Goal: Task Accomplishment & Management: Manage account settings

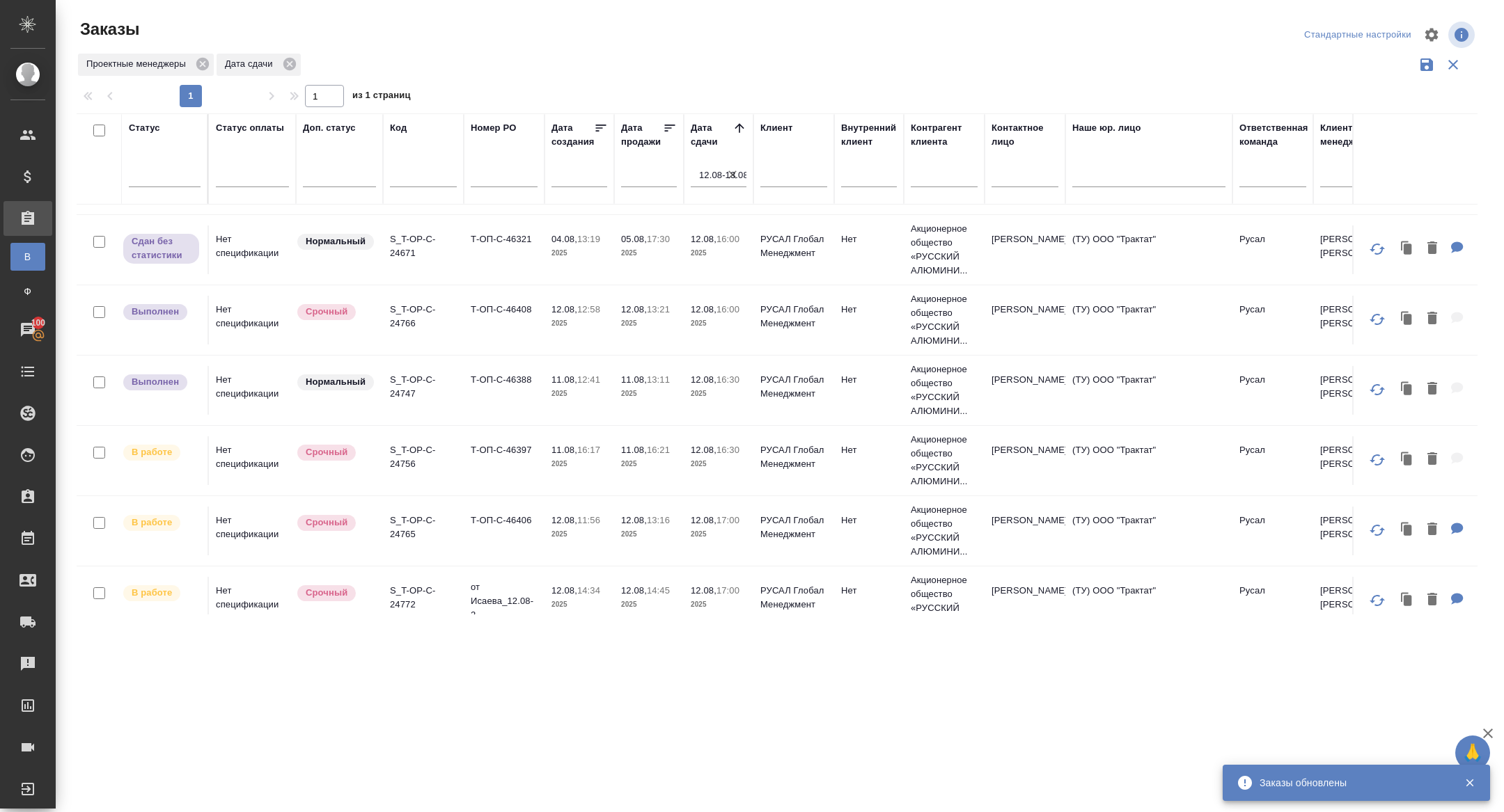
scroll to position [431, 0]
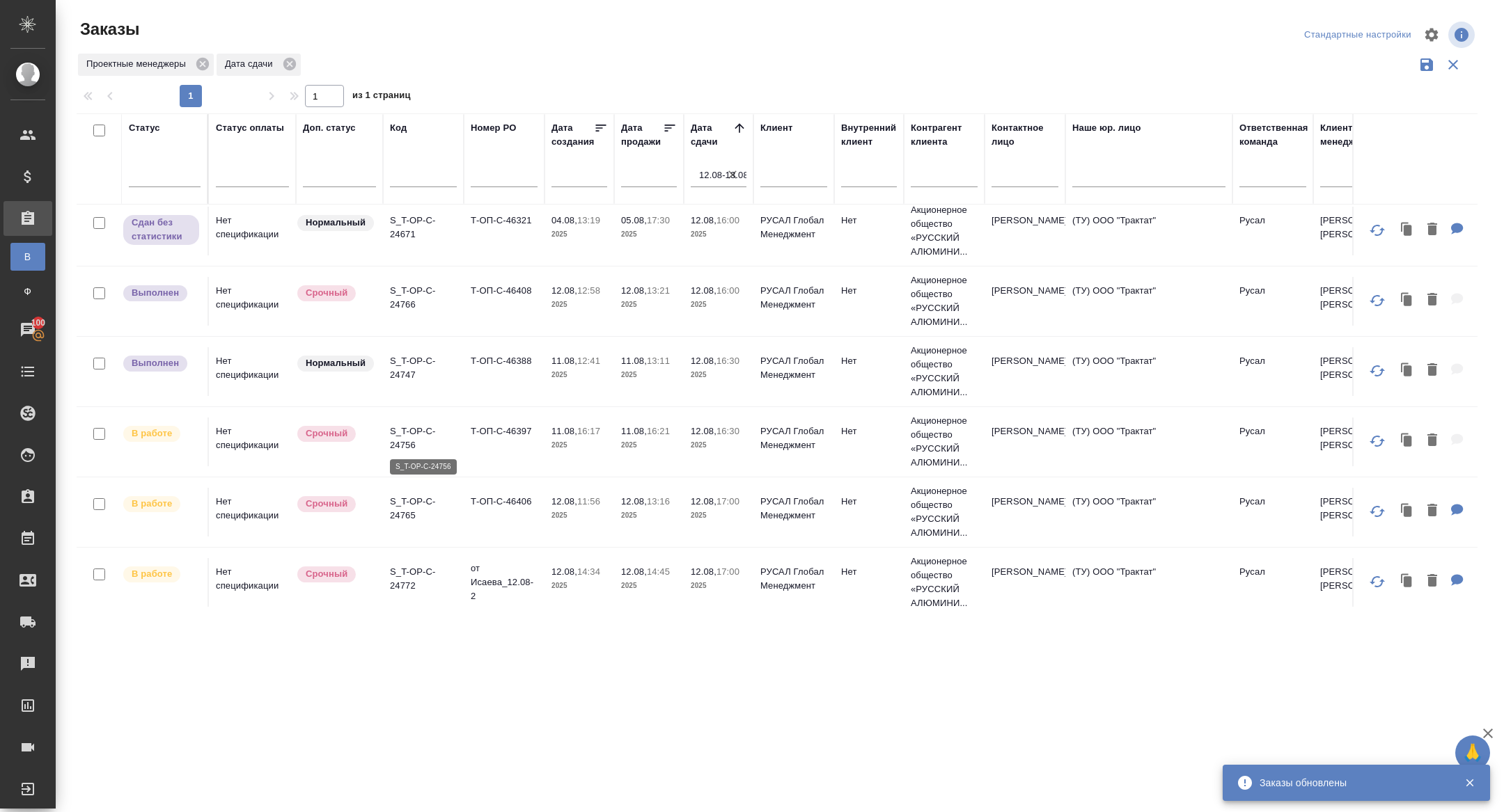
click at [406, 433] on p "S_T-OP-C-24756" at bounding box center [423, 438] width 66 height 28
click at [400, 504] on p "S_T-OP-C-24765" at bounding box center [423, 509] width 66 height 28
click at [412, 579] on p "S_T-OP-C-24772" at bounding box center [423, 579] width 66 height 28
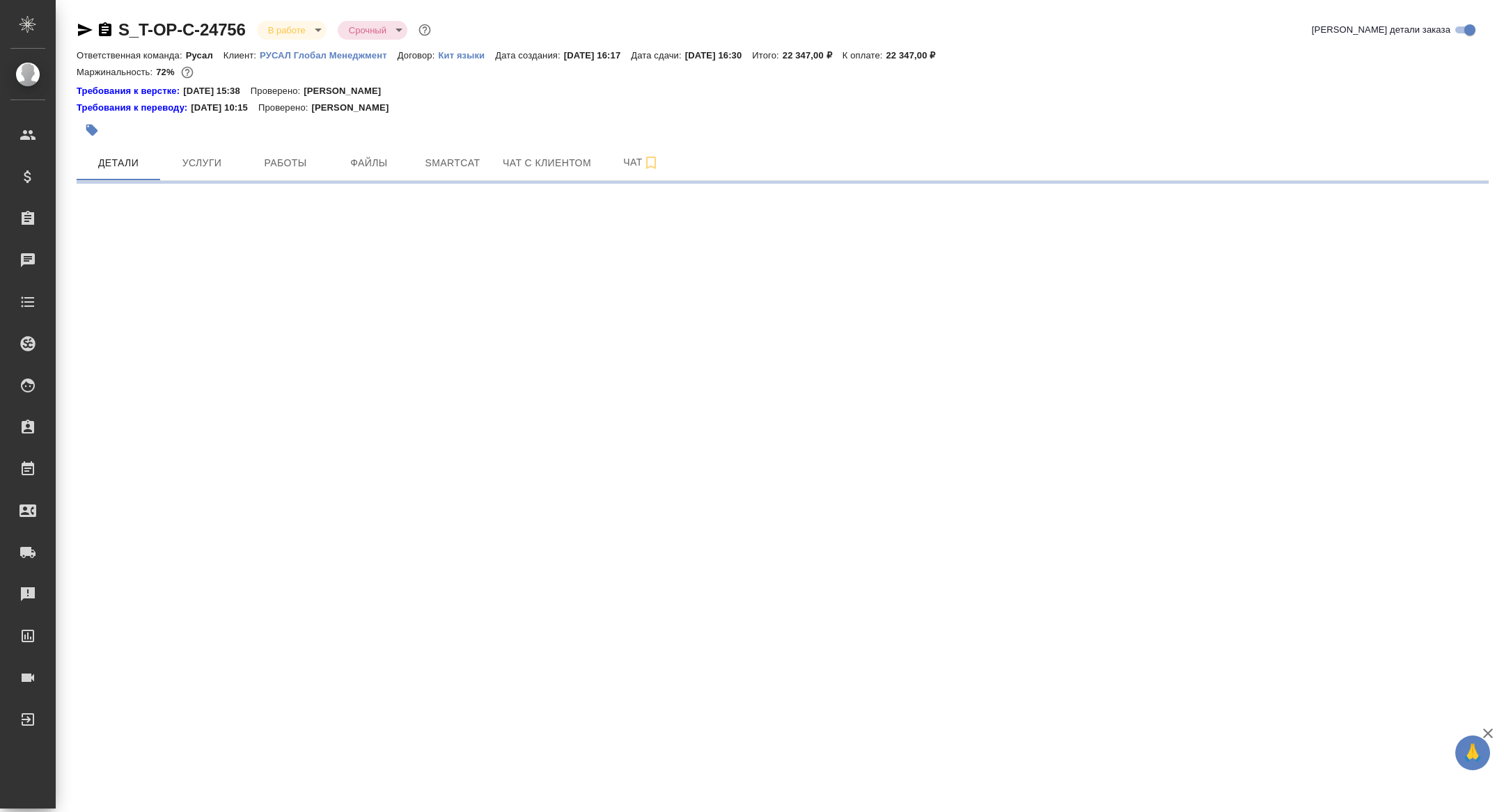
select select "RU"
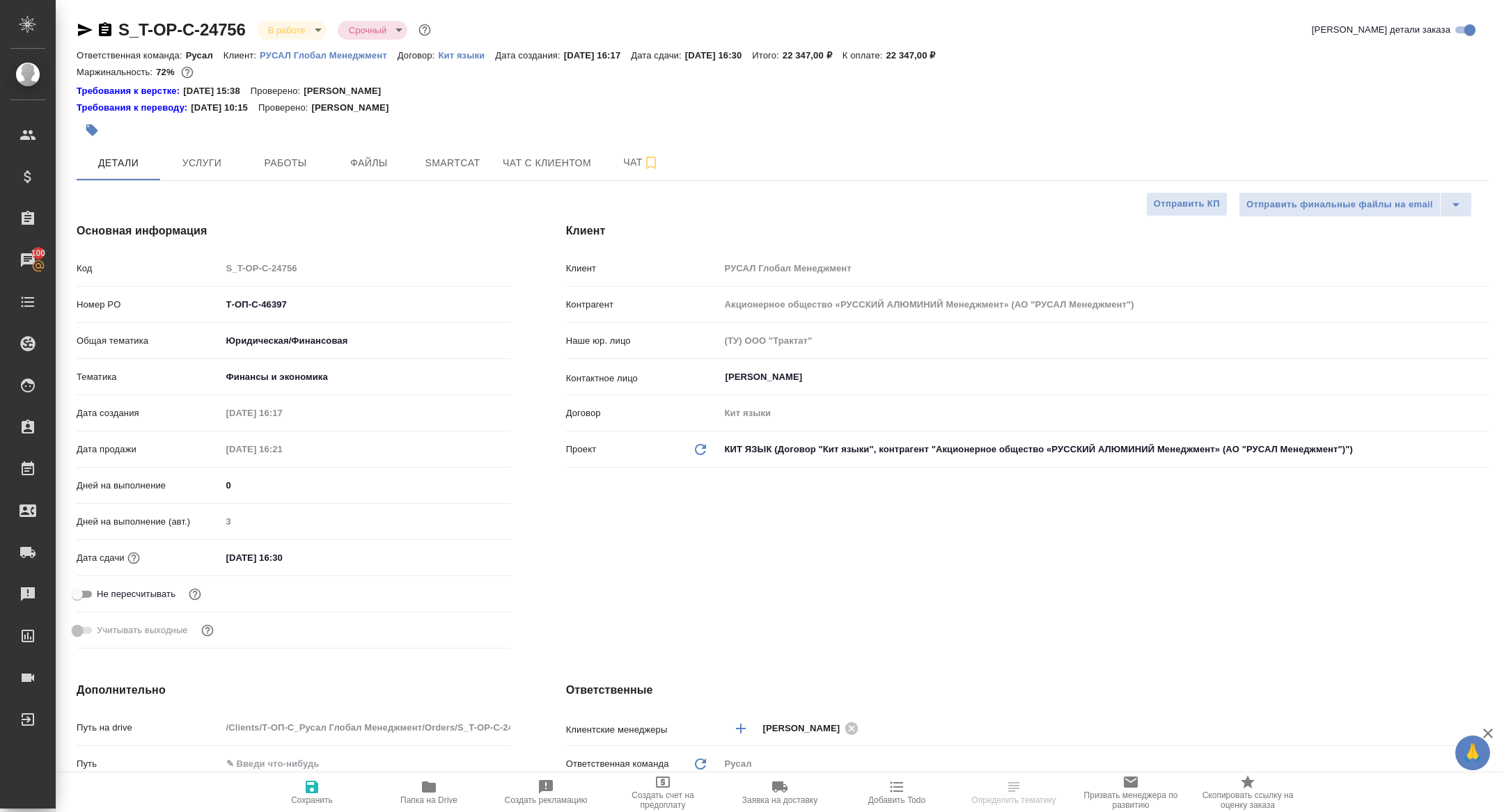
type textarea "x"
click at [299, 186] on div "S_T-OP-C-24756 В работе inProgress Срочный urgent Кратко детали заказа Ответств…" at bounding box center [782, 763] width 1427 height 1526
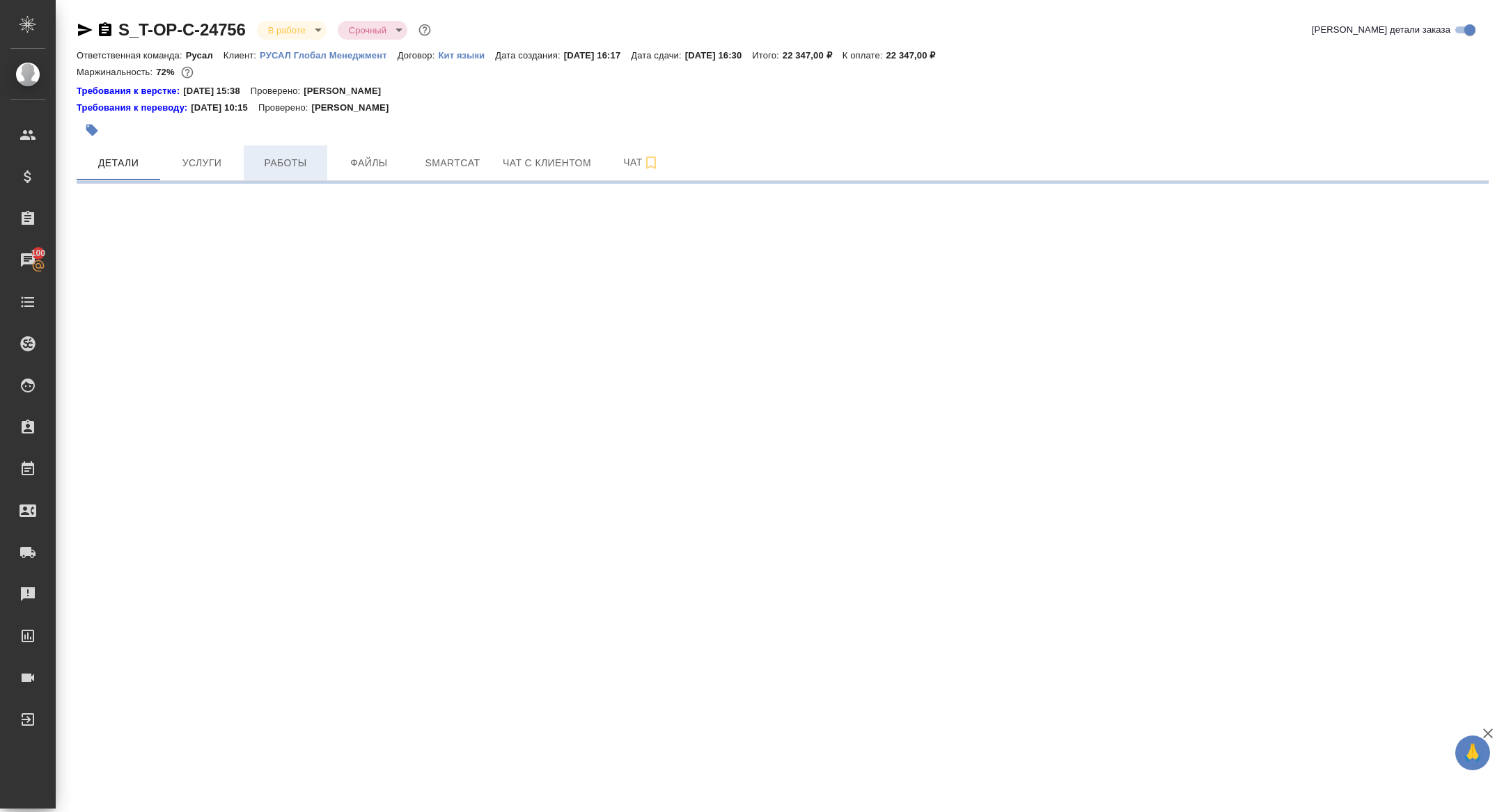
click at [288, 170] on span "Работы" at bounding box center [285, 163] width 66 height 17
select select "RU"
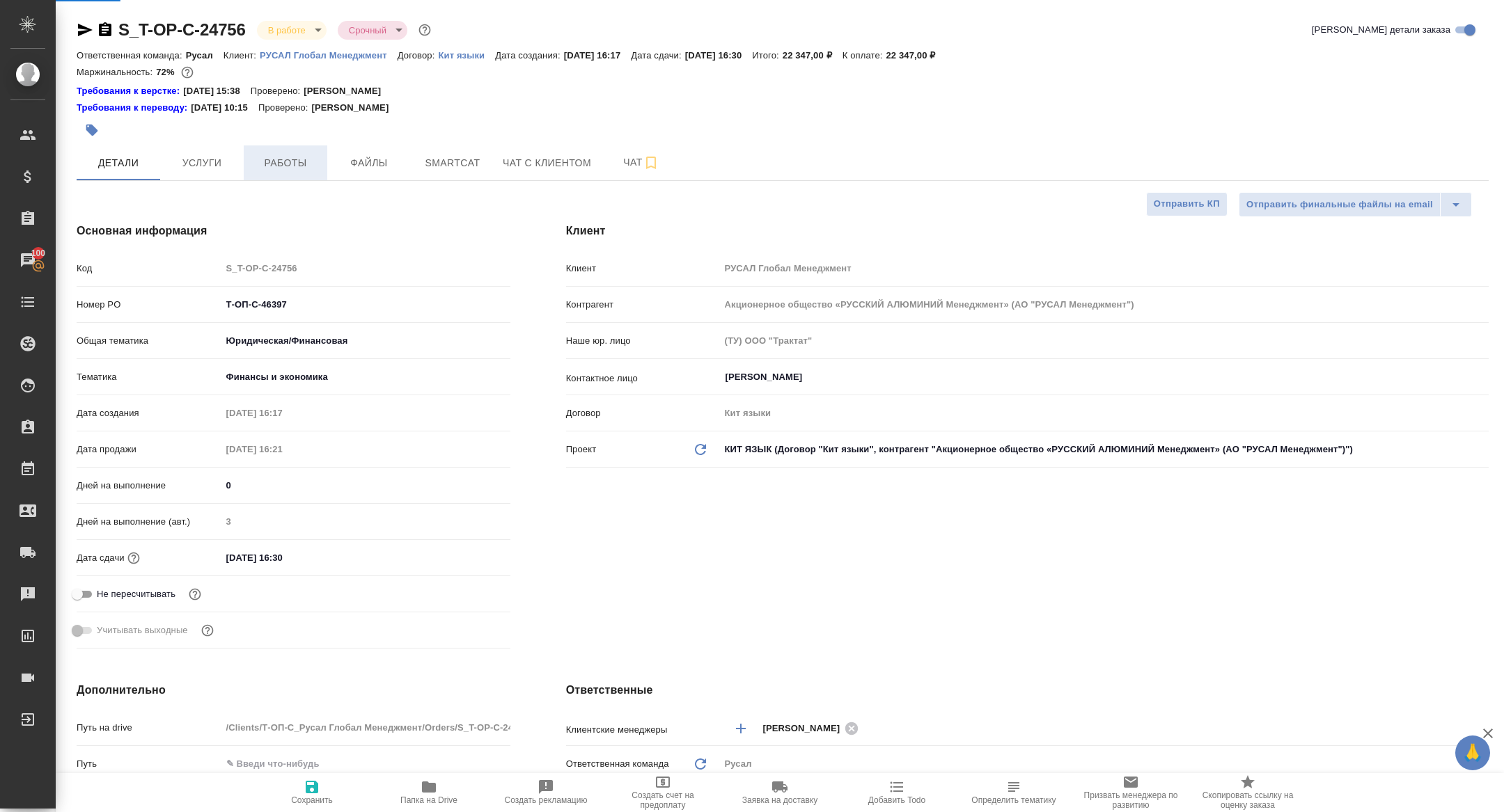
type textarea "x"
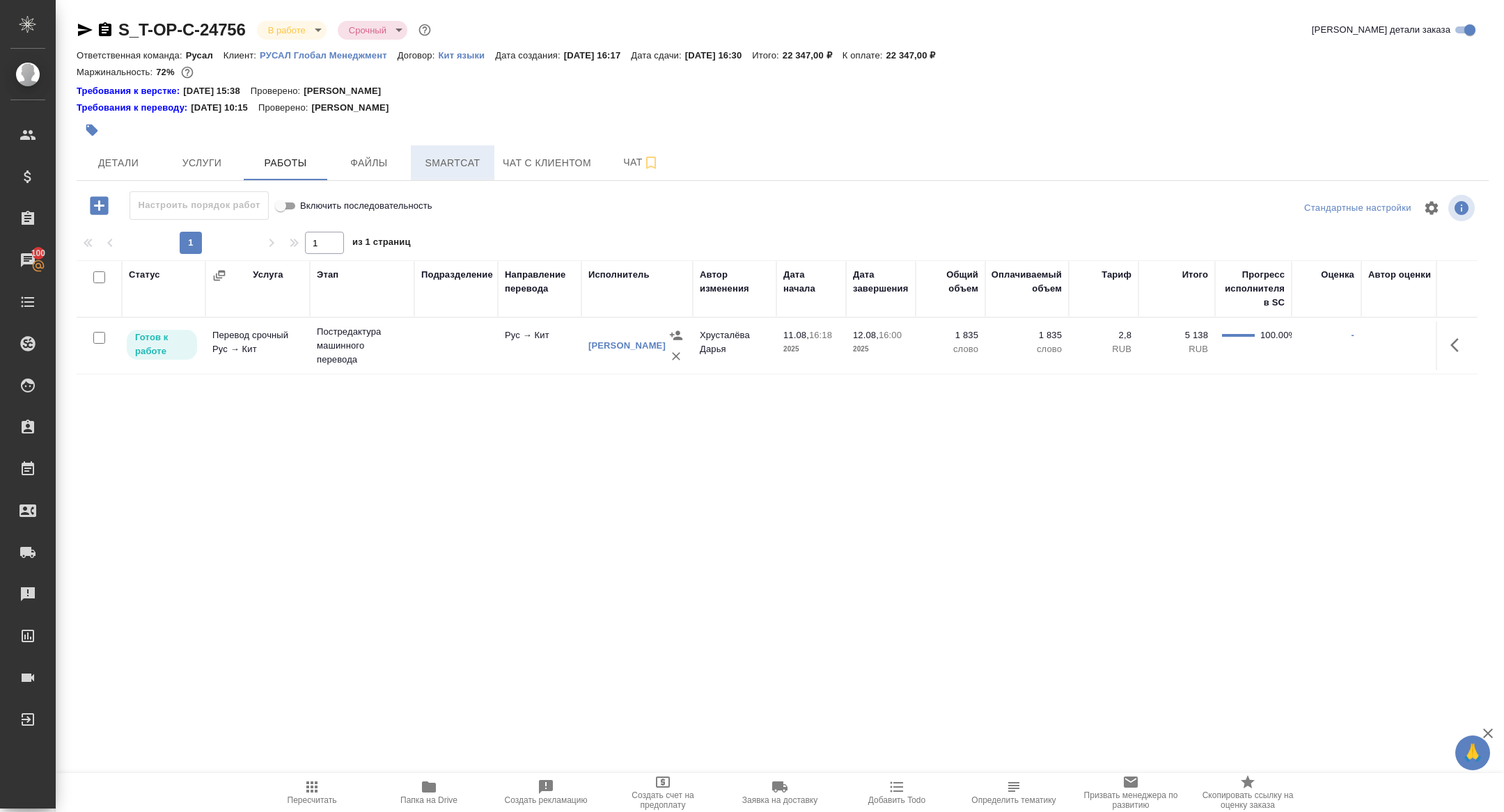
click at [448, 161] on span "Smartcat" at bounding box center [452, 163] width 66 height 17
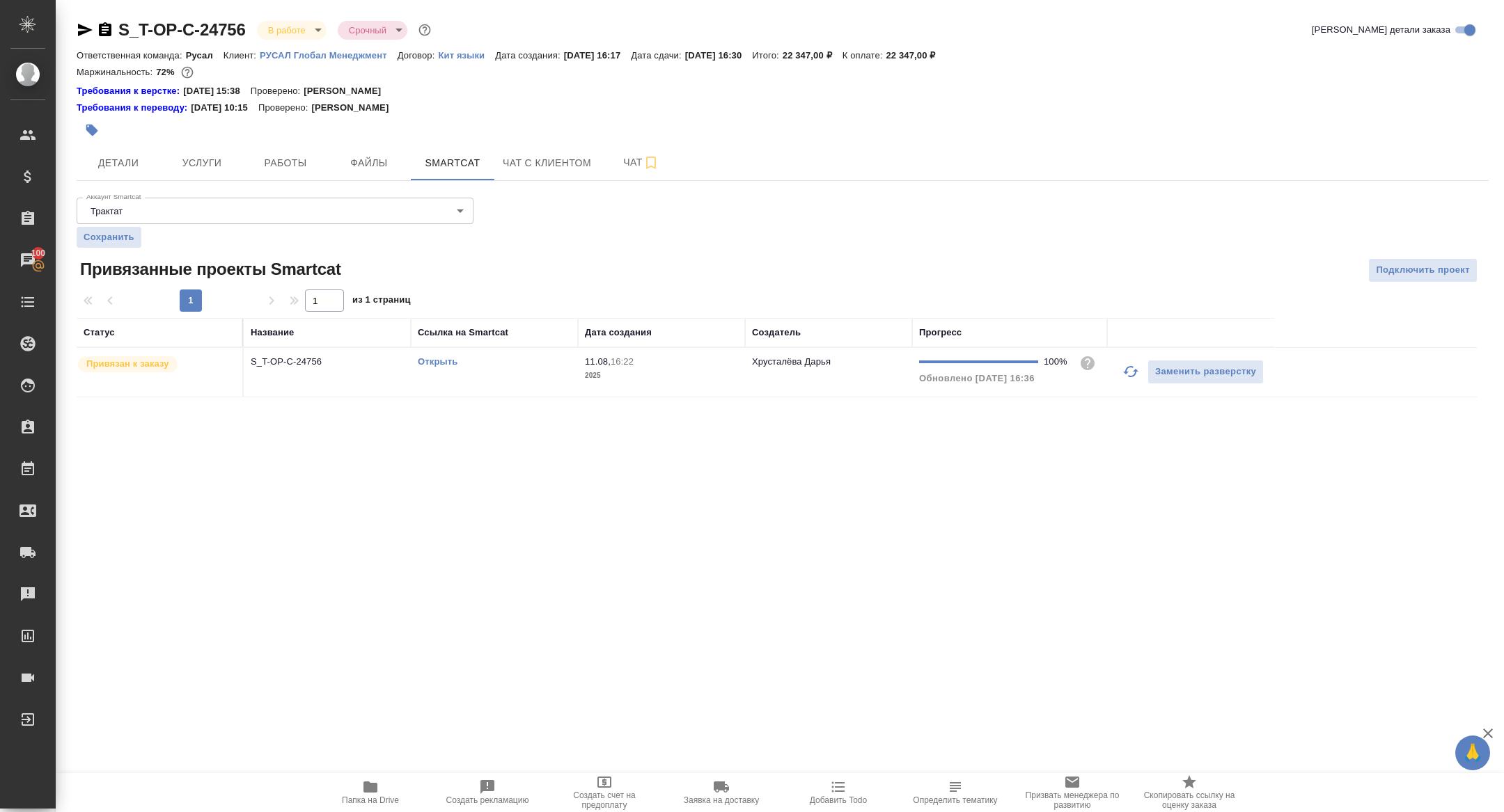
click at [438, 362] on link "Открыть" at bounding box center [436, 361] width 40 height 11
click at [367, 811] on button "Папка на Drive" at bounding box center [370, 793] width 117 height 39
click at [132, 158] on span "Детали" at bounding box center [118, 163] width 66 height 17
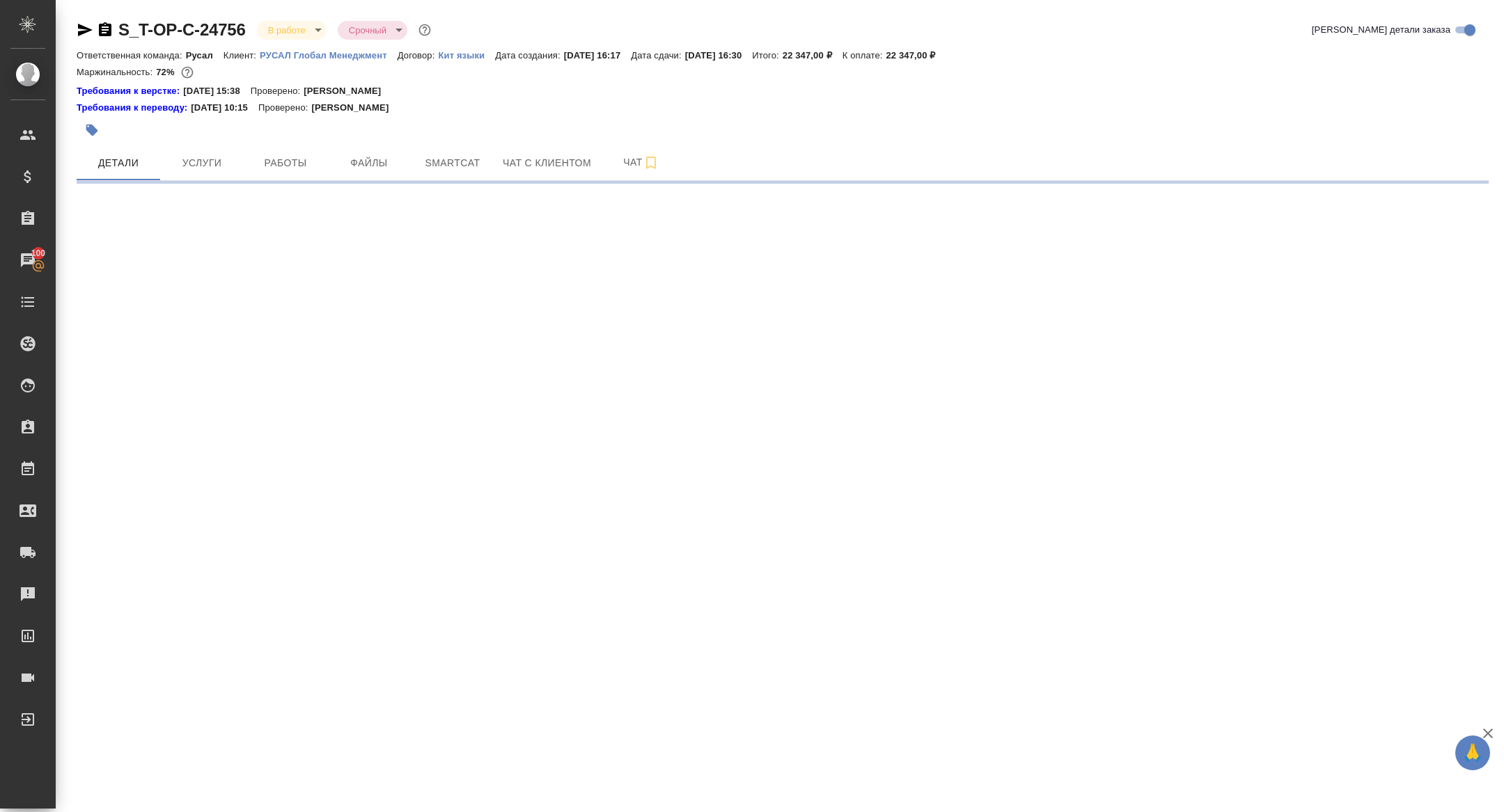
select select "RU"
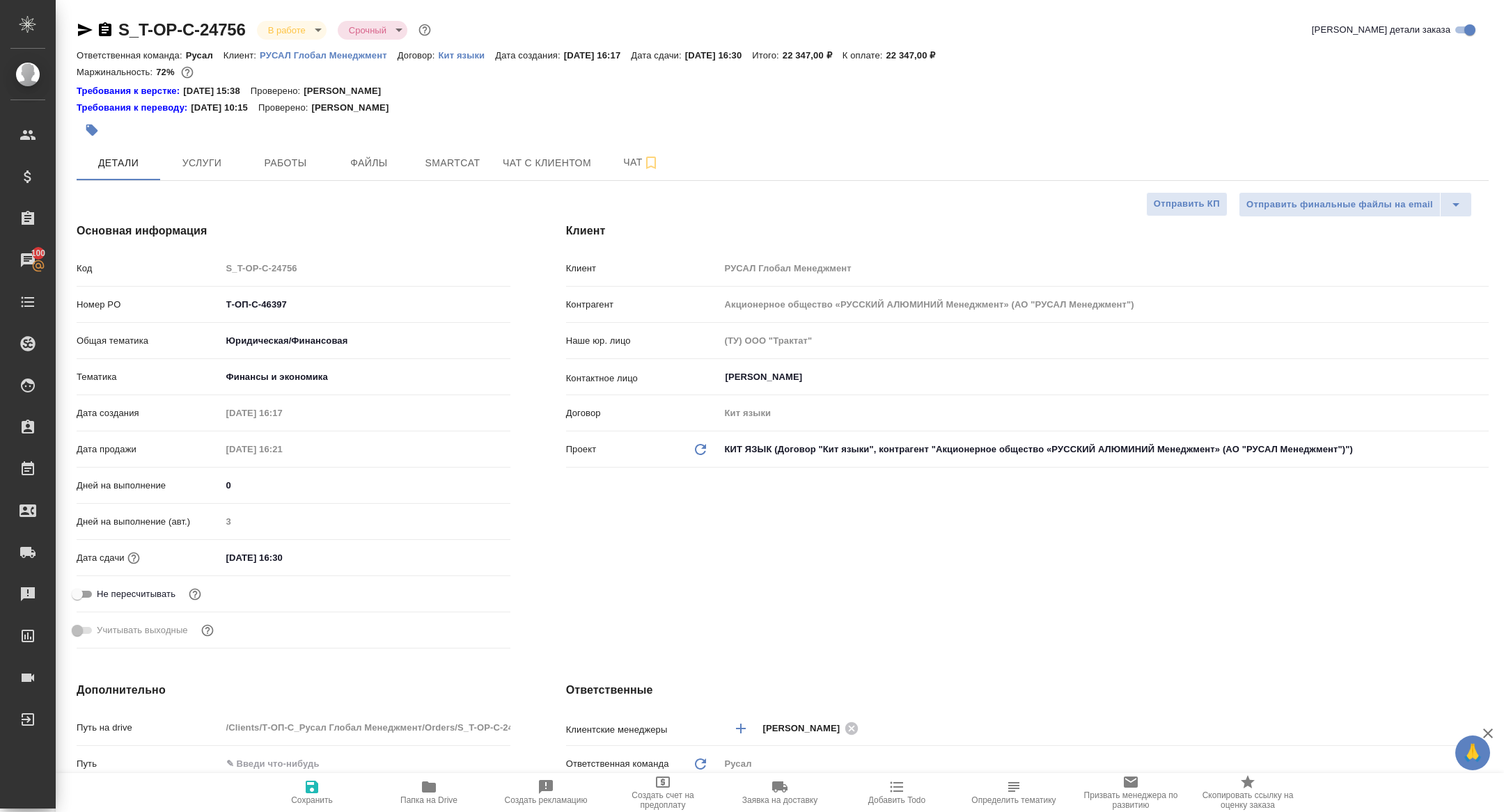
type textarea "x"
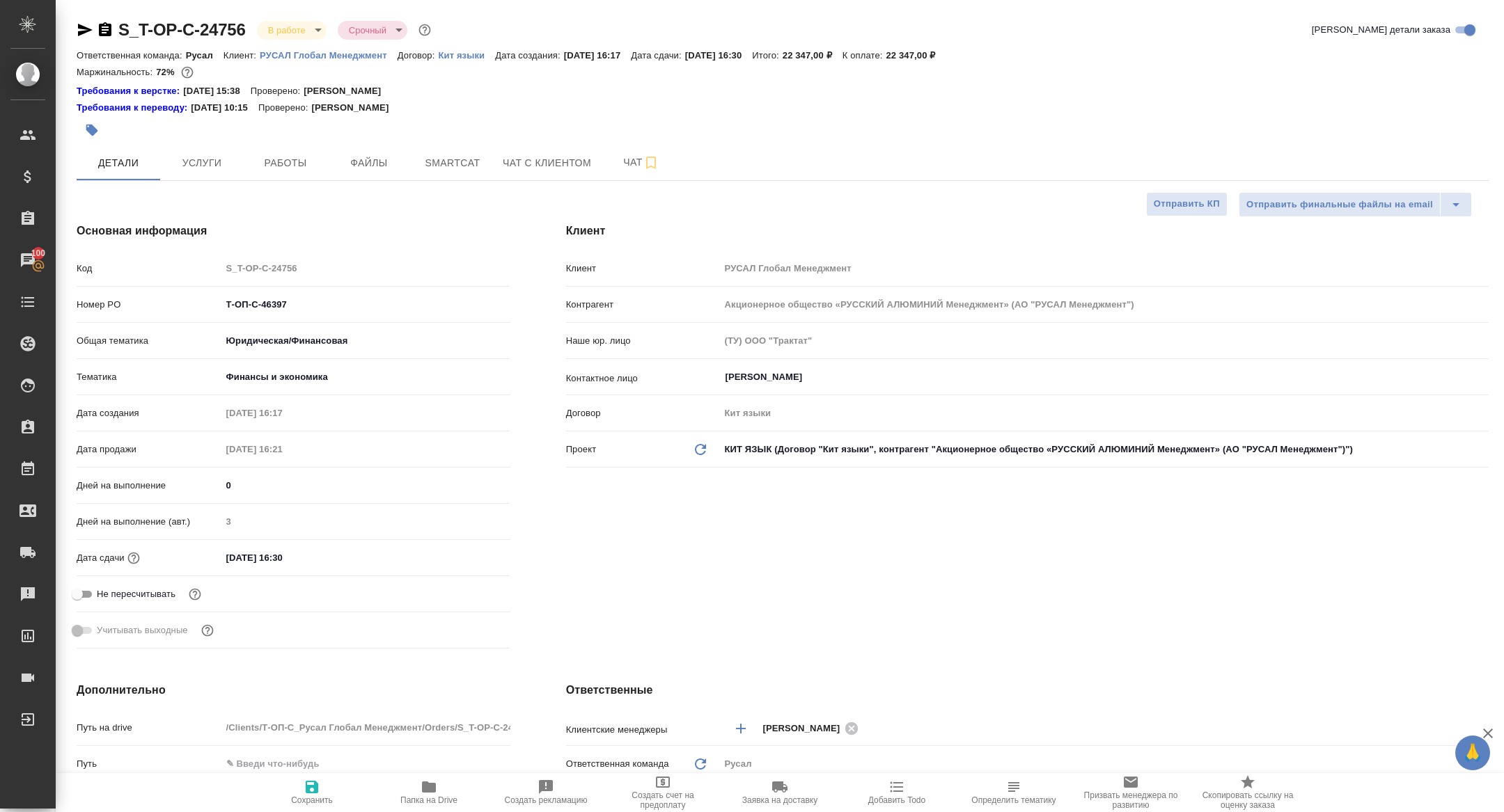
type textarea "x"
drag, startPoint x: 316, startPoint y: 310, endPoint x: 113, endPoint y: 266, distance: 207.7
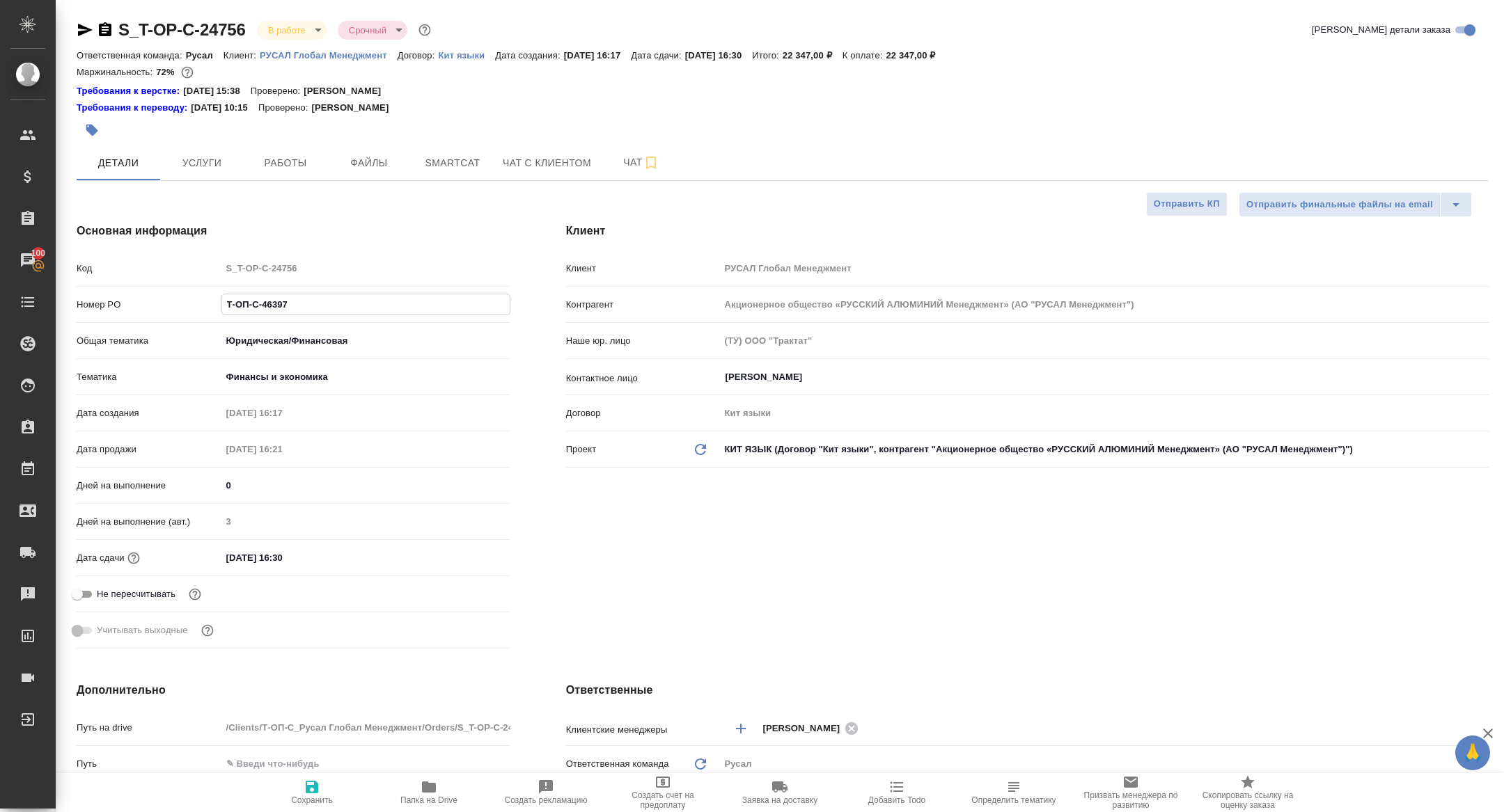
click at [114, 266] on div "Код S_T-OP-C-24756 Номер PO Т-ОП-С-46397 Общая тематика Юридическая/Финансовая …" at bounding box center [293, 455] width 434 height 398
type textarea "x"
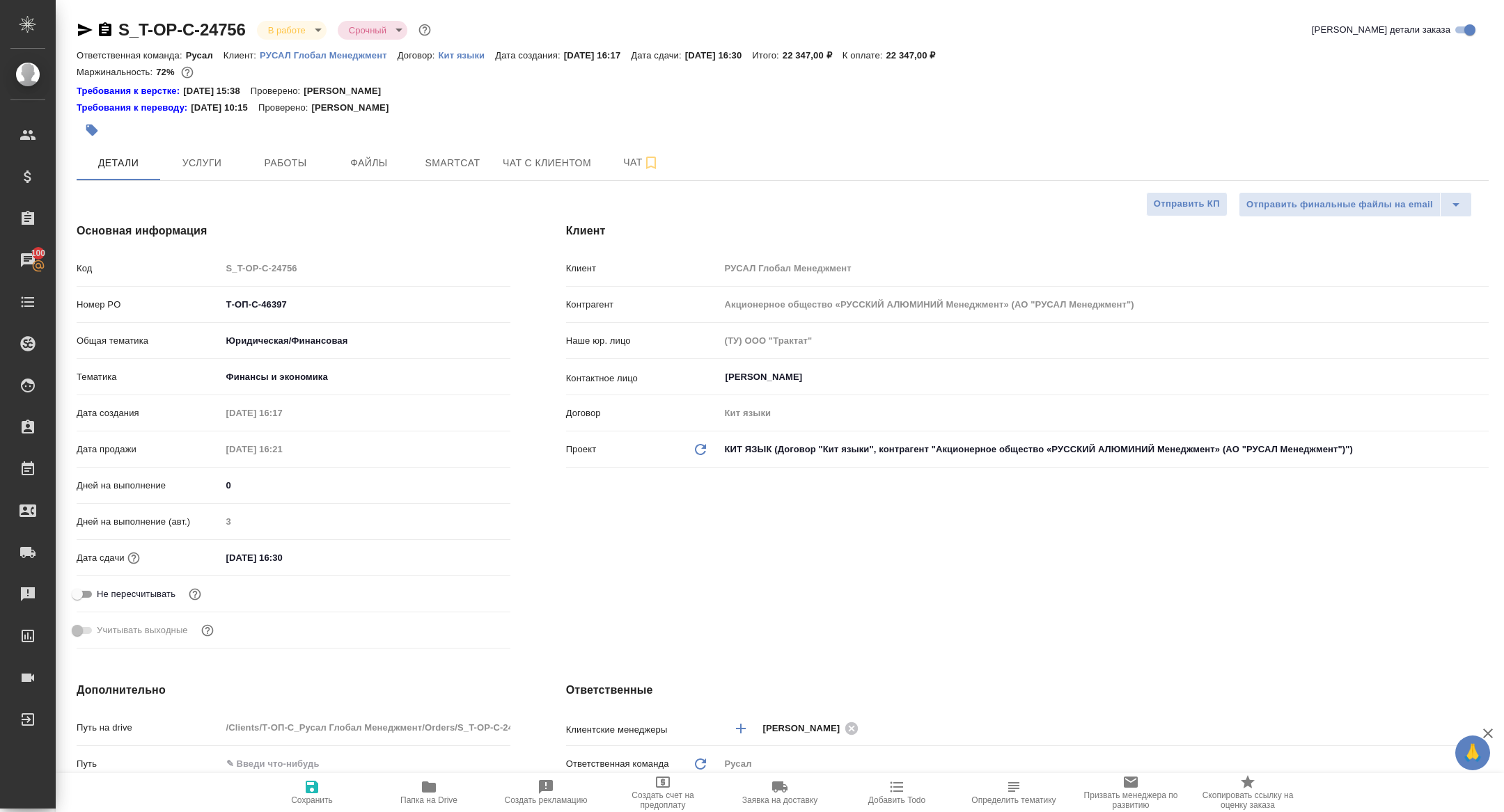
type textarea "x"
click at [279, 24] on body "🙏 .cls-1 fill:#fff; AWATERA Zhuravleva Alexandra Клиенты Спецификации Заказы 10…" at bounding box center [752, 406] width 1504 height 812
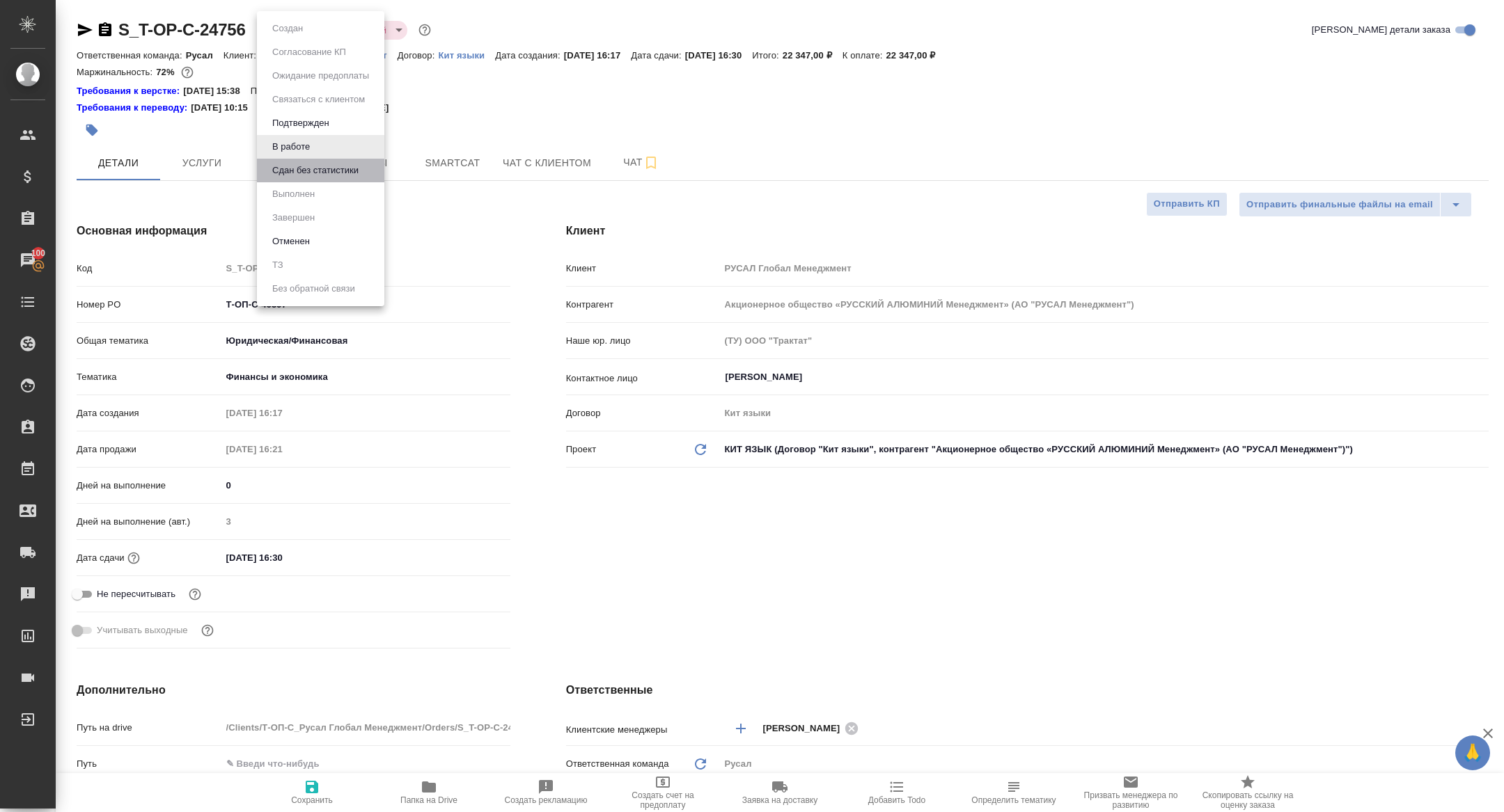
click at [303, 159] on li "Сдан без статистики" at bounding box center [321, 170] width 127 height 24
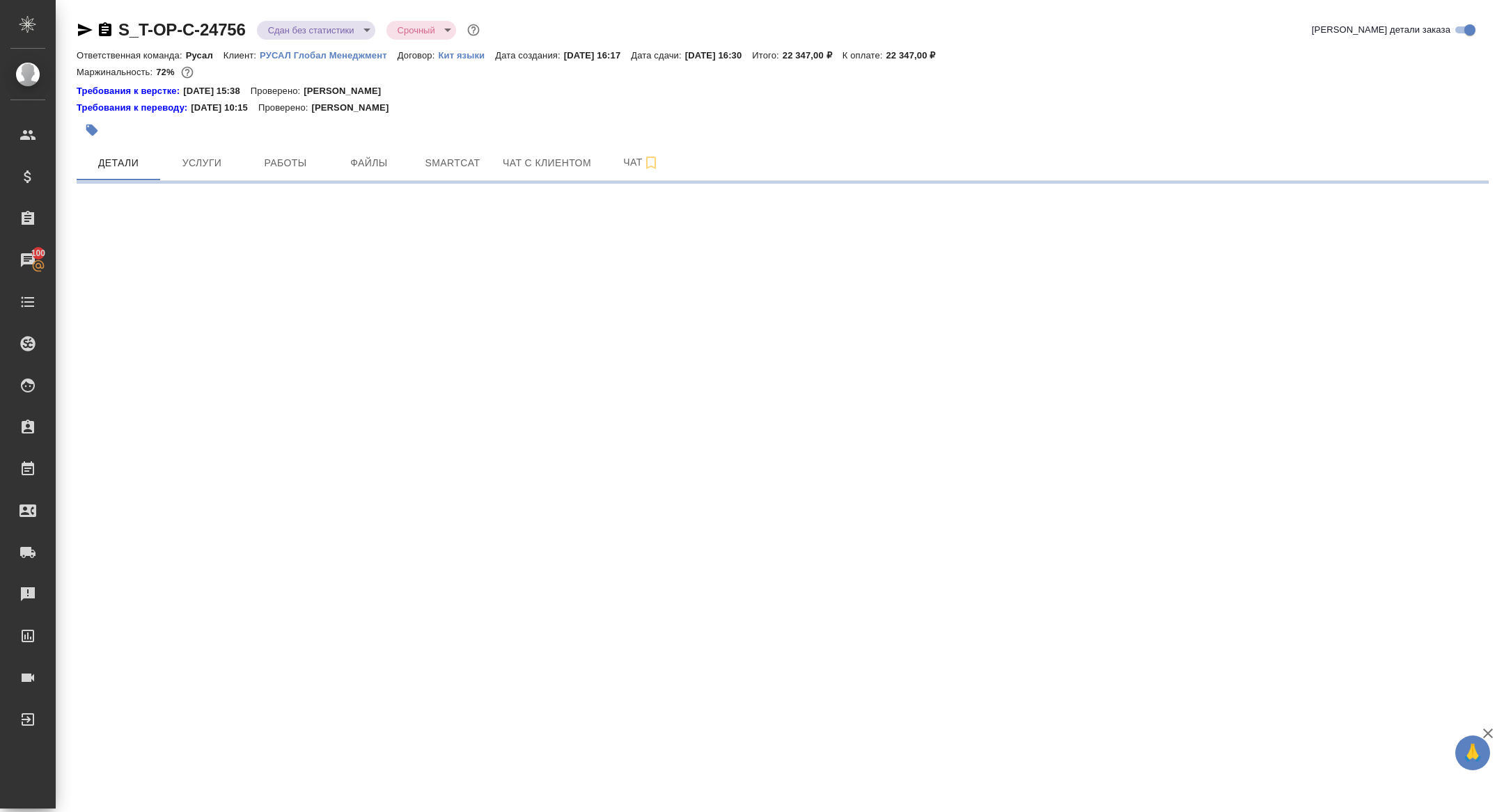
select select "RU"
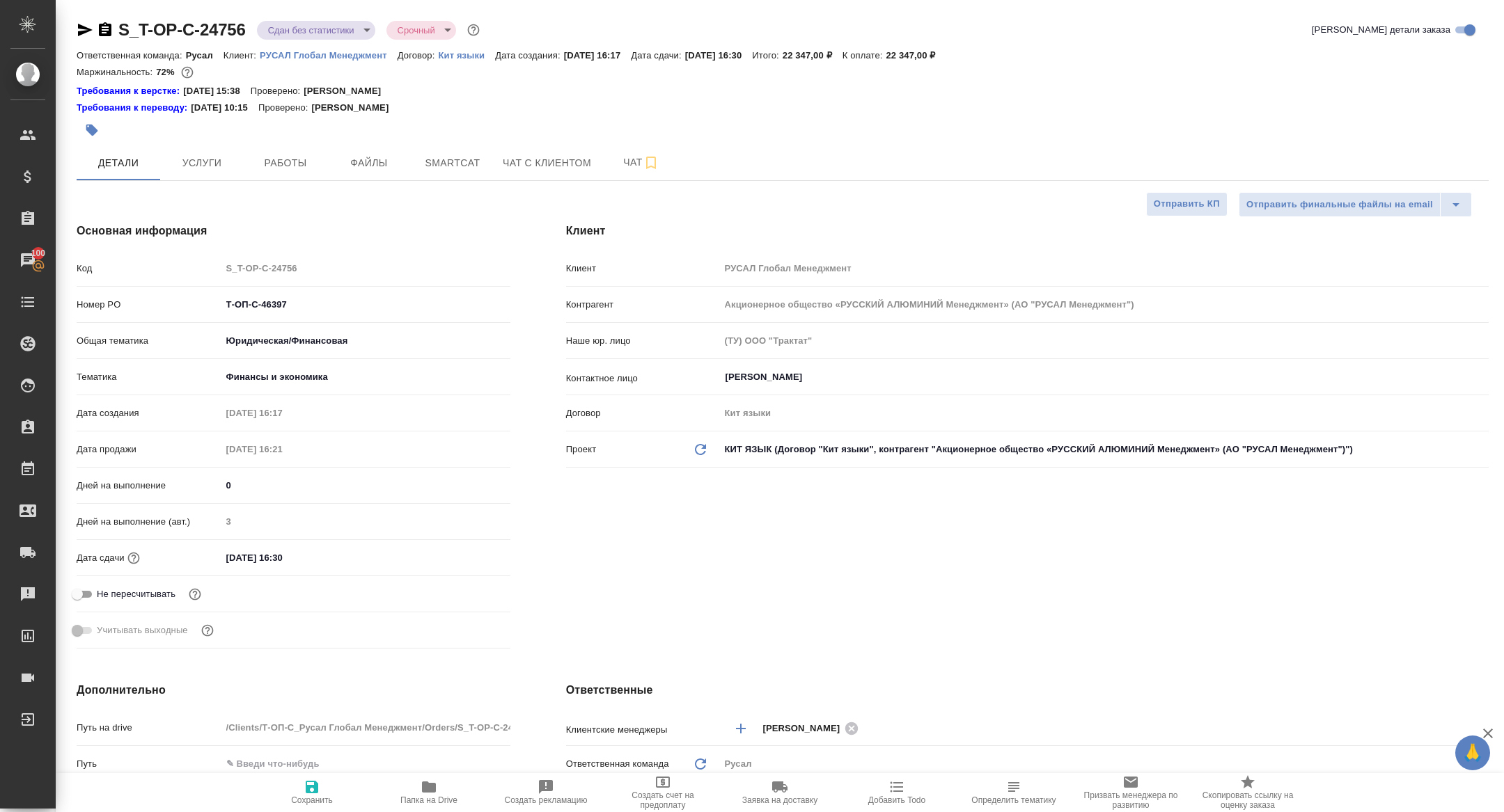
type textarea "x"
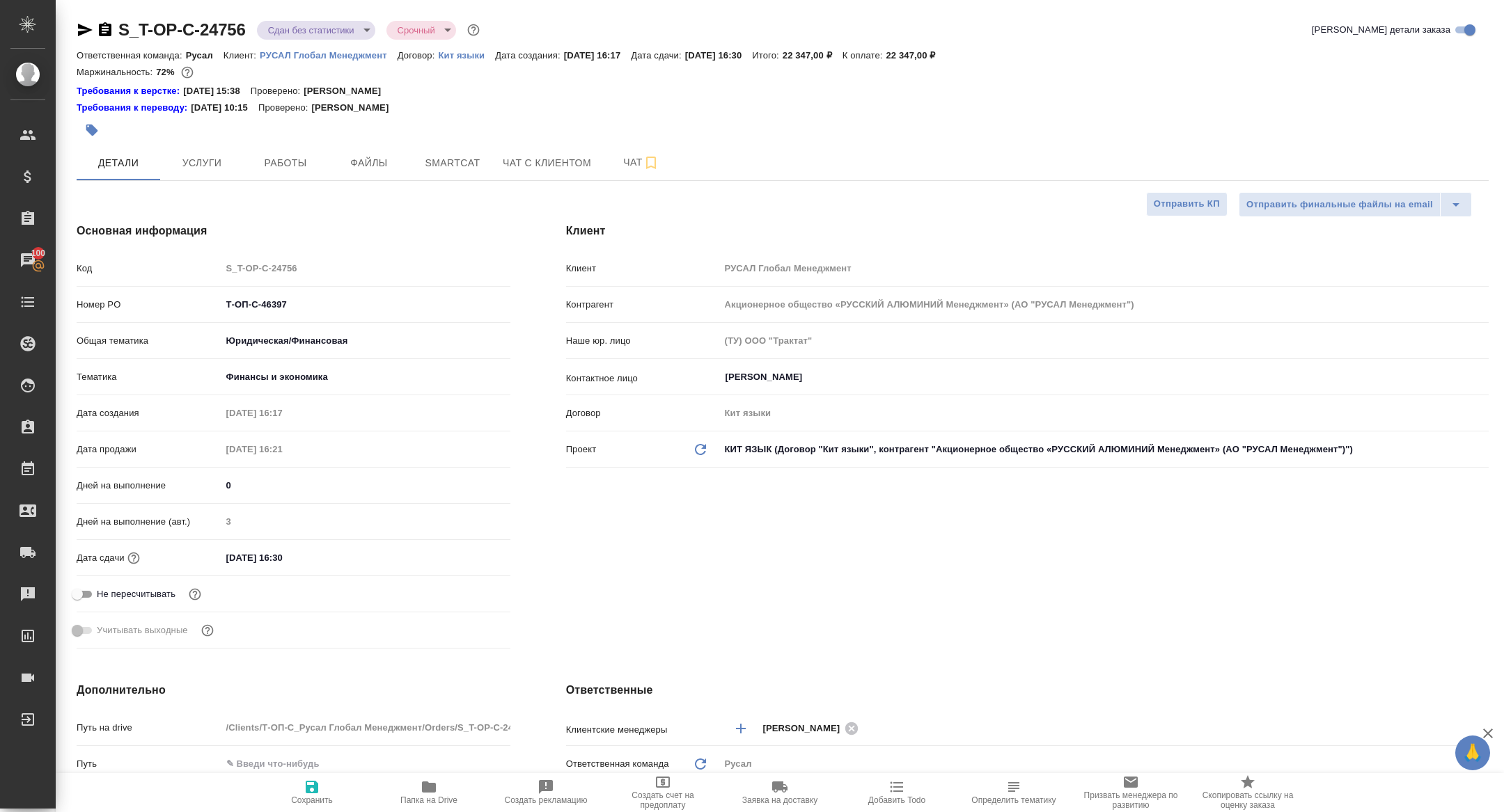
type textarea "x"
click at [435, 172] on button "Smartcat" at bounding box center [452, 163] width 84 height 35
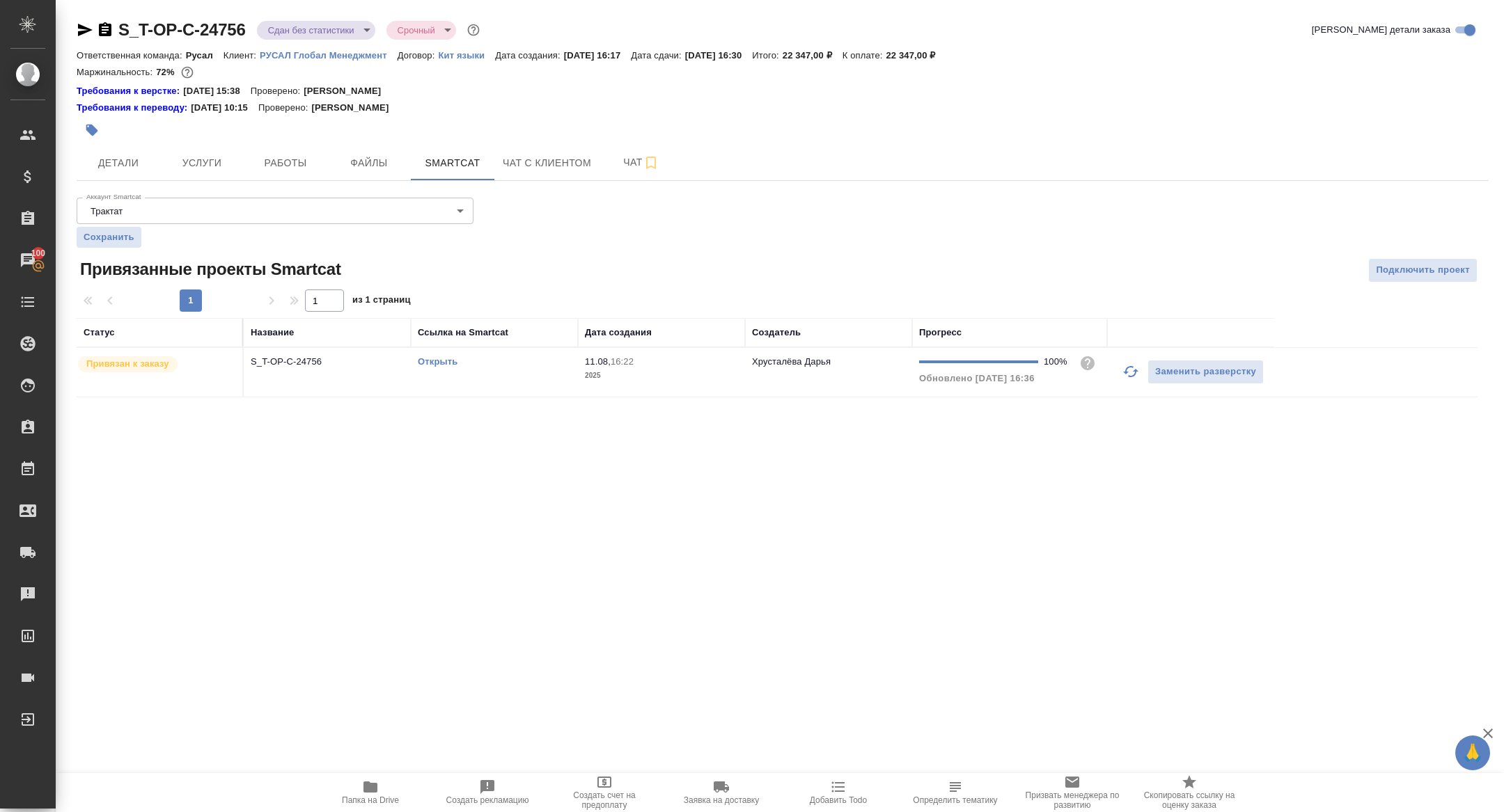
click at [270, 335] on div "Название" at bounding box center [272, 332] width 43 height 13
click at [270, 367] on p "S_T-OP-C-24756" at bounding box center [327, 361] width 153 height 13
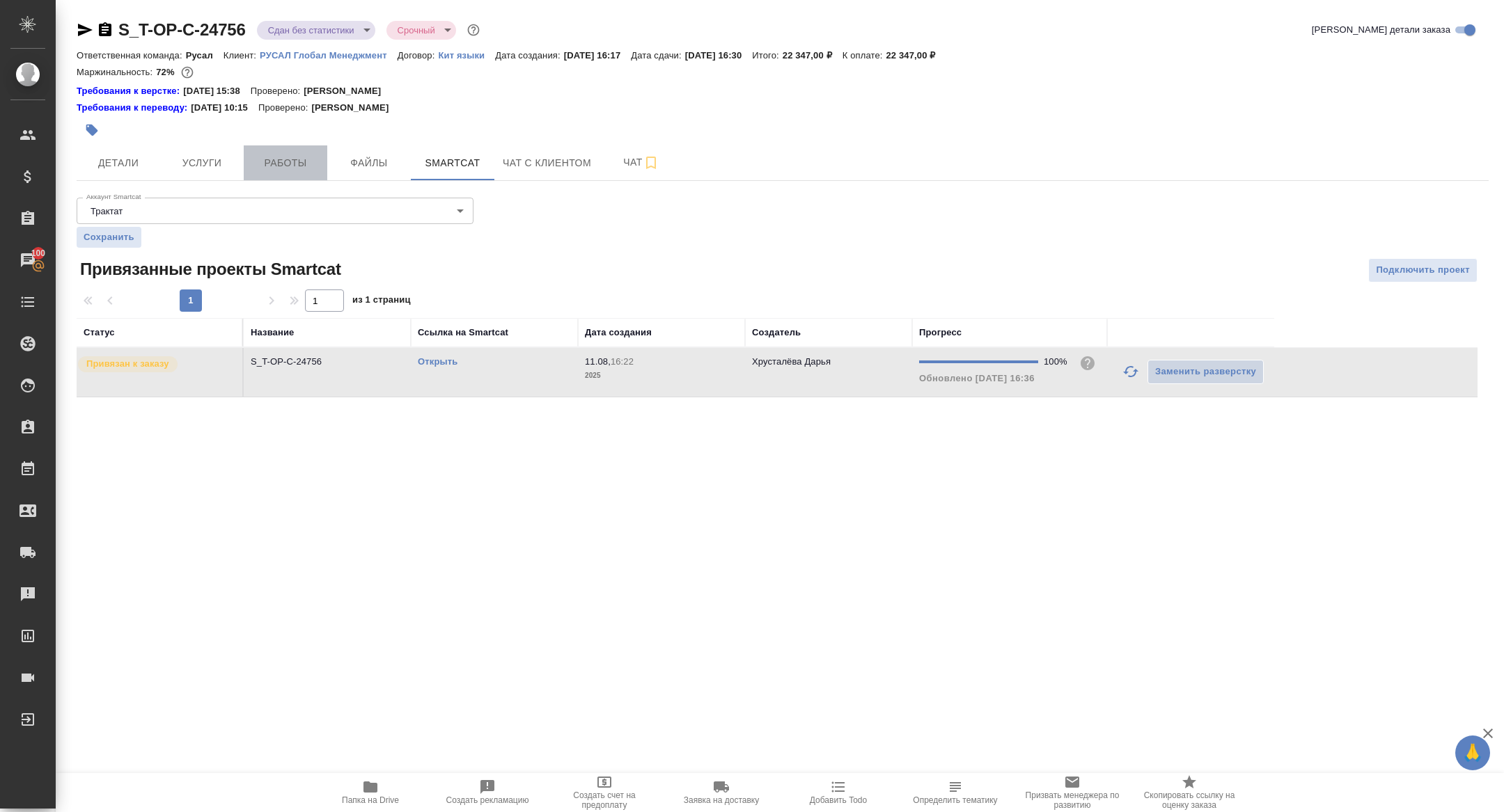
click at [283, 164] on span "Работы" at bounding box center [285, 163] width 66 height 17
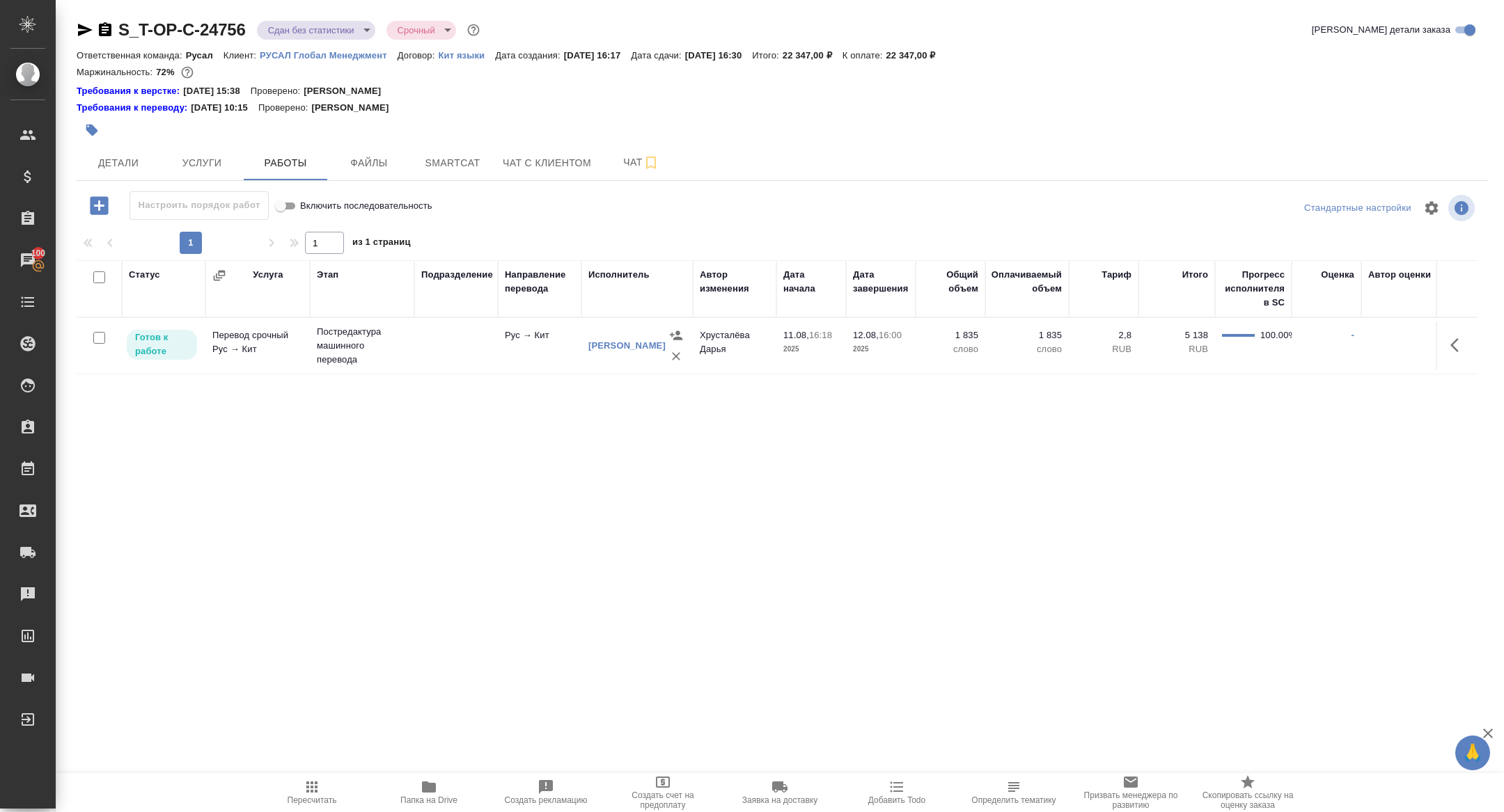
click at [1452, 343] on icon "button" at bounding box center [1454, 345] width 9 height 13
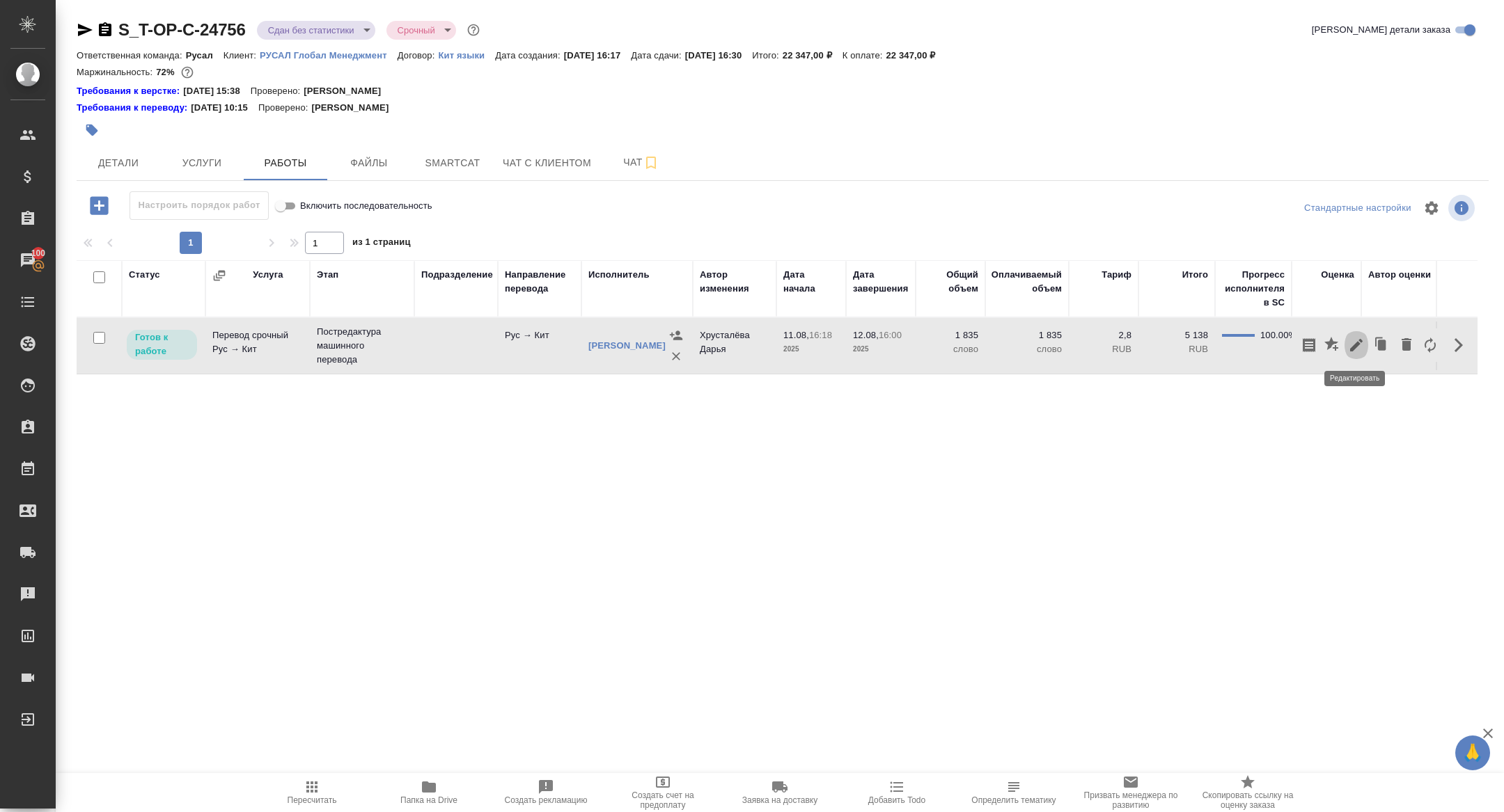
click at [1354, 339] on icon "button" at bounding box center [1356, 345] width 16 height 16
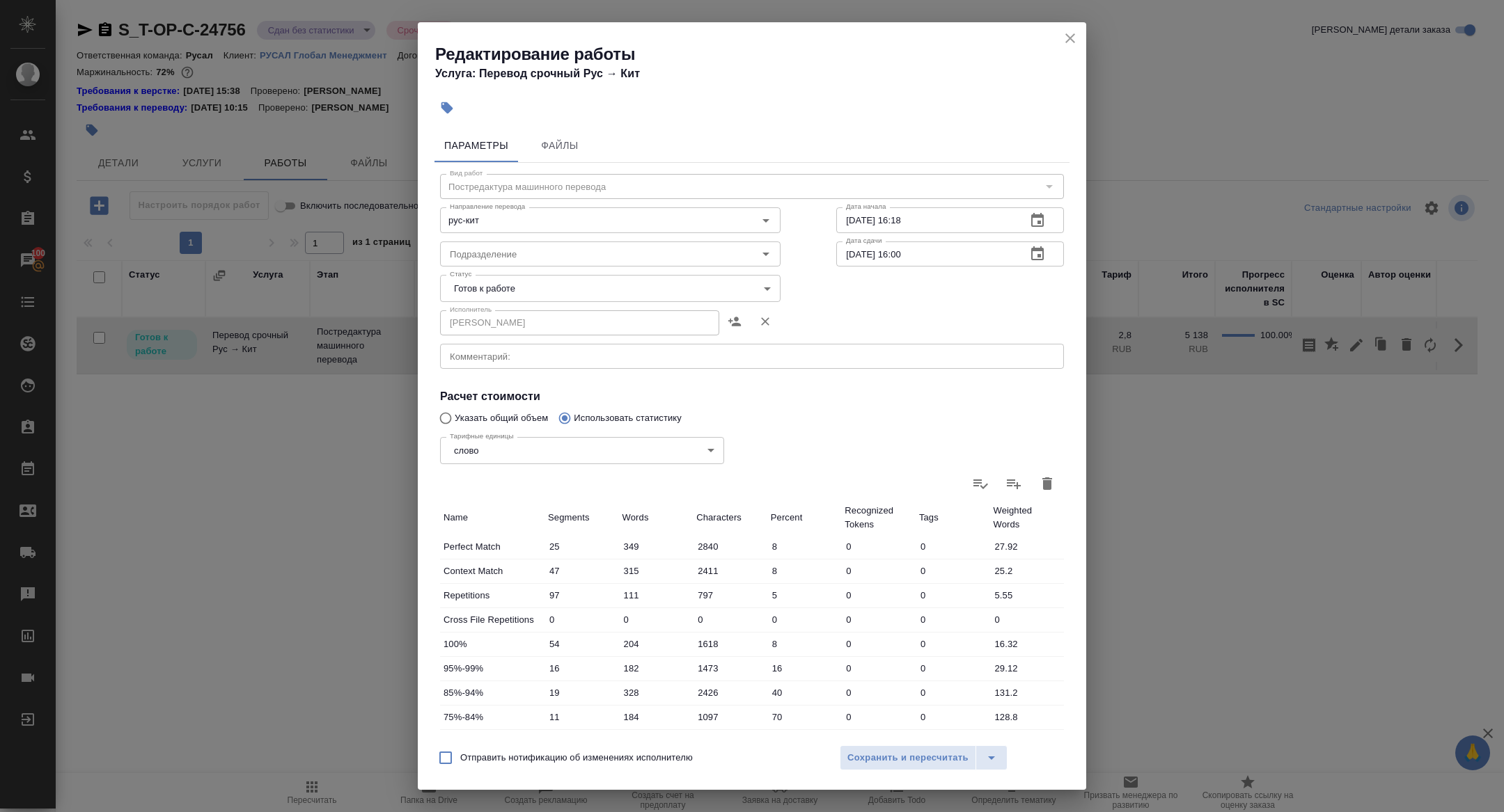
click at [479, 292] on body "🙏 .cls-1 fill:#fff; AWATERA Zhuravleva Alexandra Клиенты Спецификации Заказы 10…" at bounding box center [752, 406] width 1504 height 812
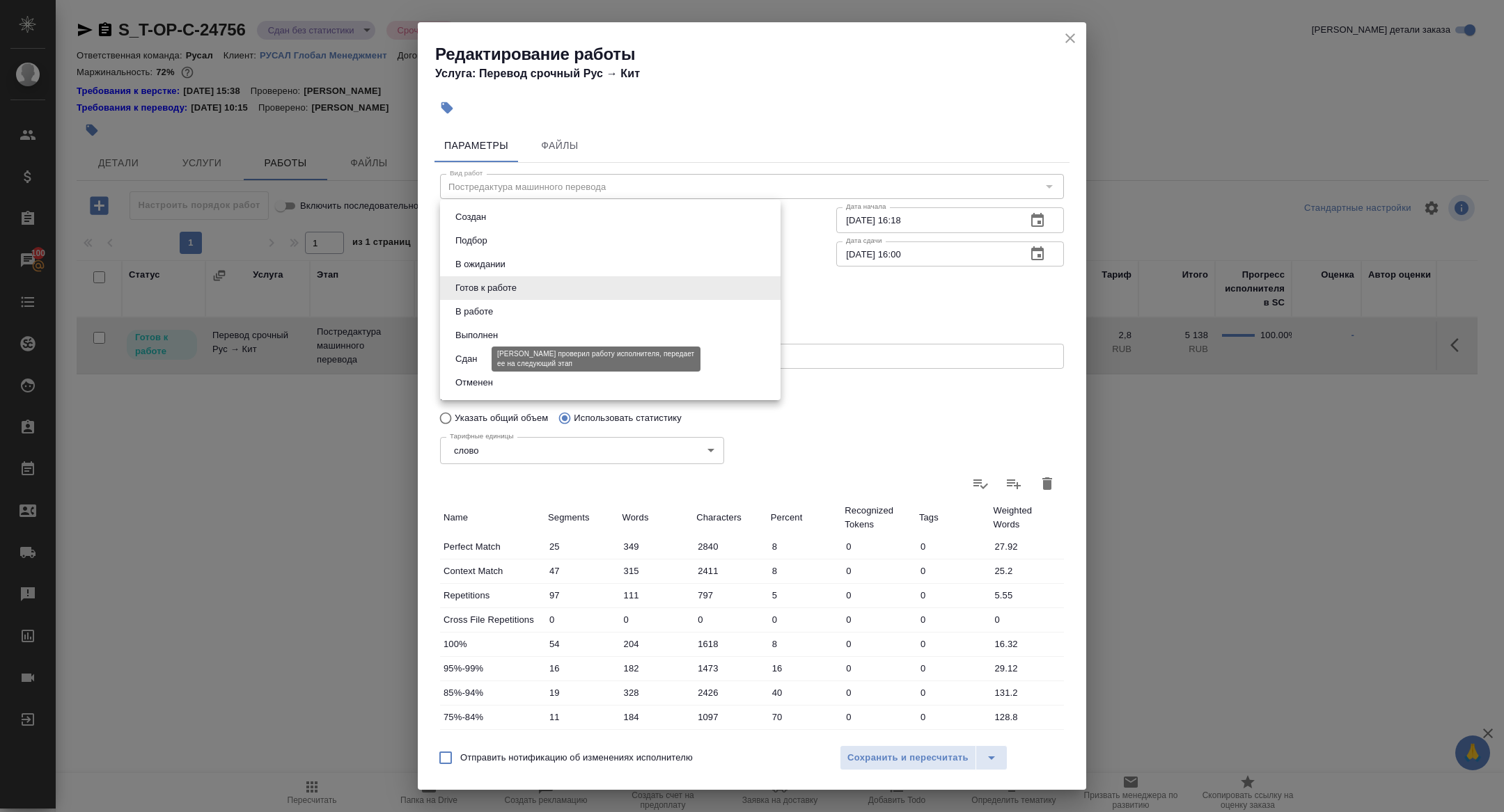
click at [478, 354] on button "Сдан" at bounding box center [465, 359] width 30 height 15
type input "closed"
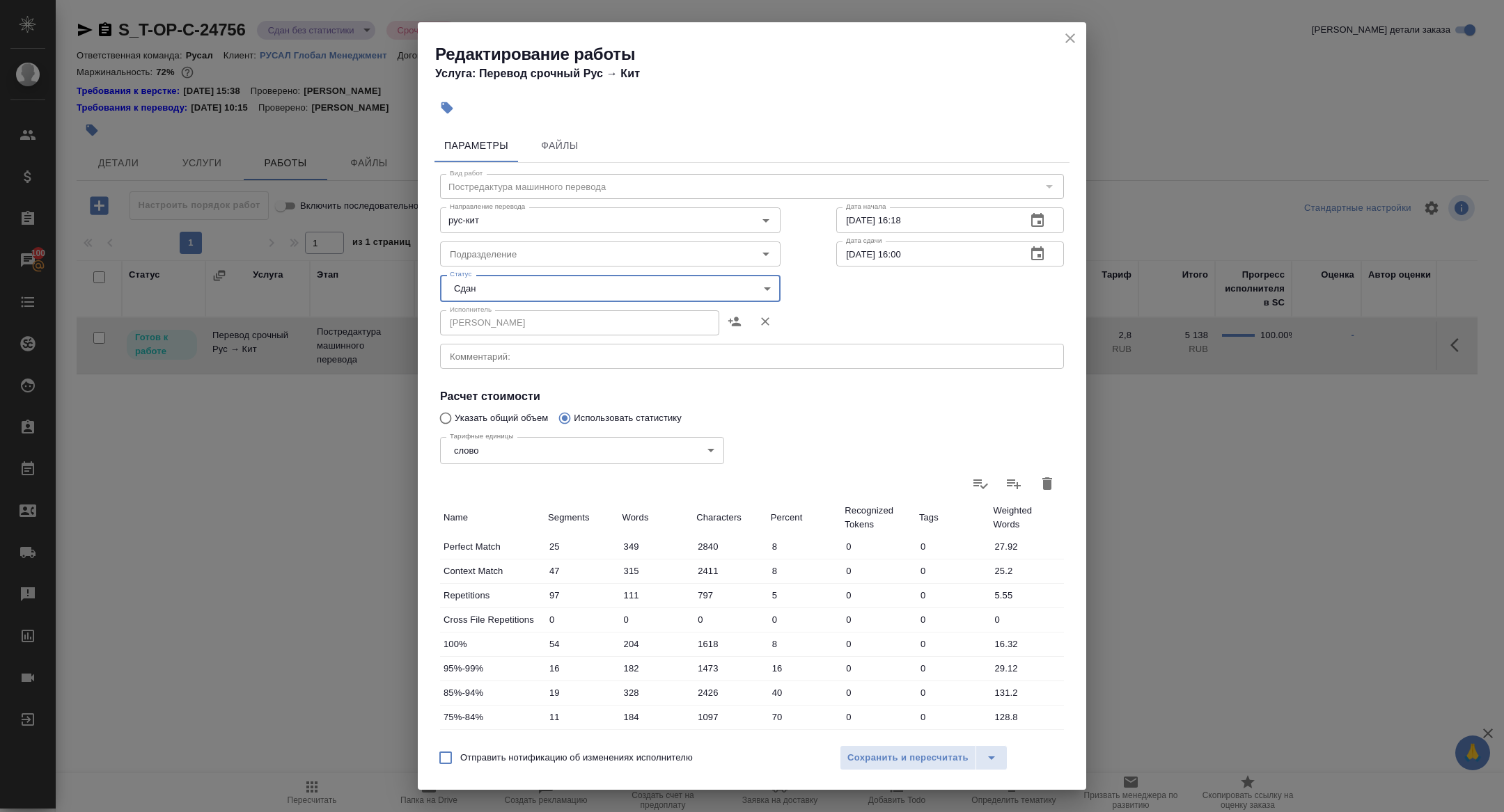
click at [889, 741] on div "Отправить нотификацию об изменениях исполнителю Сохранить и пересчитать" at bounding box center [752, 763] width 669 height 54
click at [883, 759] on span "Сохранить и пересчитать" at bounding box center [908, 758] width 121 height 16
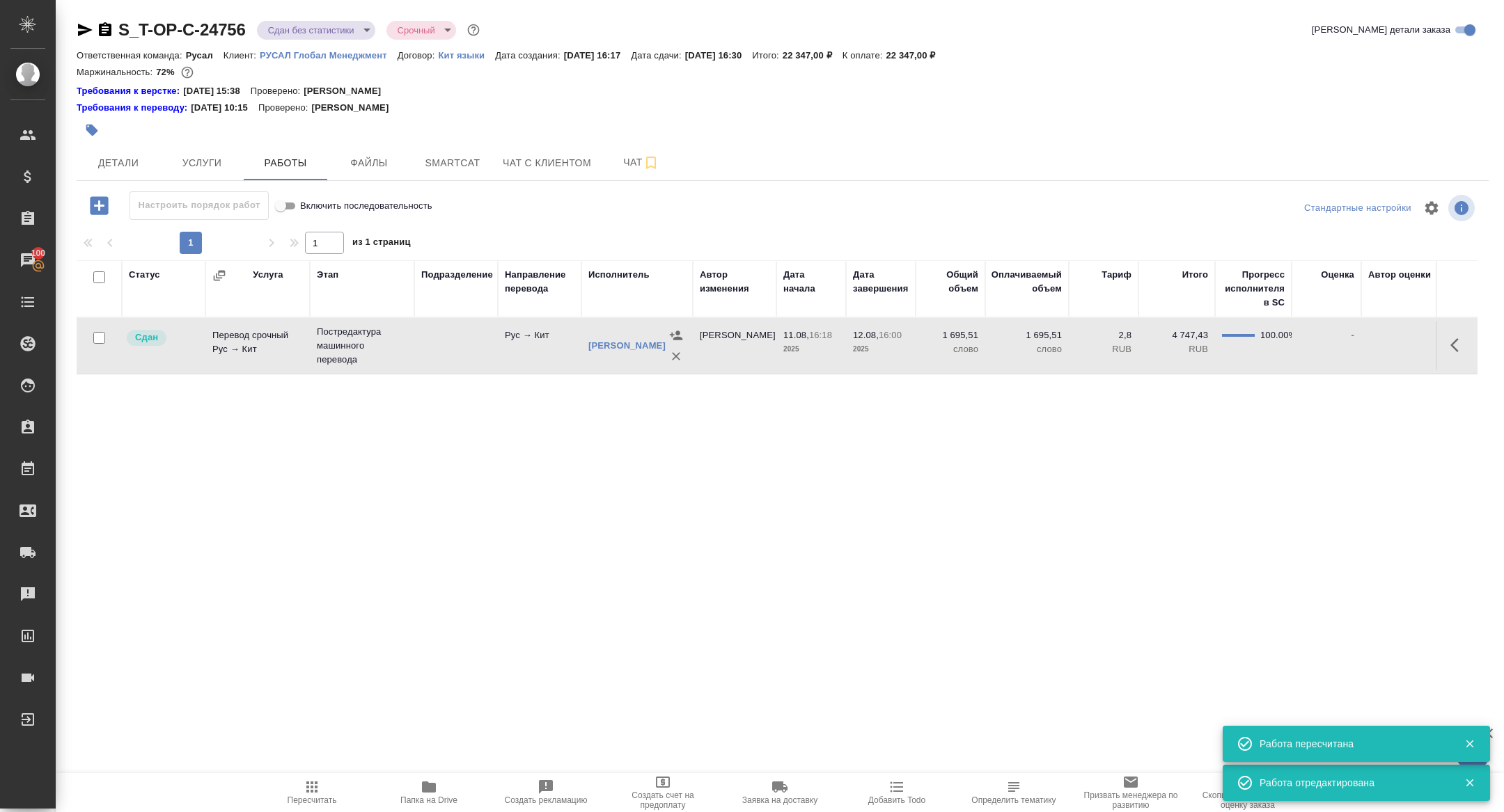
click at [332, 29] on body "🙏 .cls-1 fill:#fff; AWATERA Zhuravleva Alexandra Клиенты Спецификации Заказы 10…" at bounding box center [752, 406] width 1504 height 812
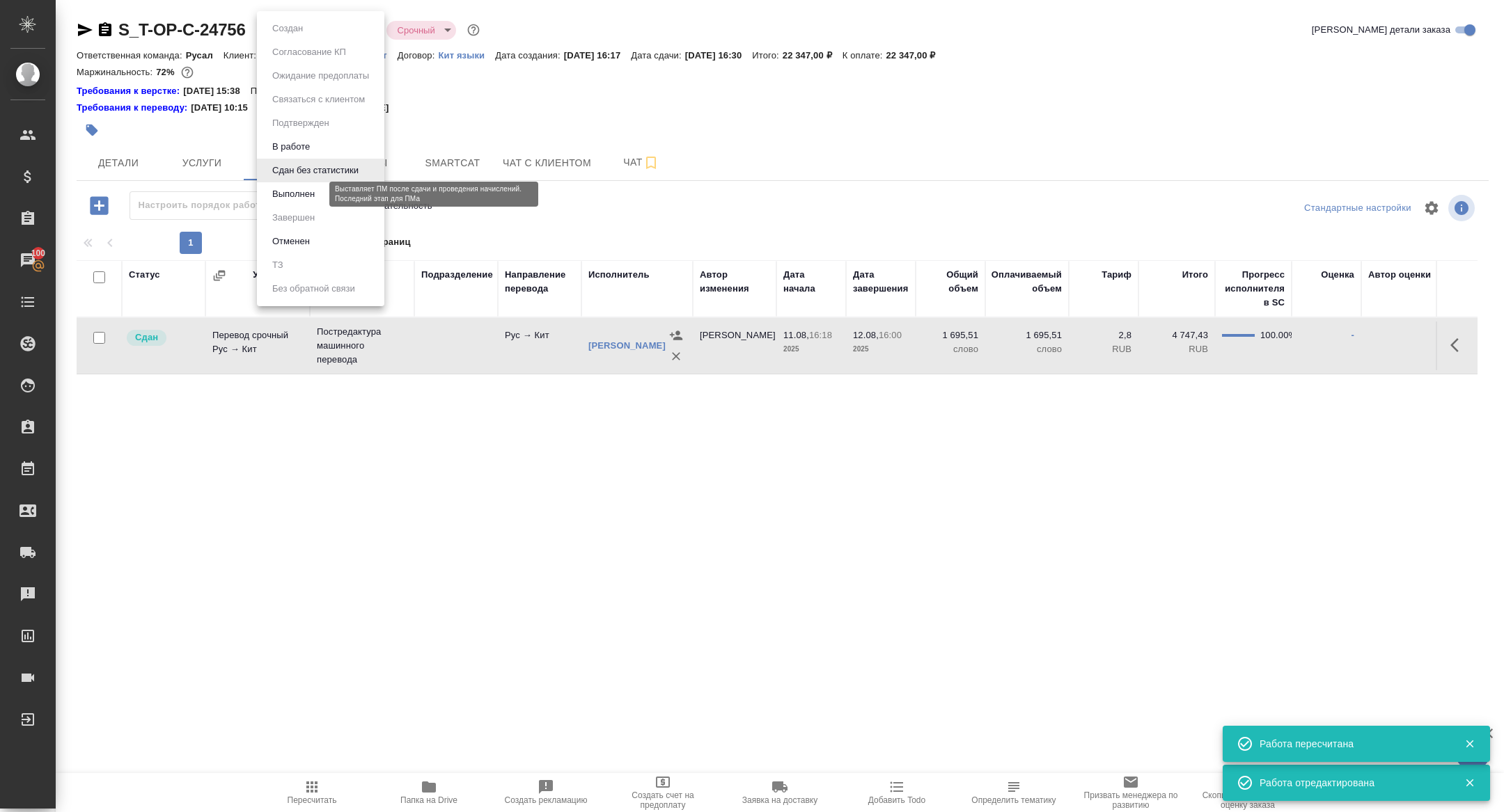
click at [298, 199] on button "Выполнен" at bounding box center [293, 195] width 51 height 15
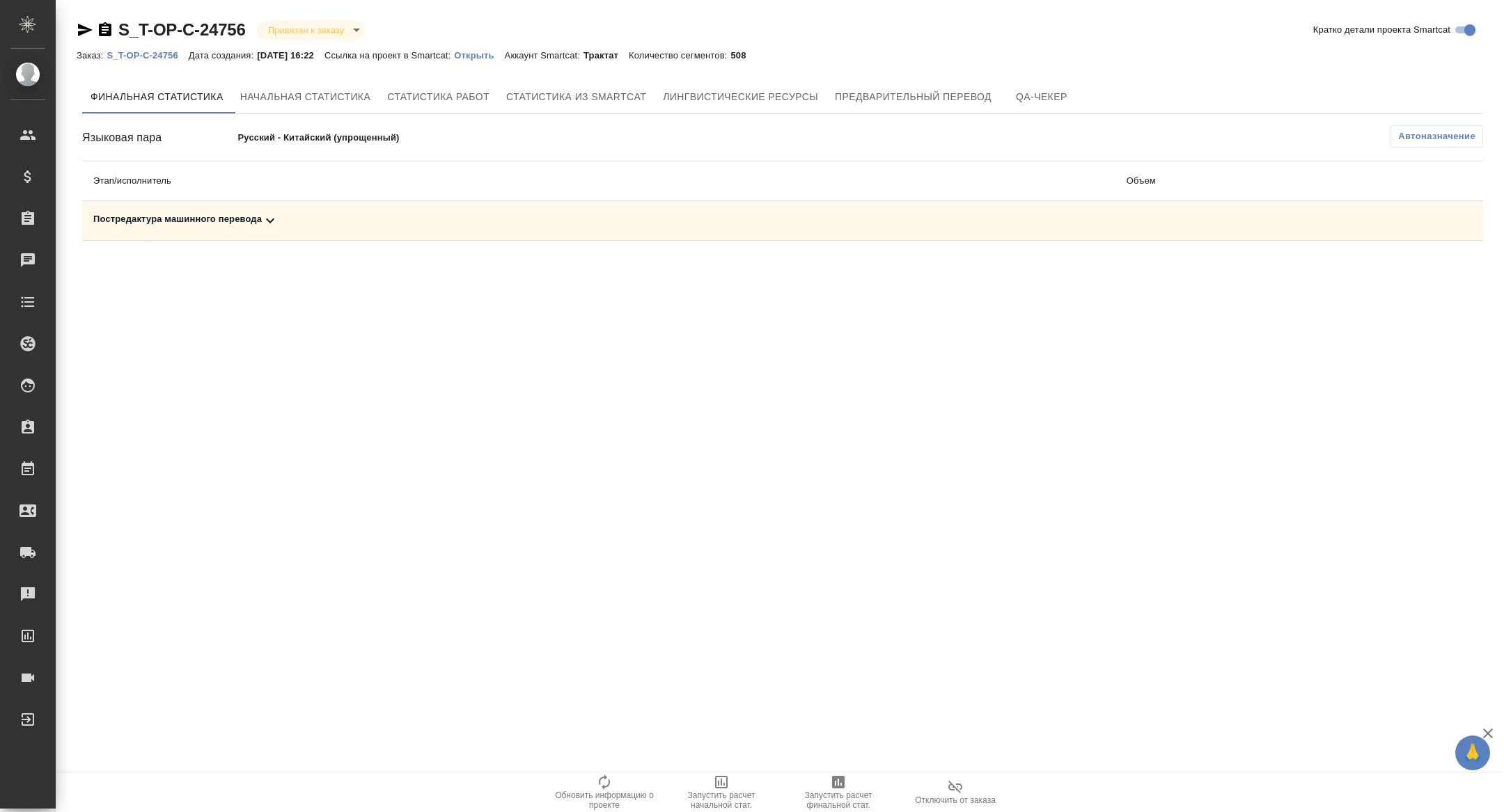
click at [252, 222] on div "Постредактура машинного перевода" at bounding box center [598, 220] width 1011 height 16
click at [821, 798] on span "Запустить расчет финальной стат." at bounding box center [838, 800] width 100 height 19
click at [272, 222] on icon at bounding box center [270, 221] width 9 height 5
click at [1413, 272] on icon "button" at bounding box center [1421, 268] width 16 height 16
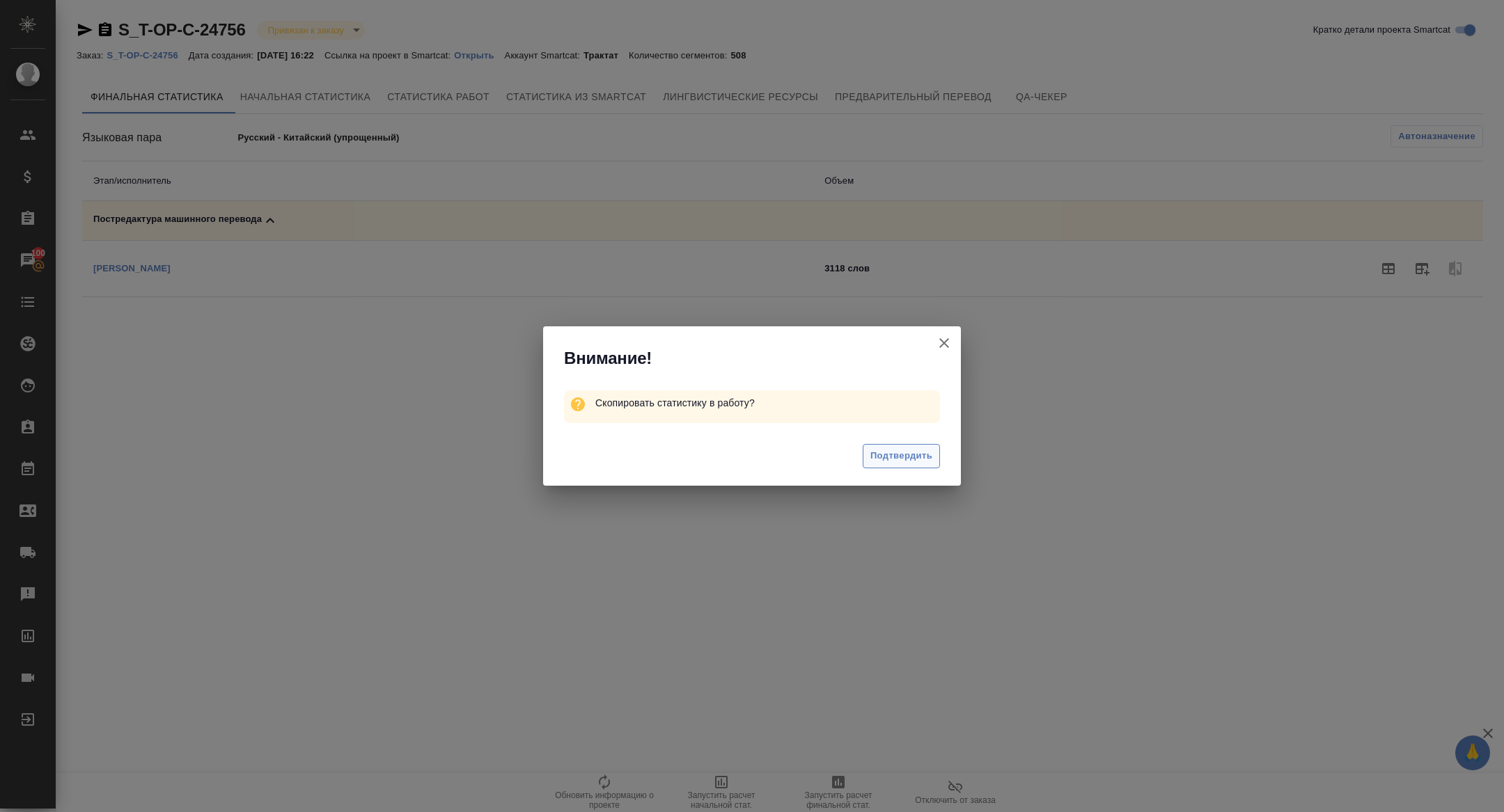
click at [917, 453] on span "Подтвердить" at bounding box center [901, 456] width 62 height 16
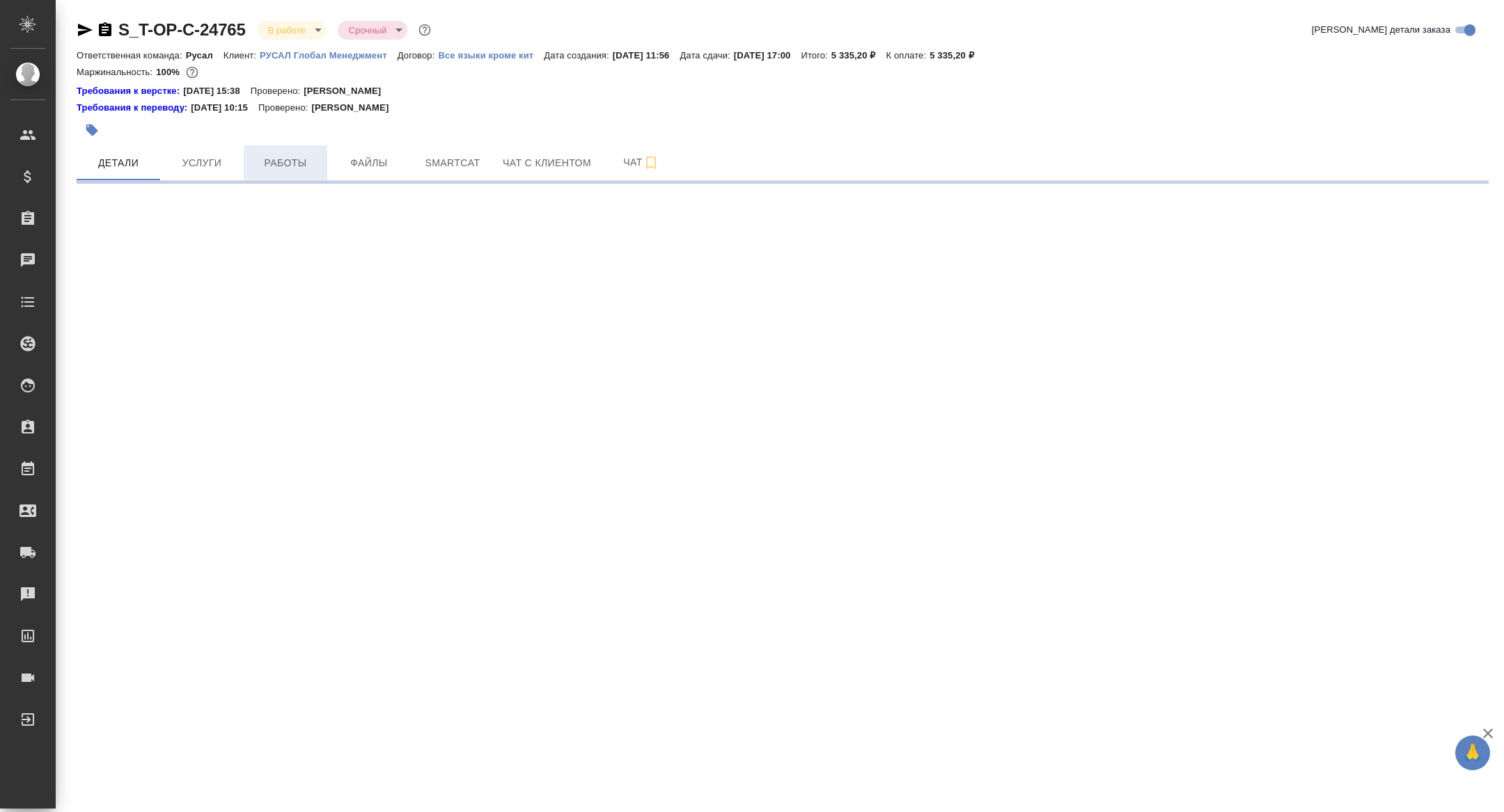
click at [266, 167] on span "Работы" at bounding box center [285, 163] width 66 height 17
select select "RU"
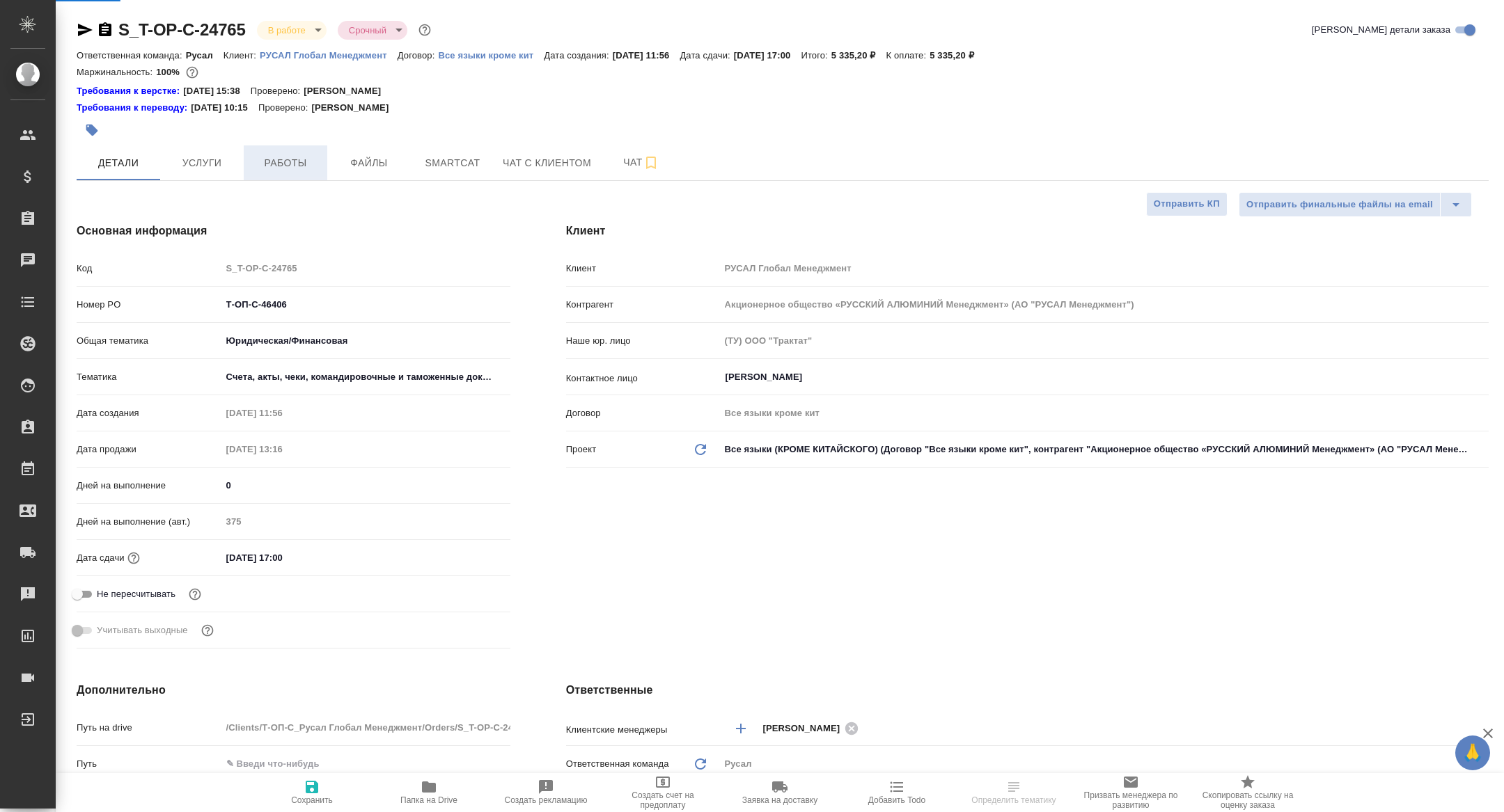
type textarea "x"
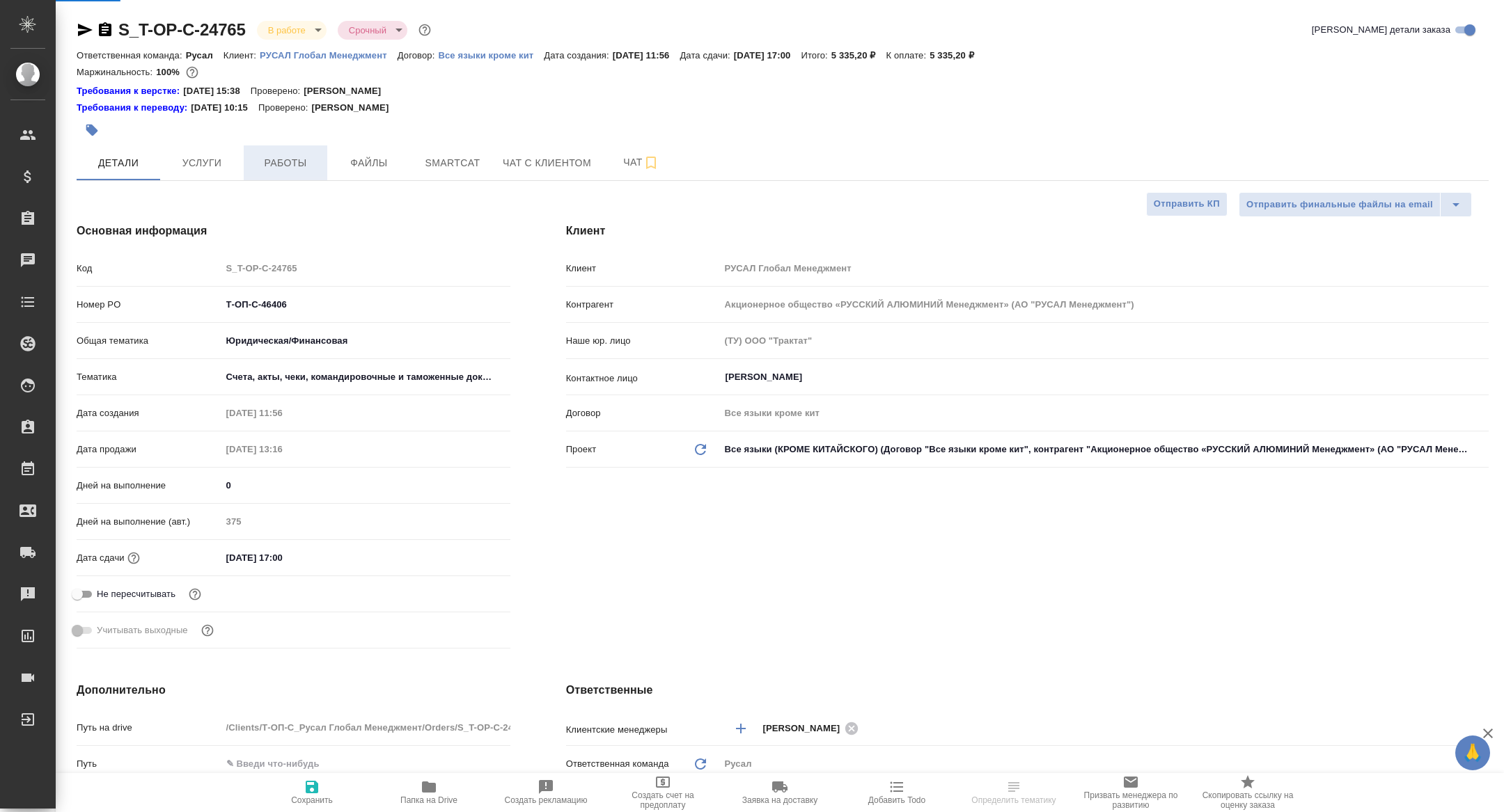
type textarea "x"
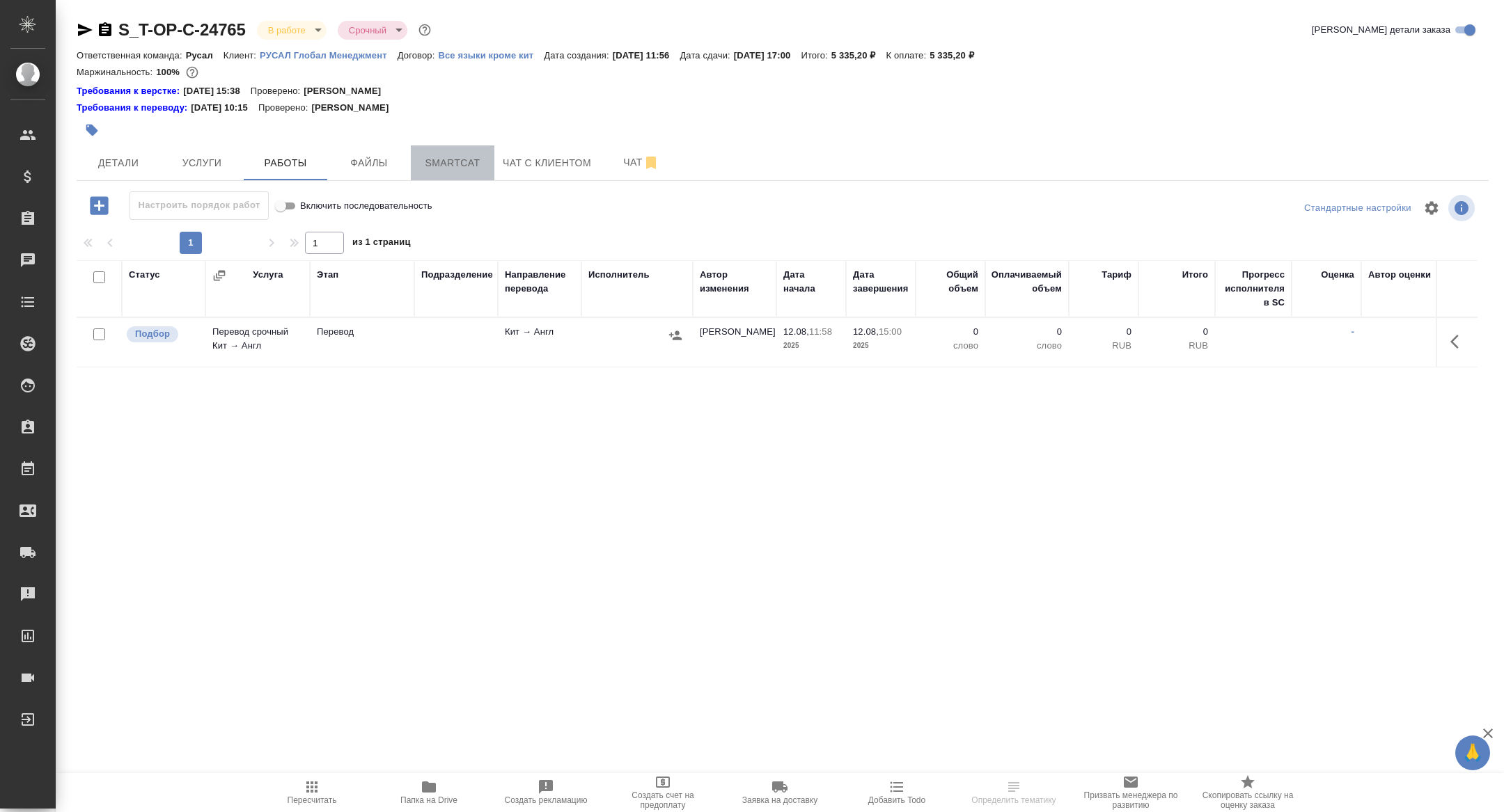
click at [453, 162] on span "Smartcat" at bounding box center [452, 163] width 66 height 17
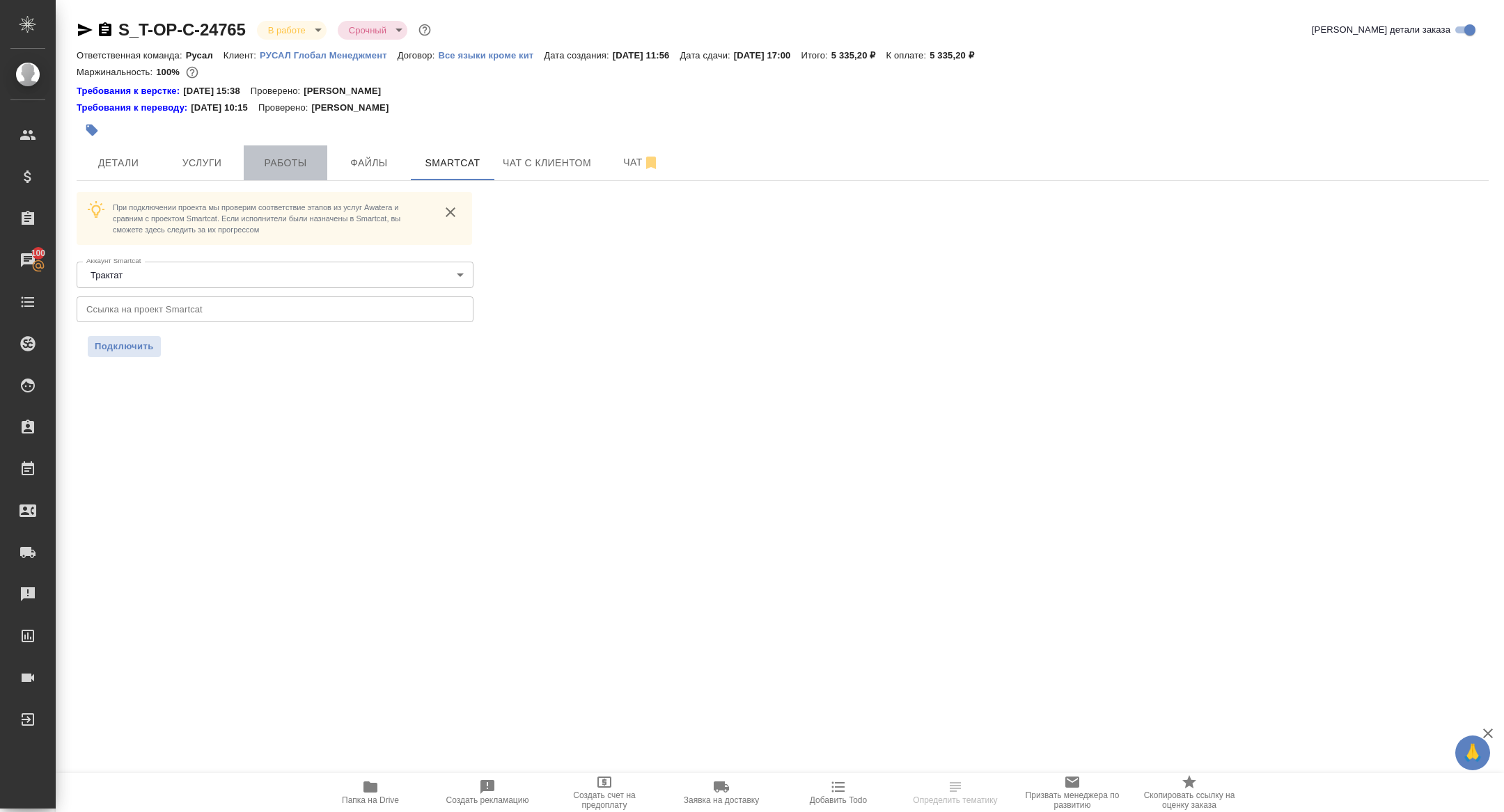
click at [270, 164] on span "Работы" at bounding box center [285, 163] width 66 height 17
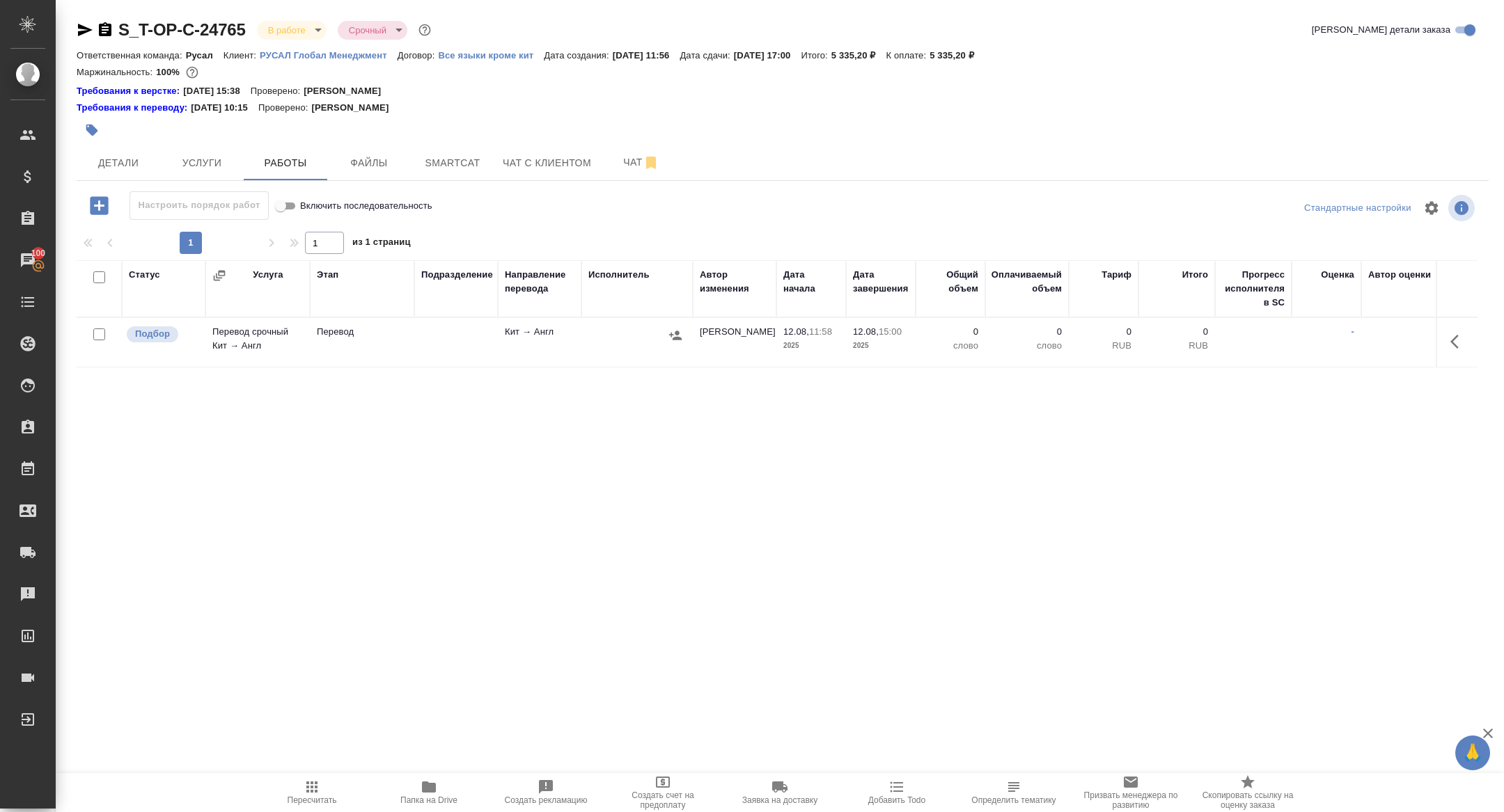
click at [447, 798] on span "Папка на Drive" at bounding box center [428, 800] width 57 height 10
click at [125, 159] on span "Детали" at bounding box center [118, 163] width 66 height 17
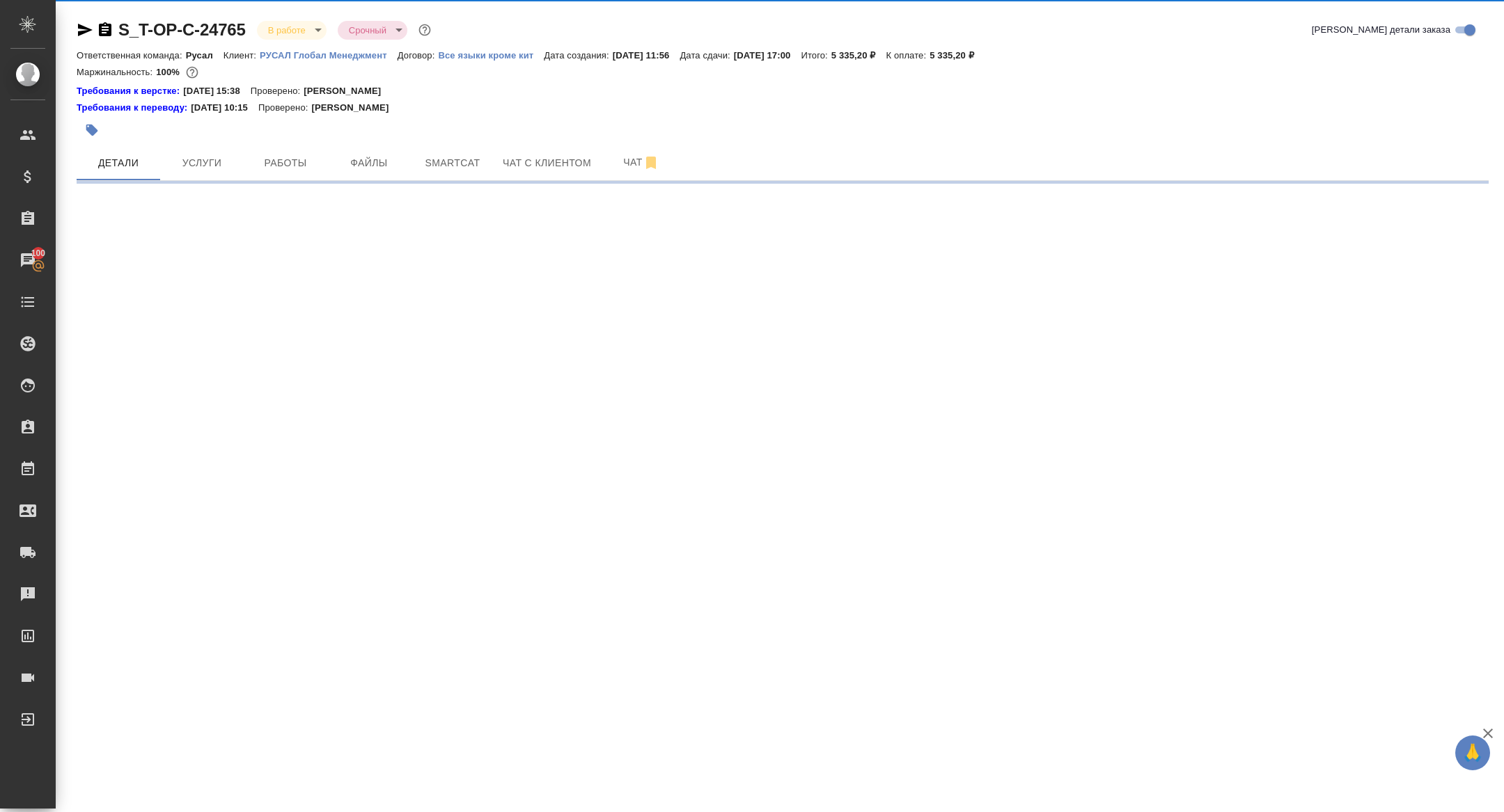
select select "RU"
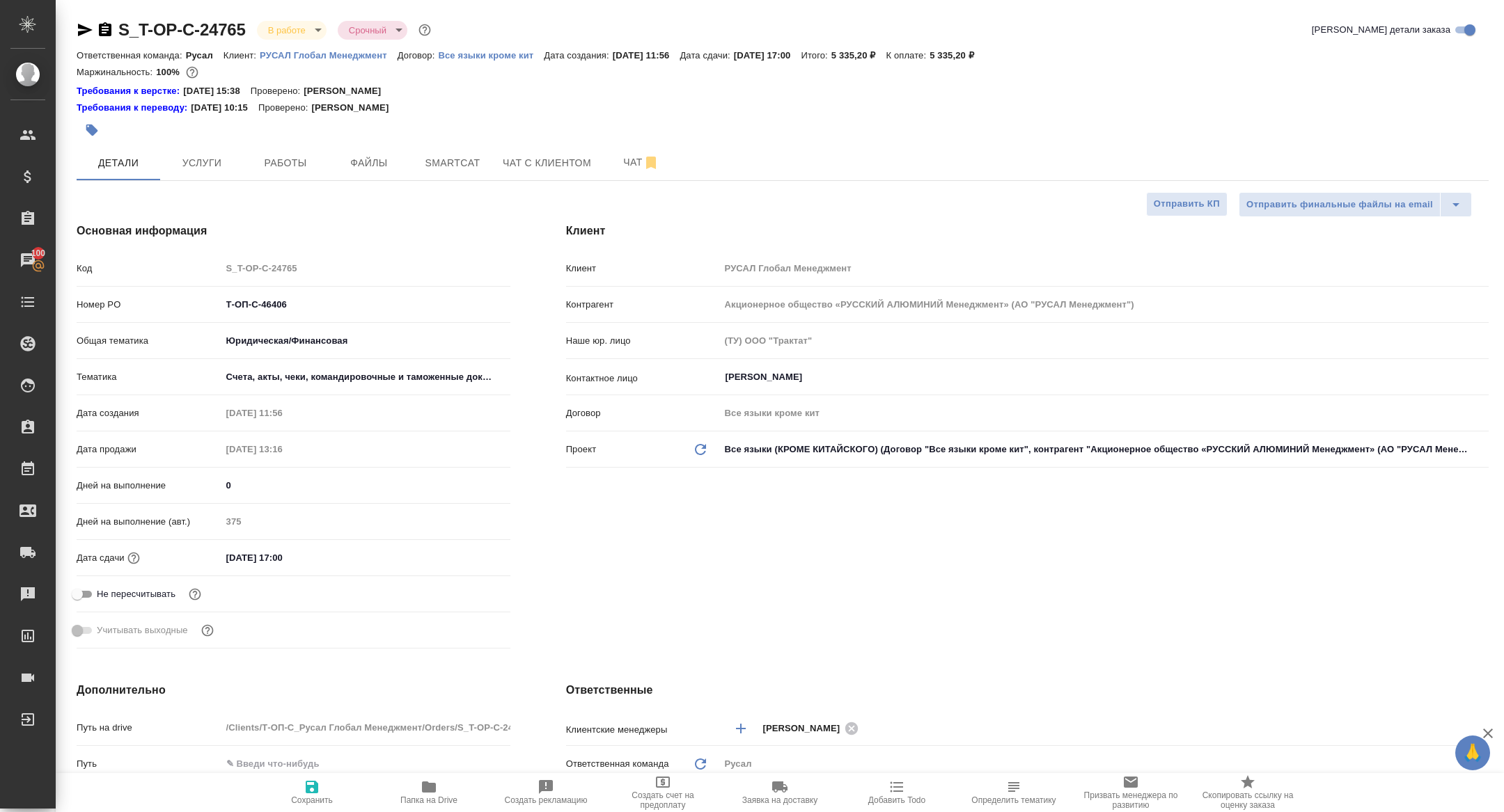
type textarea "x"
drag, startPoint x: 305, startPoint y: 303, endPoint x: 134, endPoint y: 293, distance: 171.3
click at [137, 293] on div "Номер PO Т-ОП-С-46406" at bounding box center [293, 303] width 434 height 24
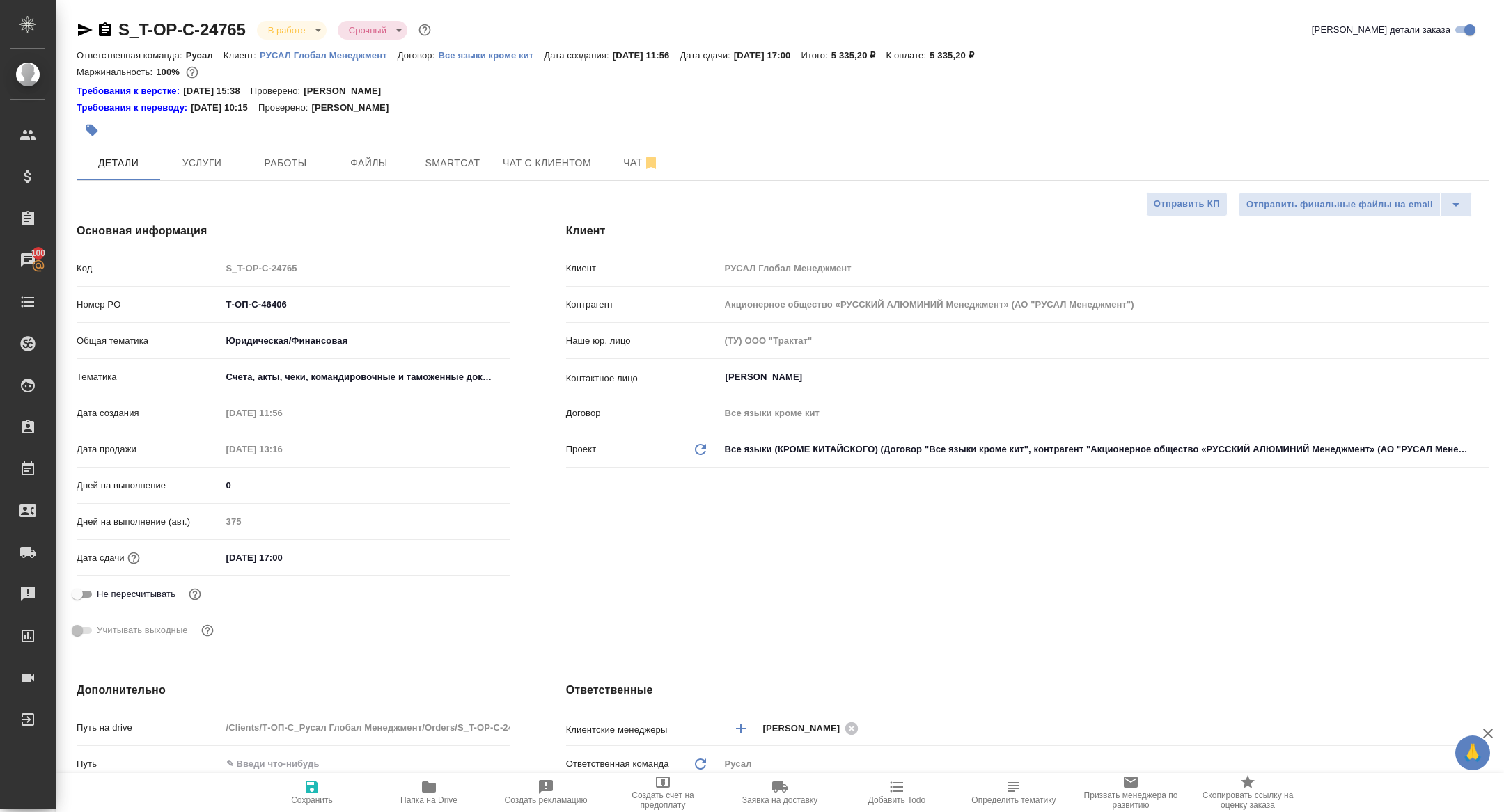
type textarea "x"
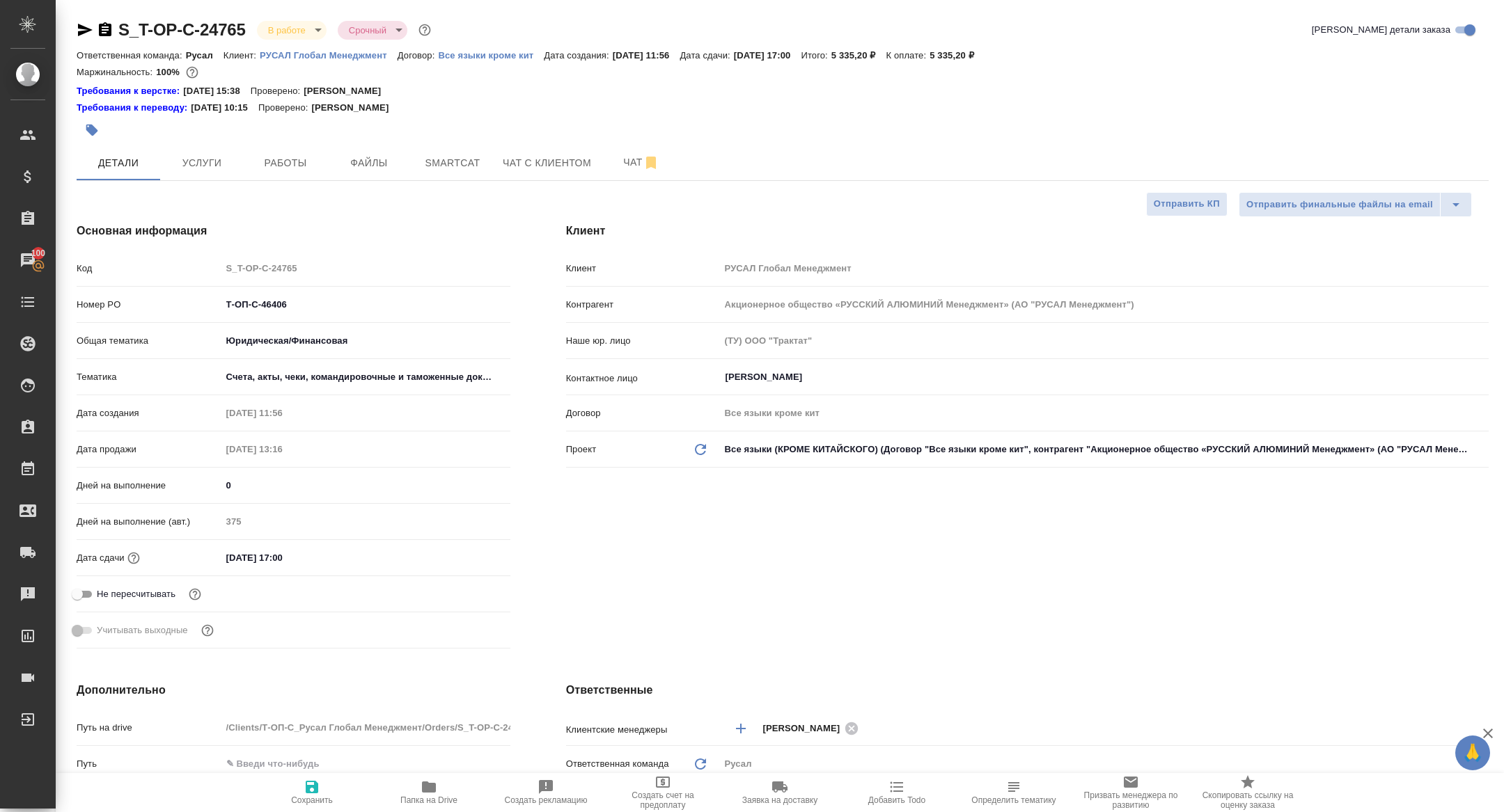
type textarea "x"
click at [275, 37] on body "🙏 .cls-1 fill:#fff; AWATERA Zhuravleva Alexandra Клиенты Спецификации Заказы 10…" at bounding box center [752, 406] width 1504 height 812
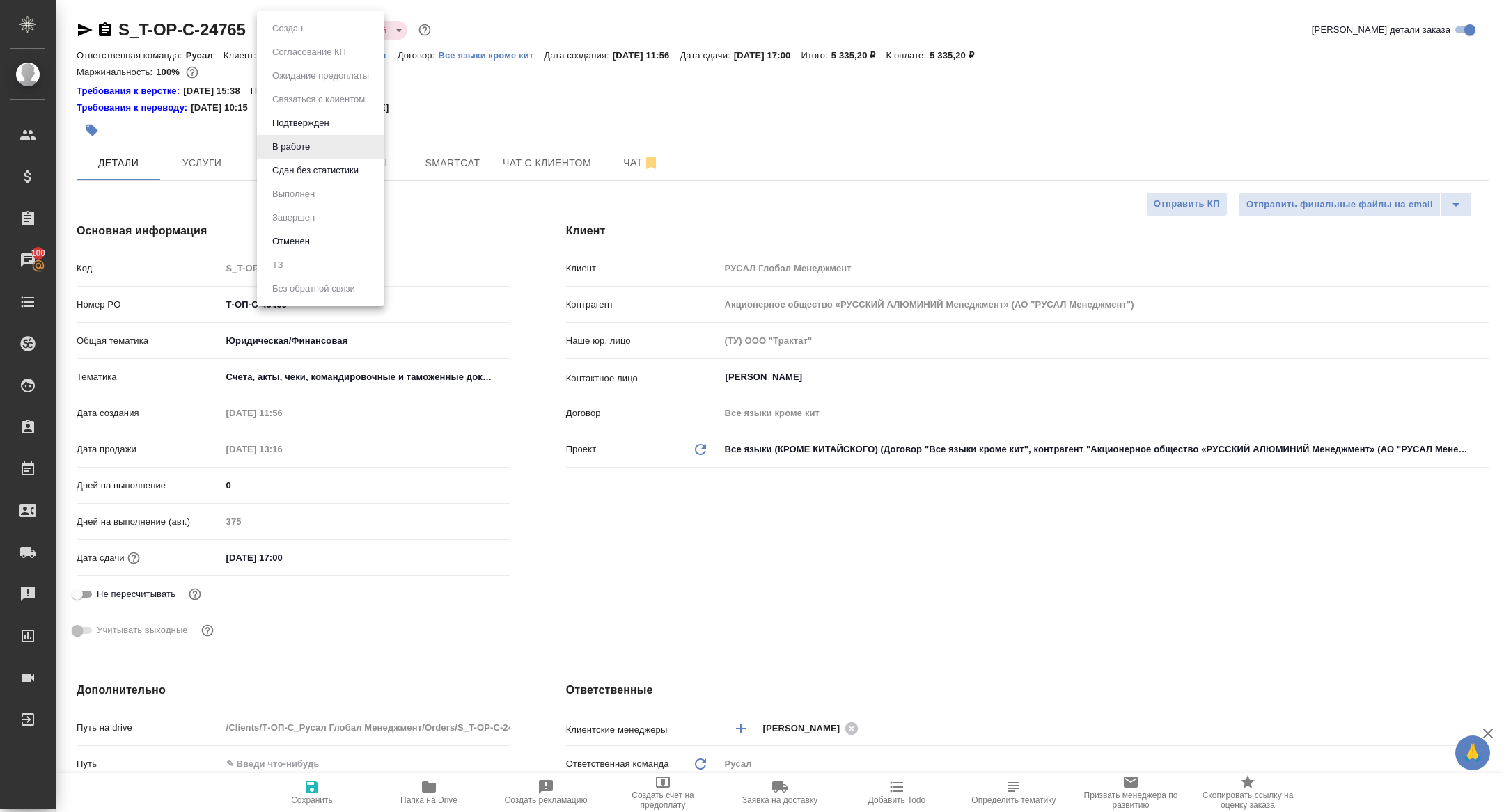
click at [307, 37] on button "Сдан без статистики" at bounding box center [287, 29] width 39 height 15
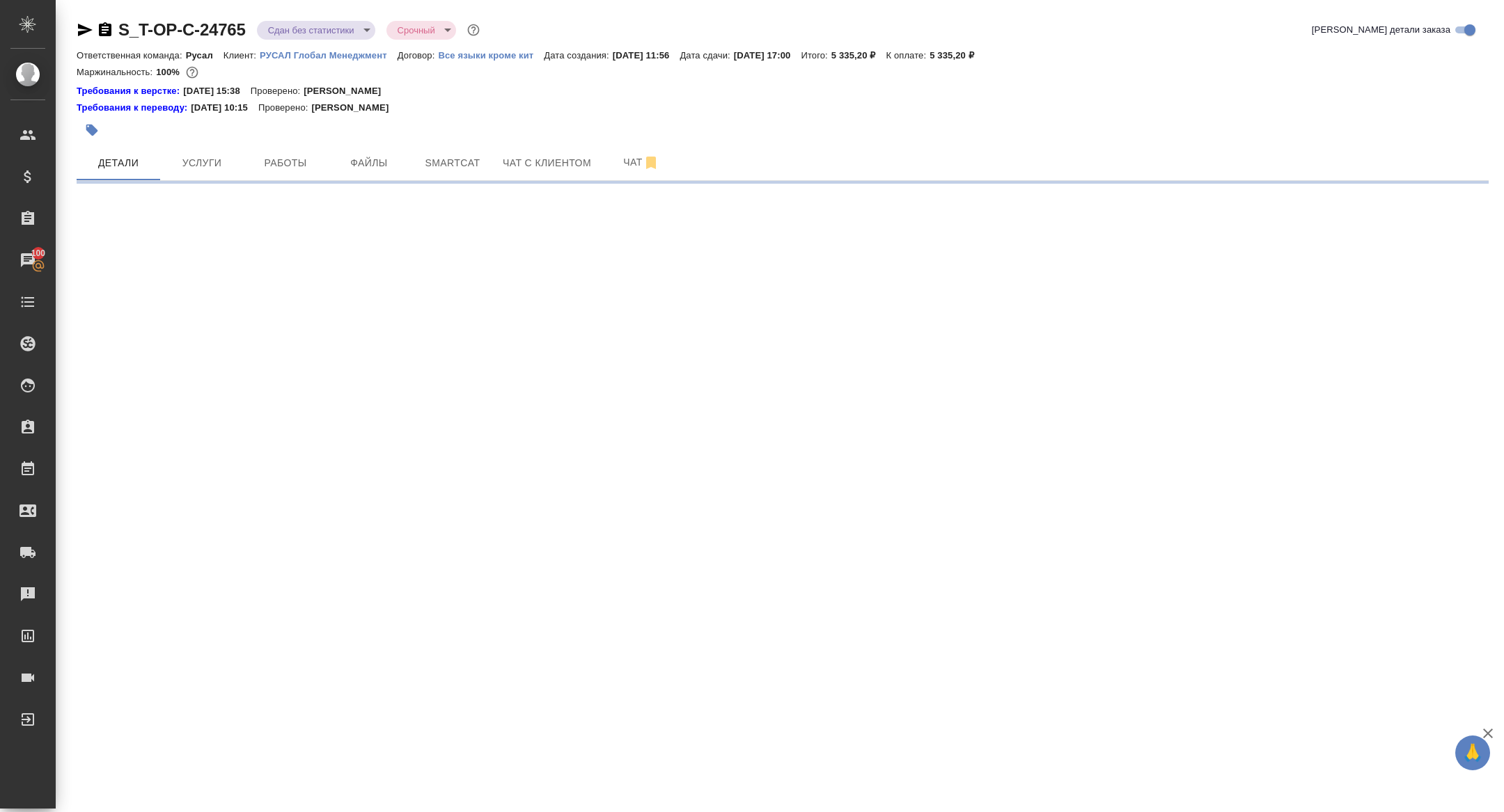
select select "RU"
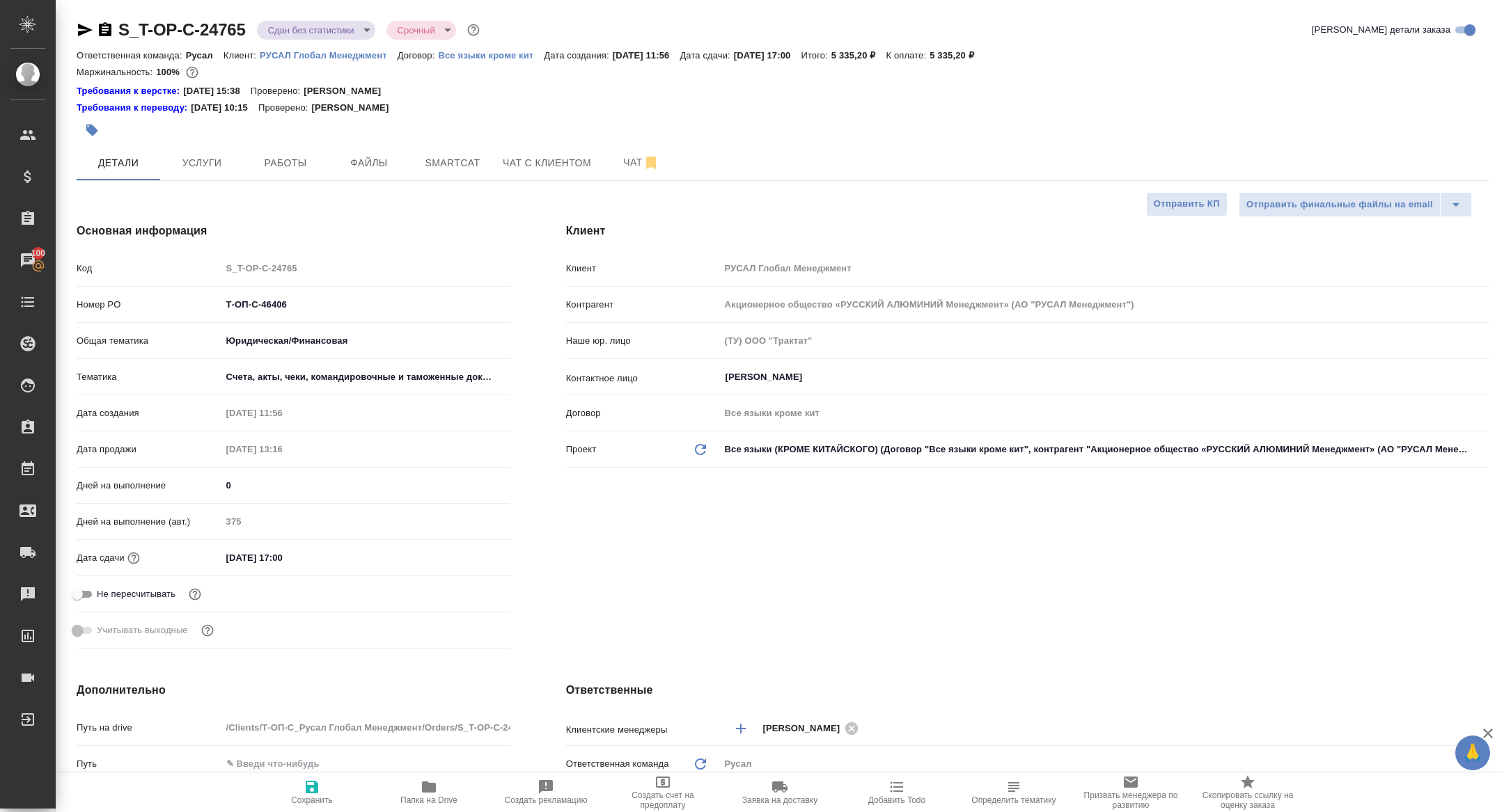
type textarea "x"
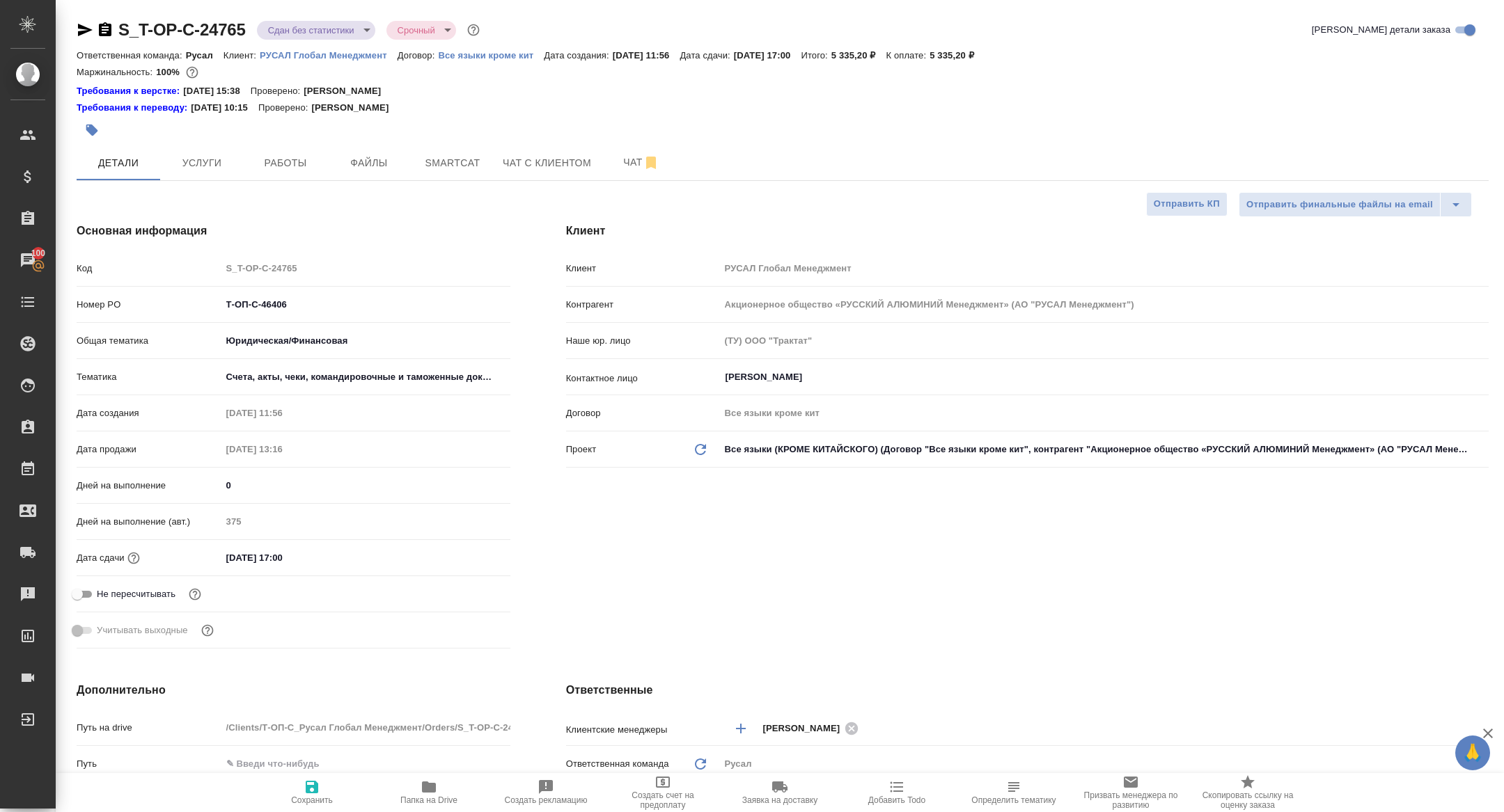
type textarea "x"
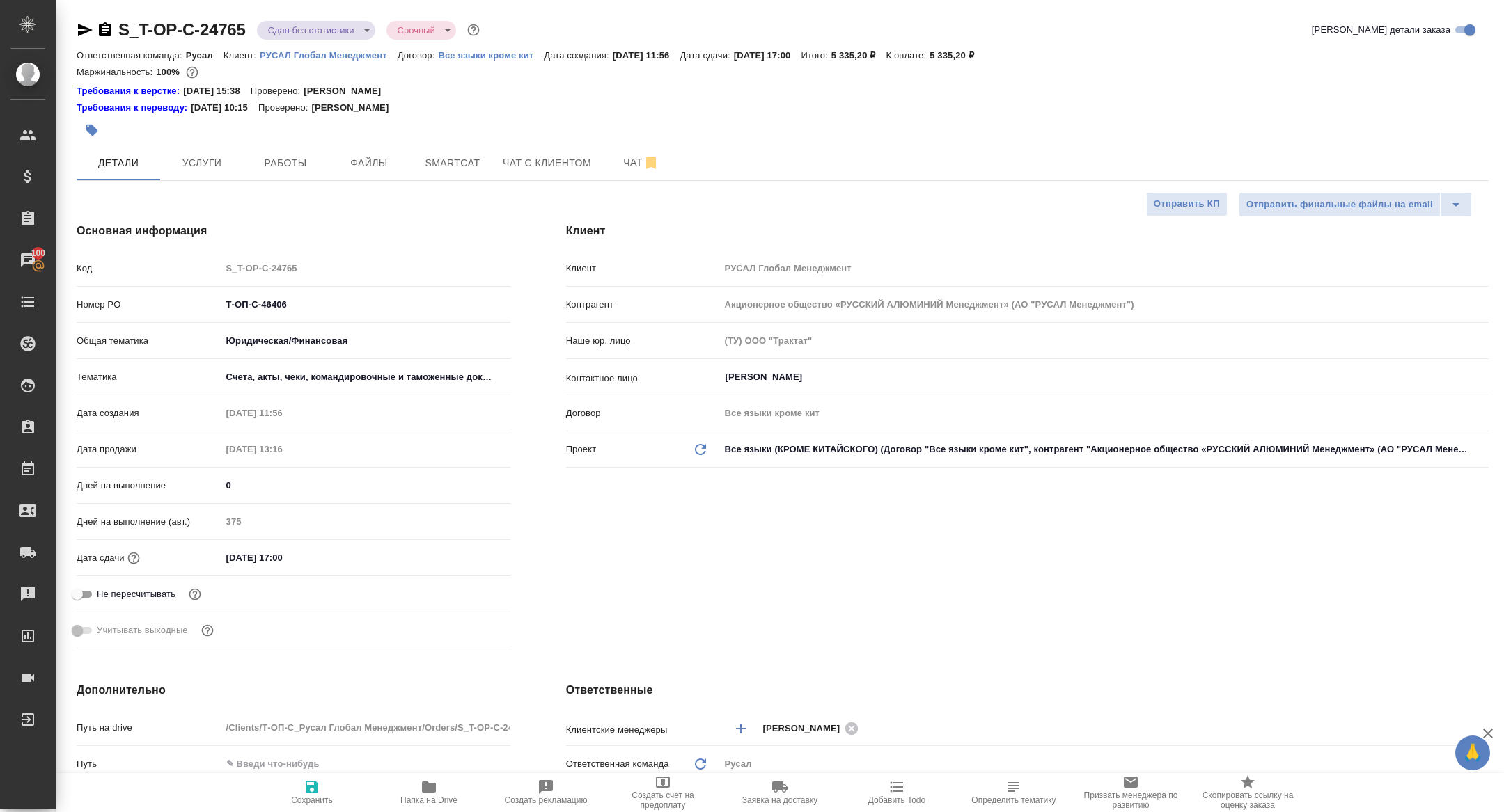
type textarea "x"
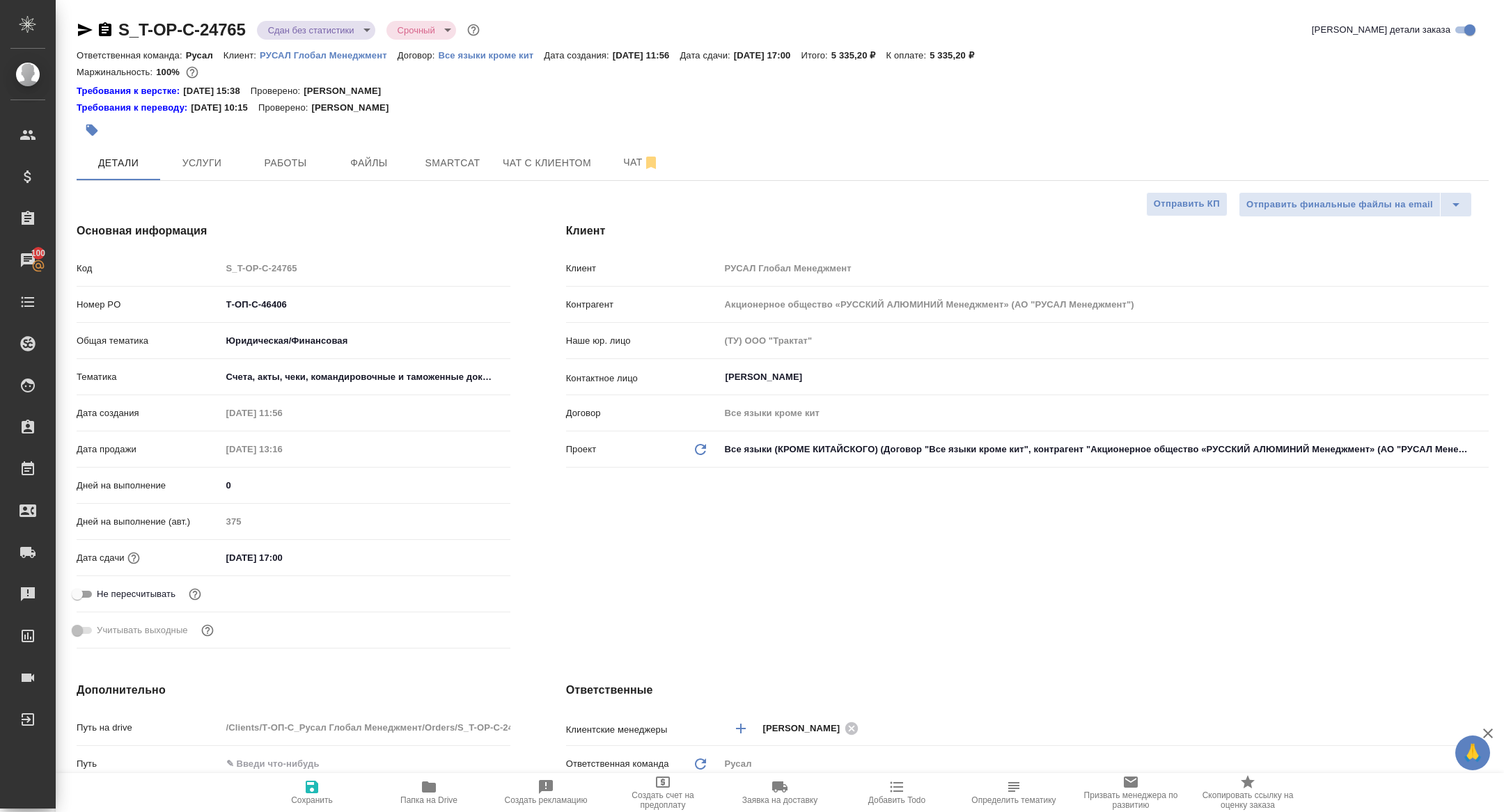
type textarea "x"
click at [298, 158] on span "Работы" at bounding box center [285, 163] width 66 height 17
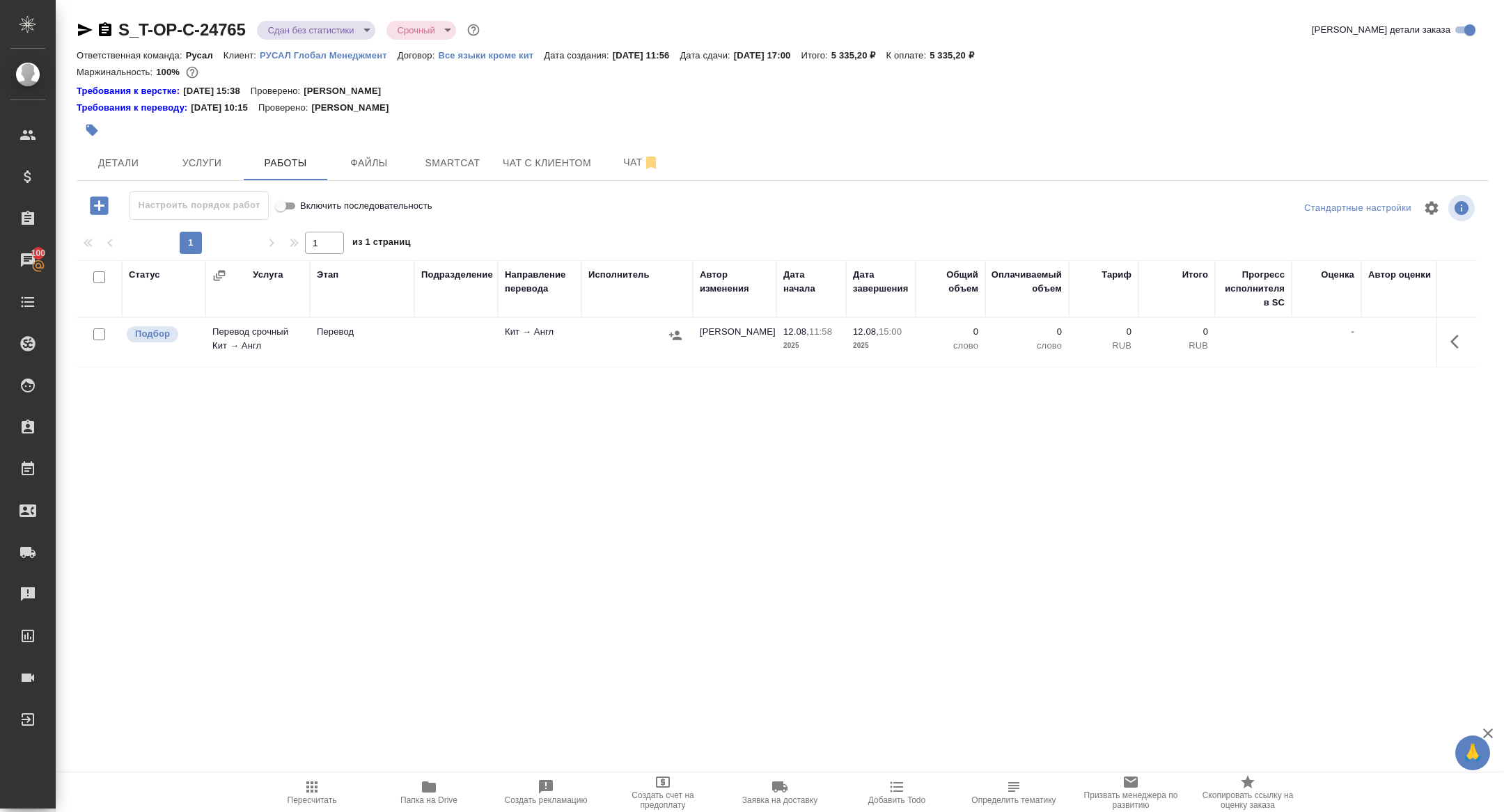
click at [1458, 341] on icon "button" at bounding box center [1458, 341] width 16 height 16
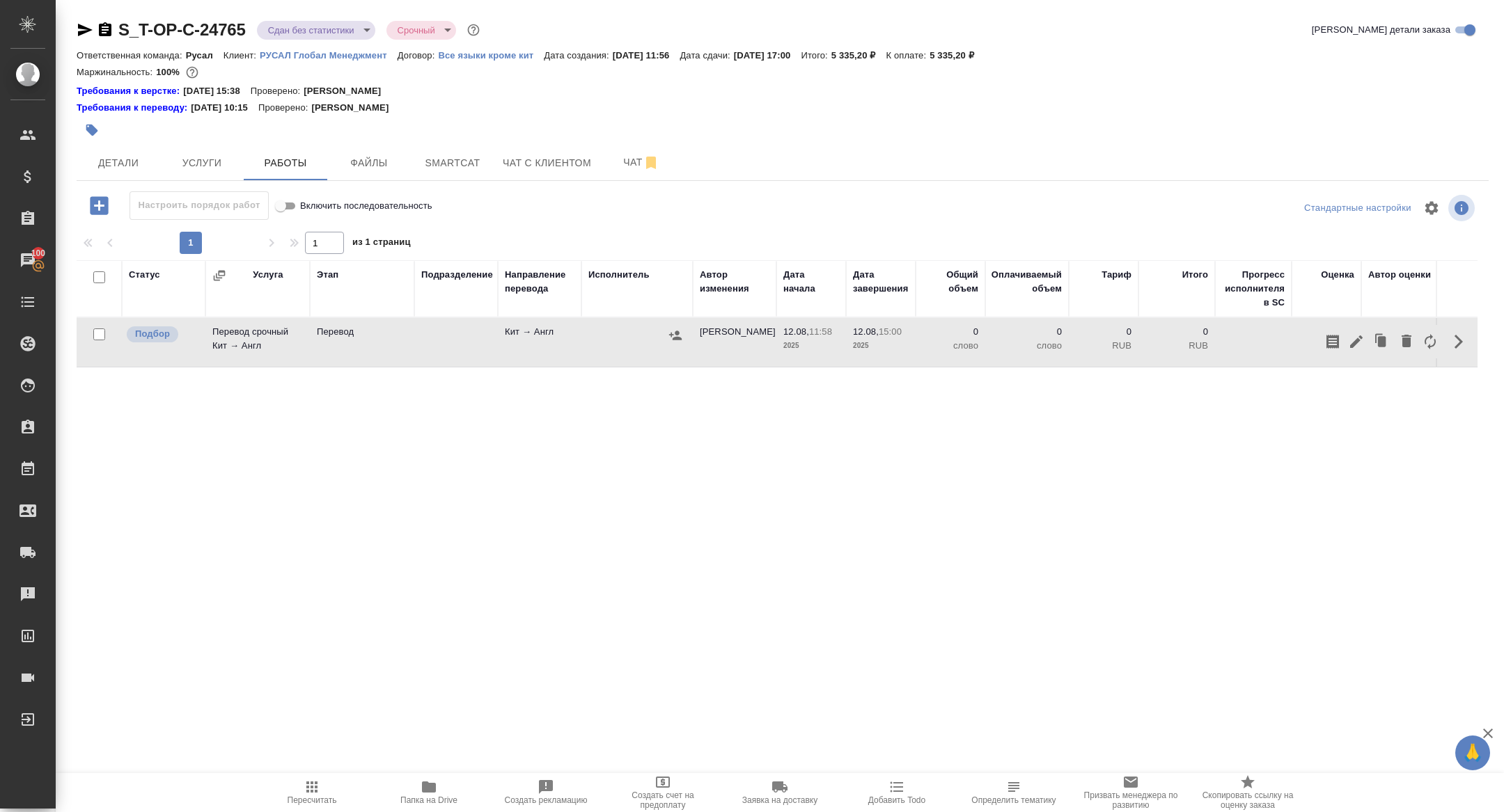
click at [1356, 349] on icon "button" at bounding box center [1356, 341] width 16 height 16
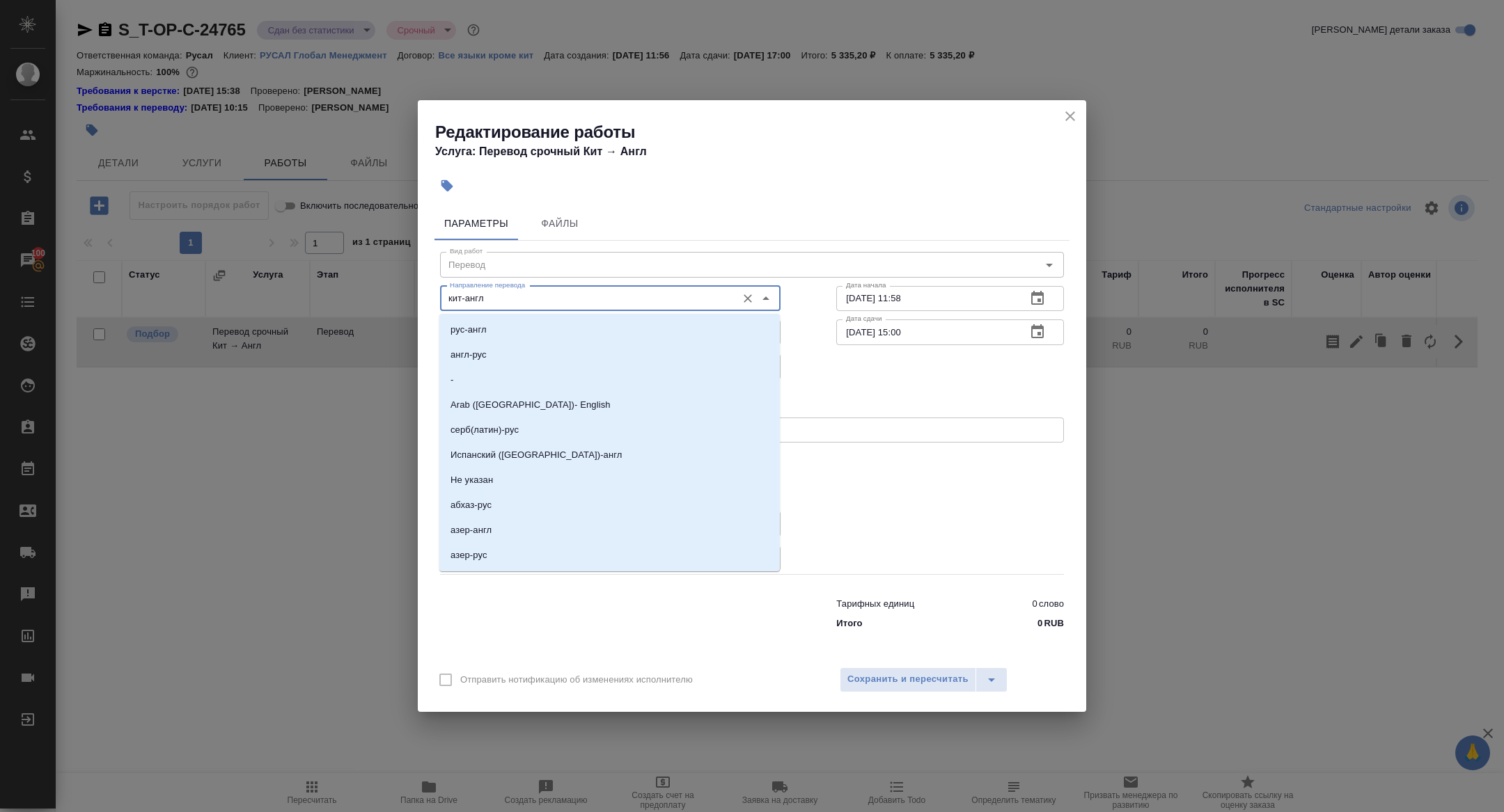
drag, startPoint x: 462, startPoint y: 300, endPoint x: 376, endPoint y: 300, distance: 86.0
click at [380, 300] on div "Редактирование работы Услуга: Перевод срочный Кит → Англ Параметры Файлы Вид ра…" at bounding box center [752, 406] width 1504 height 812
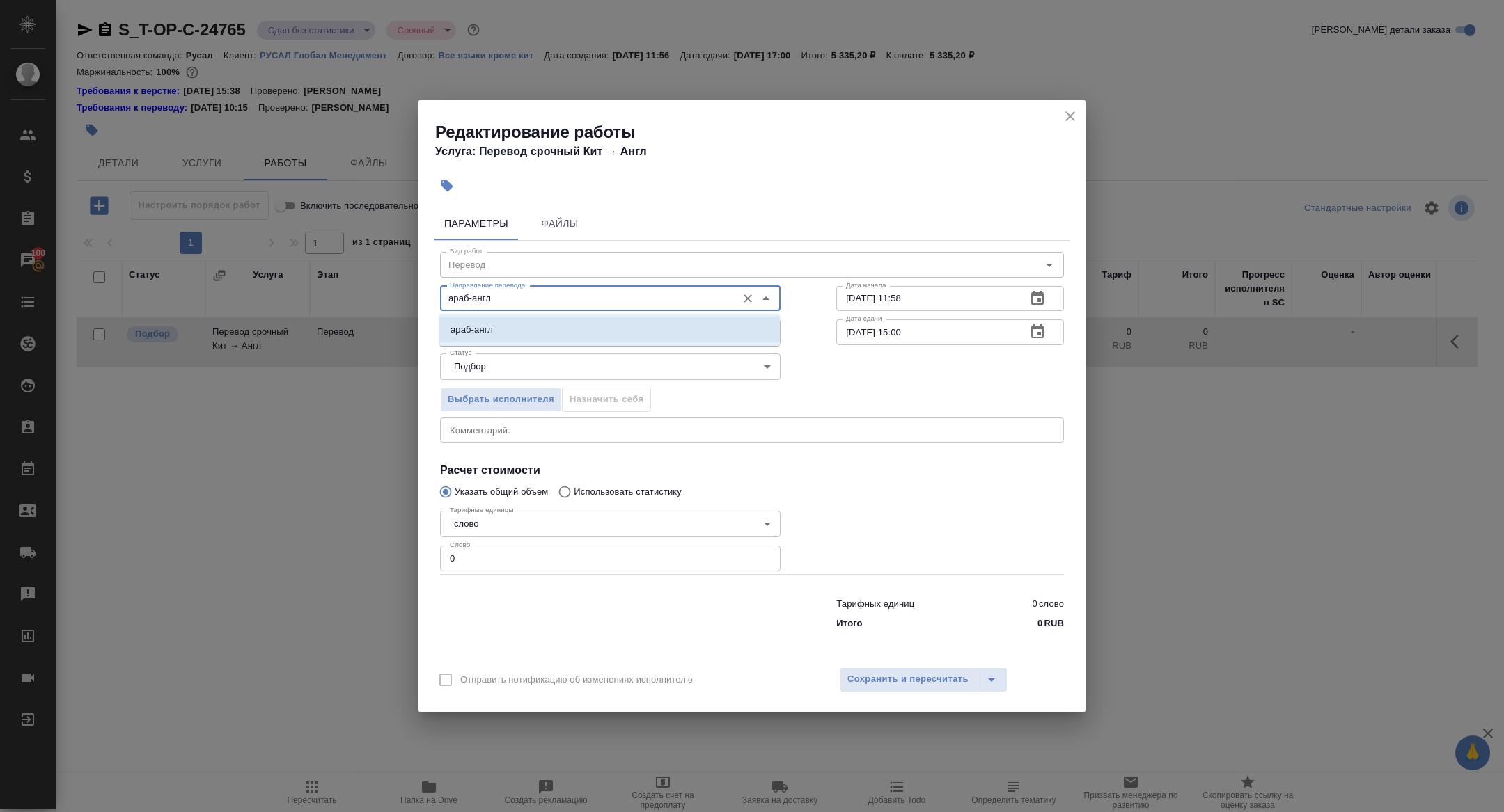
click at [485, 336] on p "араб-англ" at bounding box center [471, 329] width 42 height 13
type input "араб-англ"
click at [875, 675] on span "Сохранить и пересчитать" at bounding box center [908, 679] width 121 height 16
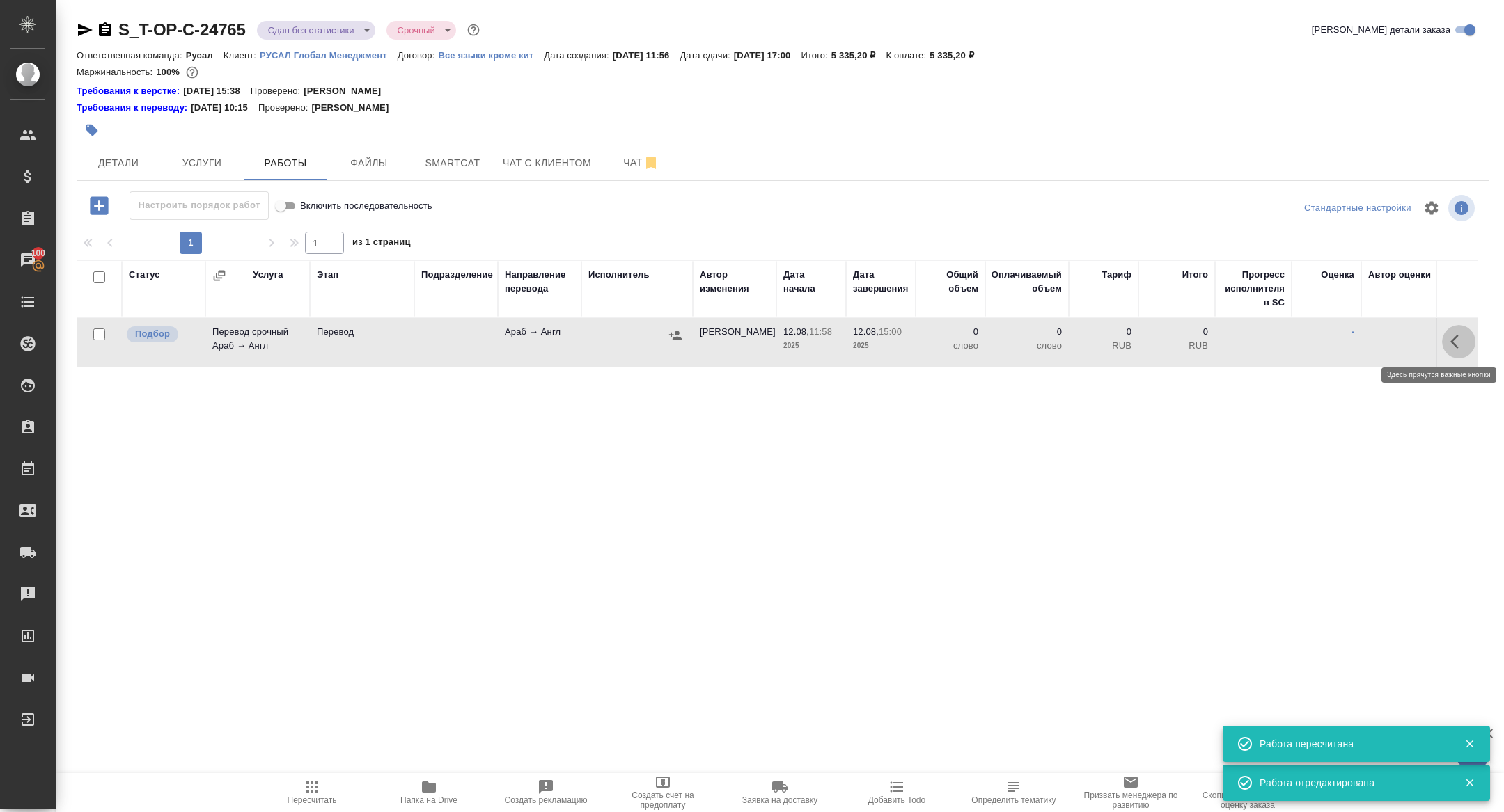
click at [1452, 342] on icon "button" at bounding box center [1454, 342] width 9 height 13
click at [1356, 342] on icon "button" at bounding box center [1356, 341] width 13 height 13
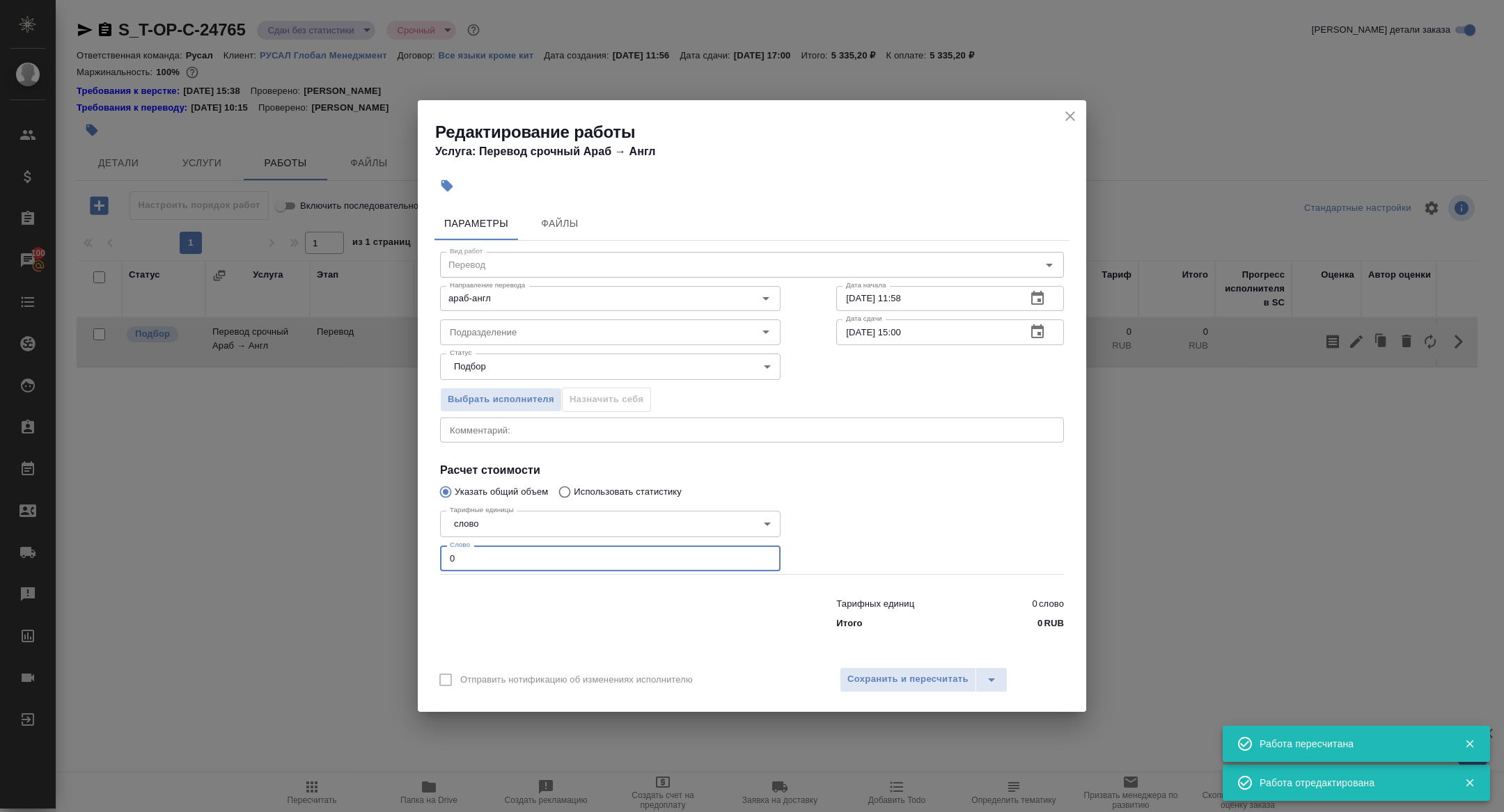
drag, startPoint x: 475, startPoint y: 563, endPoint x: 330, endPoint y: 550, distance: 145.6
click at [330, 550] on div "Редактирование работы Услуга: Перевод срочный Араб → Англ Параметры Файлы Вид р…" at bounding box center [752, 406] width 1504 height 812
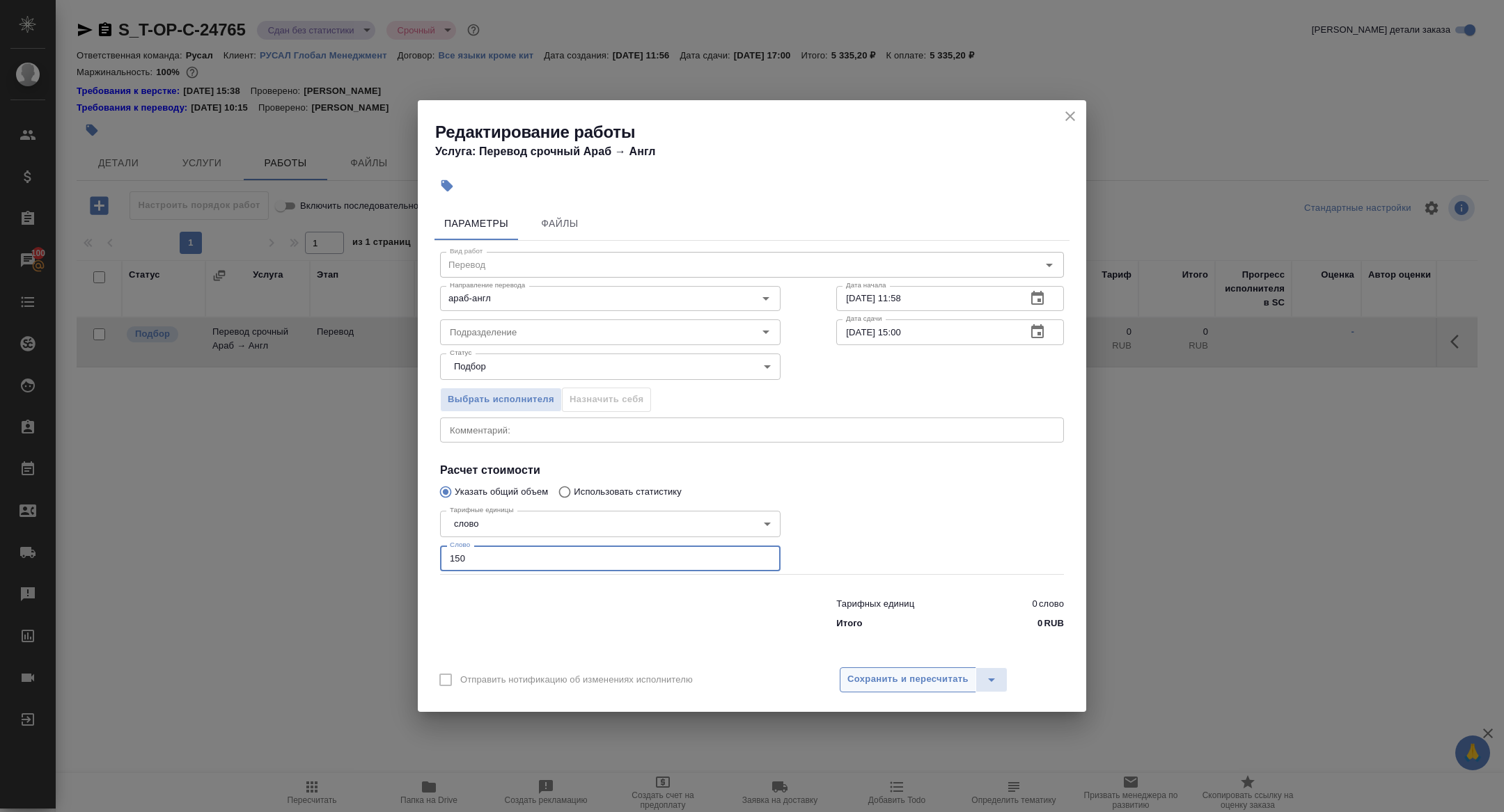
type input "150"
click at [888, 672] on span "Сохранить и пересчитать" at bounding box center [908, 679] width 121 height 16
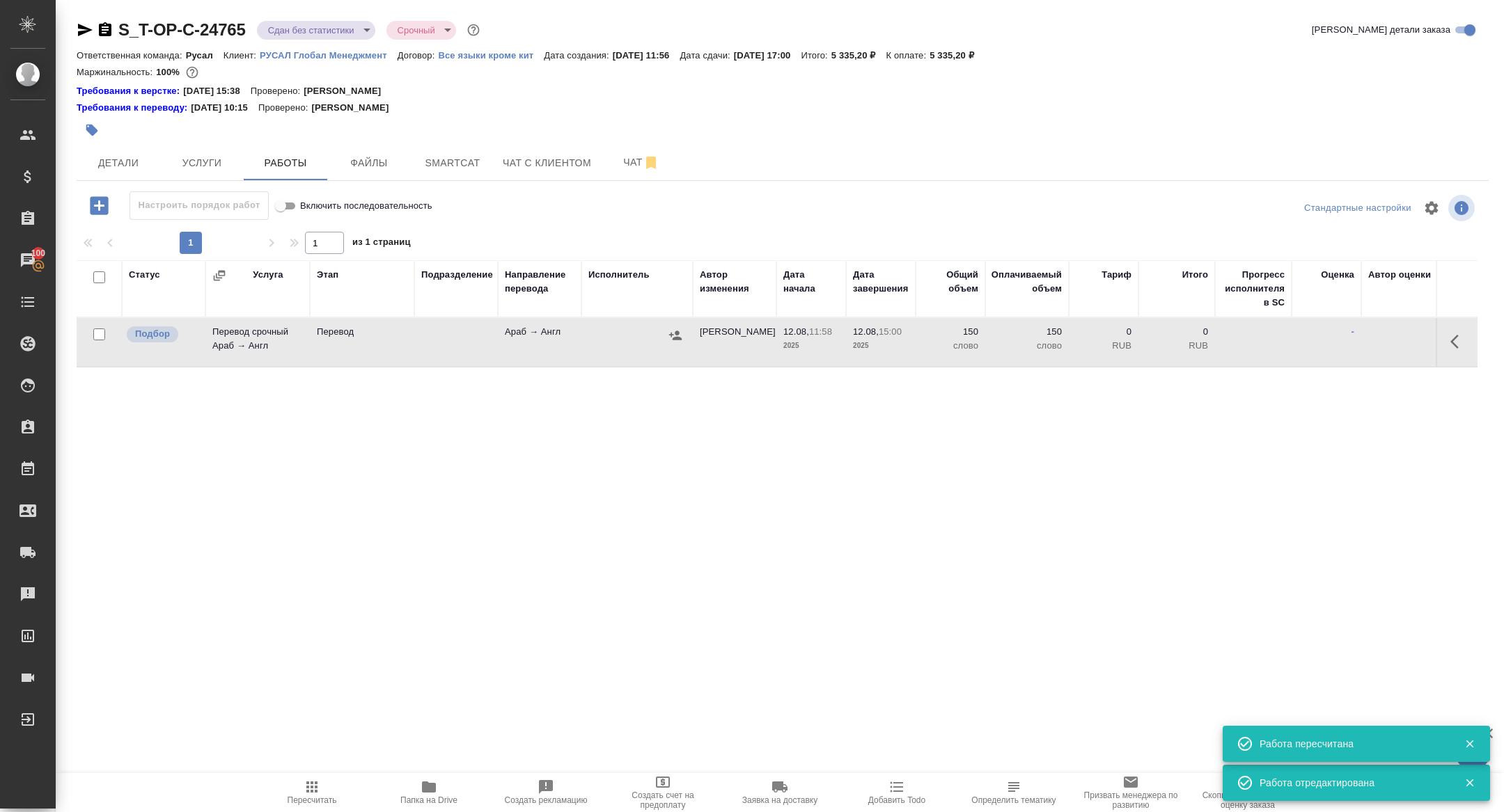
click at [679, 337] on icon "button" at bounding box center [674, 334] width 13 height 9
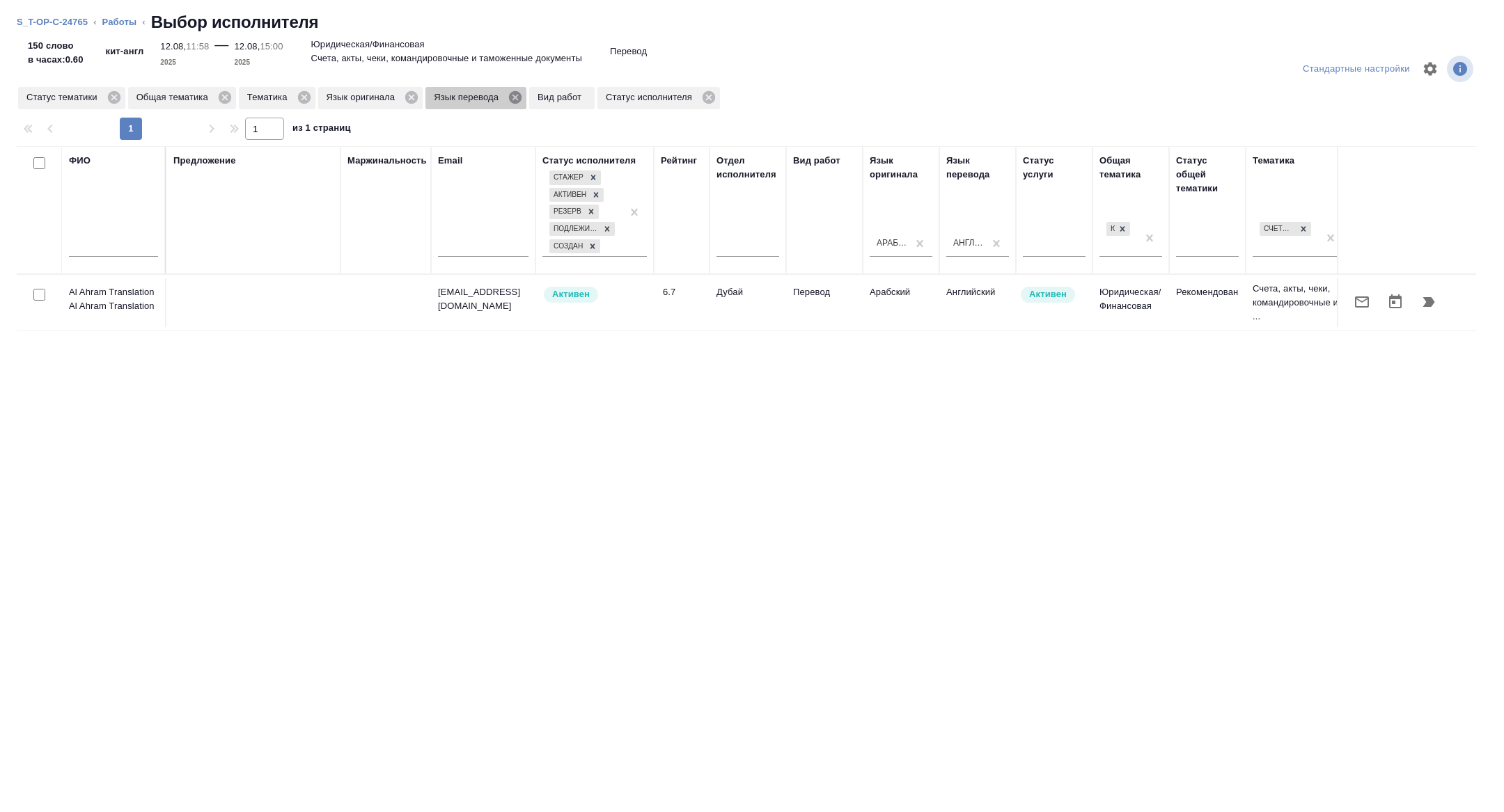
click at [520, 96] on icon at bounding box center [515, 97] width 13 height 13
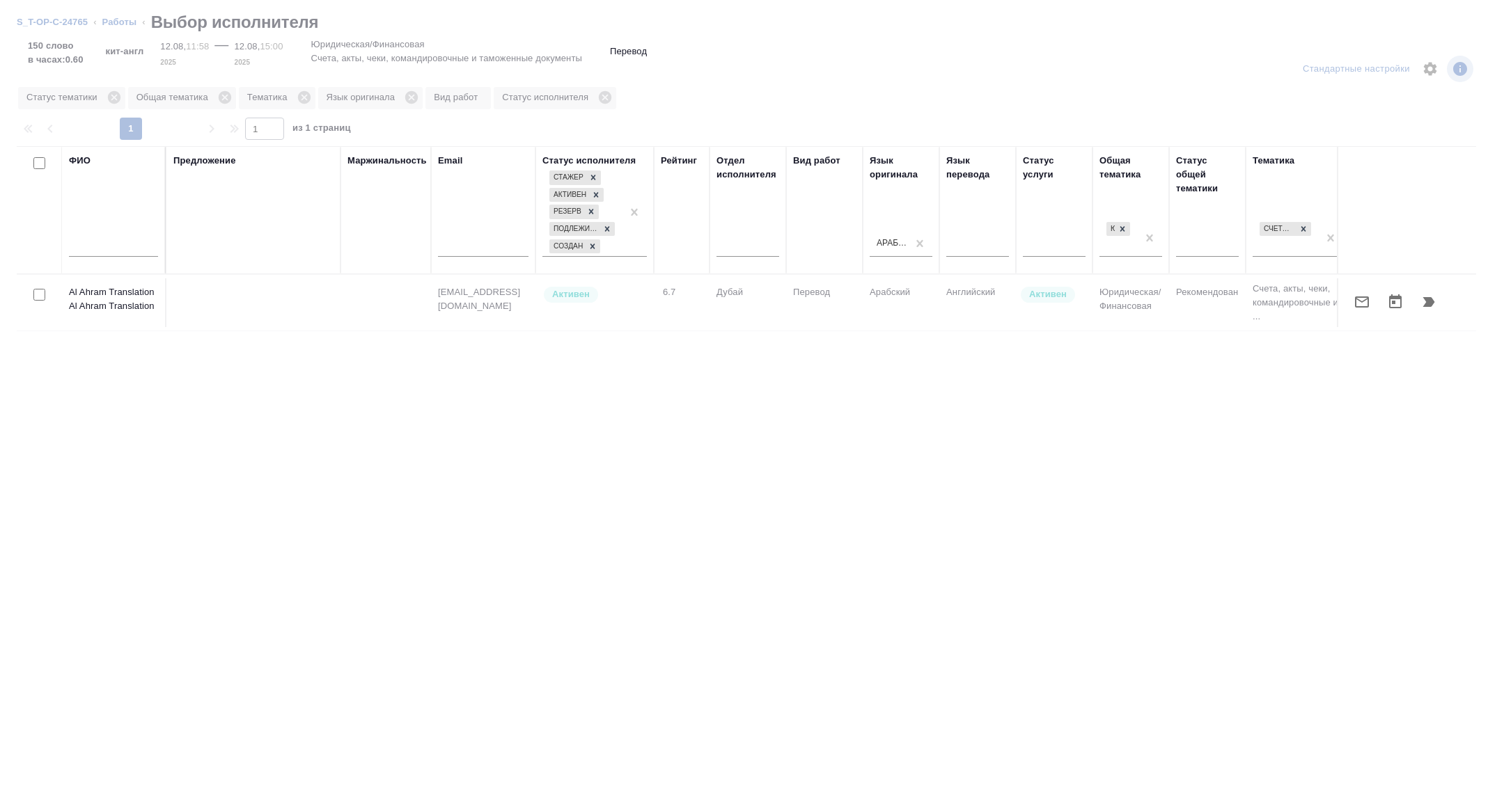
click at [89, 244] on input "text" at bounding box center [114, 249] width 89 height 17
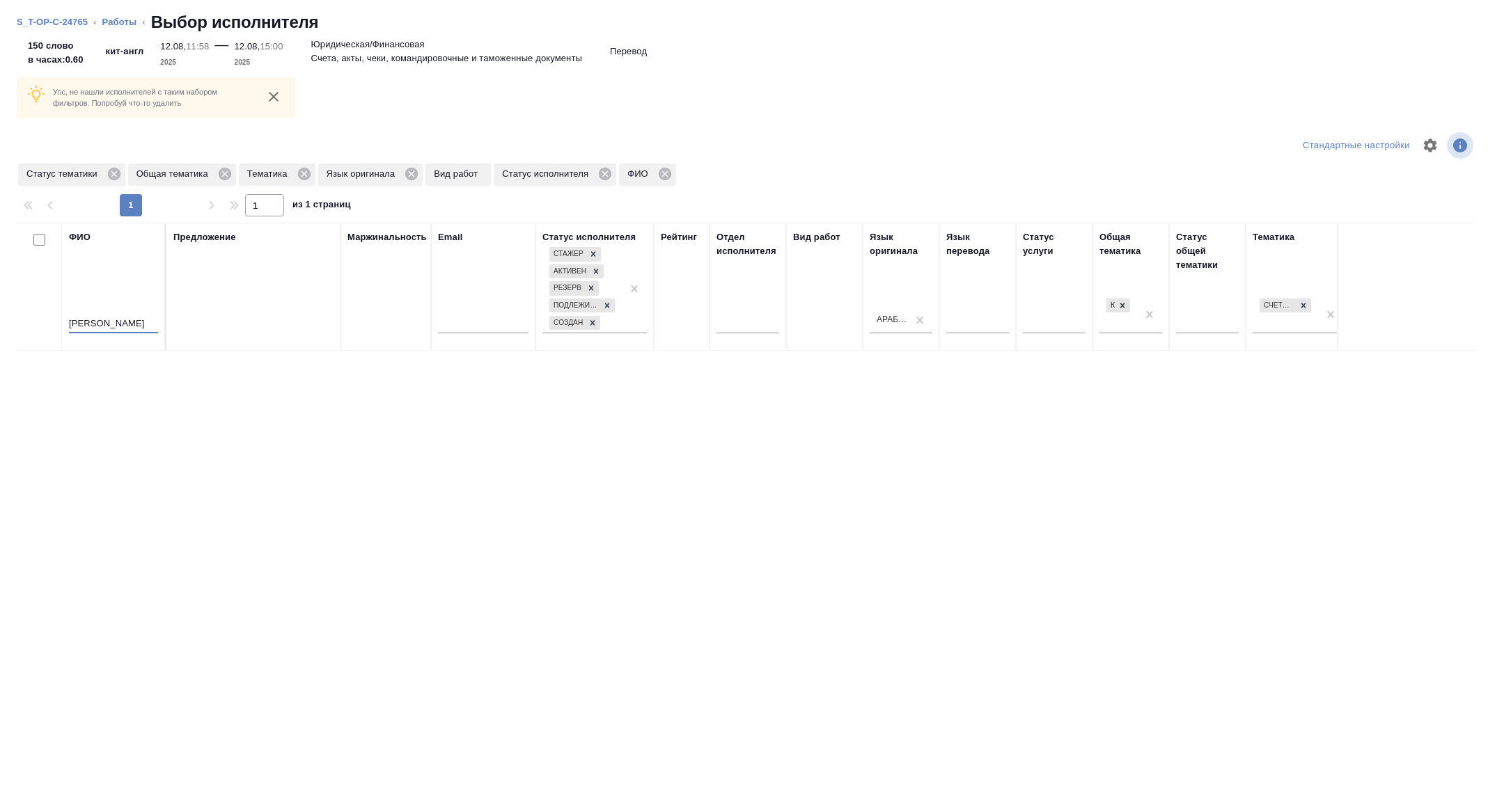
type input "окаша"
click at [1412, 301] on div at bounding box center [1407, 286] width 124 height 113
drag, startPoint x: 118, startPoint y: 320, endPoint x: 0, endPoint y: 319, distance: 118.0
click at [0, 321] on div "Упс, не нашли исполнителей с таким набором фильтров. Попробуй что-то удалить Ст…" at bounding box center [752, 427] width 1504 height 771
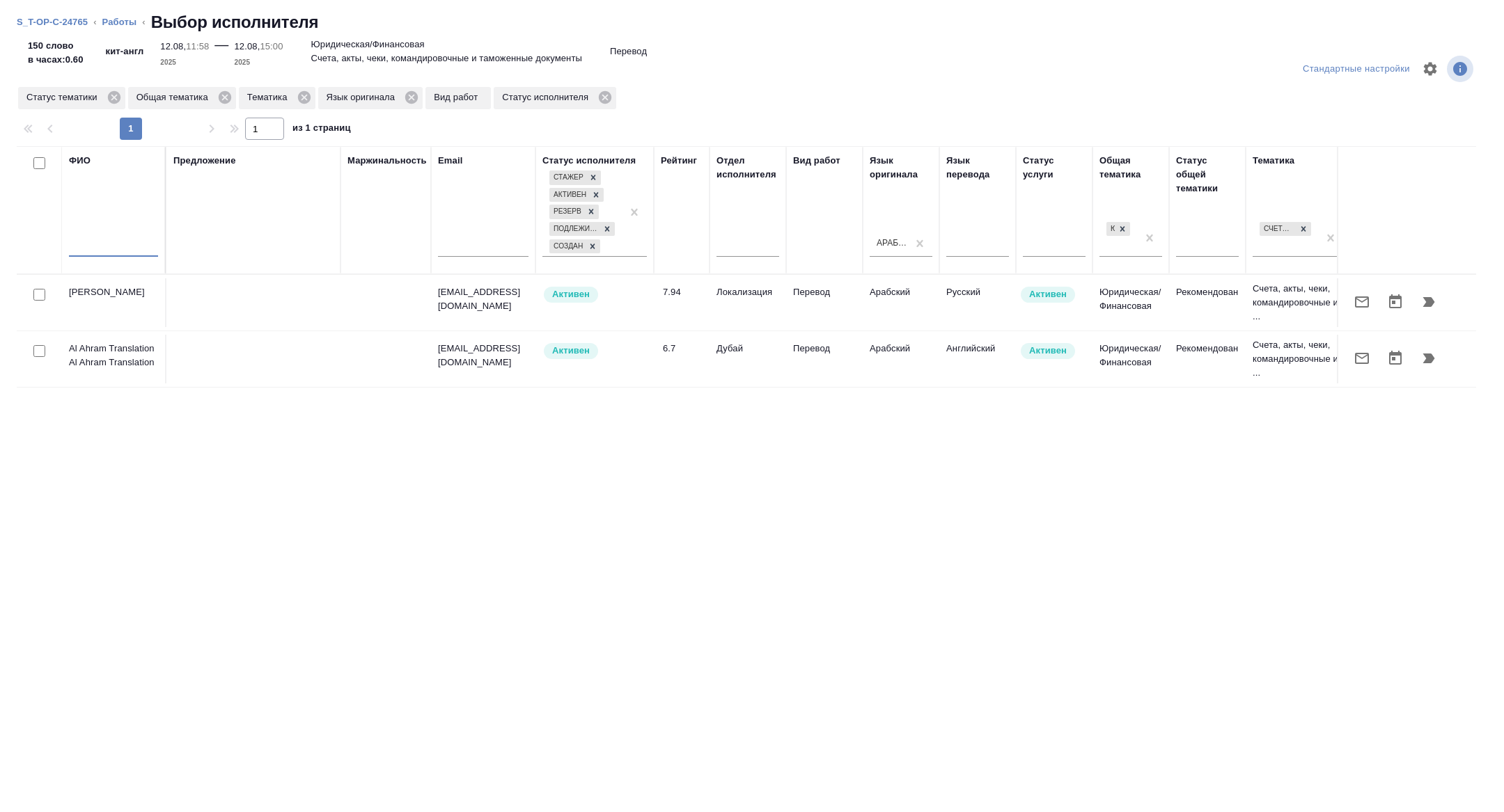
click at [1431, 294] on icon "button" at bounding box center [1428, 301] width 16 height 16
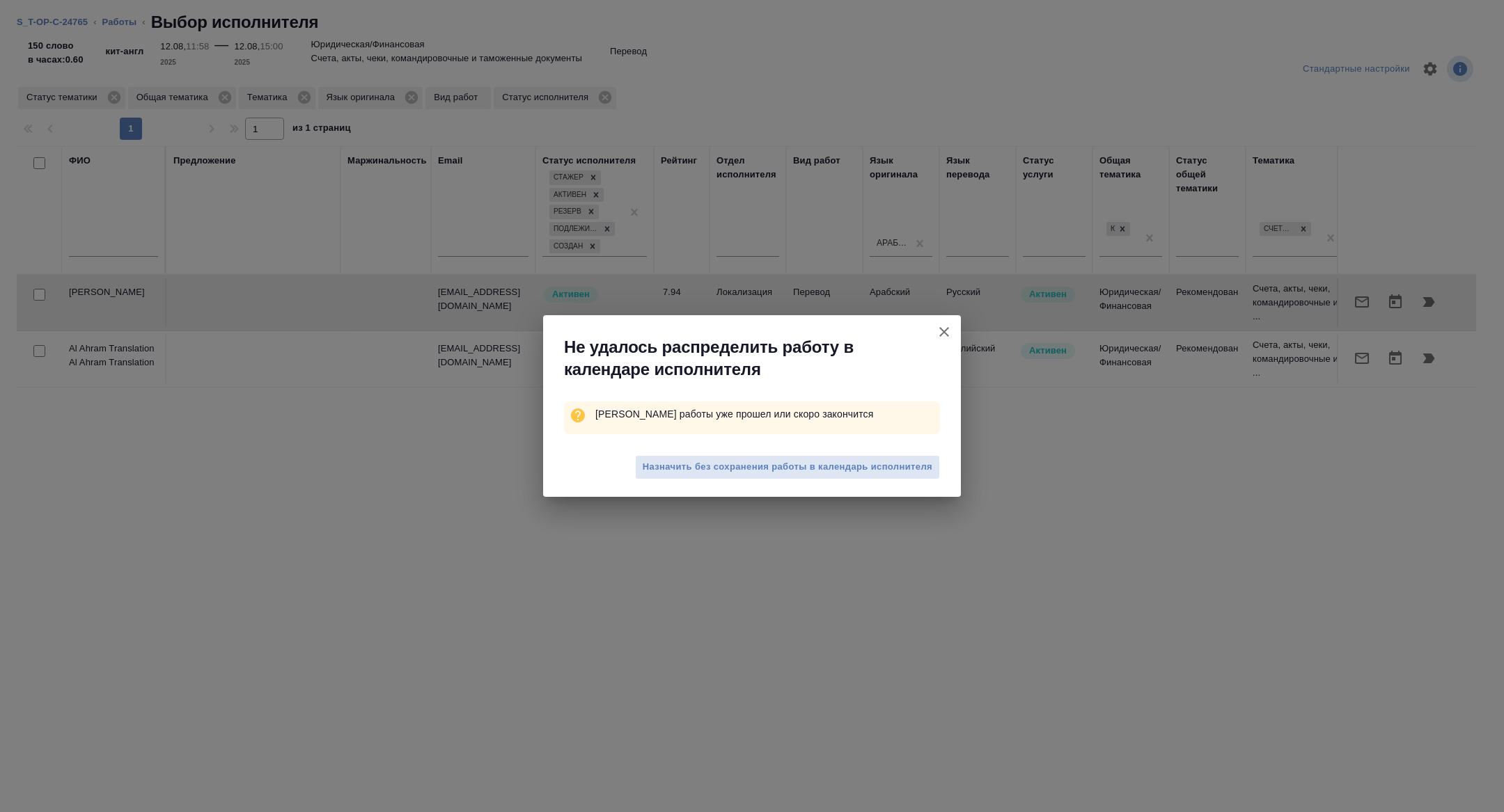
click at [938, 479] on div "Назначить без сохранения работы в календарь исполнителя" at bounding box center [752, 469] width 417 height 56
click at [905, 468] on span "Назначить без сохранения работы в календарь исполнителя" at bounding box center [787, 467] width 290 height 16
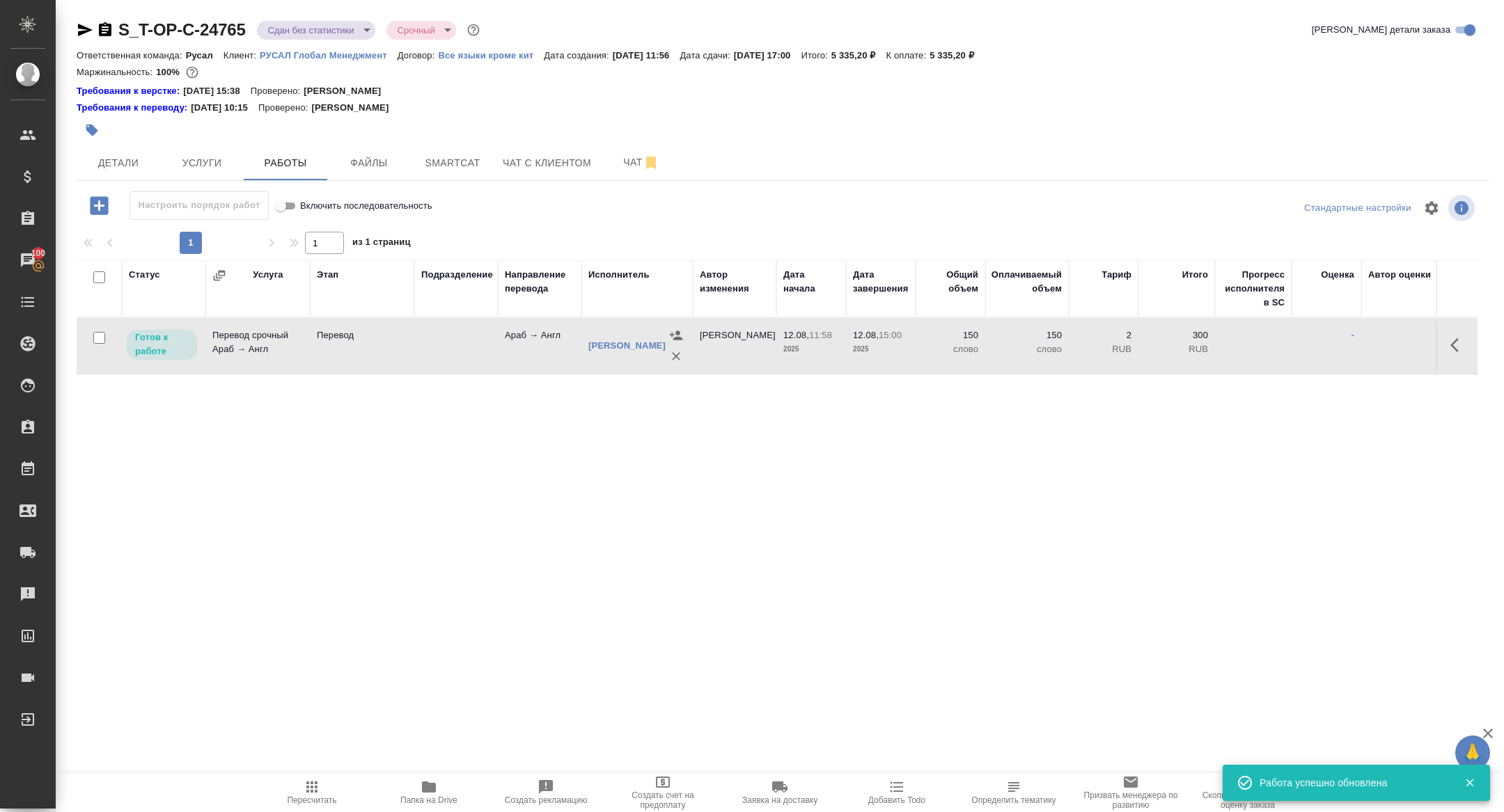
click at [1460, 356] on button "button" at bounding box center [1458, 345] width 34 height 34
click at [1351, 353] on icon "button" at bounding box center [1356, 345] width 16 height 16
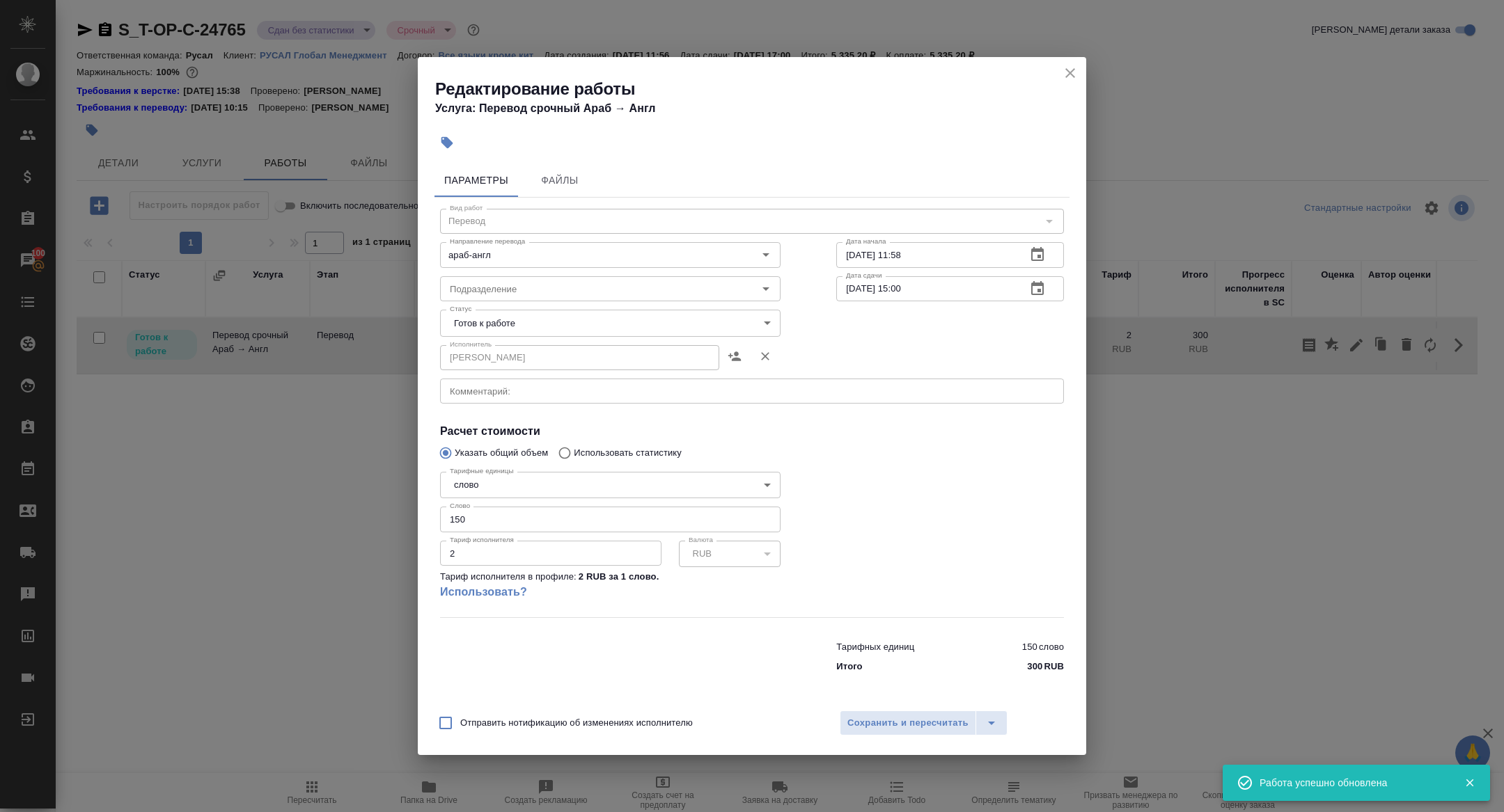
click at [488, 321] on body "🙏 .cls-1 fill:#fff; AWATERA Zhuravleva Alexandra Клиенты Спецификации Заказы 10…" at bounding box center [752, 406] width 1504 height 812
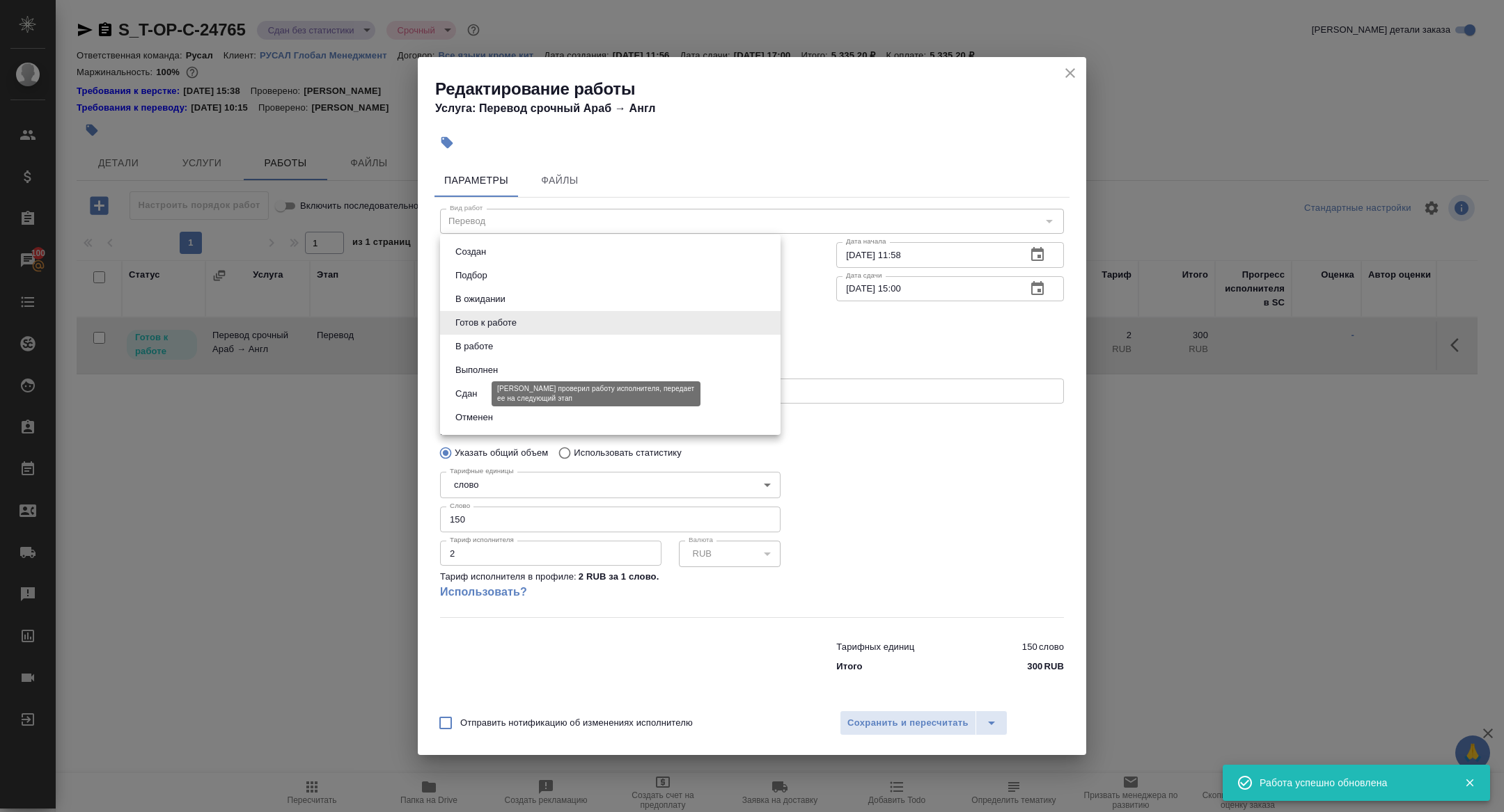
click at [475, 395] on button "Сдан" at bounding box center [465, 394] width 30 height 15
type input "closed"
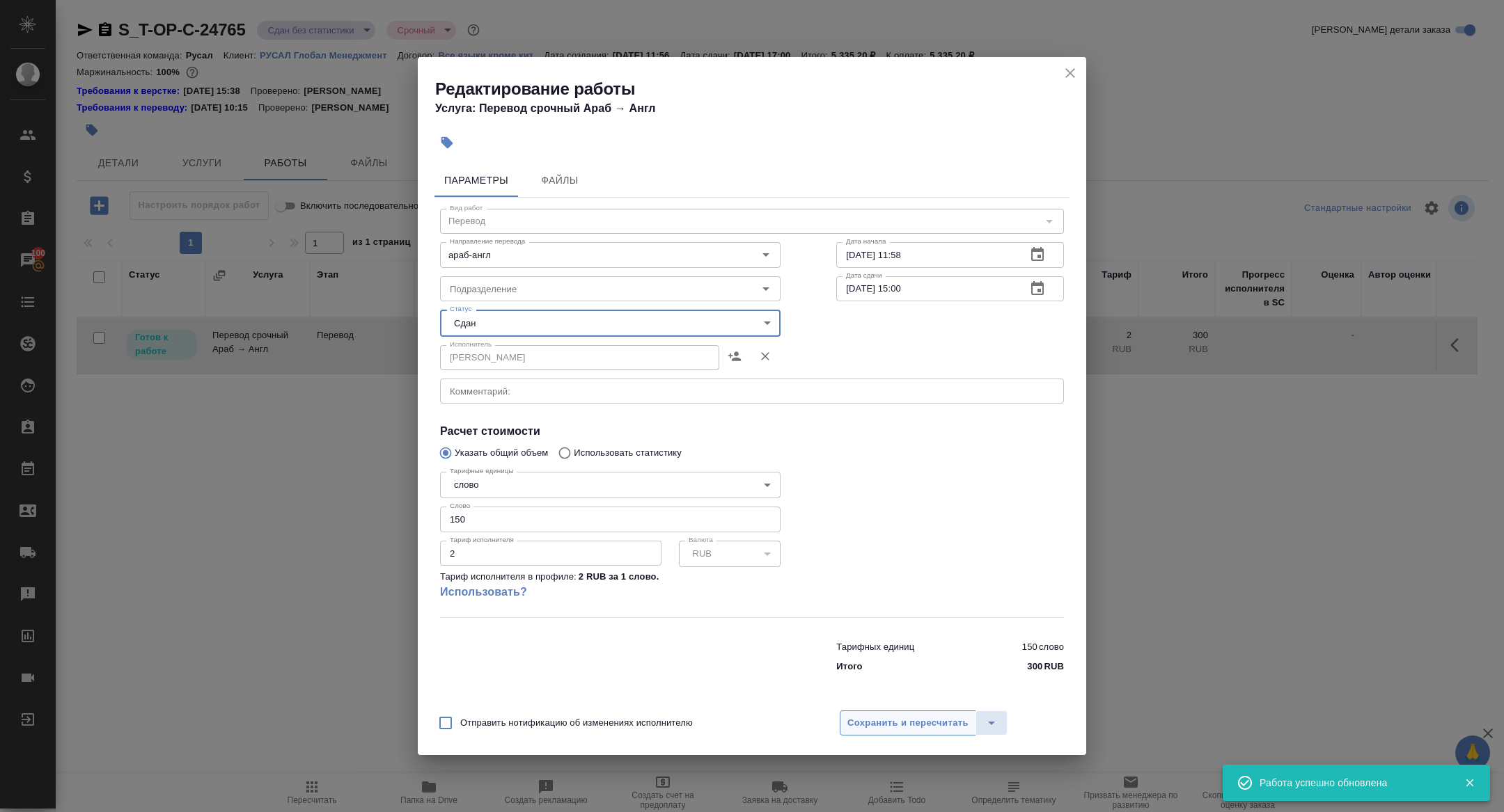
click at [910, 714] on button "Сохранить и пересчитать" at bounding box center [908, 723] width 137 height 25
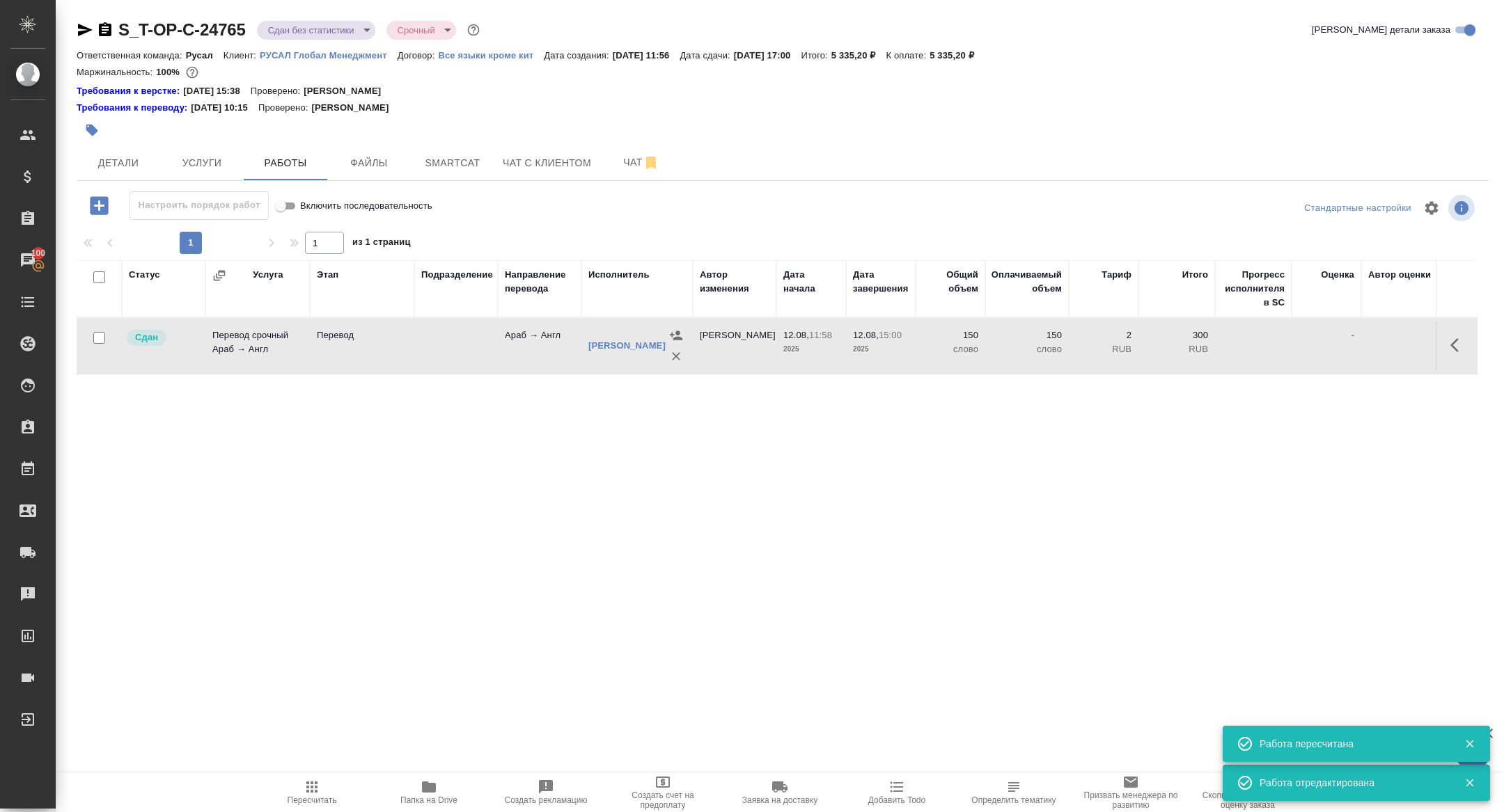
click at [274, 29] on body "🙏 .cls-1 fill:#fff; AWATERA Zhuravleva Alexandra Клиенты Спецификации Заказы 10…" at bounding box center [752, 406] width 1504 height 812
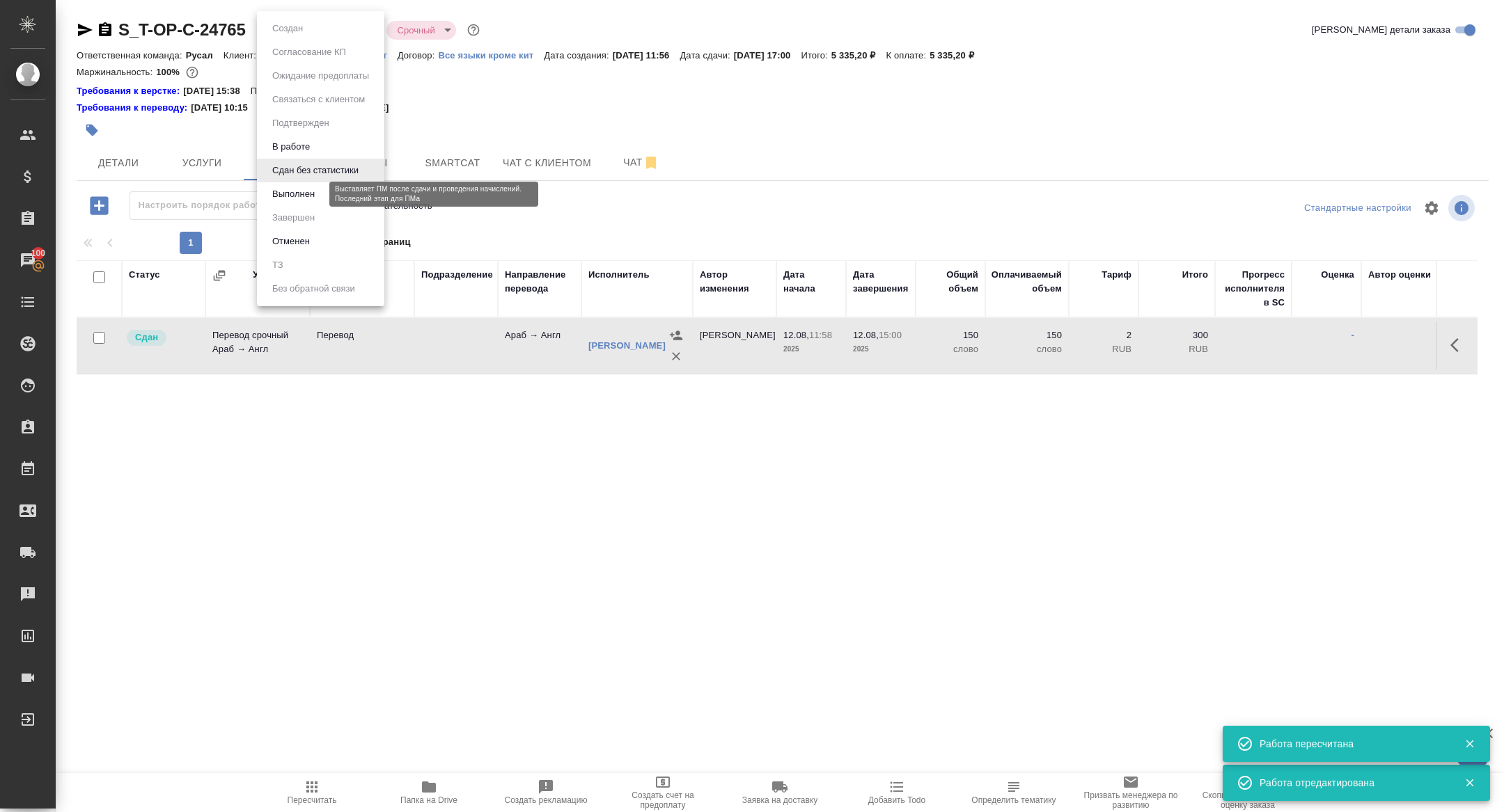
click at [298, 201] on button "Выполнен" at bounding box center [293, 195] width 51 height 15
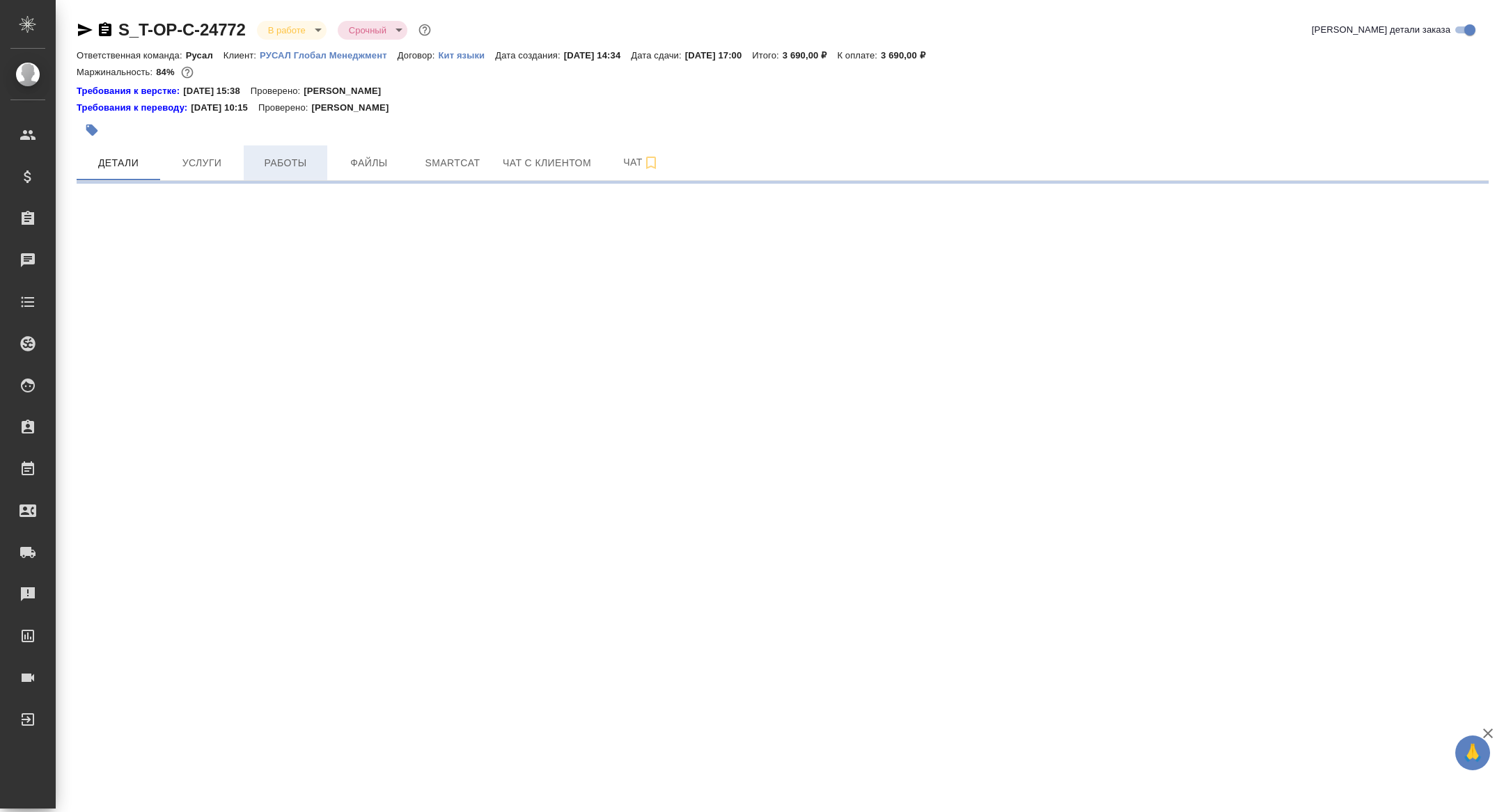
click at [284, 171] on button "Работы" at bounding box center [285, 163] width 84 height 35
select select "RU"
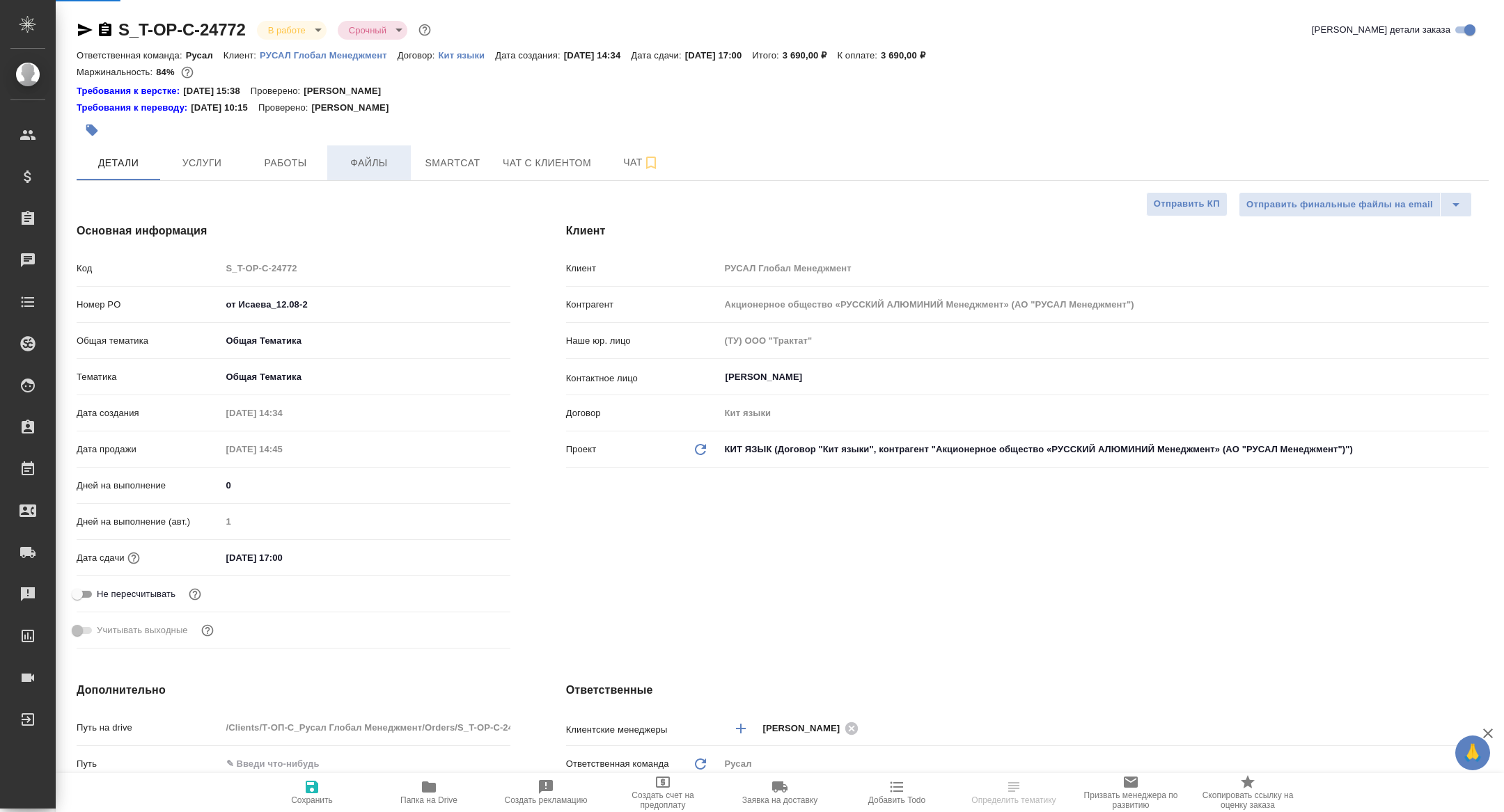
type textarea "x"
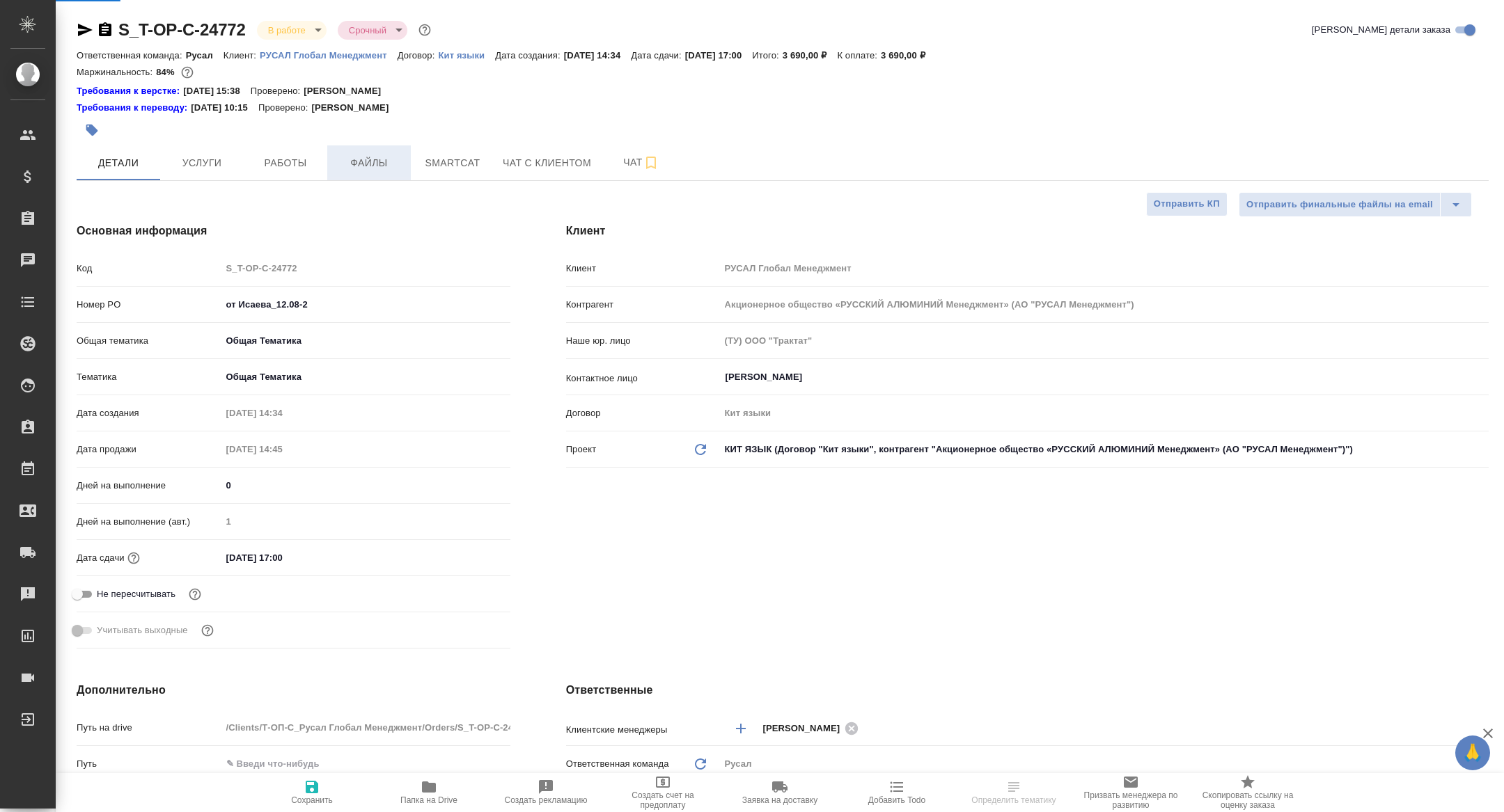
type textarea "x"
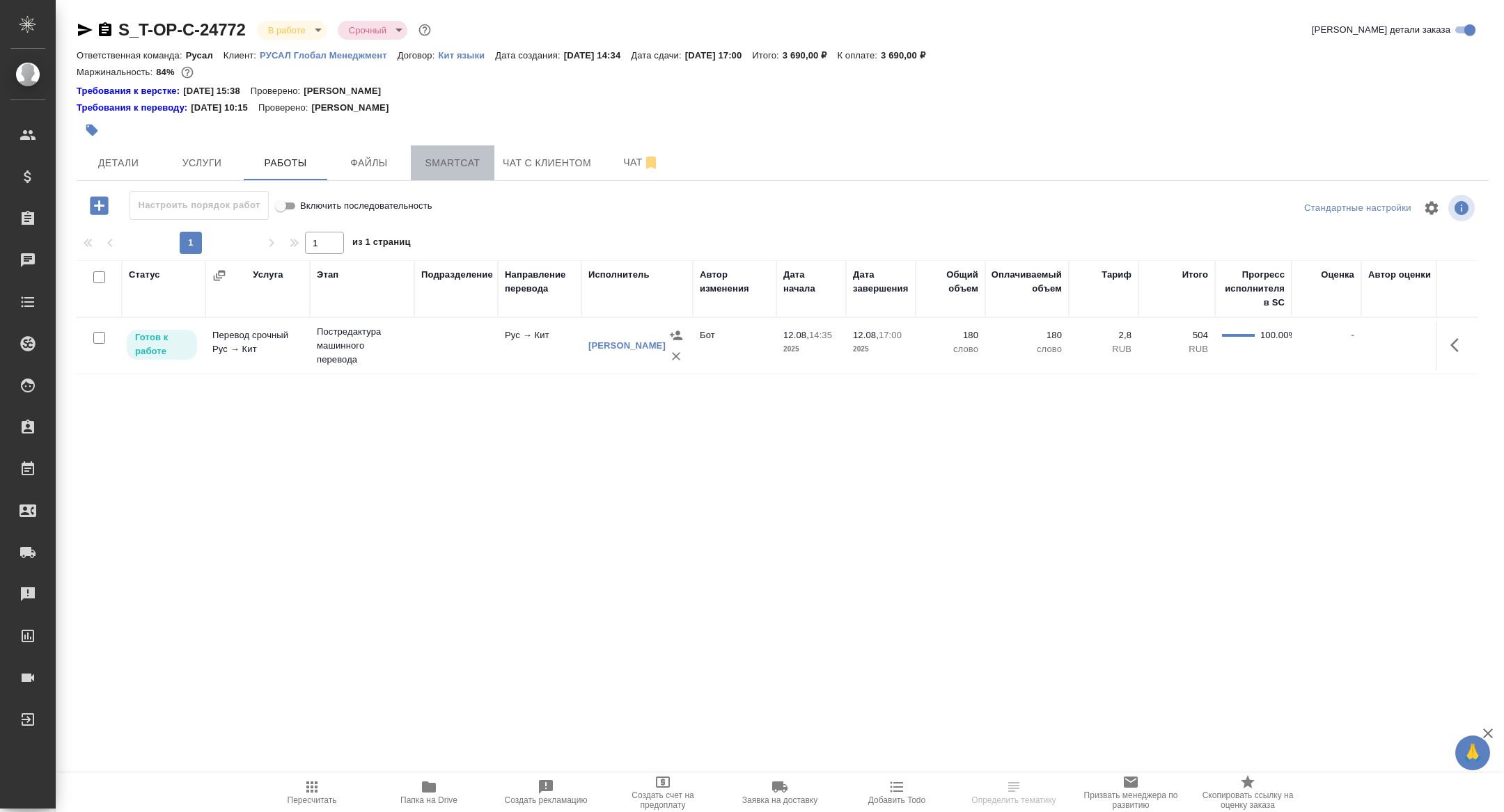
click at [438, 162] on span "Smartcat" at bounding box center [452, 163] width 66 height 17
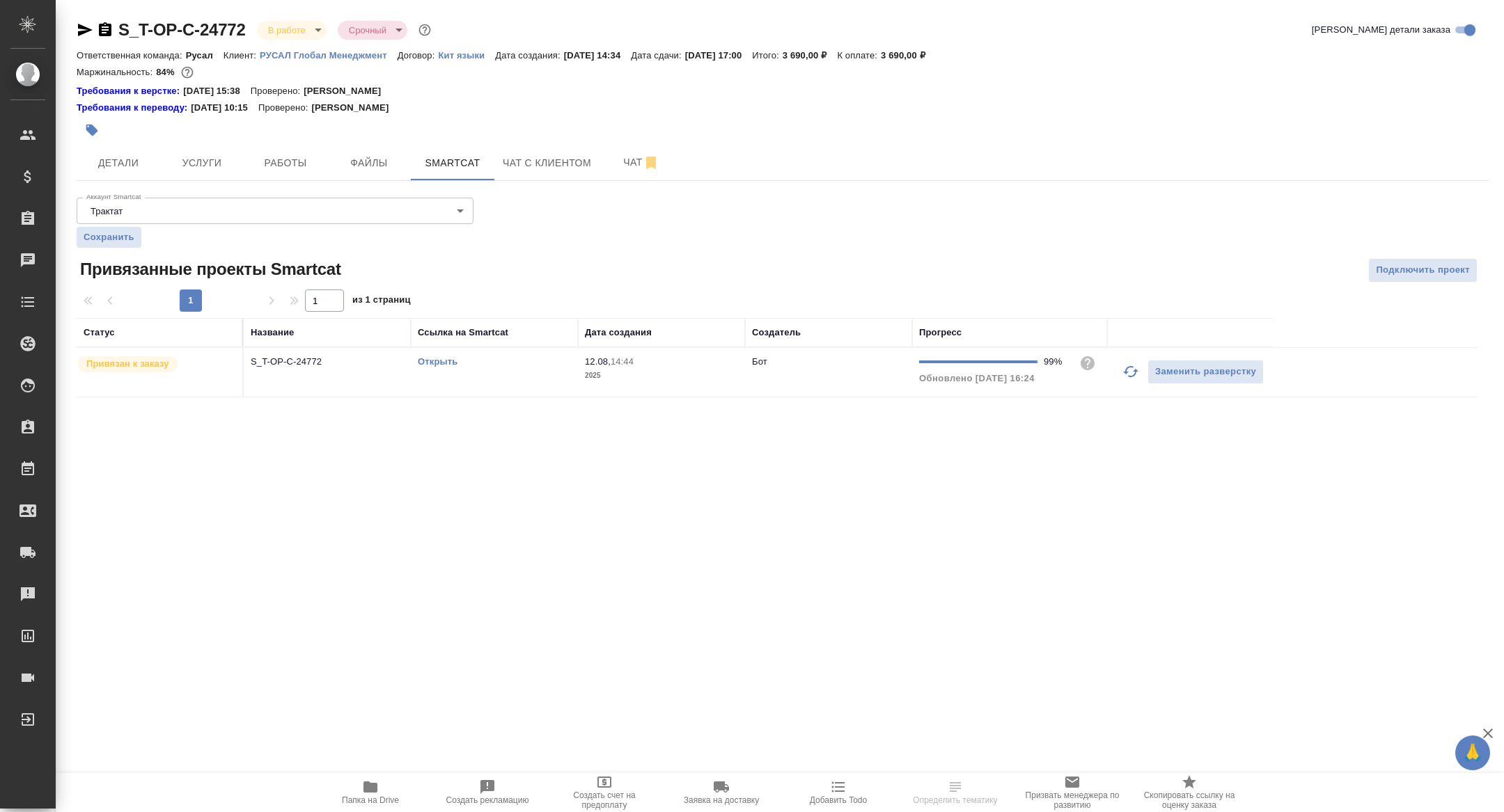
click at [425, 356] on link "Открыть" at bounding box center [436, 361] width 40 height 11
click at [364, 809] on button "Папка на Drive" at bounding box center [370, 793] width 117 height 39
click at [87, 23] on icon "button" at bounding box center [84, 29] width 16 height 16
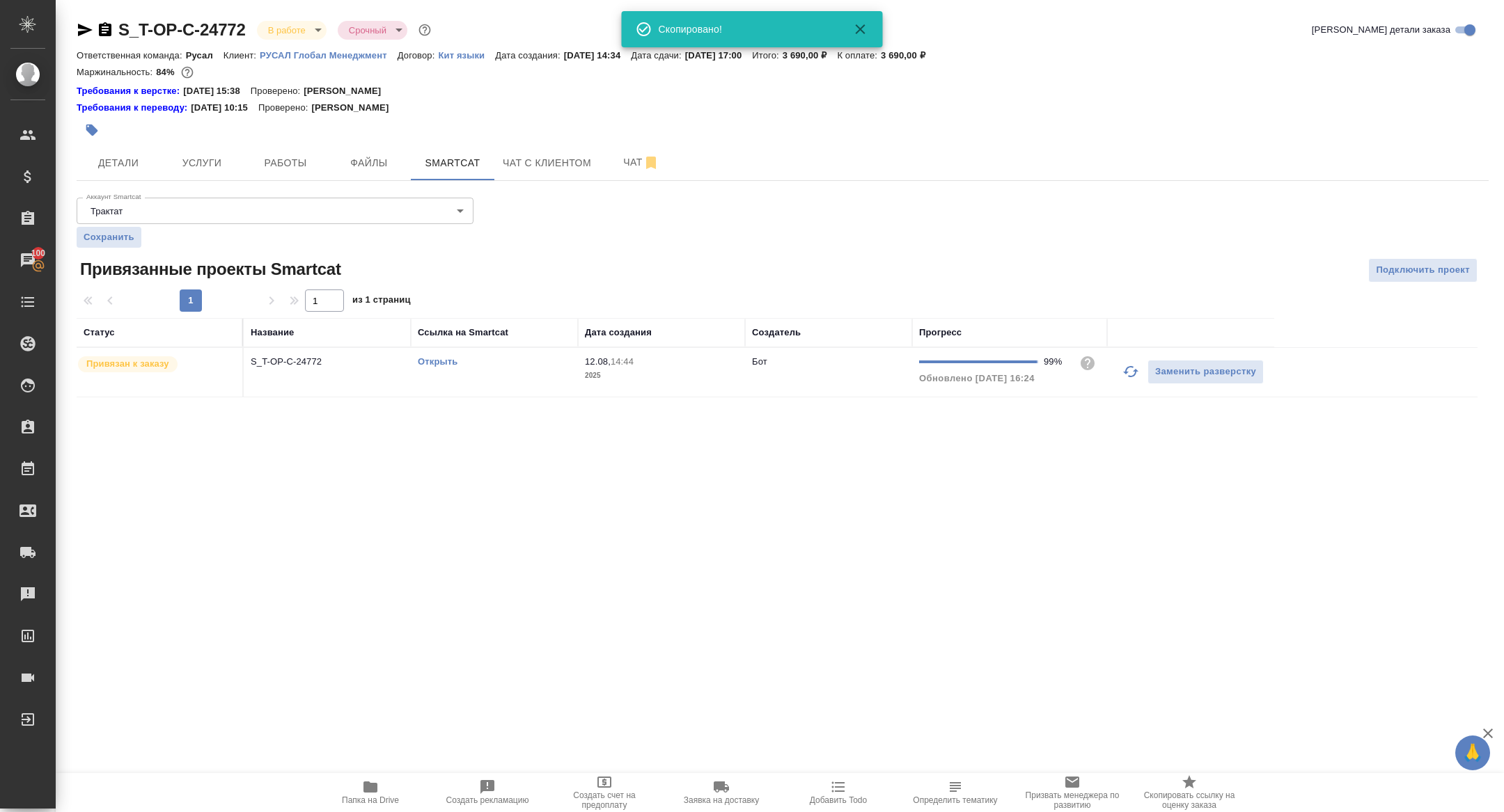
click at [276, 17] on div "S_T-OP-C-24772 В работе inProgress Срочный urgent Кратко детали заказа Ответств…" at bounding box center [782, 216] width 1427 height 432
click at [283, 36] on body "🙏 .cls-1 fill:#fff; AWATERA Zhuravleva Alexandra Клиенты Спецификации Заказы 10…" at bounding box center [752, 406] width 1504 height 812
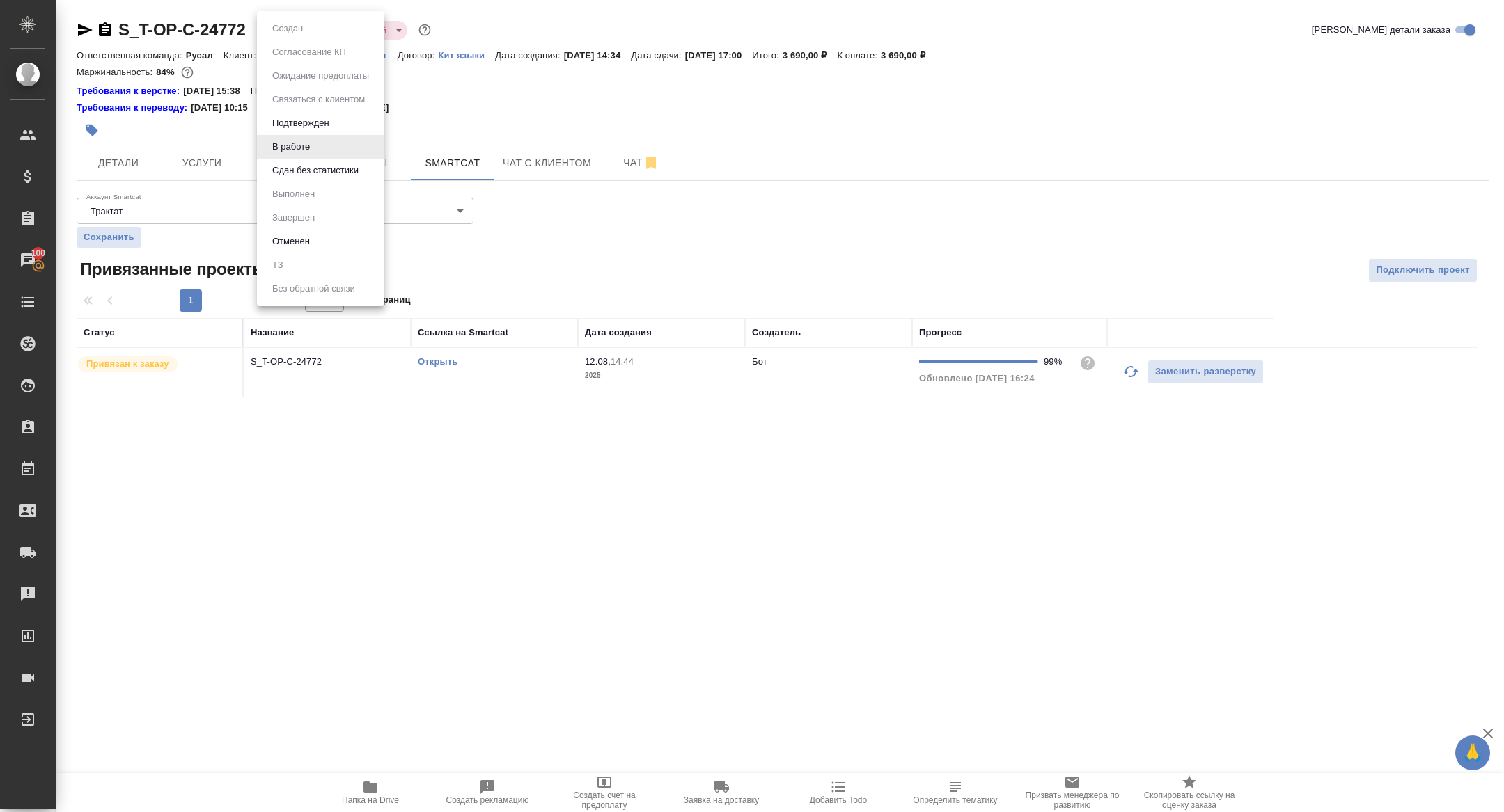
click at [330, 160] on li "Сдан без статистики" at bounding box center [321, 170] width 127 height 24
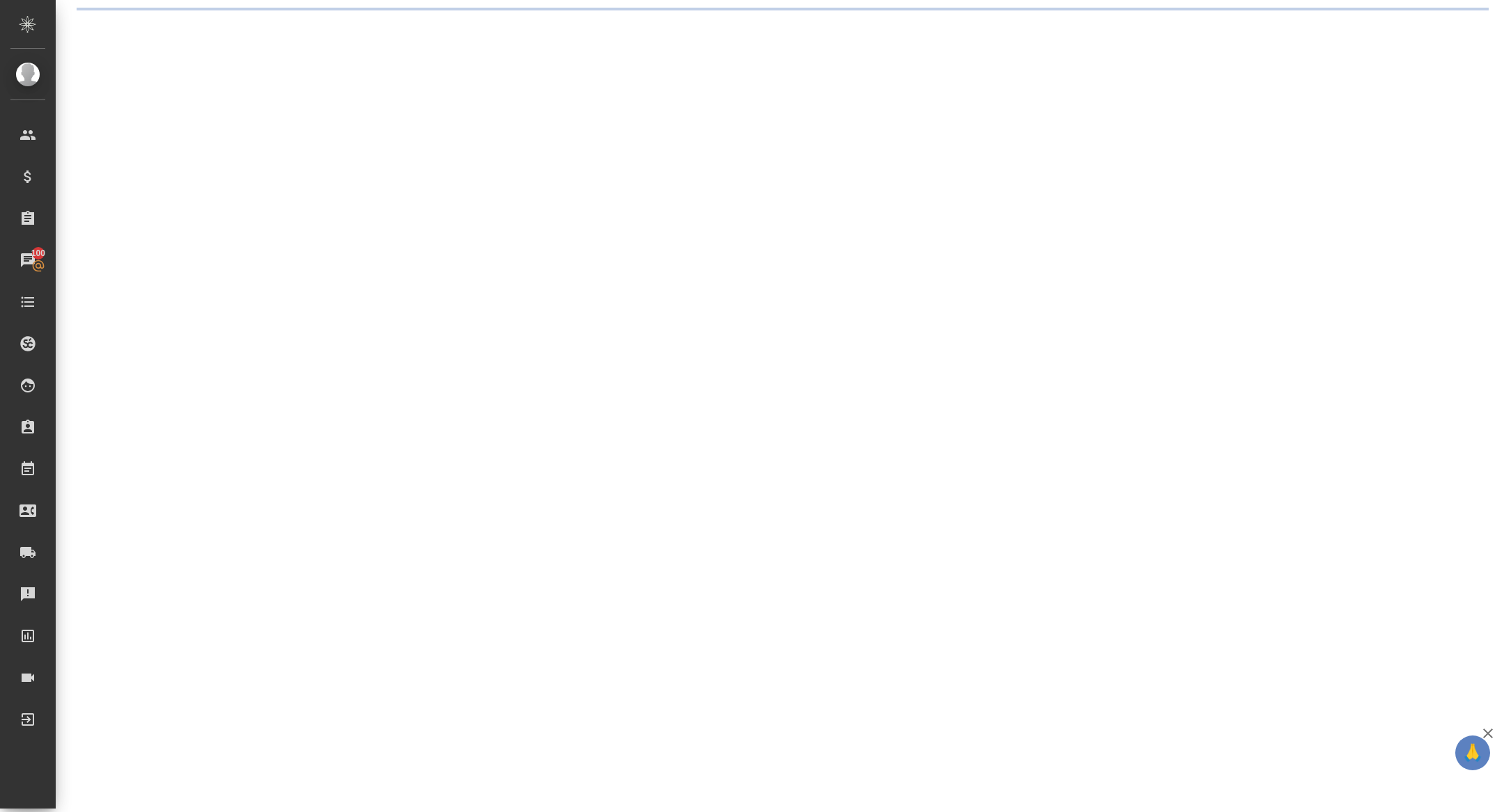
click at [303, 161] on div ".cls-1 fill:#fff; AWATERA Zhuravleva Alexandra Клиенты Спецификации Заказы 100 …" at bounding box center [752, 406] width 1504 height 812
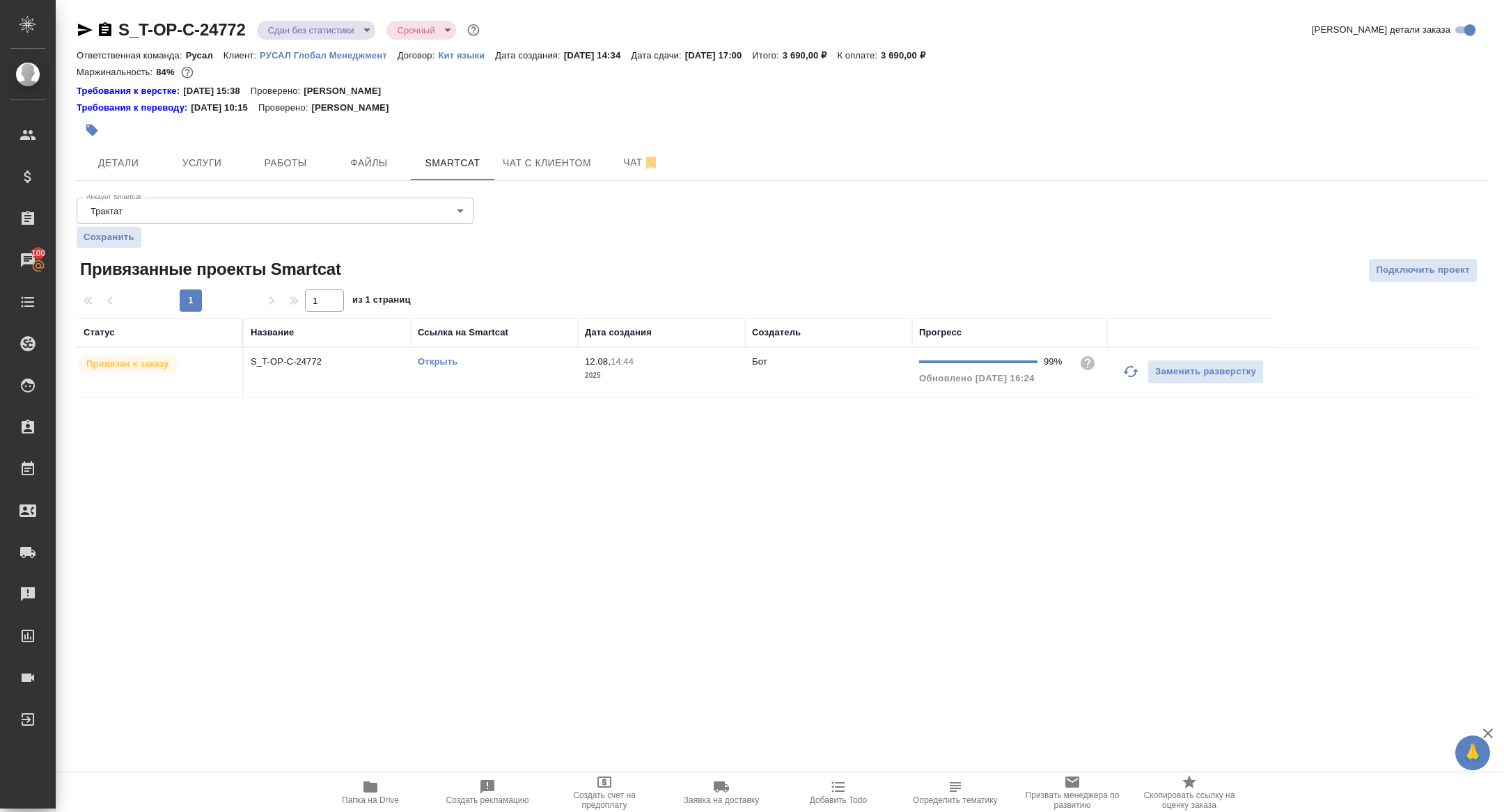
click at [303, 161] on span "Работы" at bounding box center [285, 163] width 66 height 17
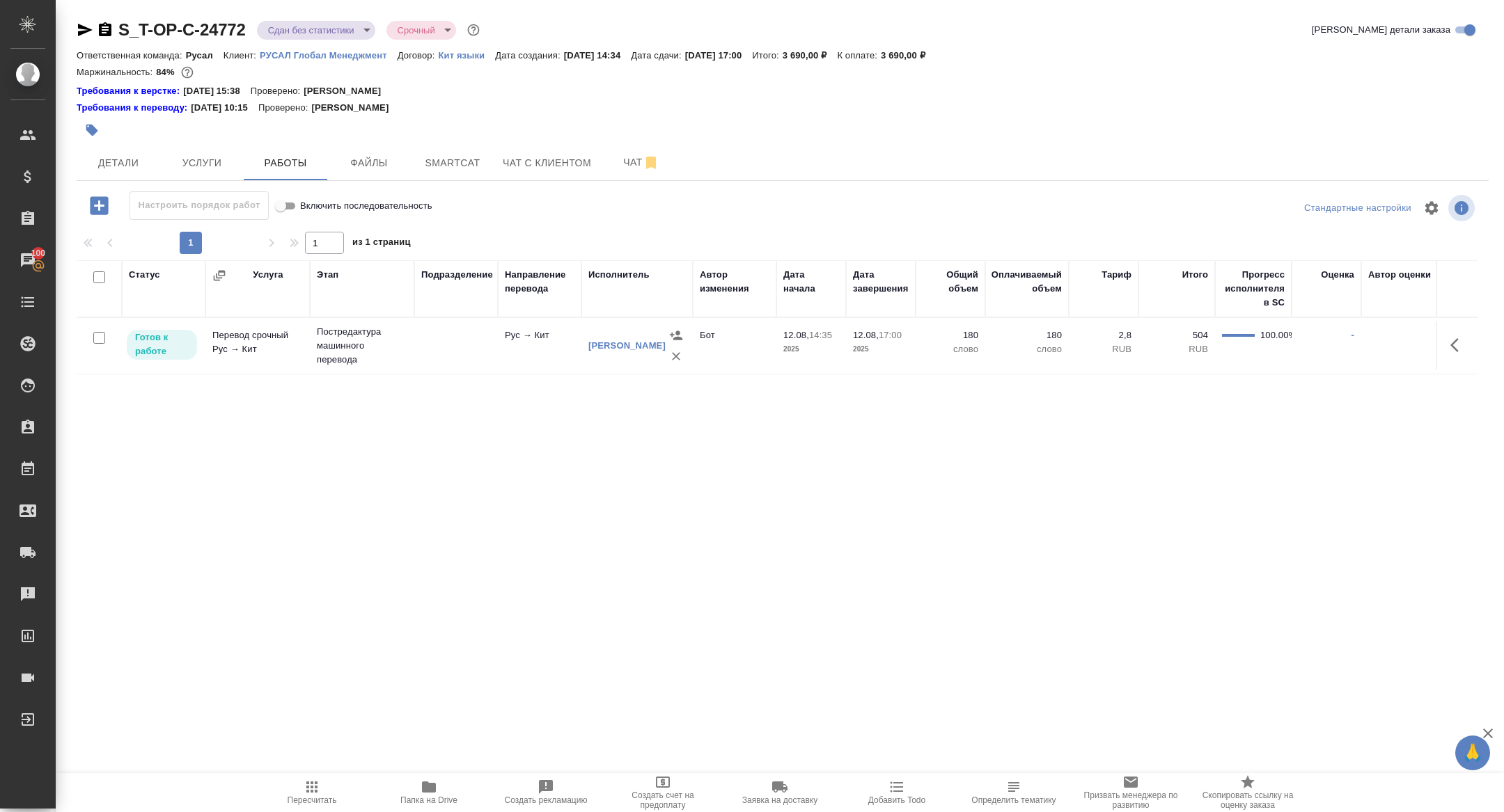
click at [1456, 342] on icon "button" at bounding box center [1458, 345] width 16 height 16
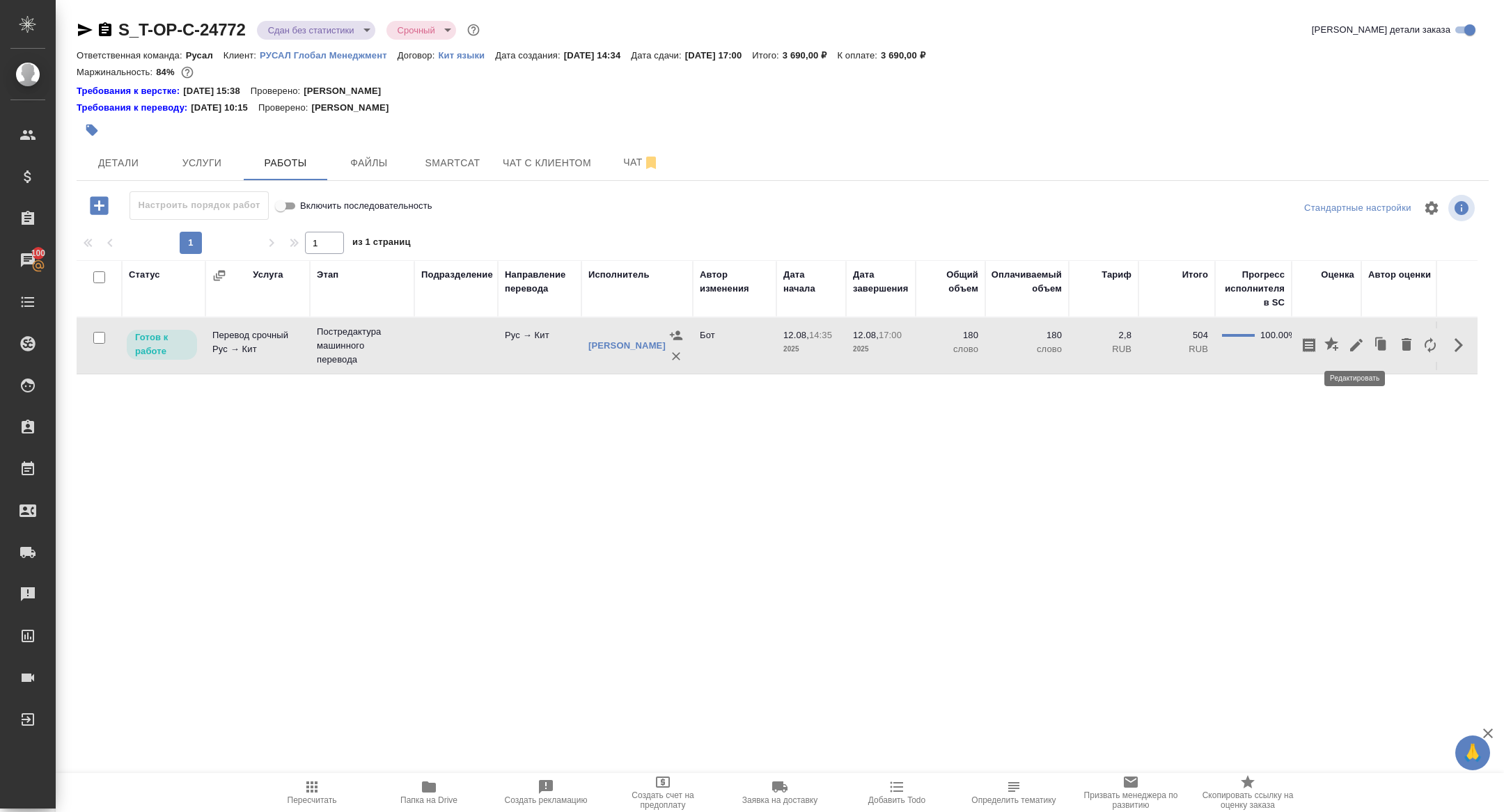
click at [1355, 341] on icon "button" at bounding box center [1356, 345] width 16 height 16
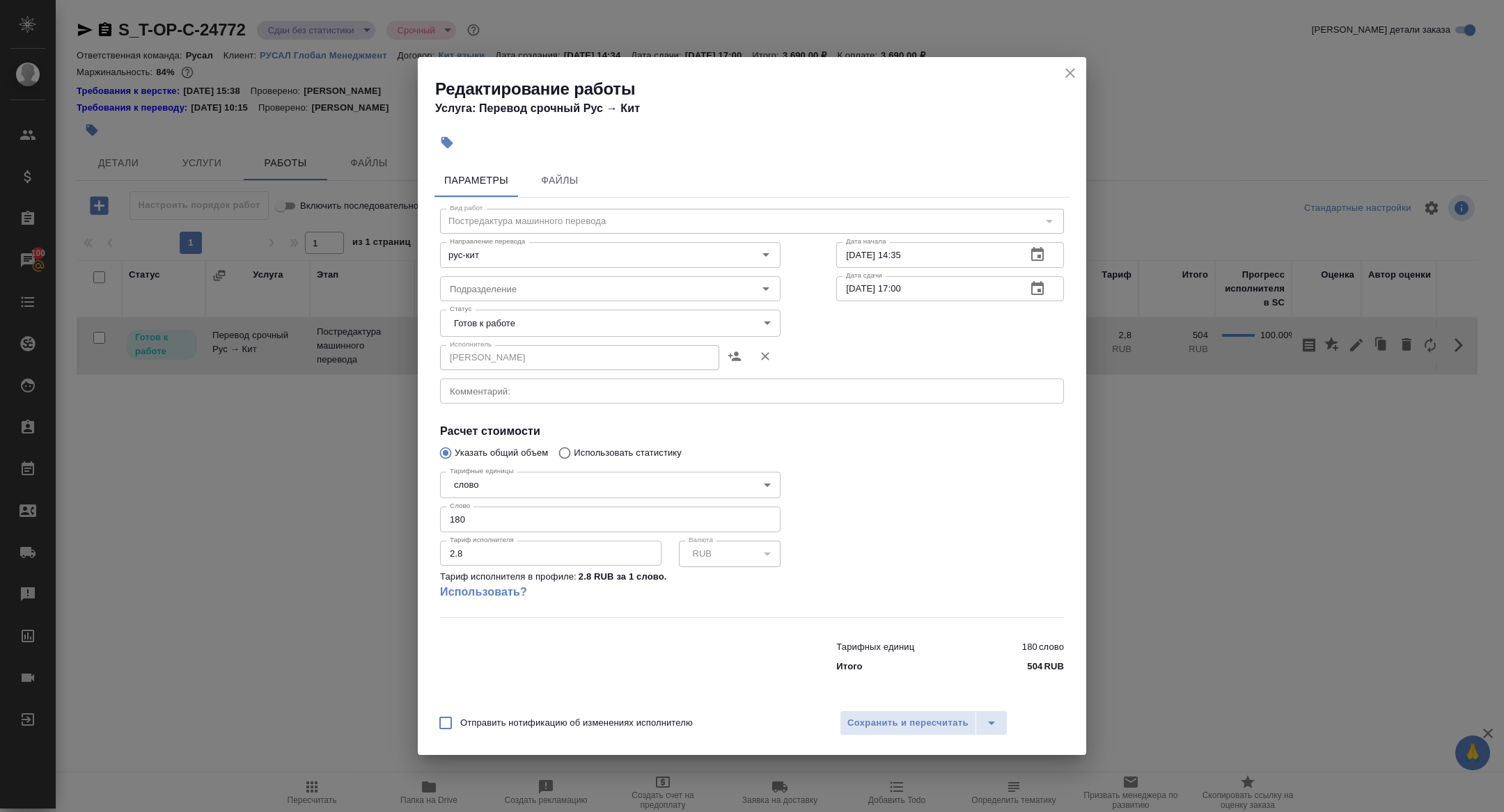
click at [507, 320] on body "🙏 .cls-1 fill:#fff; AWATERA Zhuravleva Alexandra Клиенты Спецификации Заказы 10…" at bounding box center [752, 406] width 1504 height 812
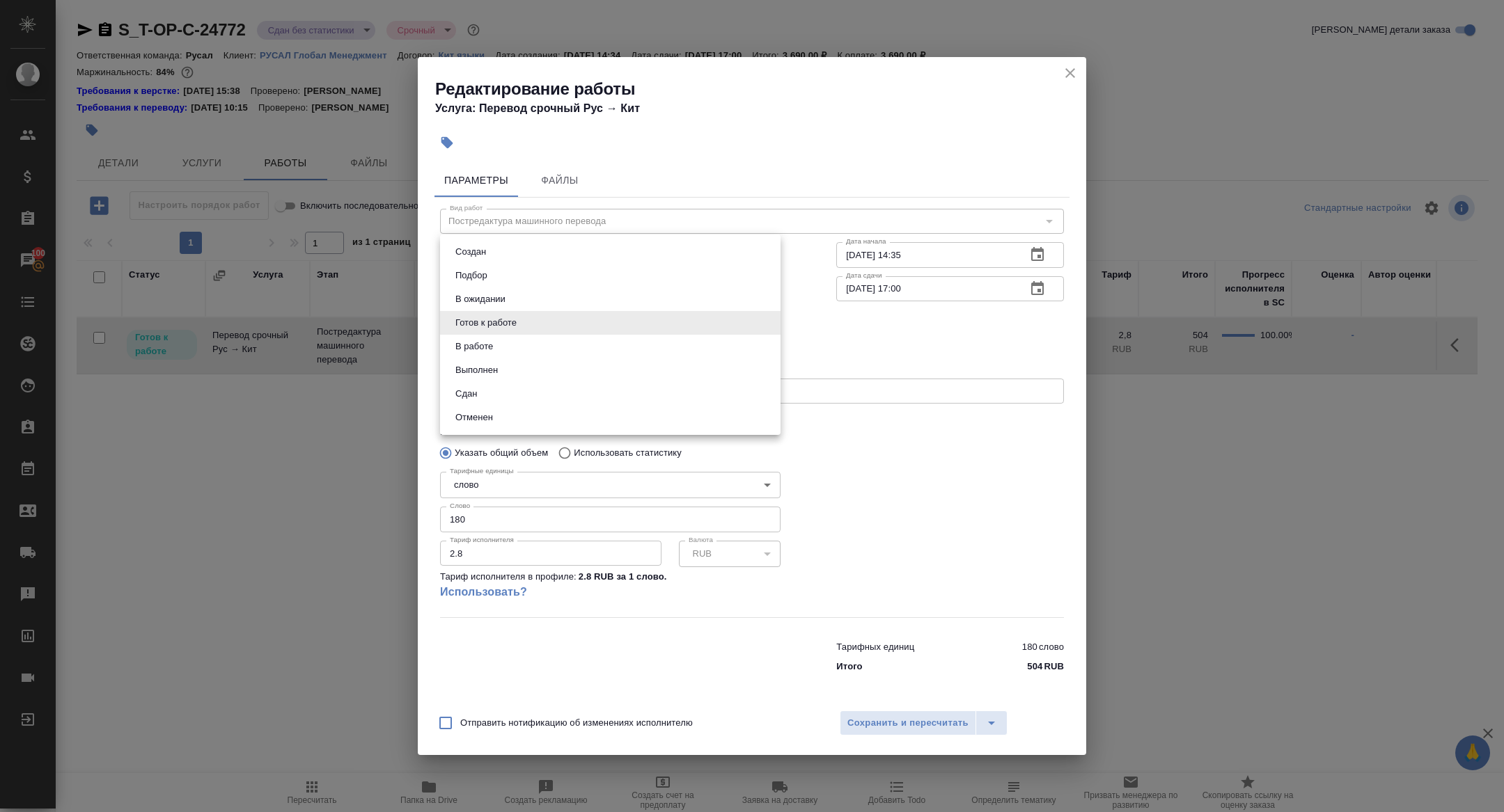
click at [506, 388] on li "Сдан" at bounding box center [610, 394] width 340 height 24
type input "closed"
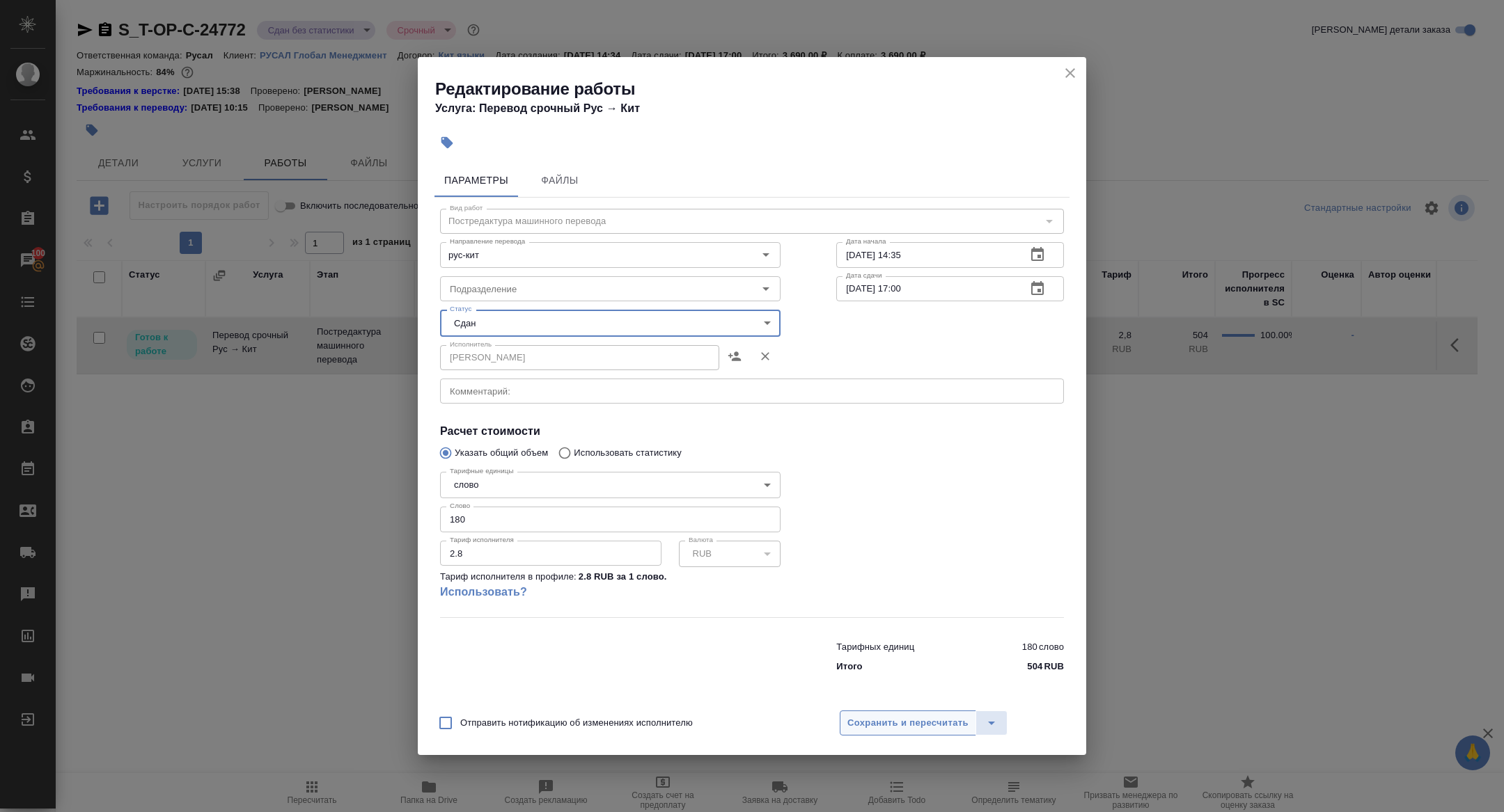
click at [886, 723] on span "Сохранить и пересчитать" at bounding box center [908, 723] width 121 height 16
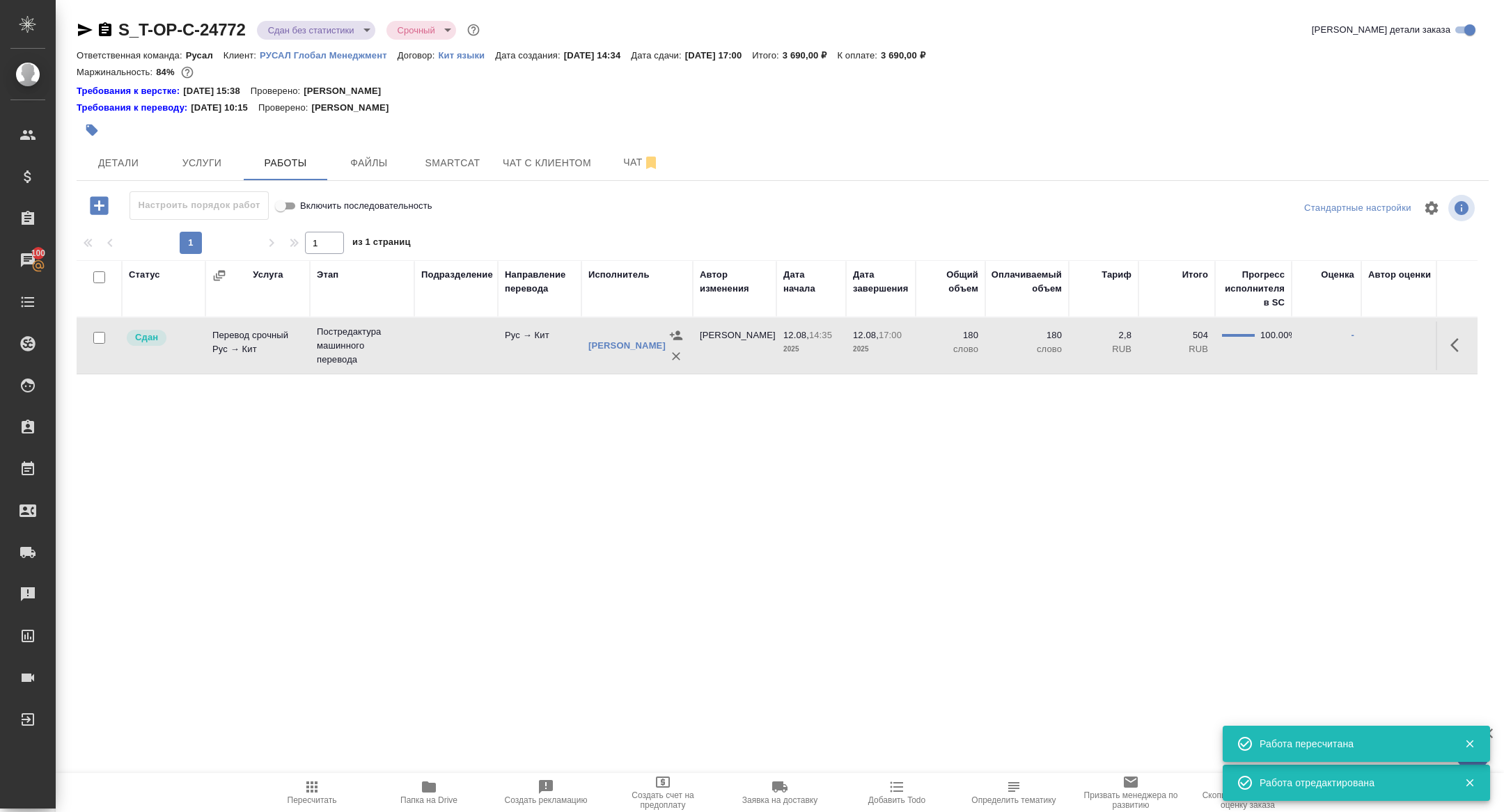
click at [330, 25] on body "🙏 .cls-1 fill:#fff; AWATERA Zhuravleva Alexandra Клиенты Спецификации Заказы 10…" at bounding box center [752, 406] width 1504 height 812
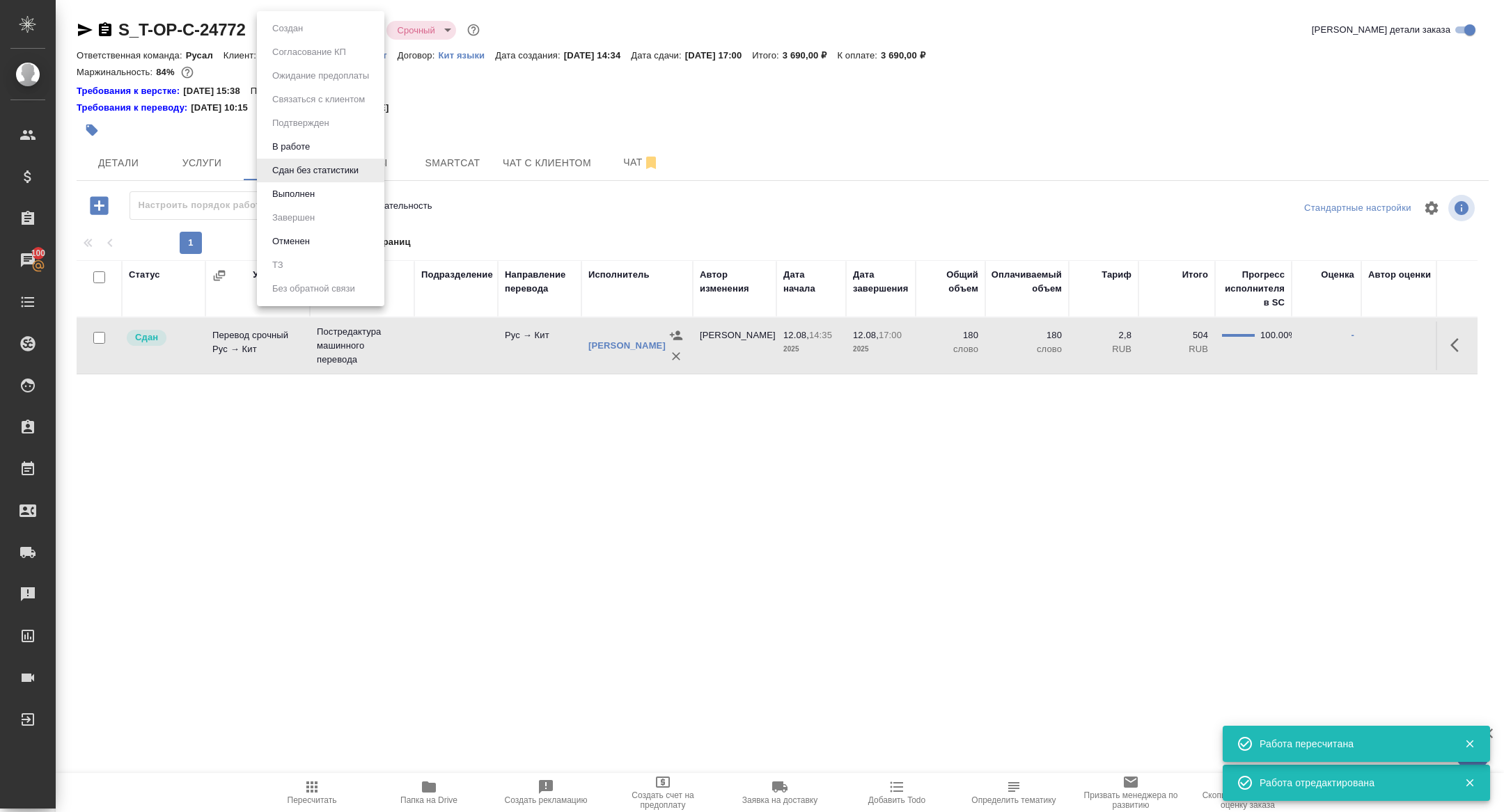
click at [303, 37] on button "Выполнен" at bounding box center [287, 29] width 39 height 15
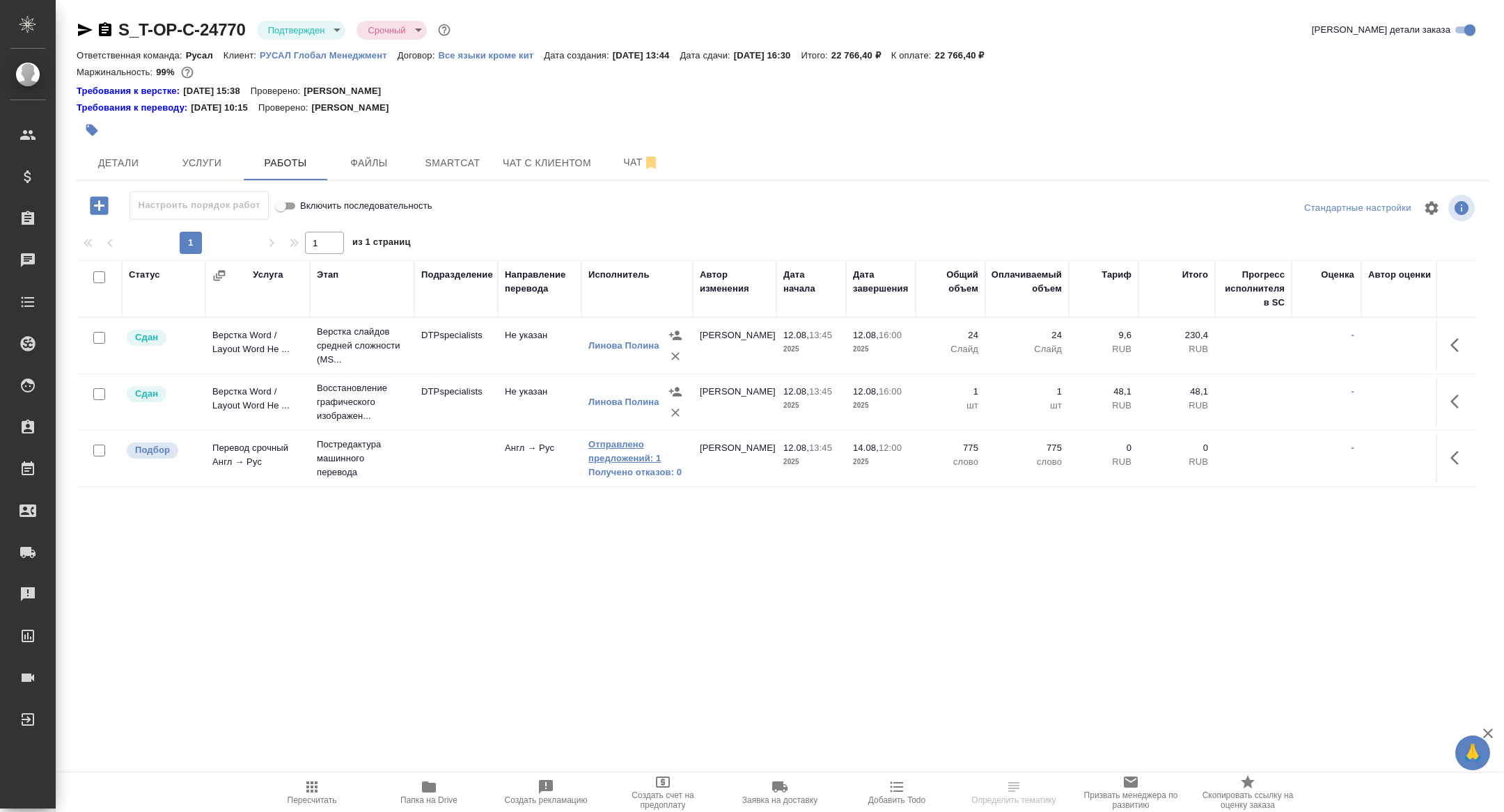
click at [613, 451] on link "Отправлено предложений: 1" at bounding box center [637, 451] width 97 height 28
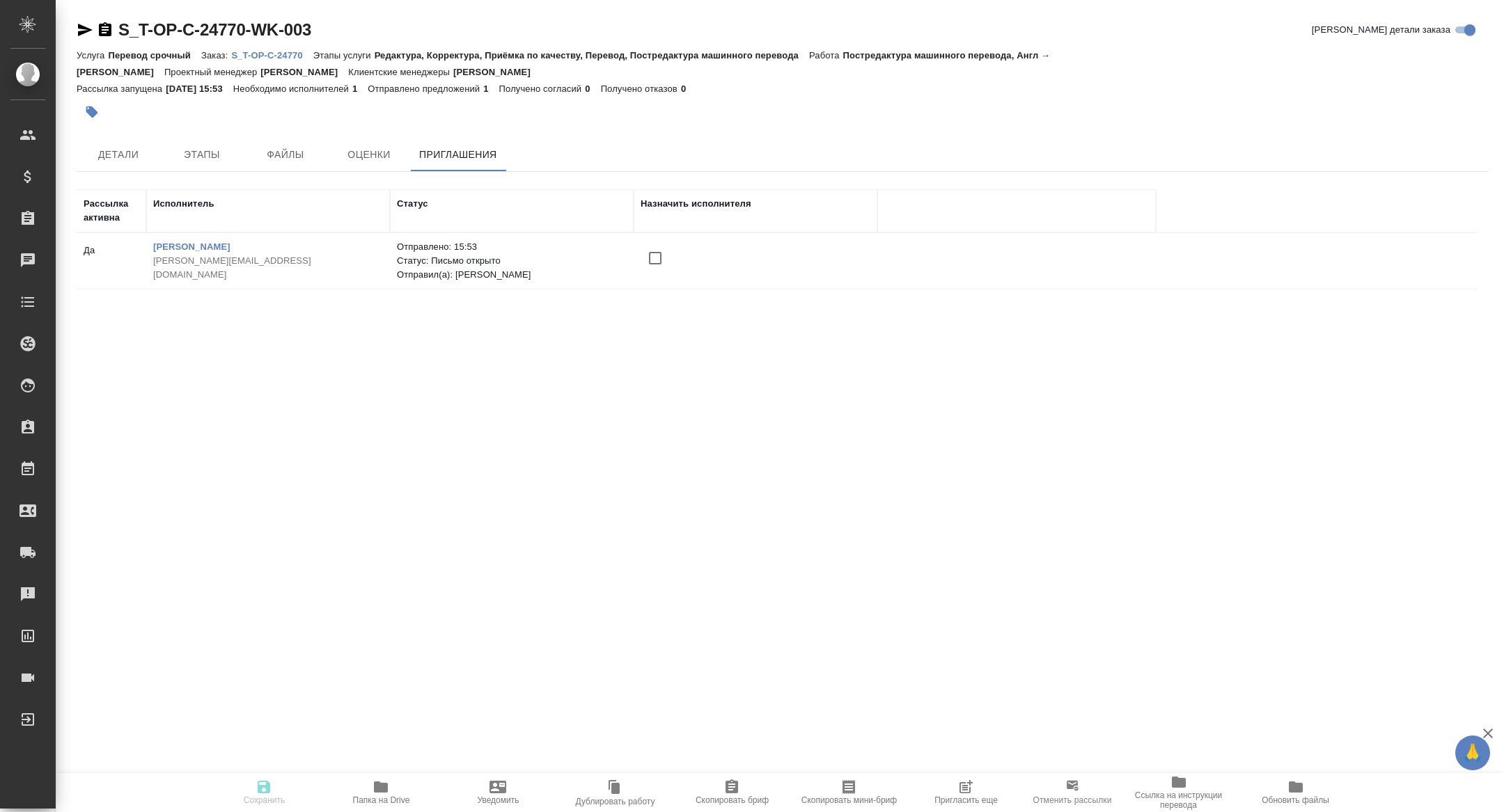
click at [988, 789] on span "Пригласить еще" at bounding box center [965, 791] width 100 height 26
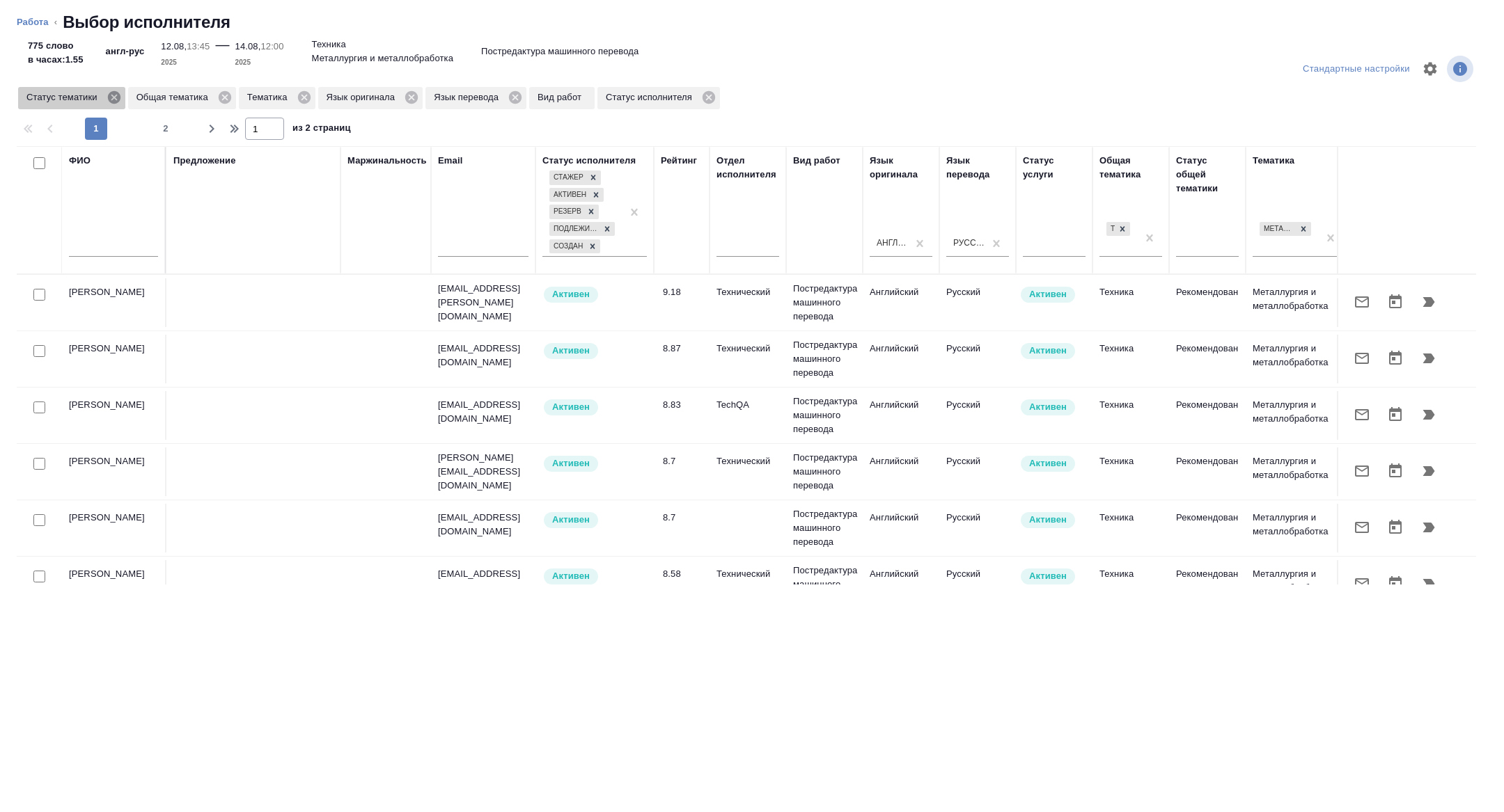
click at [117, 94] on icon at bounding box center [113, 97] width 13 height 13
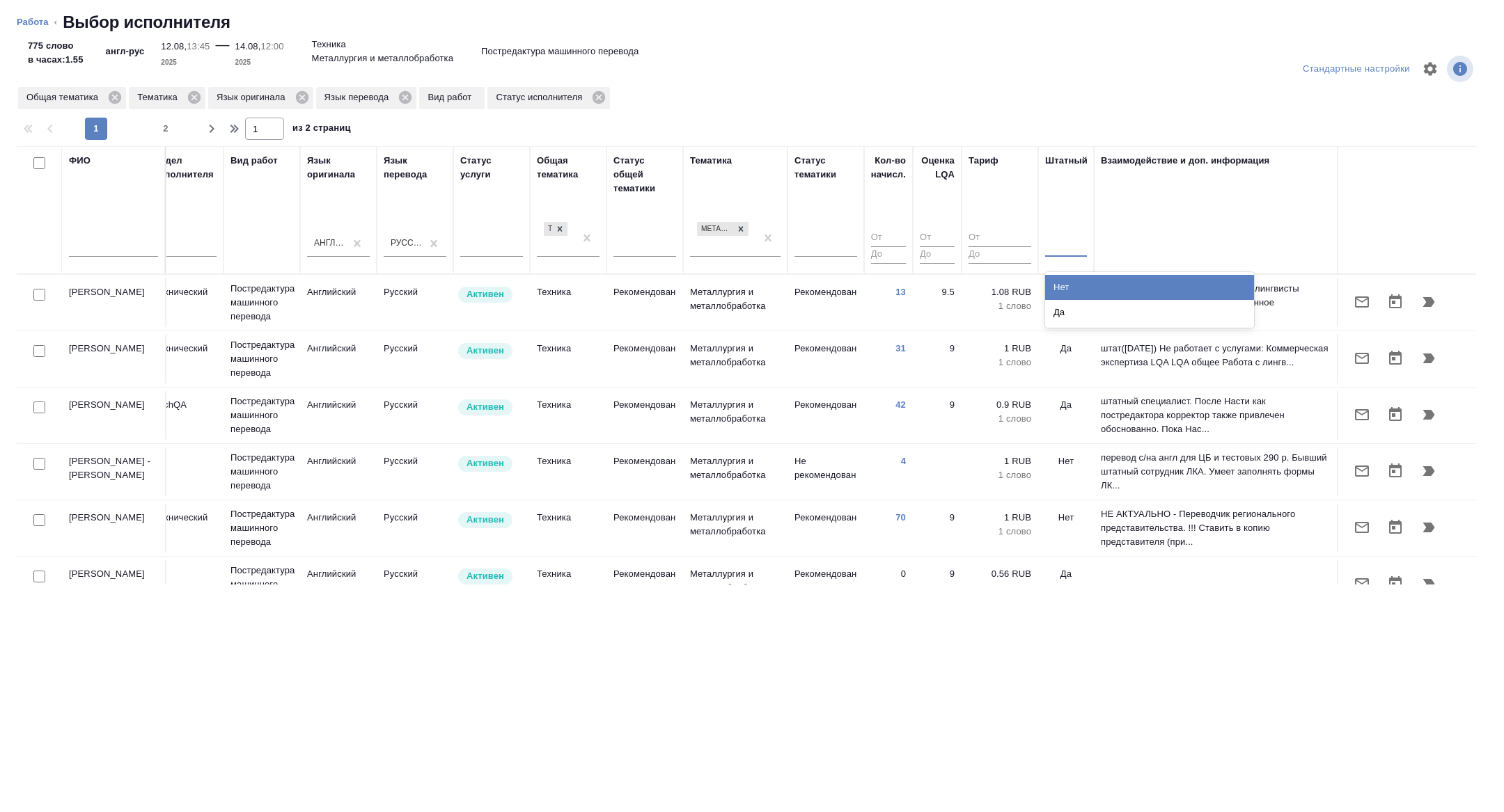
click at [1072, 245] on div at bounding box center [1065, 243] width 41 height 20
click at [1060, 284] on div "Нет" at bounding box center [1148, 287] width 209 height 25
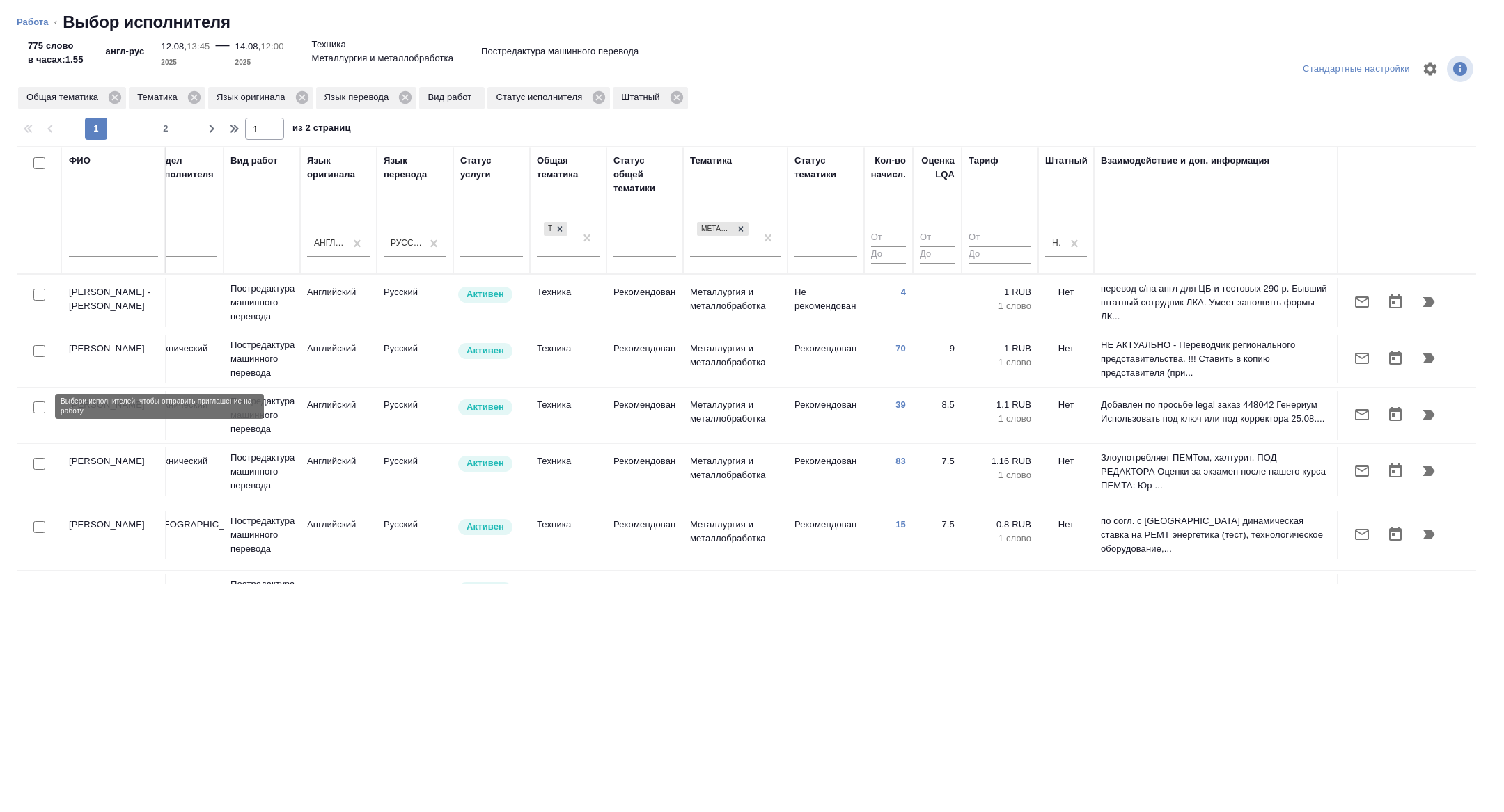
click at [39, 405] on input "checkbox" at bounding box center [40, 407] width 12 height 12
checkbox input "true"
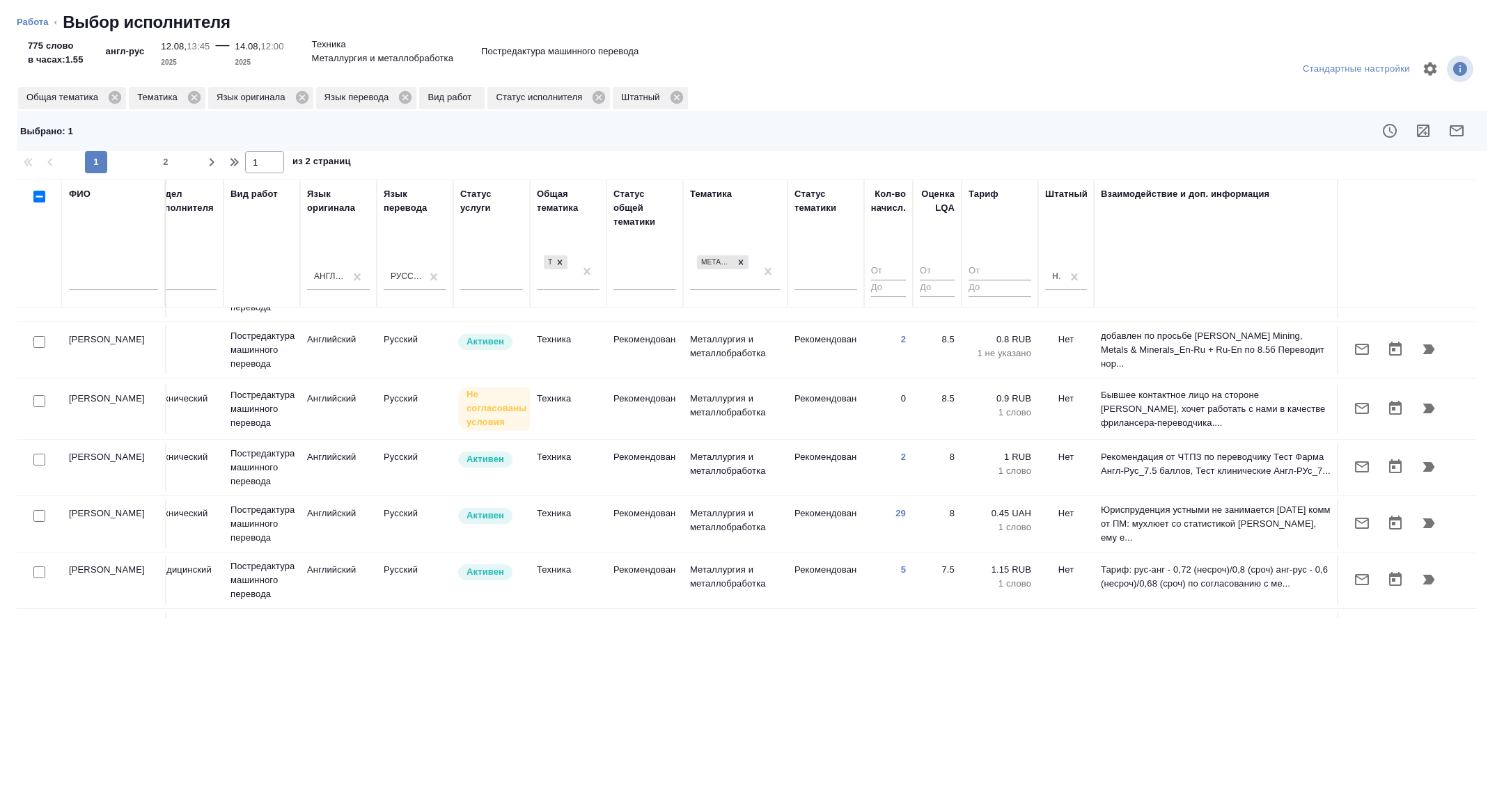
scroll to position [461, 563]
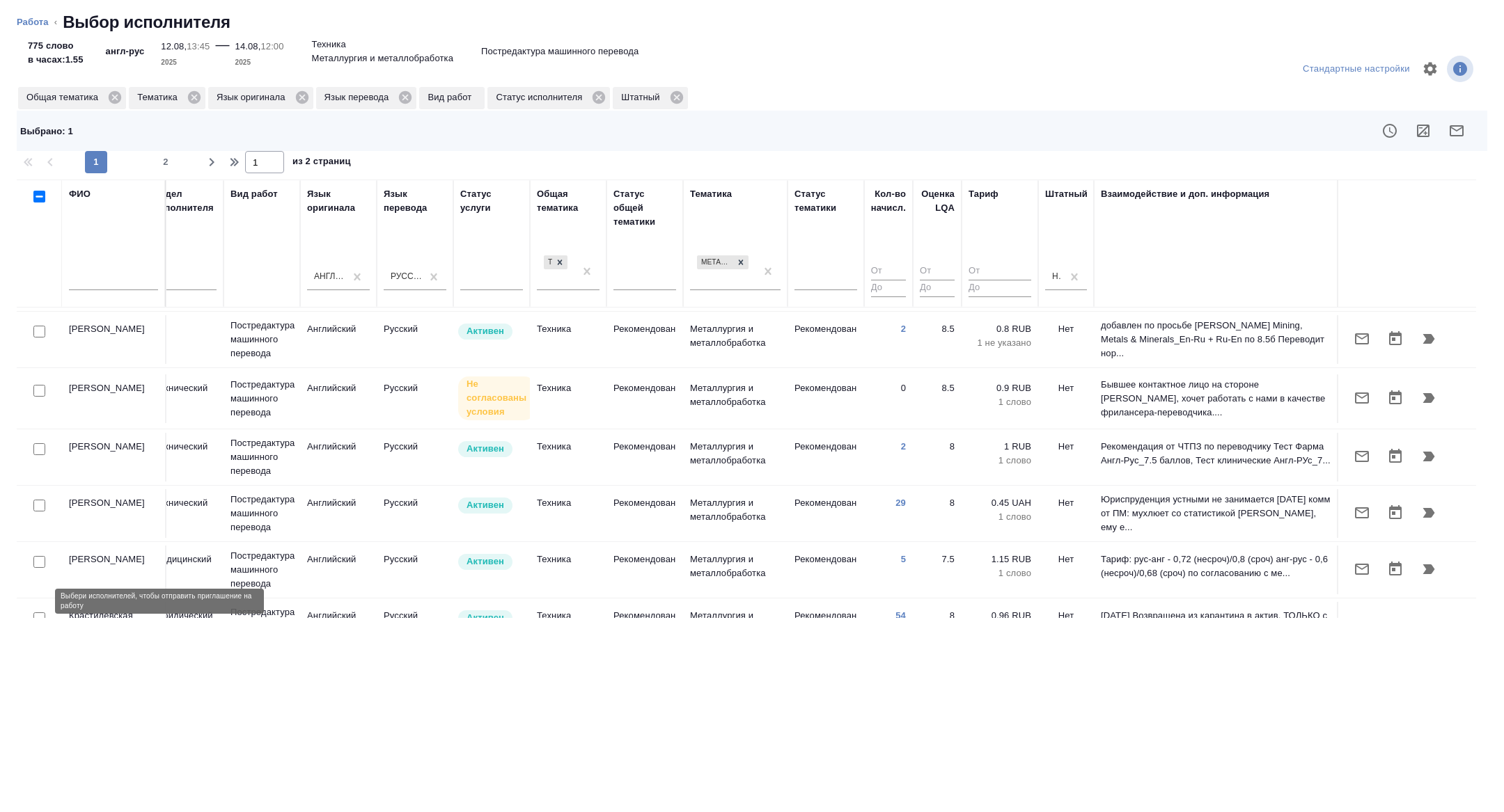
click at [39, 613] on input "checkbox" at bounding box center [40, 618] width 12 height 12
checkbox input "true"
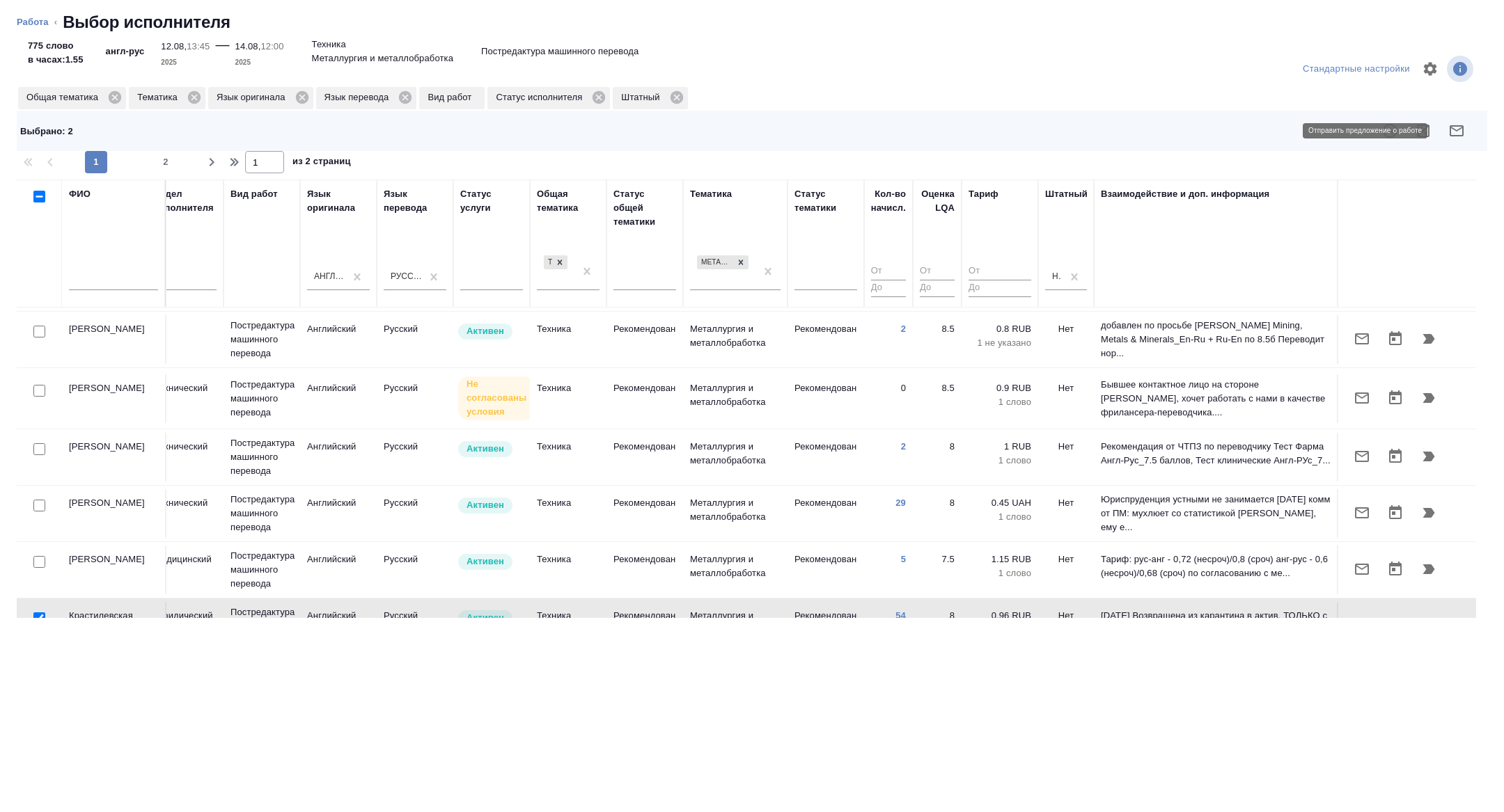
click at [1454, 141] on button "button" at bounding box center [1456, 130] width 34 height 34
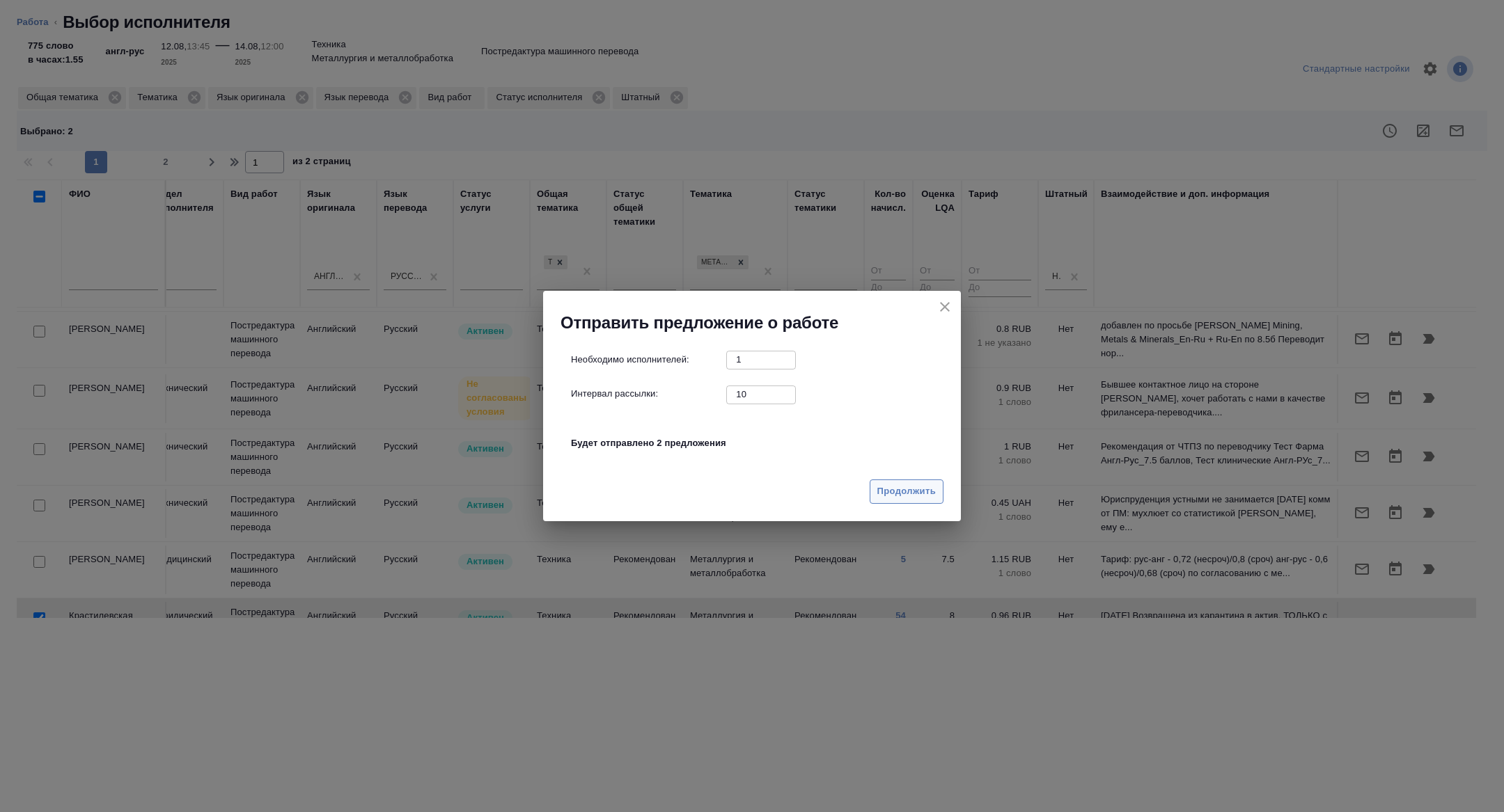
click at [923, 495] on span "Продолжить" at bounding box center [906, 491] width 59 height 16
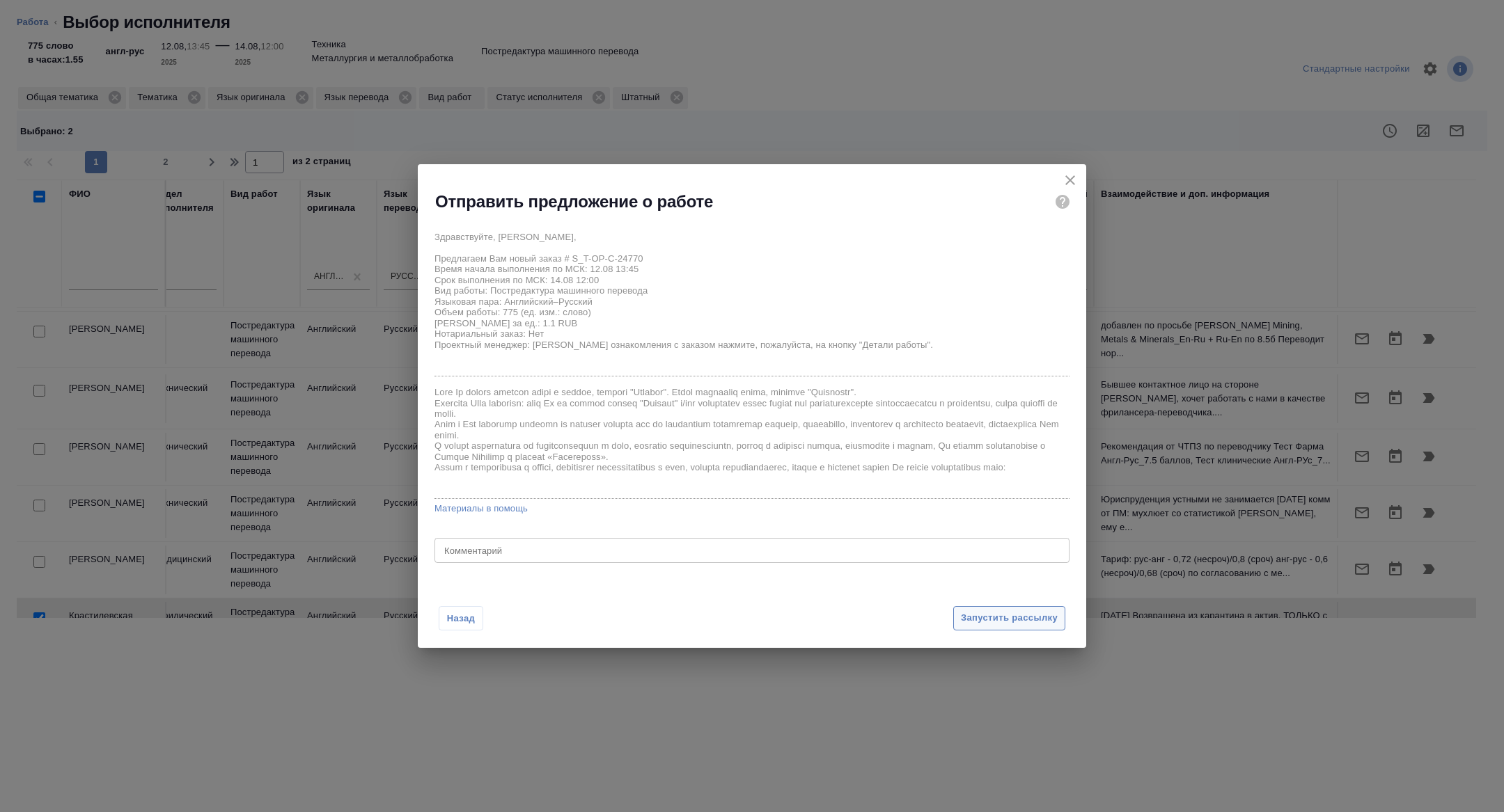
click at [1000, 620] on span "Запустить рассылку" at bounding box center [1009, 618] width 96 height 16
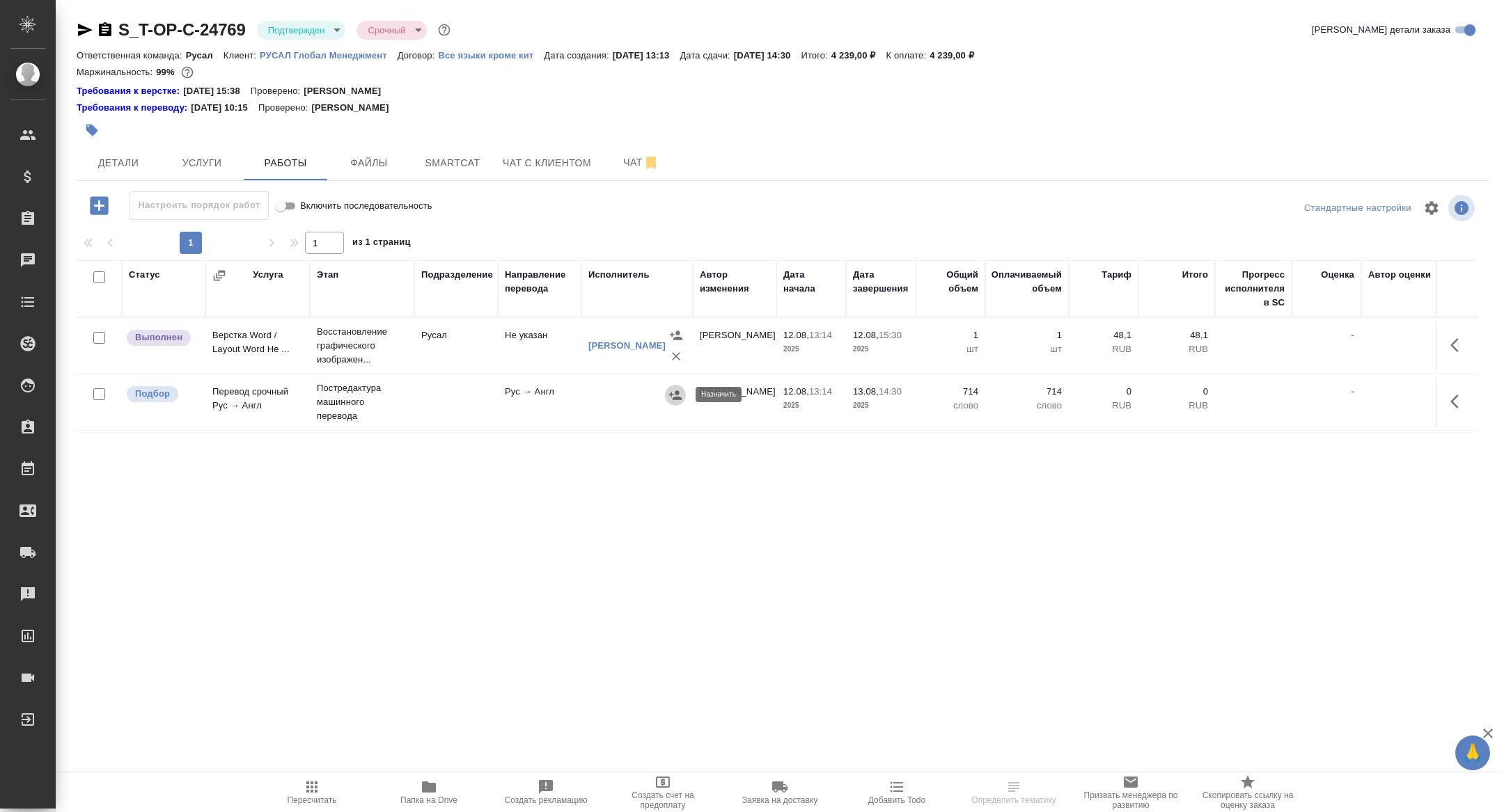
click at [671, 395] on icon "button" at bounding box center [674, 394] width 13 height 9
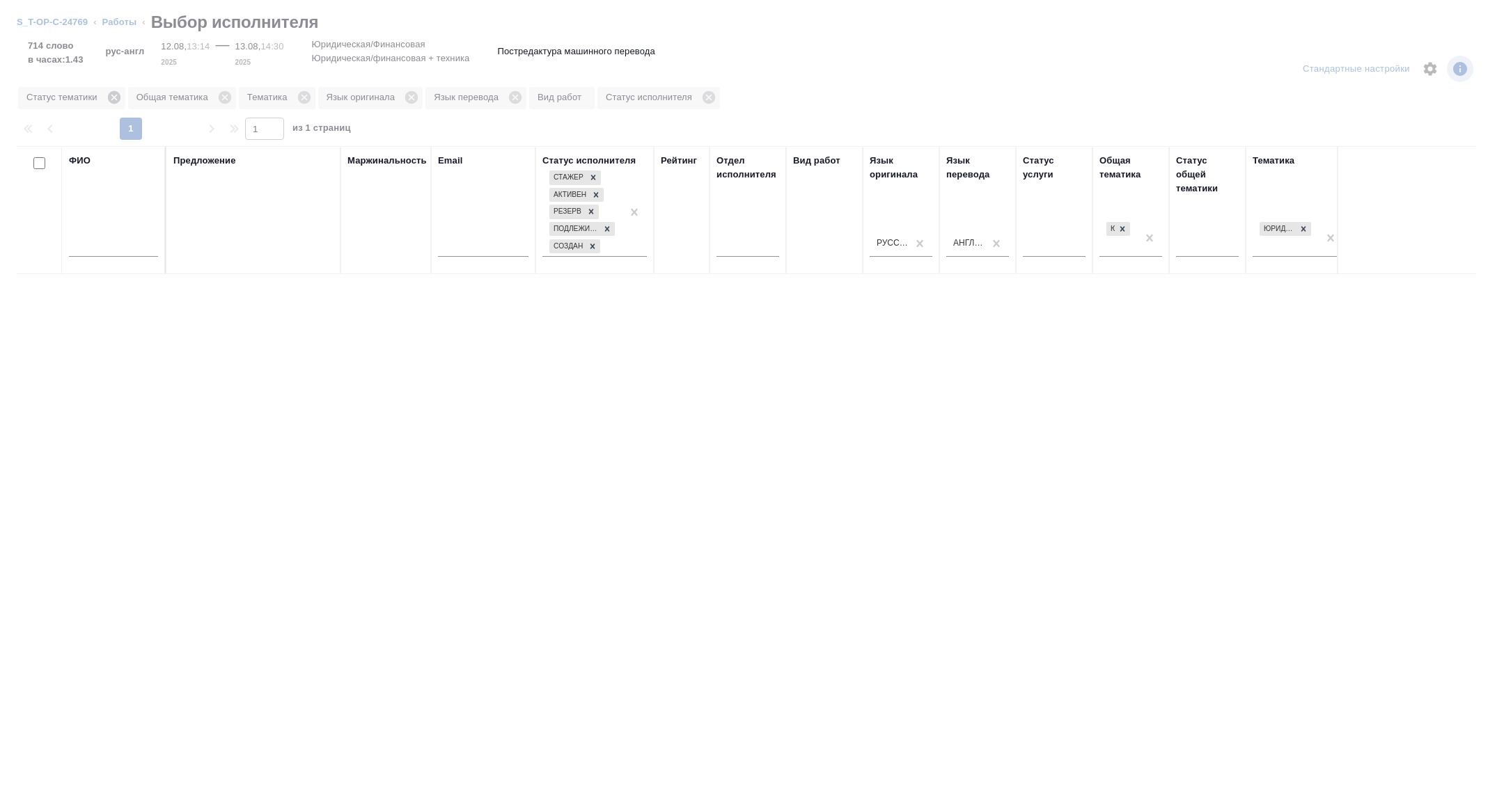
click at [117, 98] on icon at bounding box center [115, 97] width 15 height 15
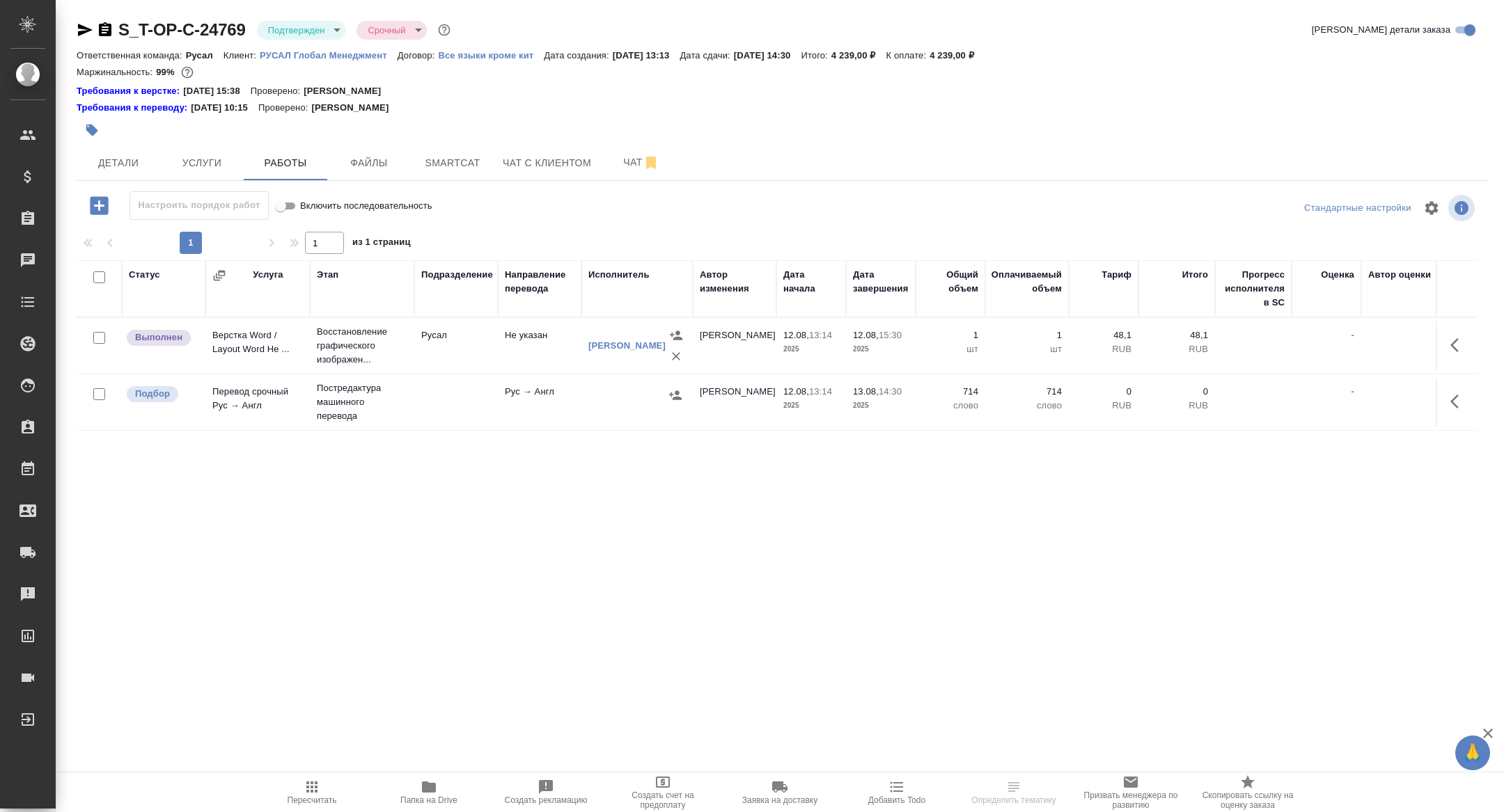
click at [1451, 406] on icon "button" at bounding box center [1458, 401] width 16 height 16
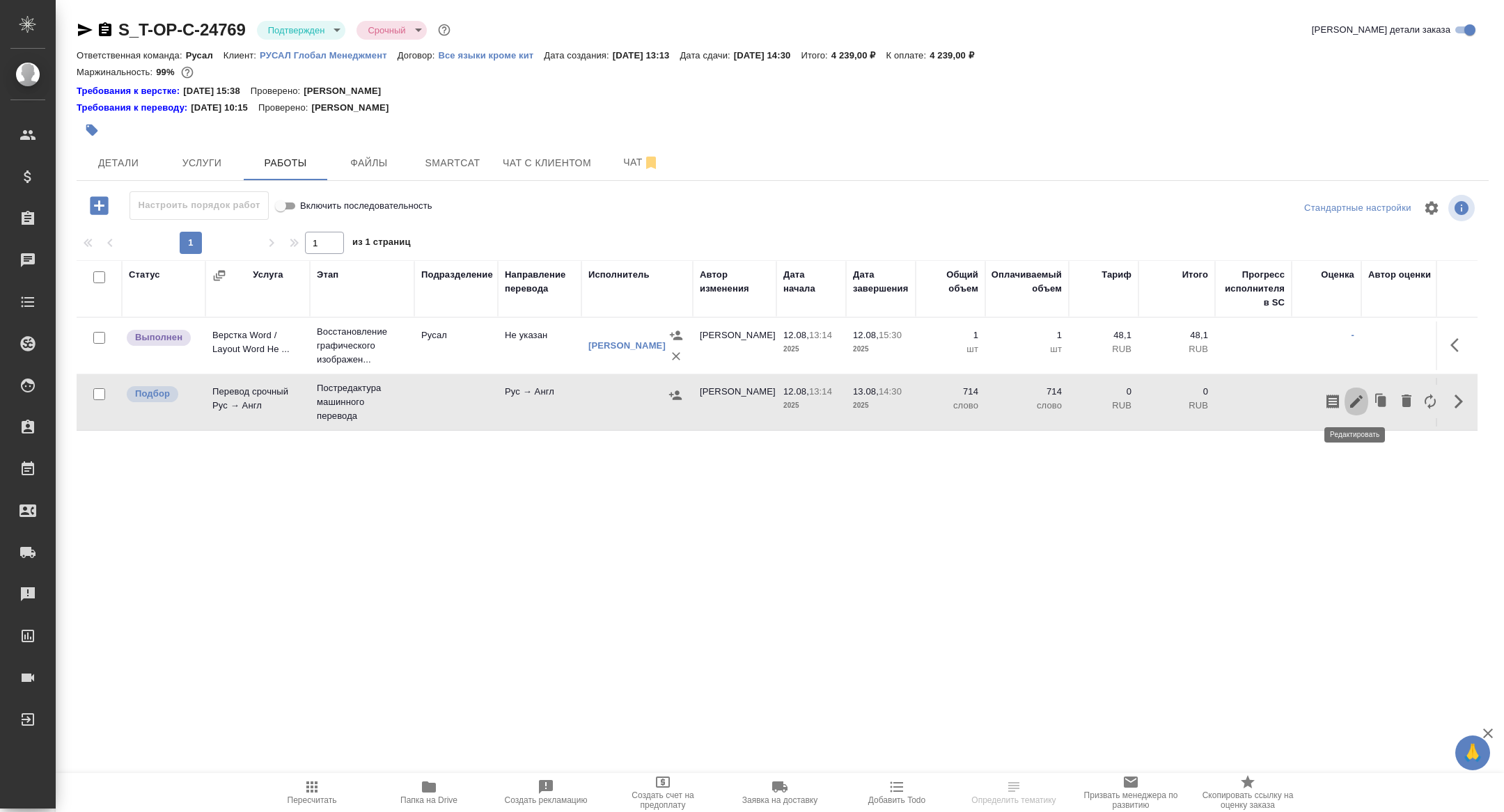
click at [1355, 399] on icon "button" at bounding box center [1356, 401] width 16 height 16
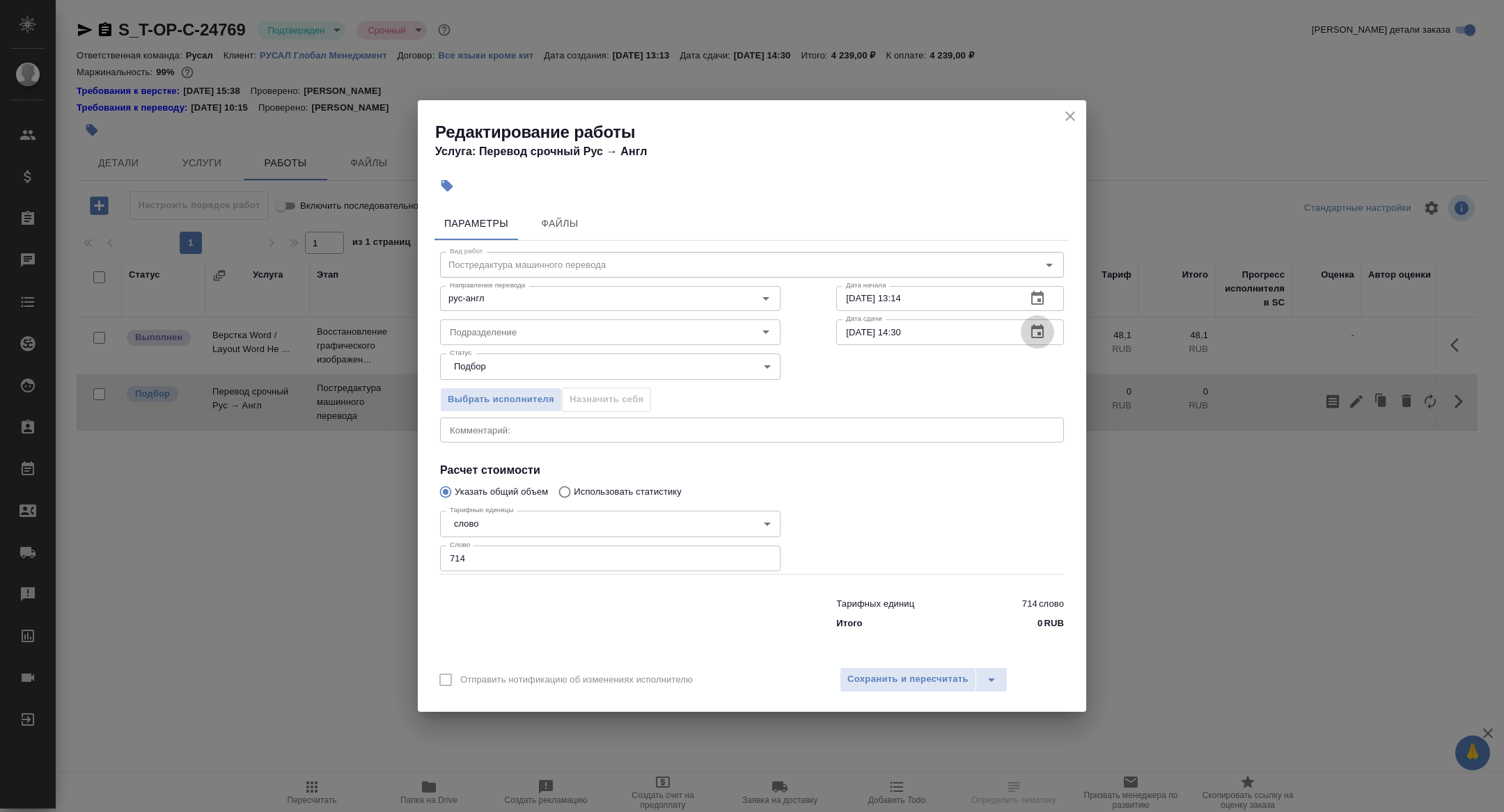
click at [1046, 341] on button "button" at bounding box center [1037, 331] width 34 height 34
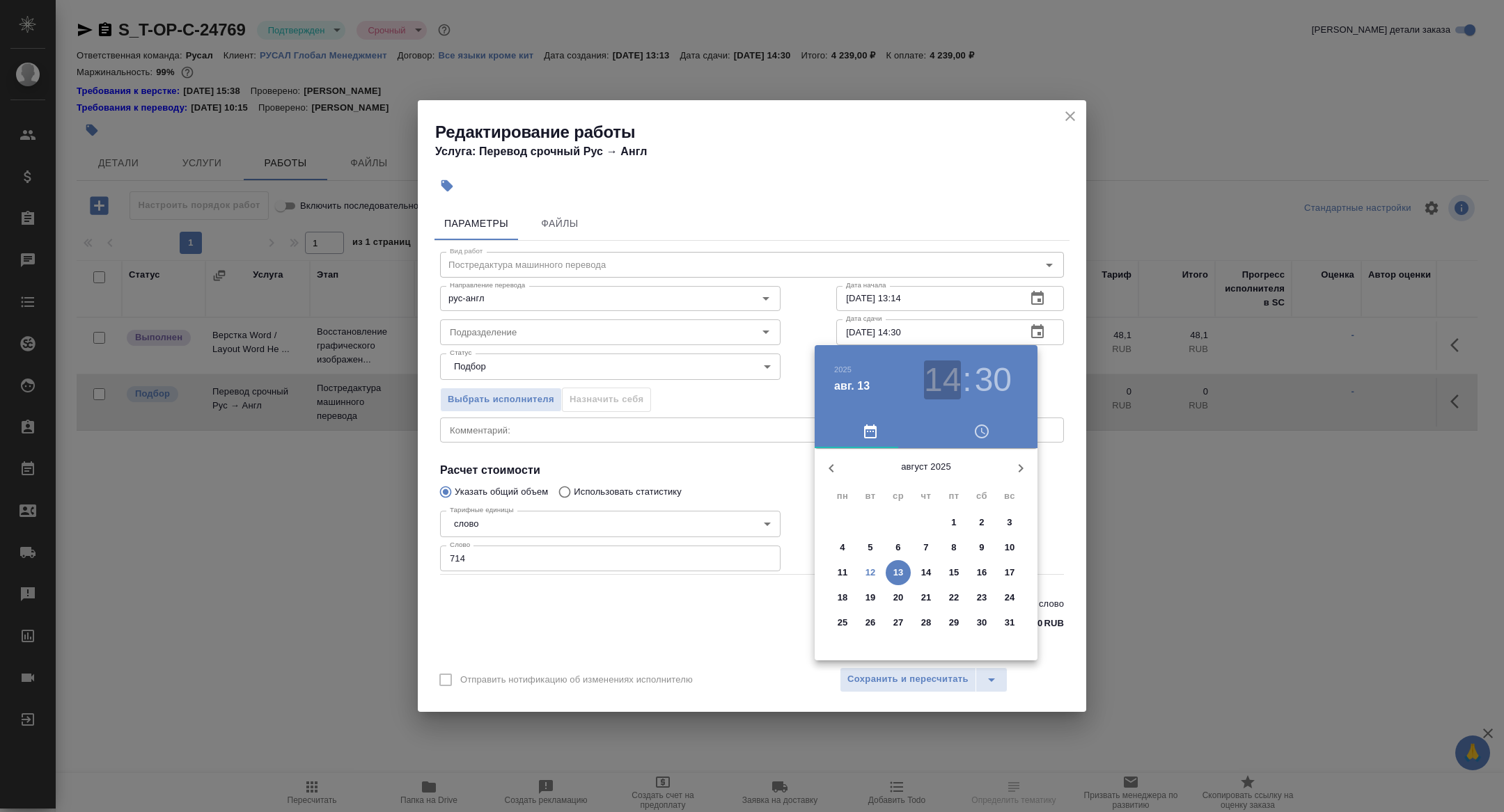
click at [937, 369] on h3 "14" at bounding box center [942, 380] width 37 height 39
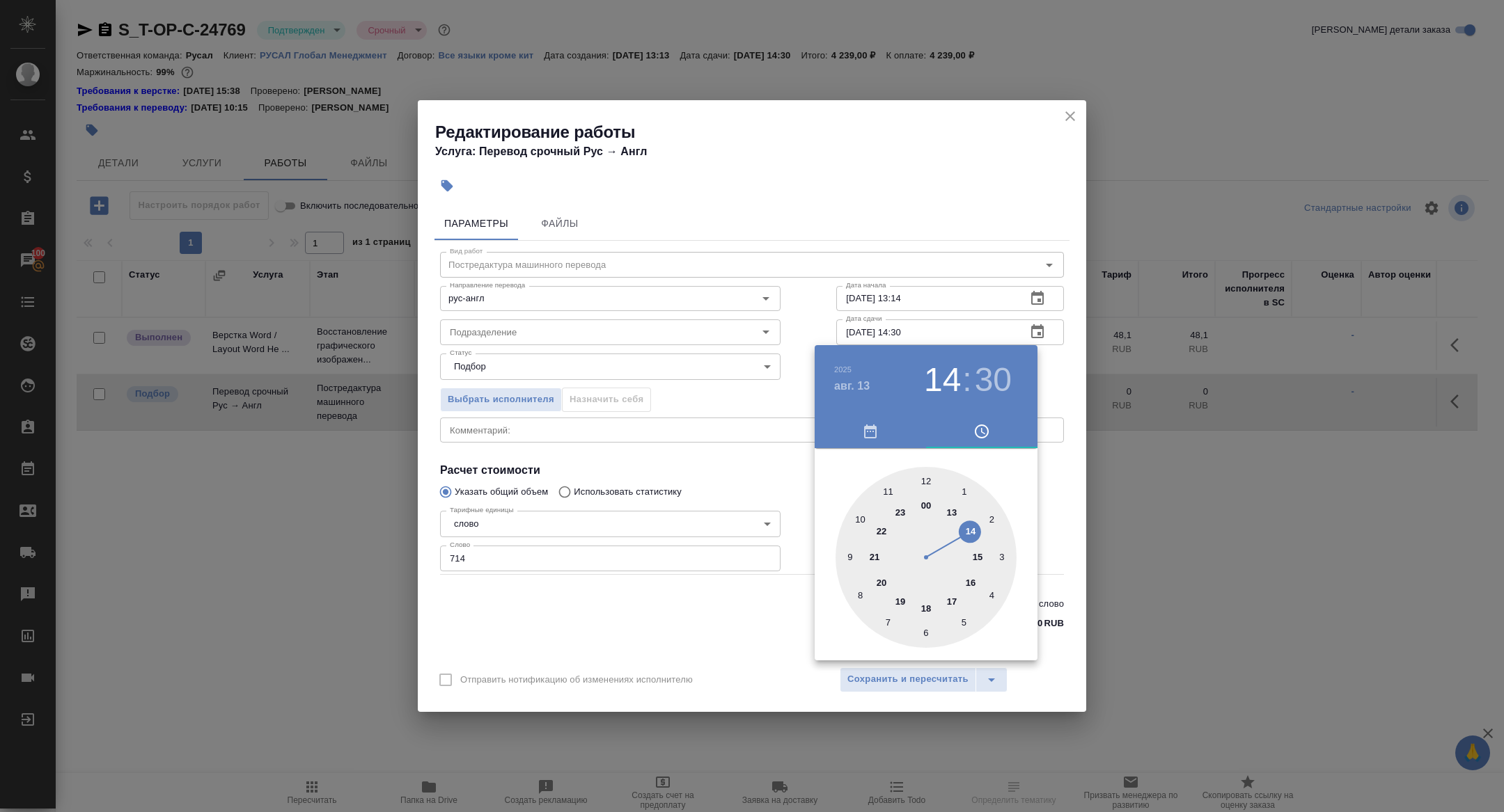
click at [884, 490] on div at bounding box center [926, 558] width 181 height 181
type input "[DATE] 11:01"
click at [932, 477] on div at bounding box center [926, 558] width 181 height 181
click at [732, 462] on div at bounding box center [752, 406] width 1504 height 812
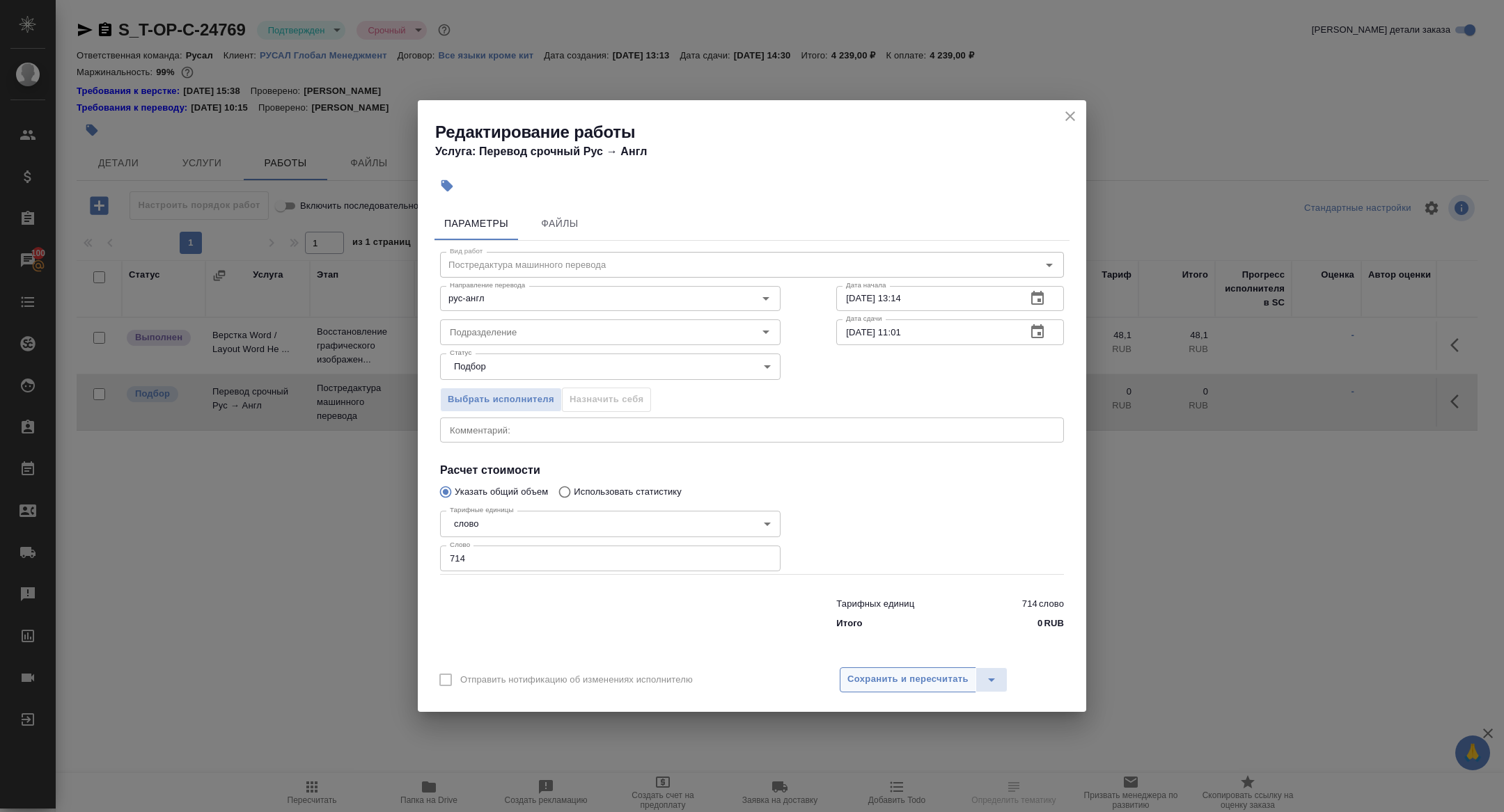
click at [913, 671] on span "Сохранить и пересчитать" at bounding box center [908, 679] width 121 height 16
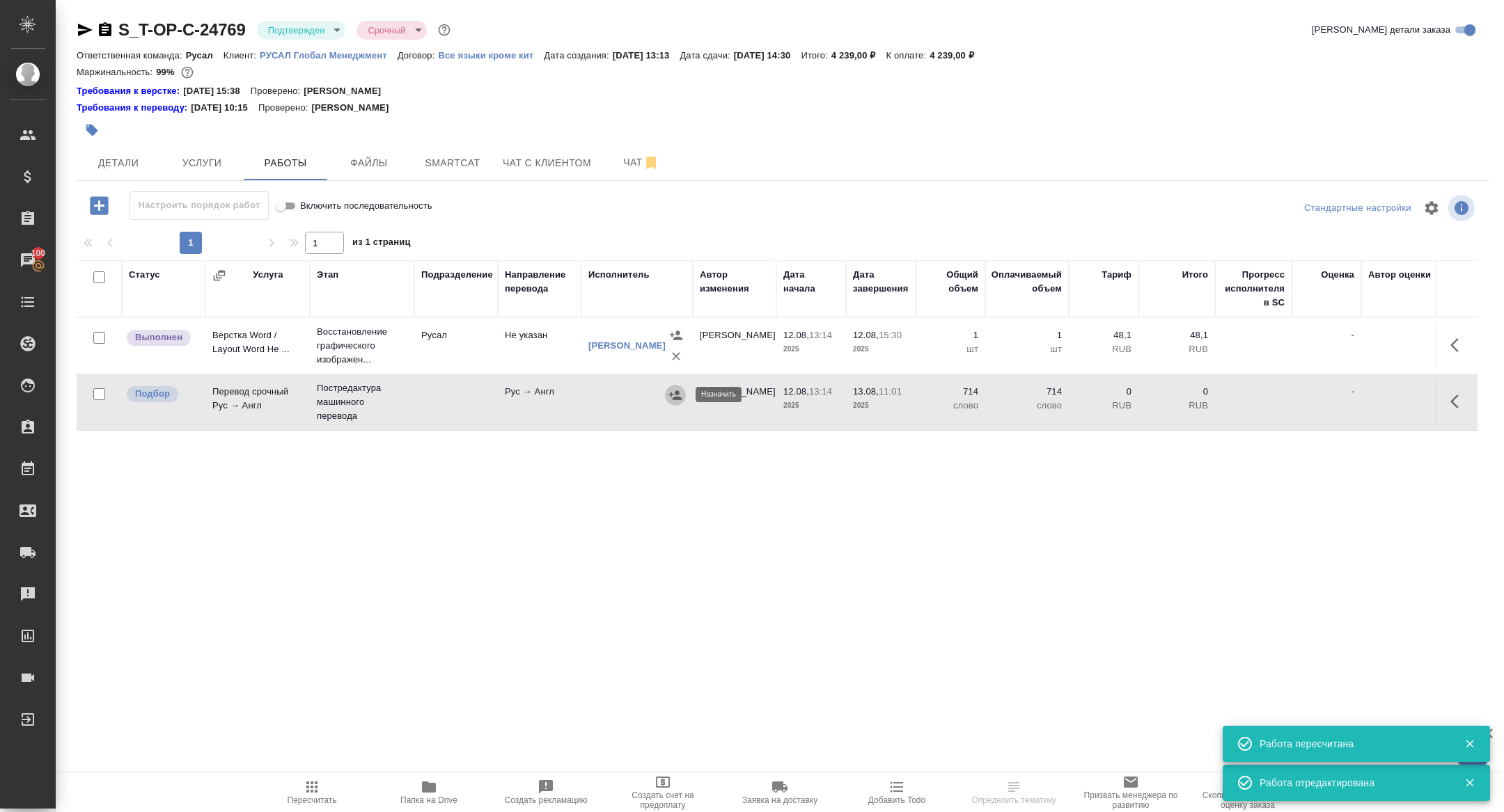
click at [673, 398] on icon "button" at bounding box center [674, 394] width 13 height 9
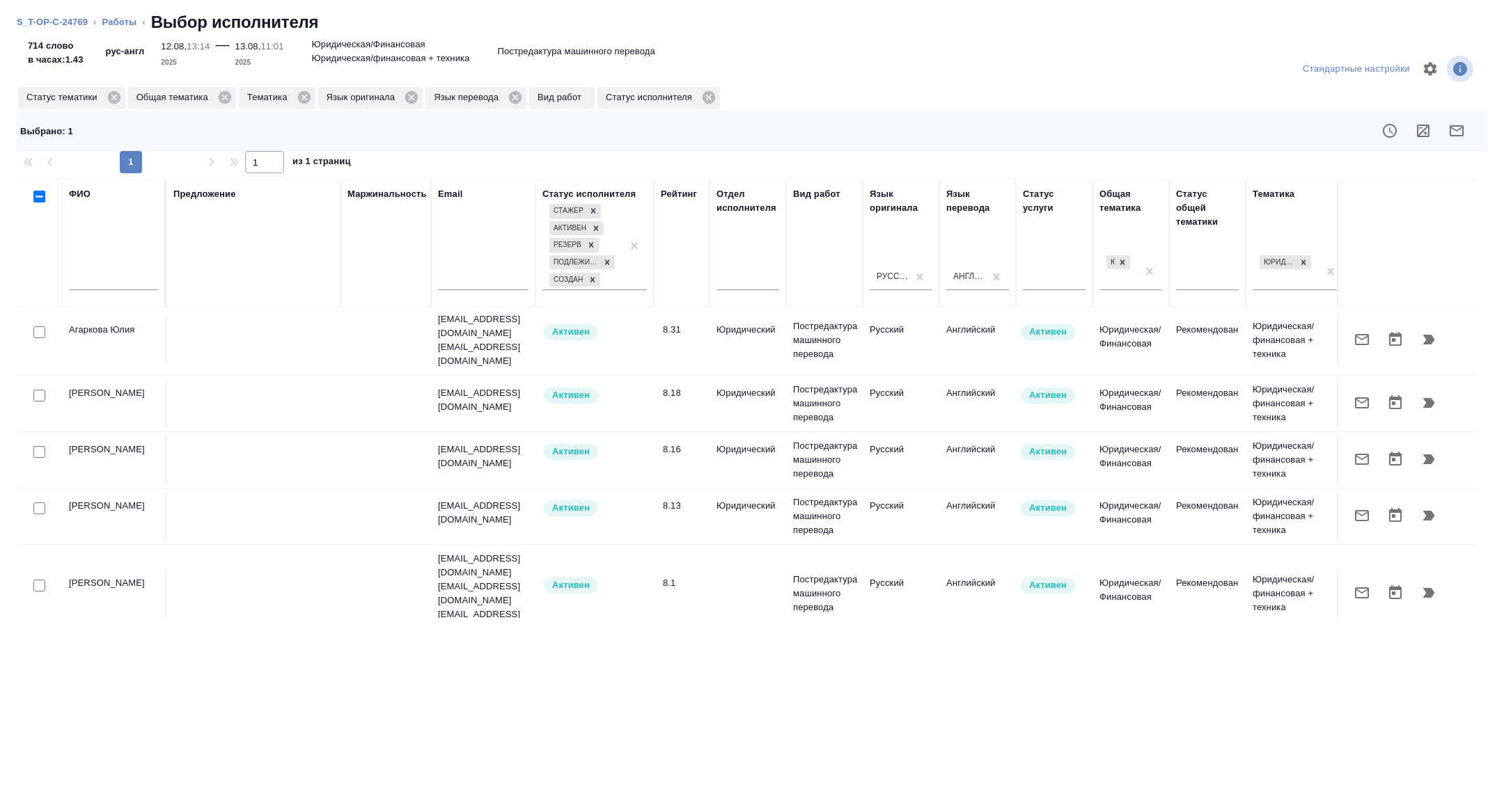
scroll to position [234, 0]
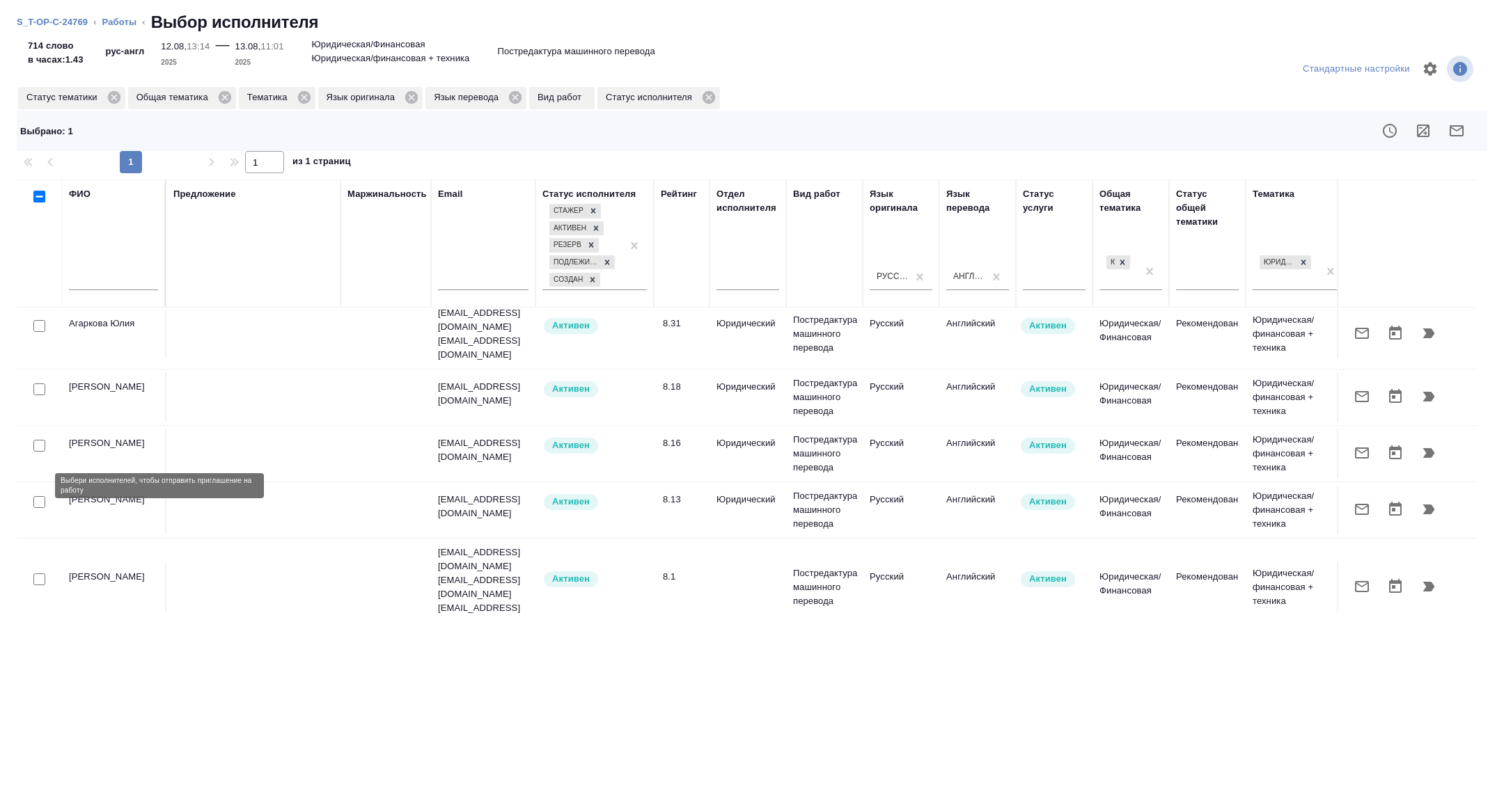
click at [39, 496] on input "checkbox" at bounding box center [40, 502] width 12 height 12
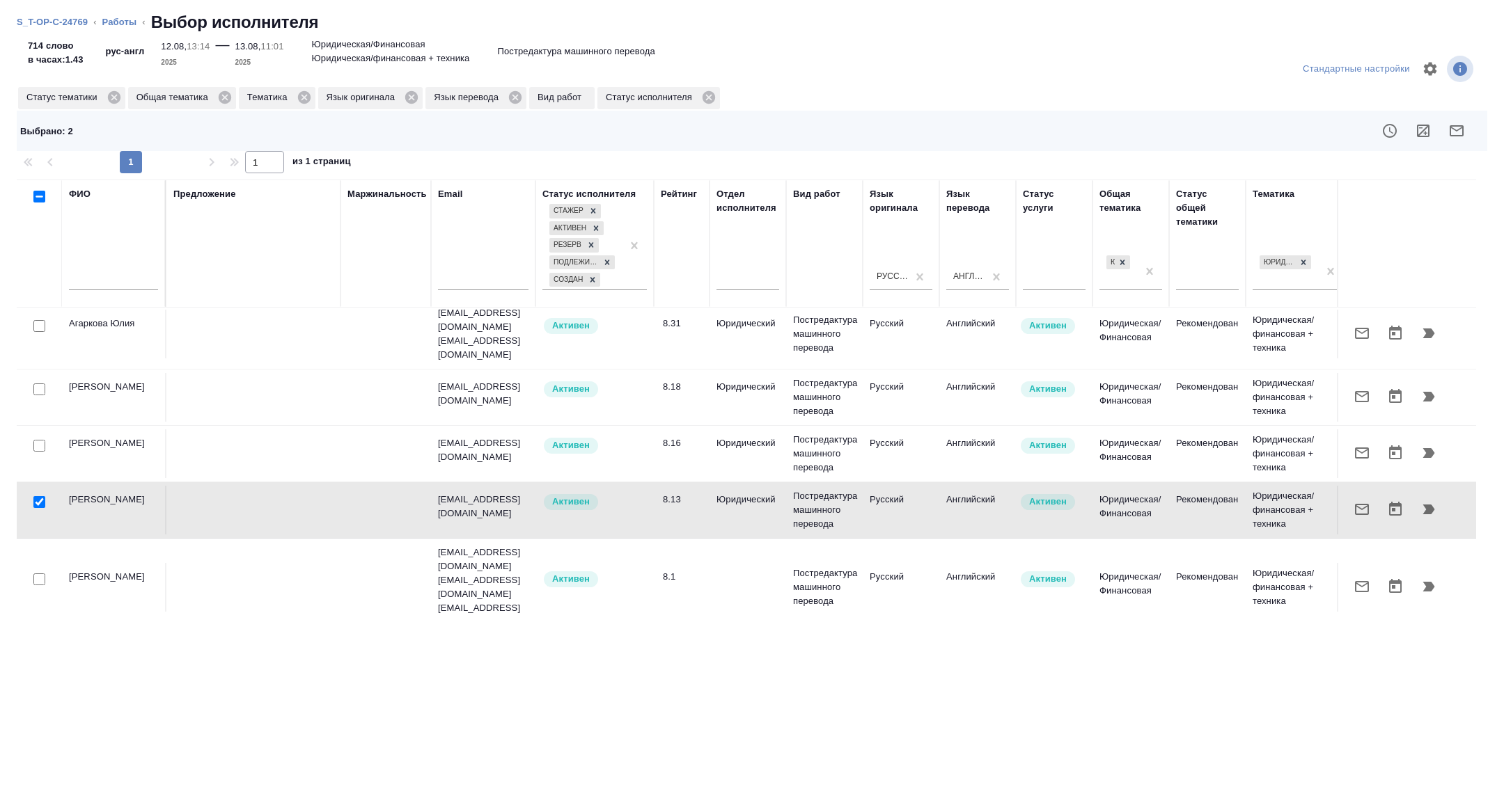
click at [39, 496] on input "checkbox" at bounding box center [40, 502] width 12 height 12
checkbox input "false"
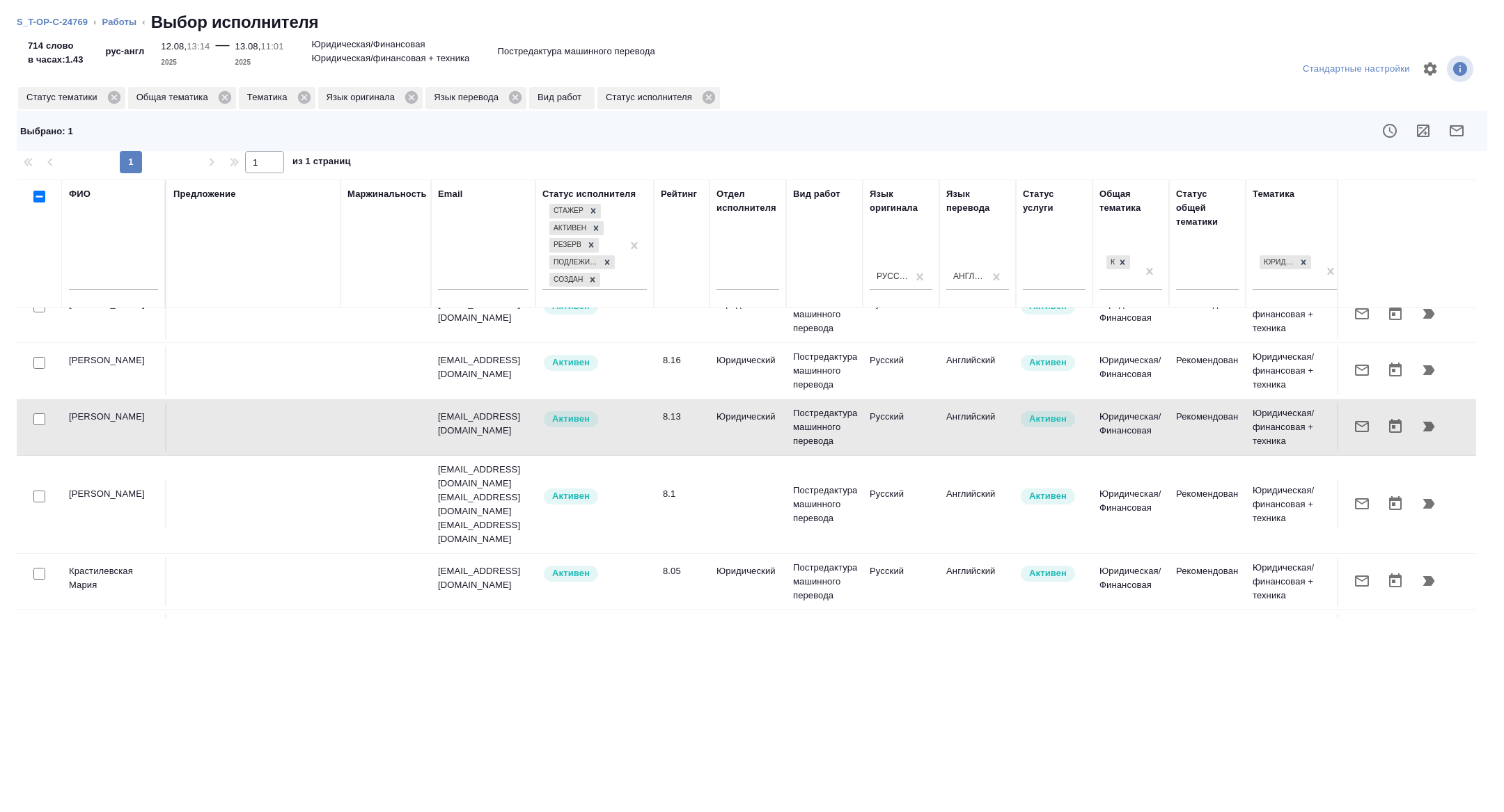
scroll to position [327, 0]
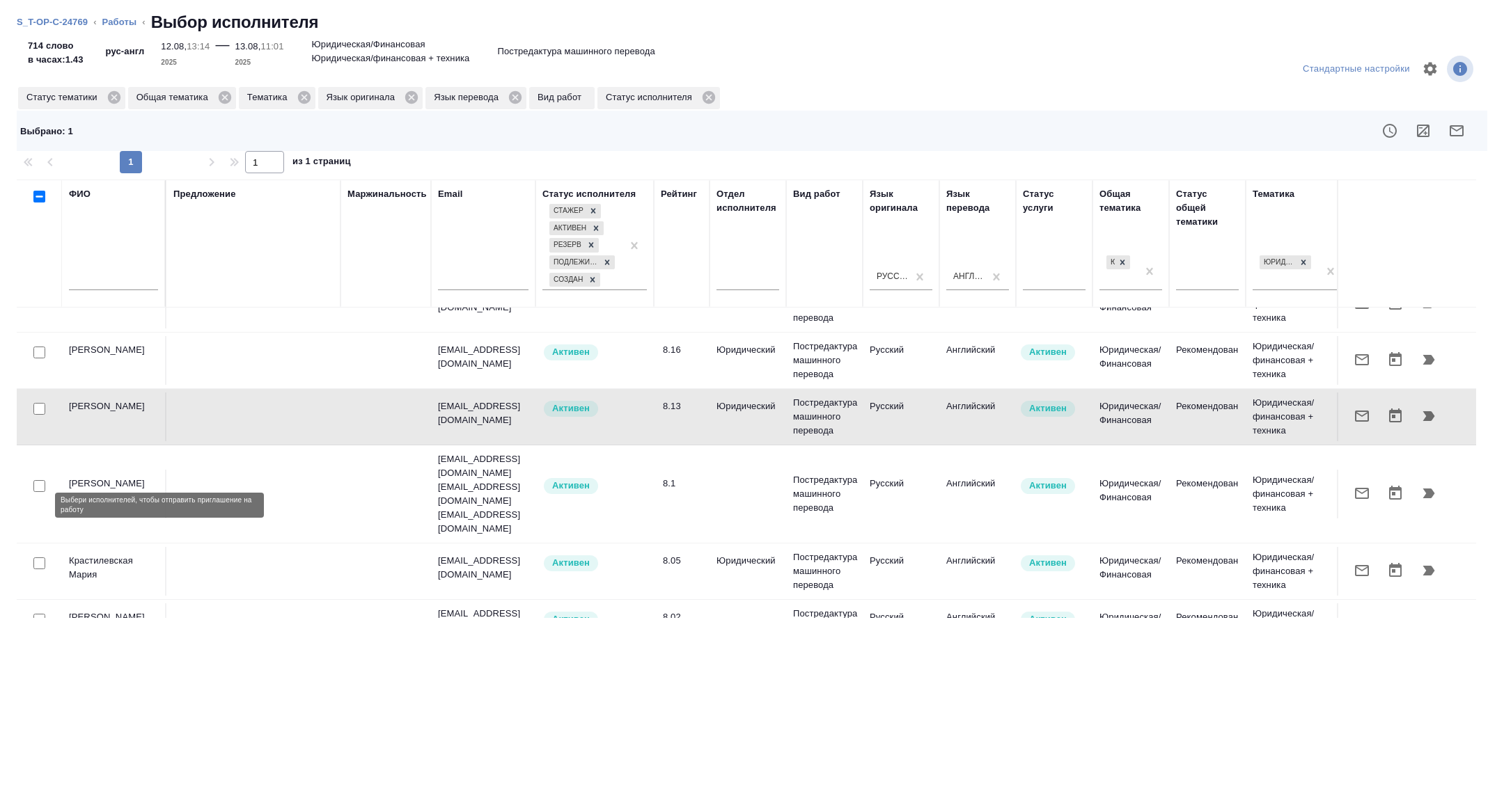
click at [38, 558] on input "checkbox" at bounding box center [40, 563] width 12 height 12
checkbox input "true"
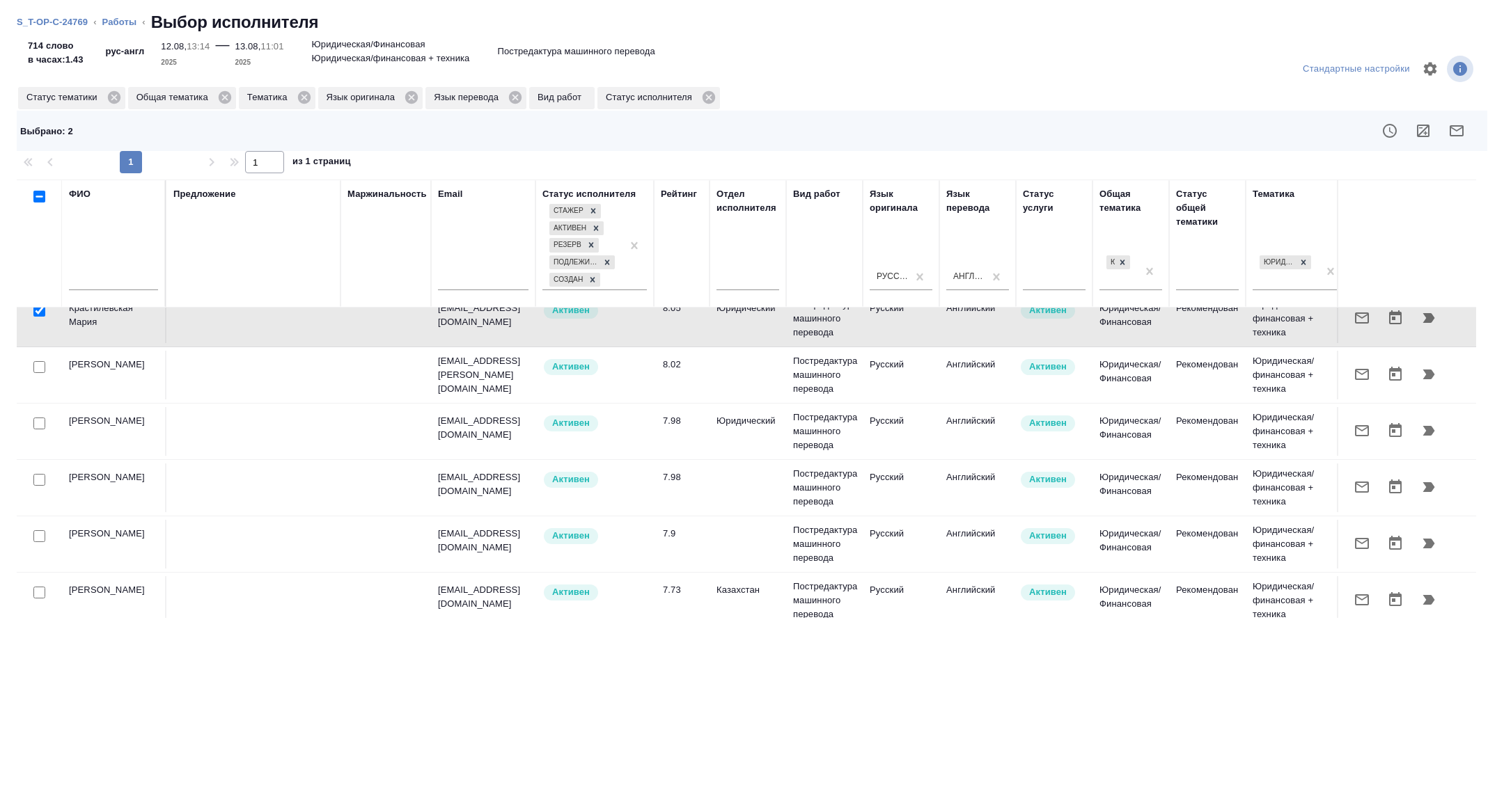
scroll to position [587, 0]
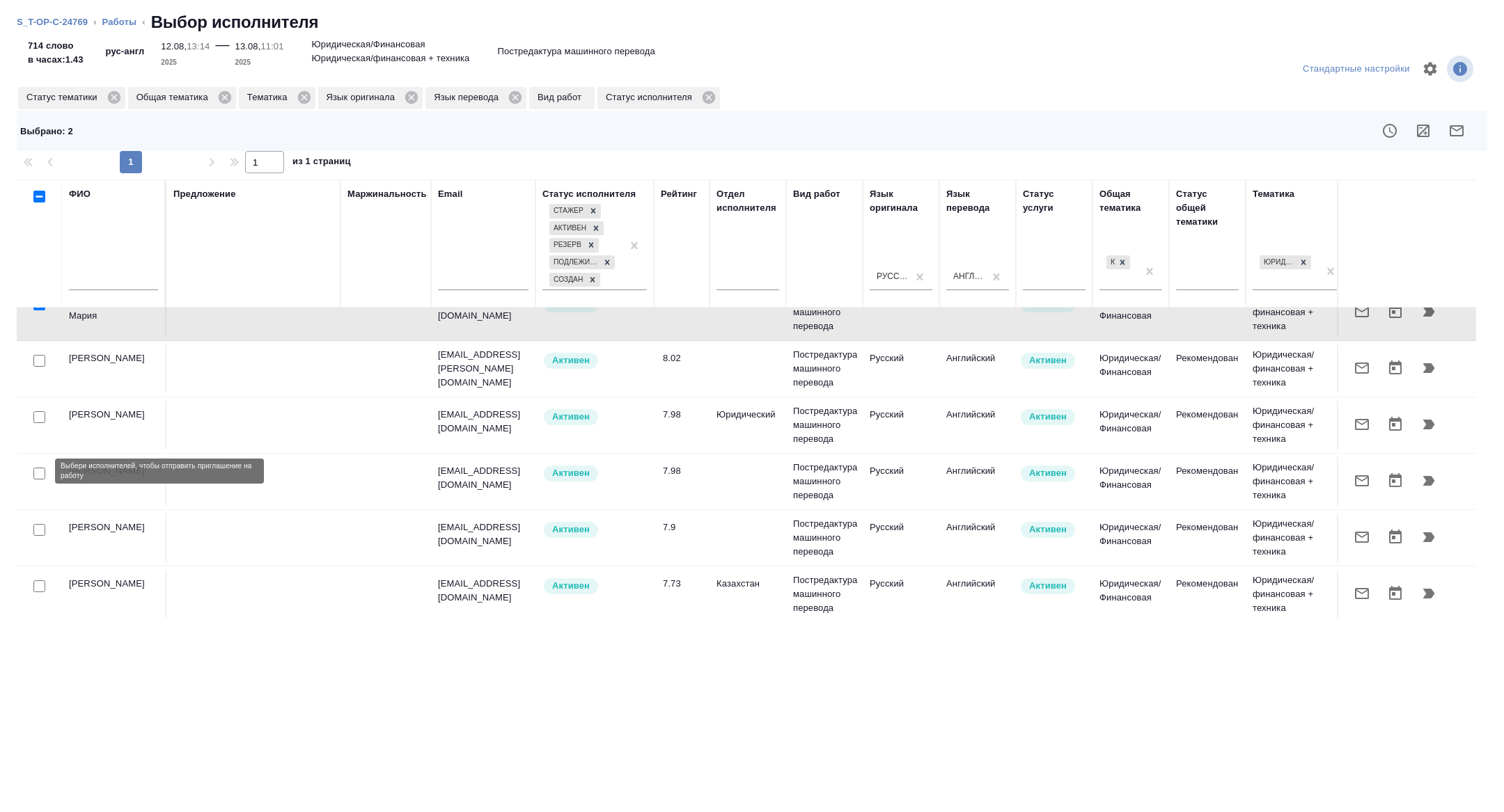
click at [40, 524] on input "checkbox" at bounding box center [40, 530] width 12 height 12
checkbox input "true"
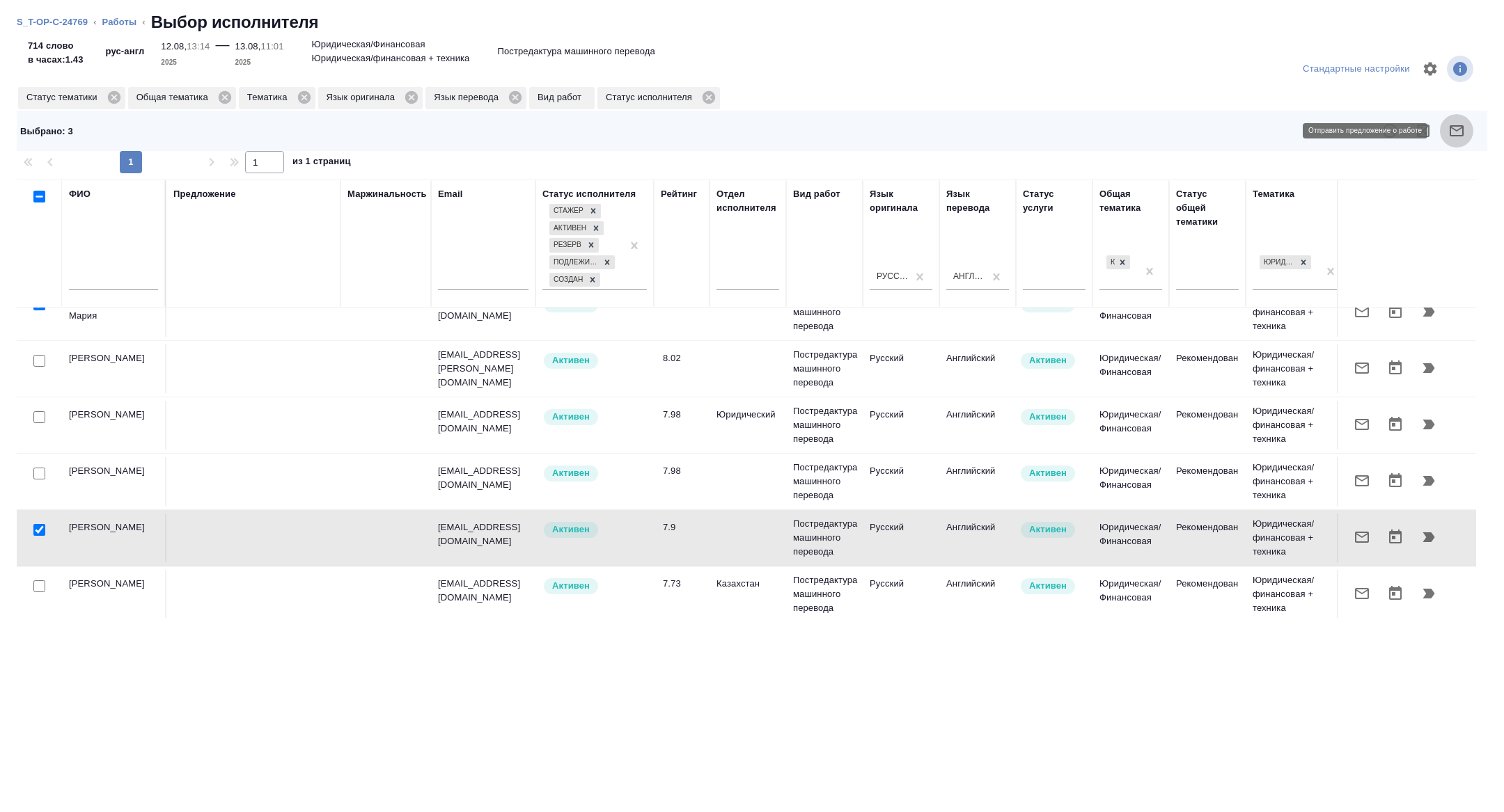
click at [1455, 144] on button "button" at bounding box center [1456, 130] width 34 height 34
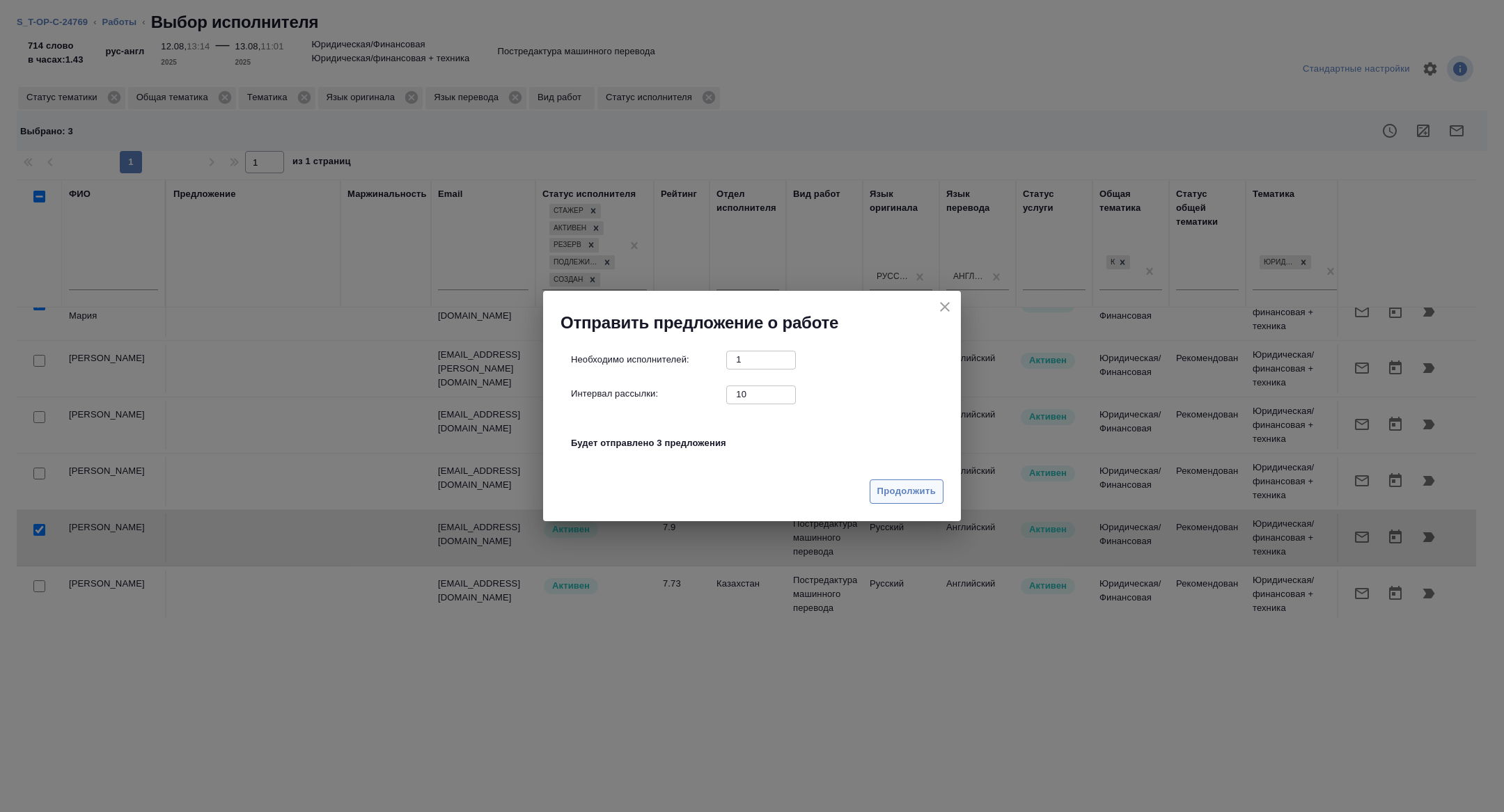
click at [922, 480] on button "Продолжить" at bounding box center [906, 491] width 74 height 24
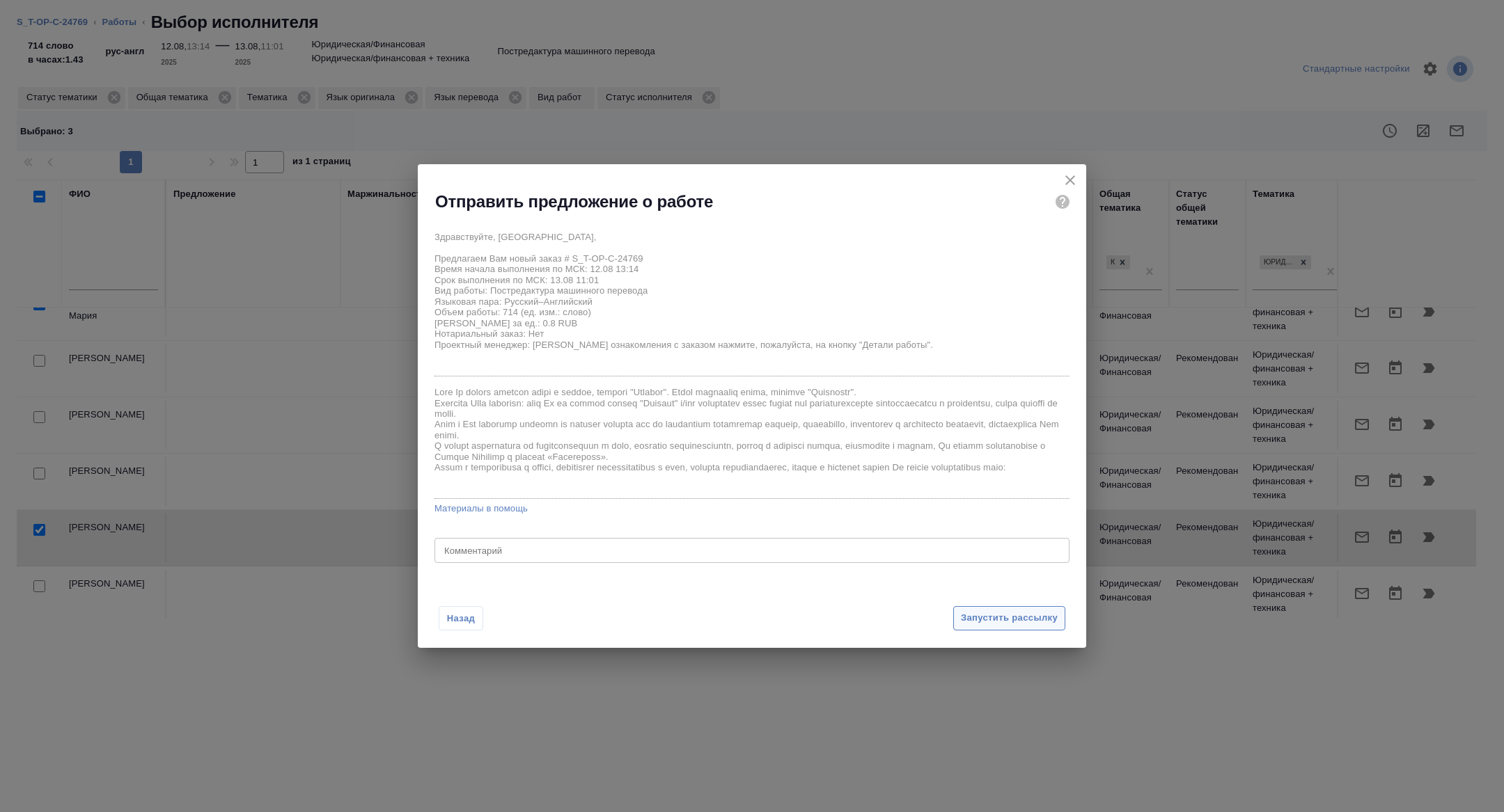
click at [985, 618] on span "Запустить рассылку" at bounding box center [1009, 618] width 96 height 16
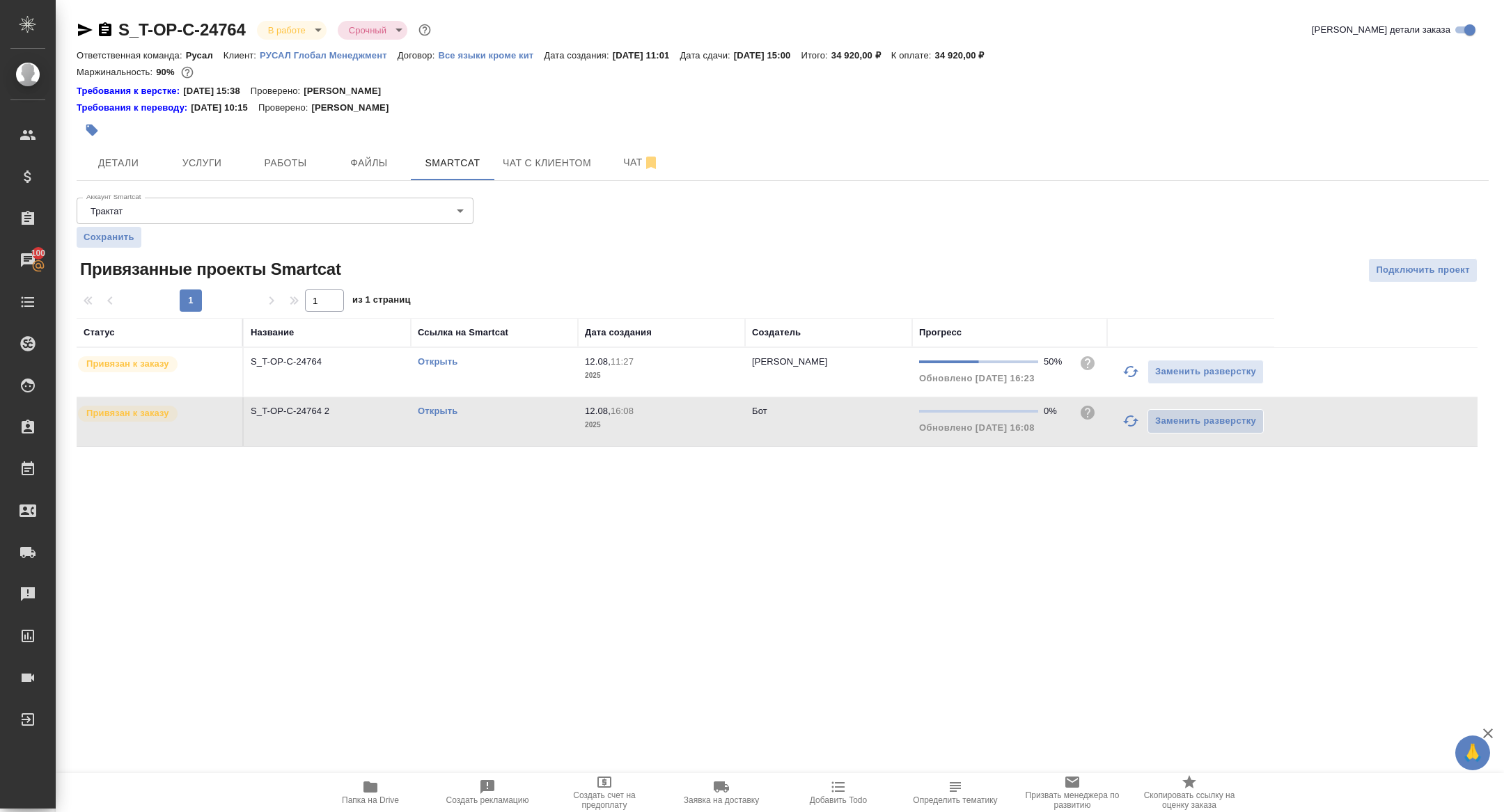
click at [429, 409] on link "Открыть" at bounding box center [436, 410] width 40 height 11
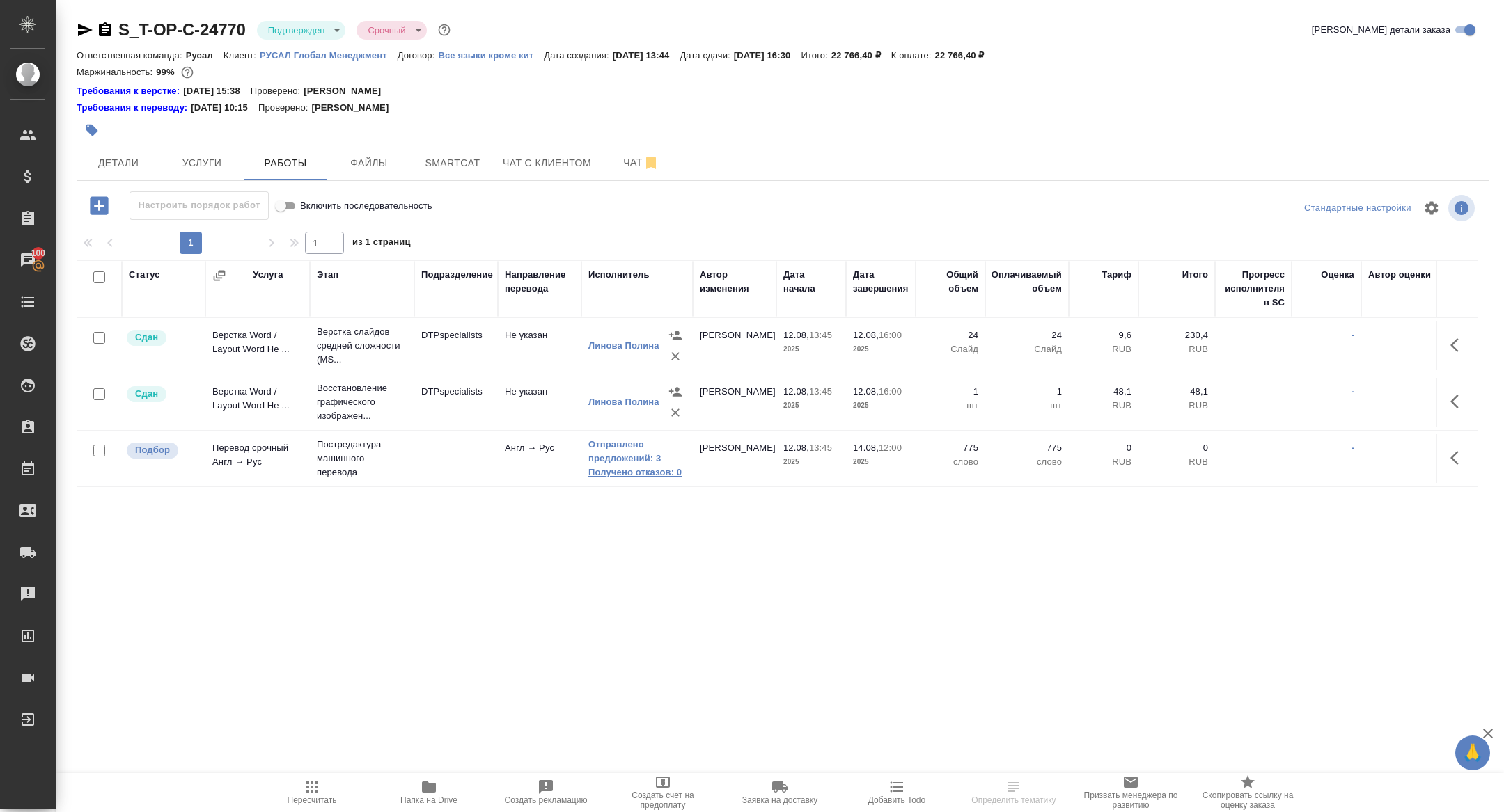
click at [613, 465] on link "Получено отказов: 0" at bounding box center [637, 472] width 97 height 13
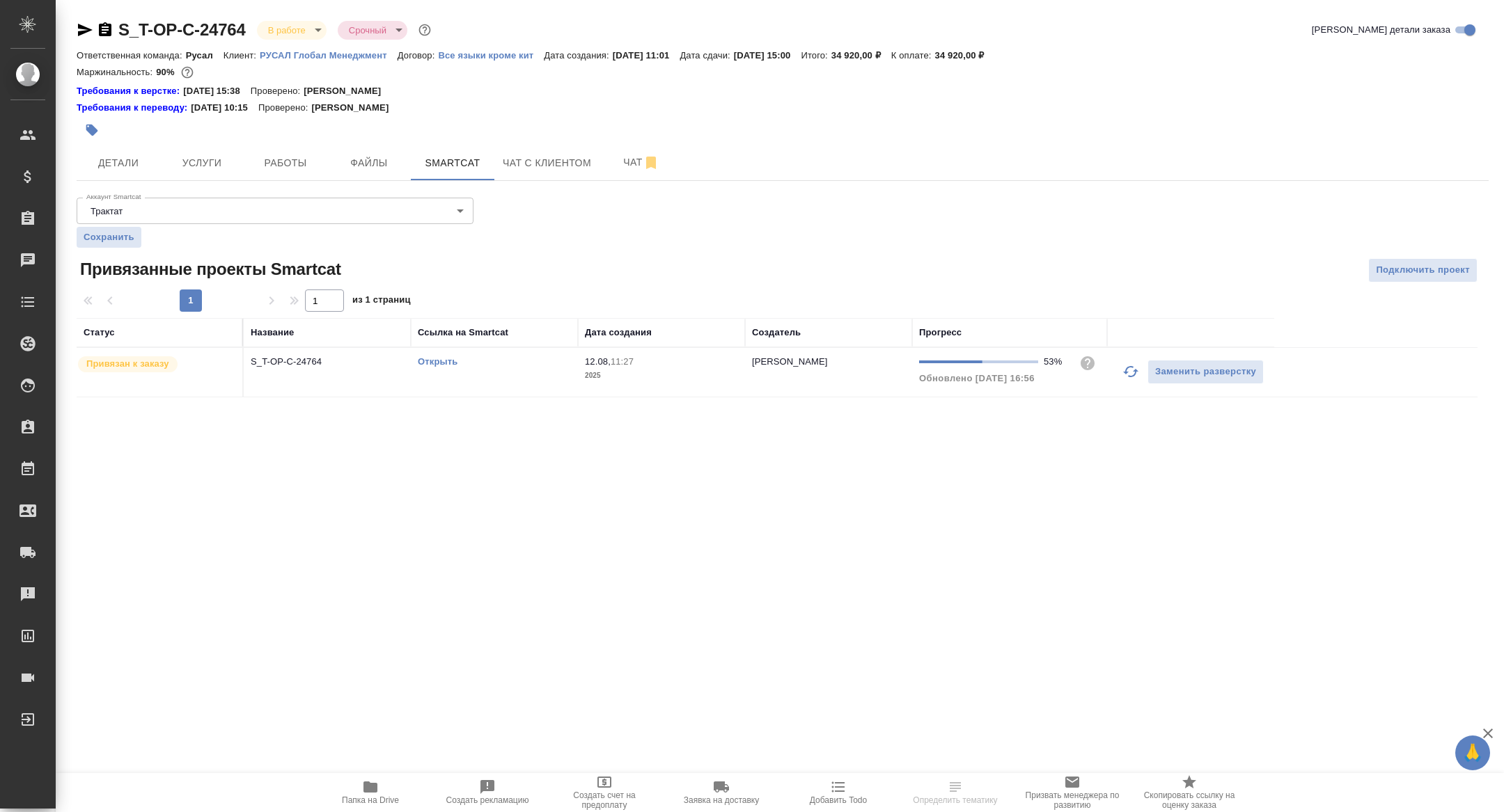
click at [443, 359] on link "Открыть" at bounding box center [436, 361] width 40 height 11
click at [437, 356] on link "Открыть" at bounding box center [436, 361] width 40 height 11
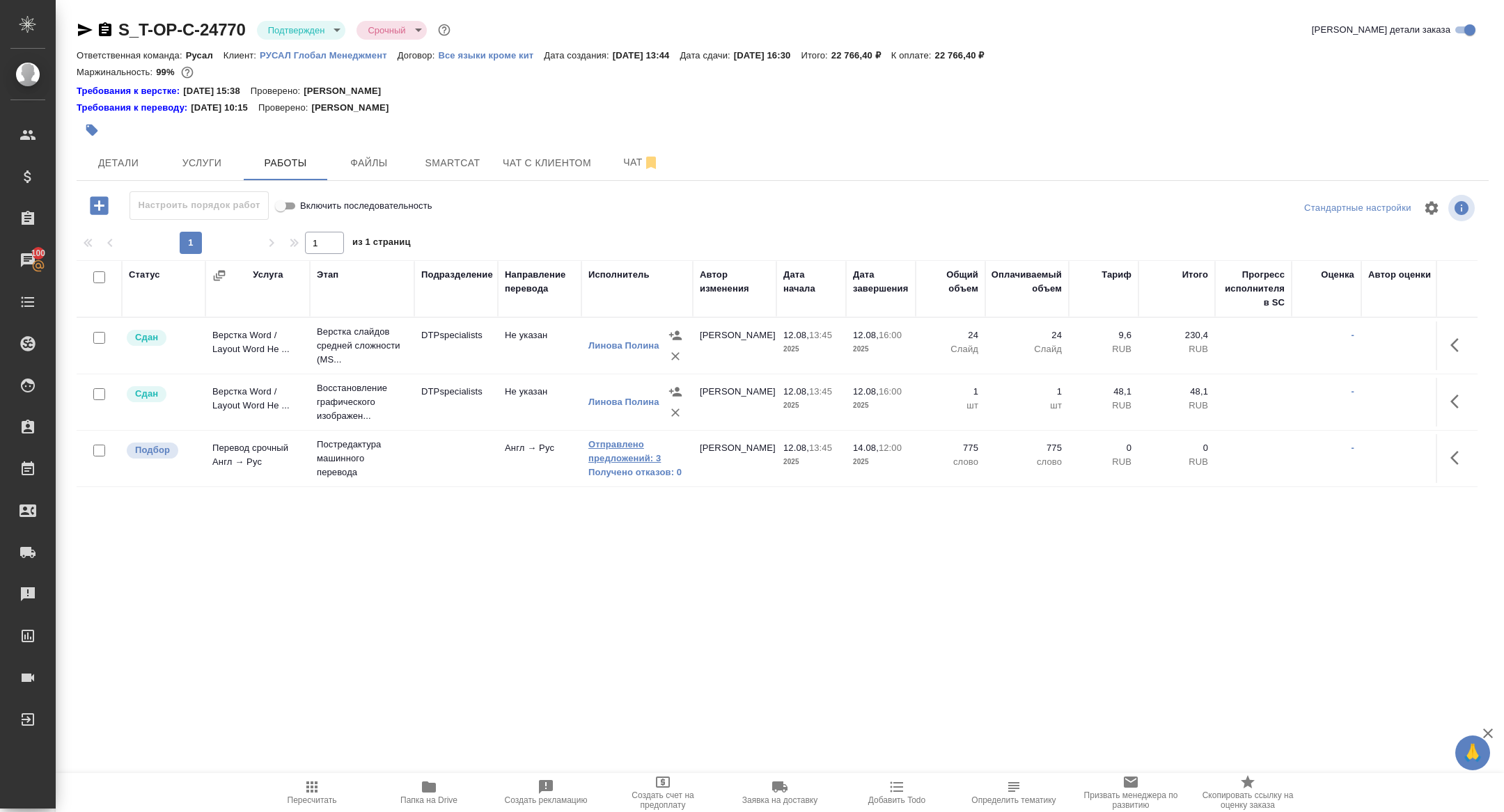
click at [646, 454] on link "Отправлено предложений: 3" at bounding box center [637, 451] width 97 height 28
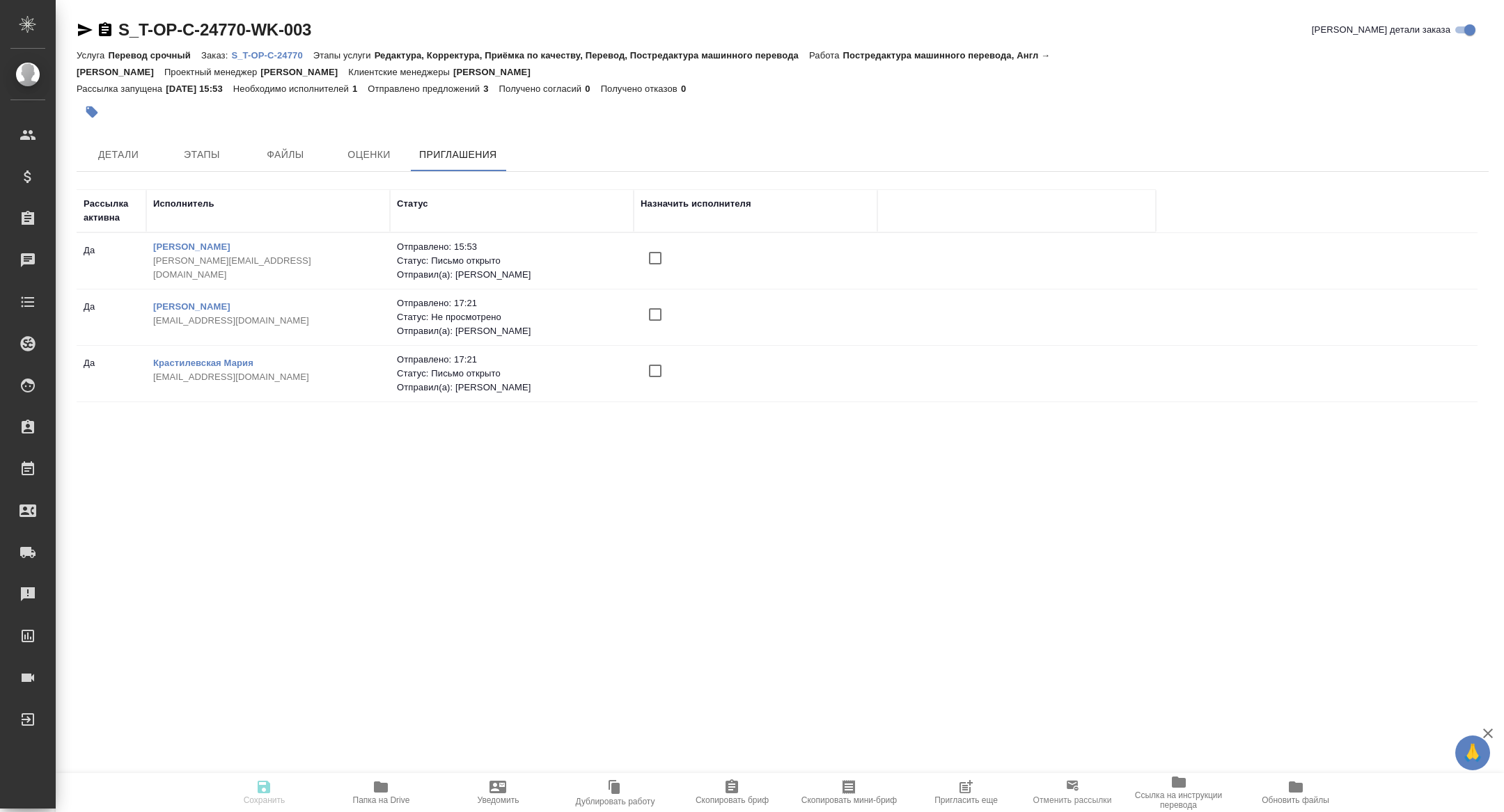
click at [963, 793] on icon "button" at bounding box center [965, 788] width 12 height 12
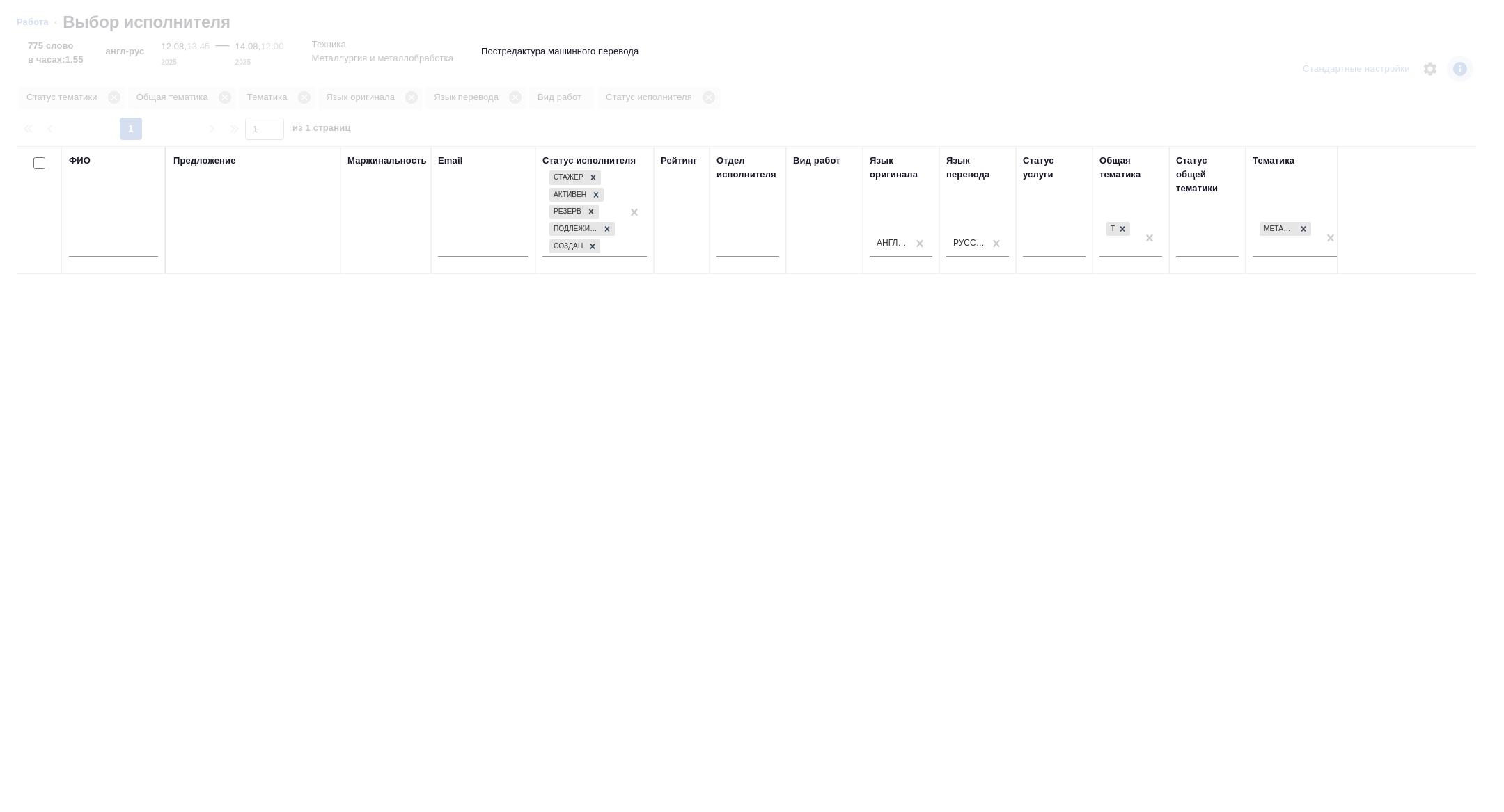
click at [126, 249] on input "text" at bounding box center [114, 249] width 89 height 17
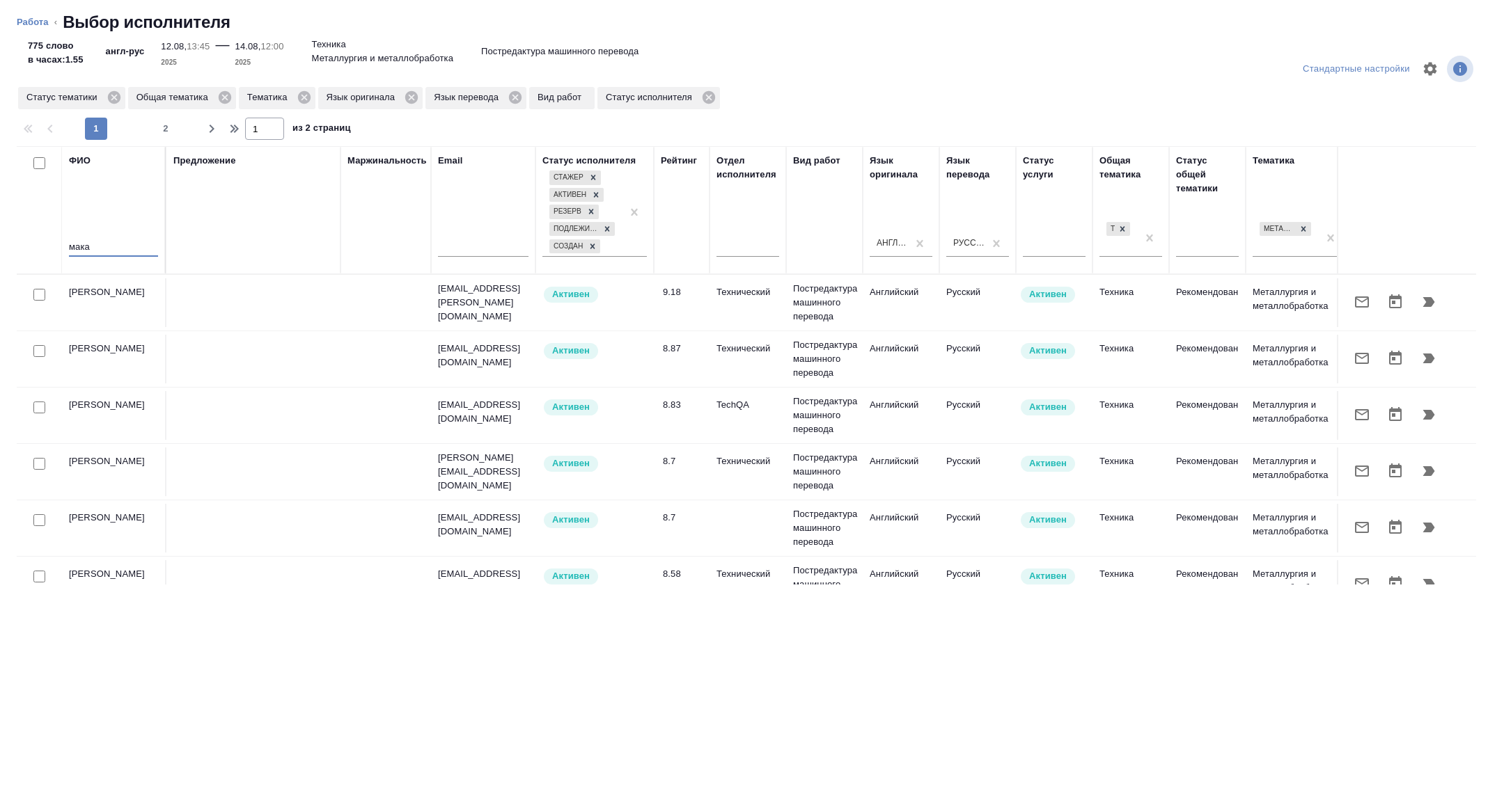
type input "мака"
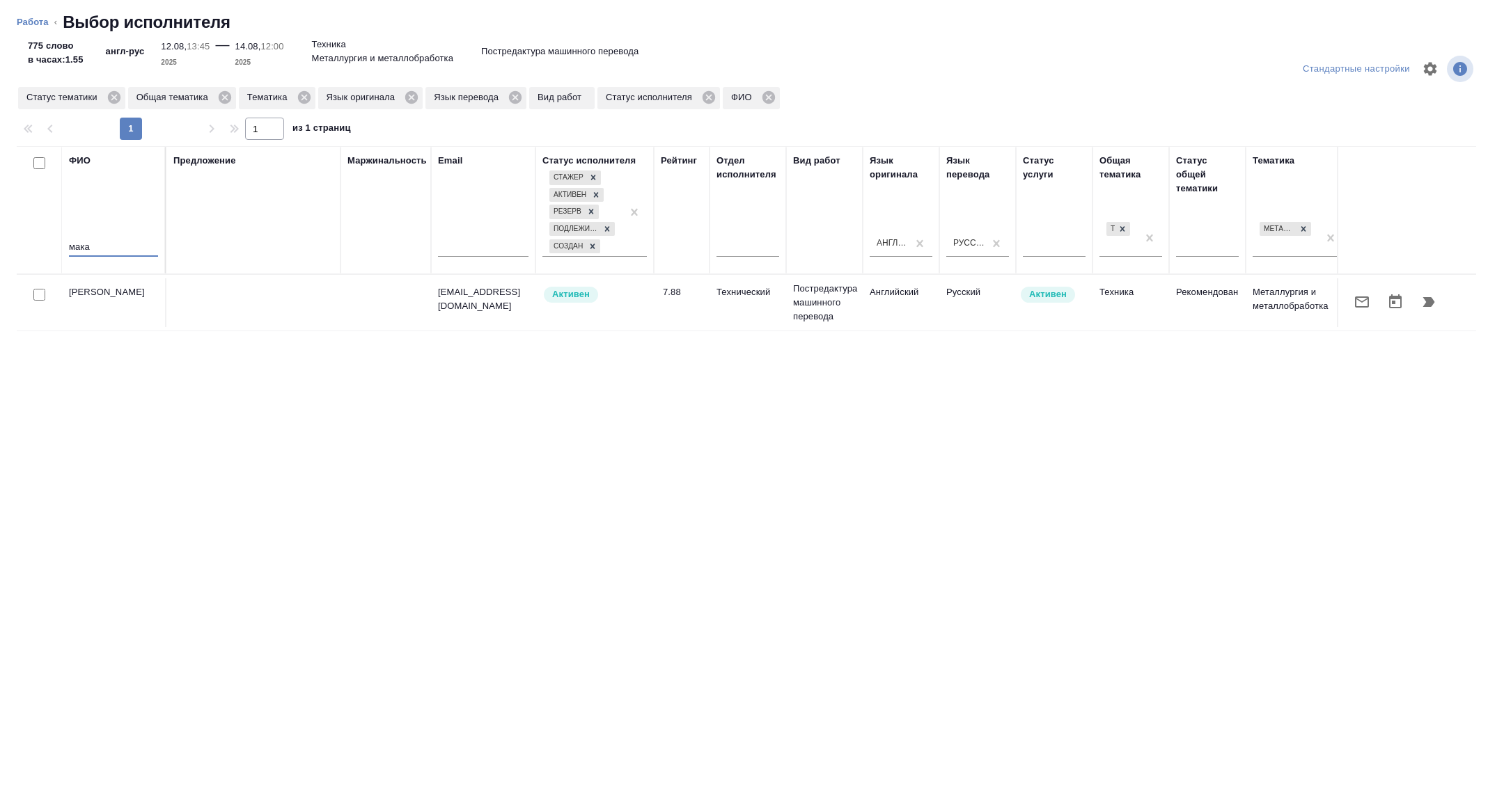
click at [1370, 310] on button "button" at bounding box center [1361, 301] width 34 height 34
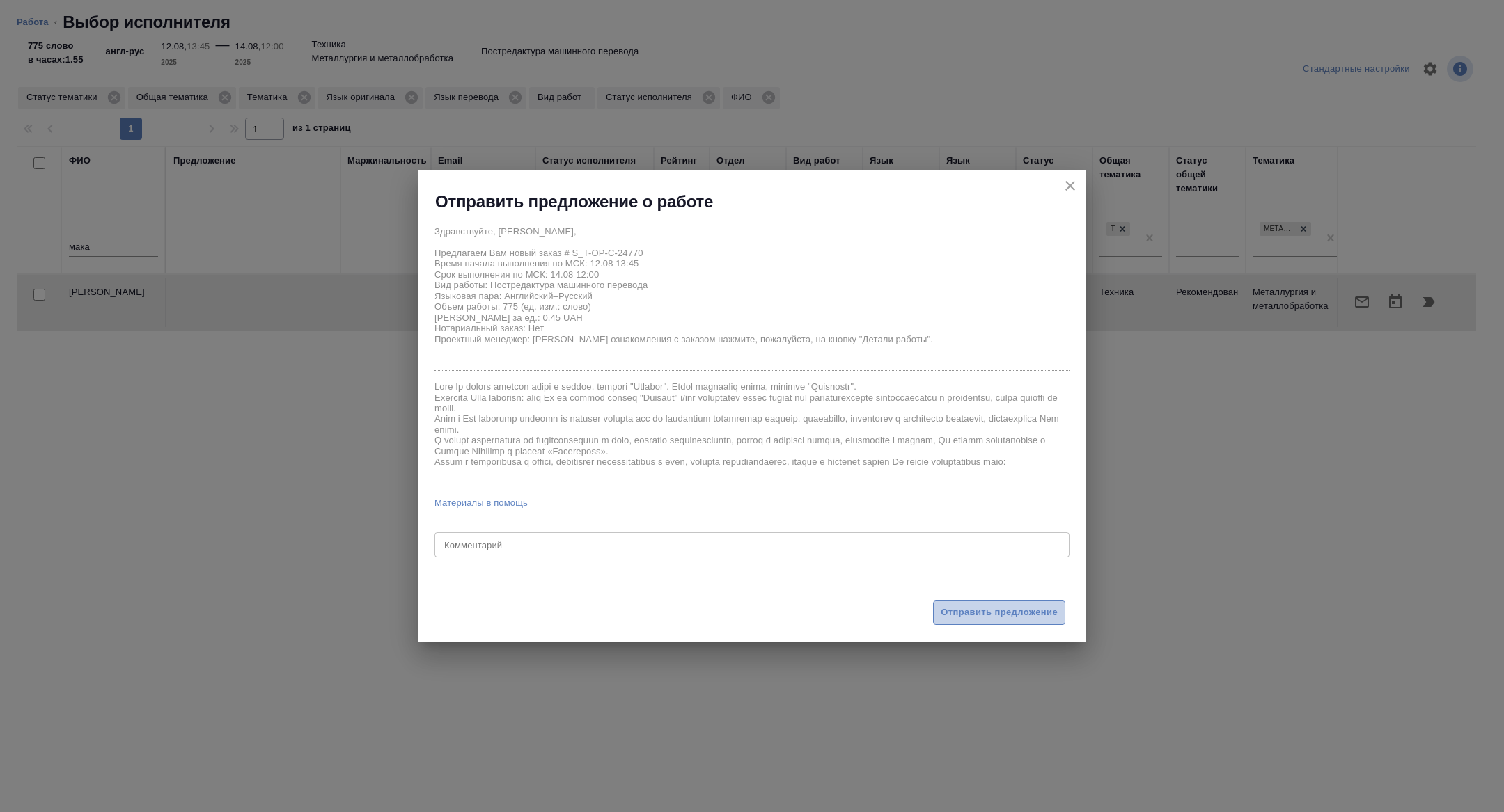
click at [977, 616] on span "Отправить предложение" at bounding box center [998, 613] width 117 height 16
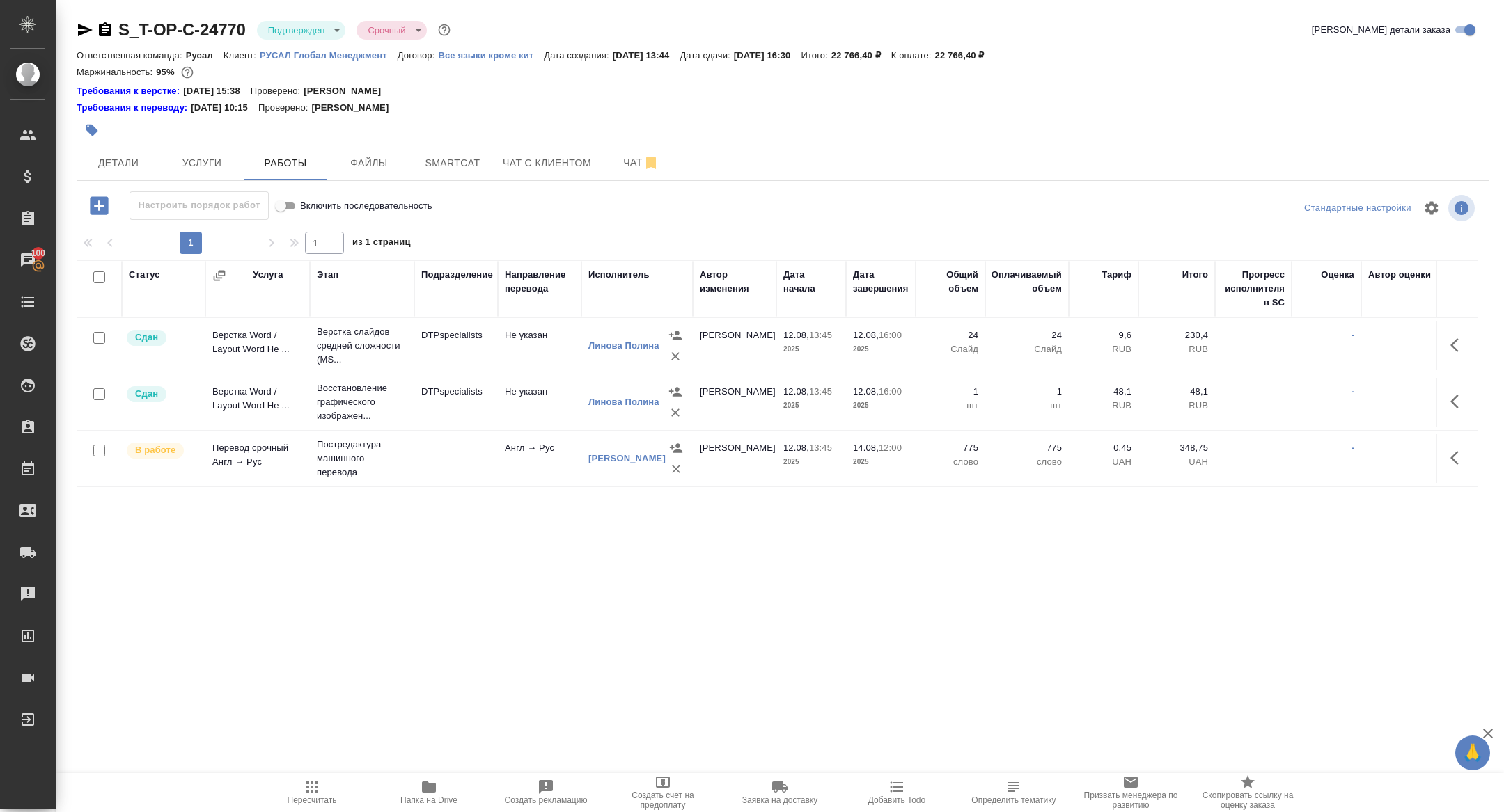
click at [99, 211] on icon "button" at bounding box center [98, 205] width 18 height 18
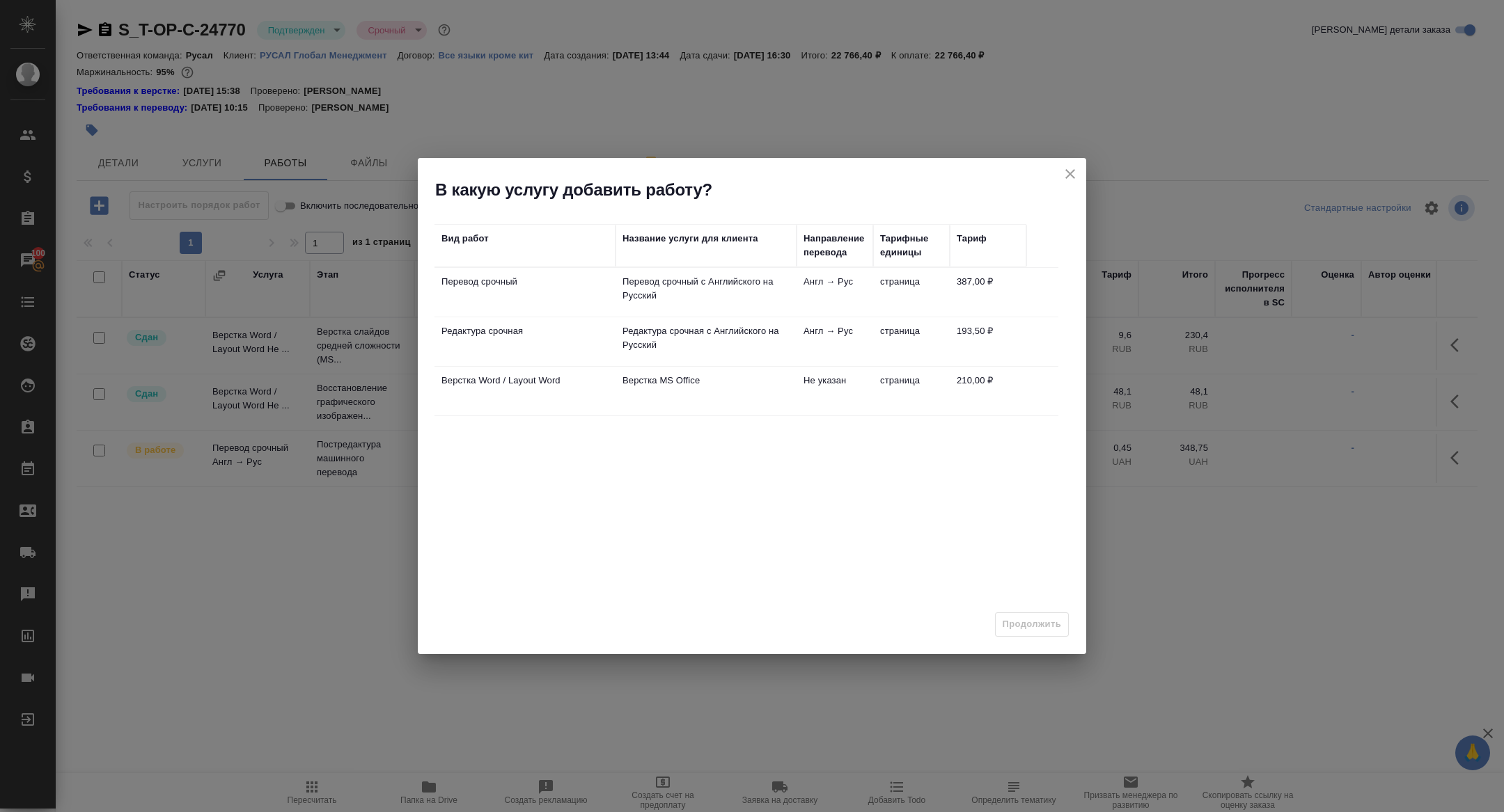
click at [483, 317] on td "Редактура срочная" at bounding box center [525, 292] width 181 height 49
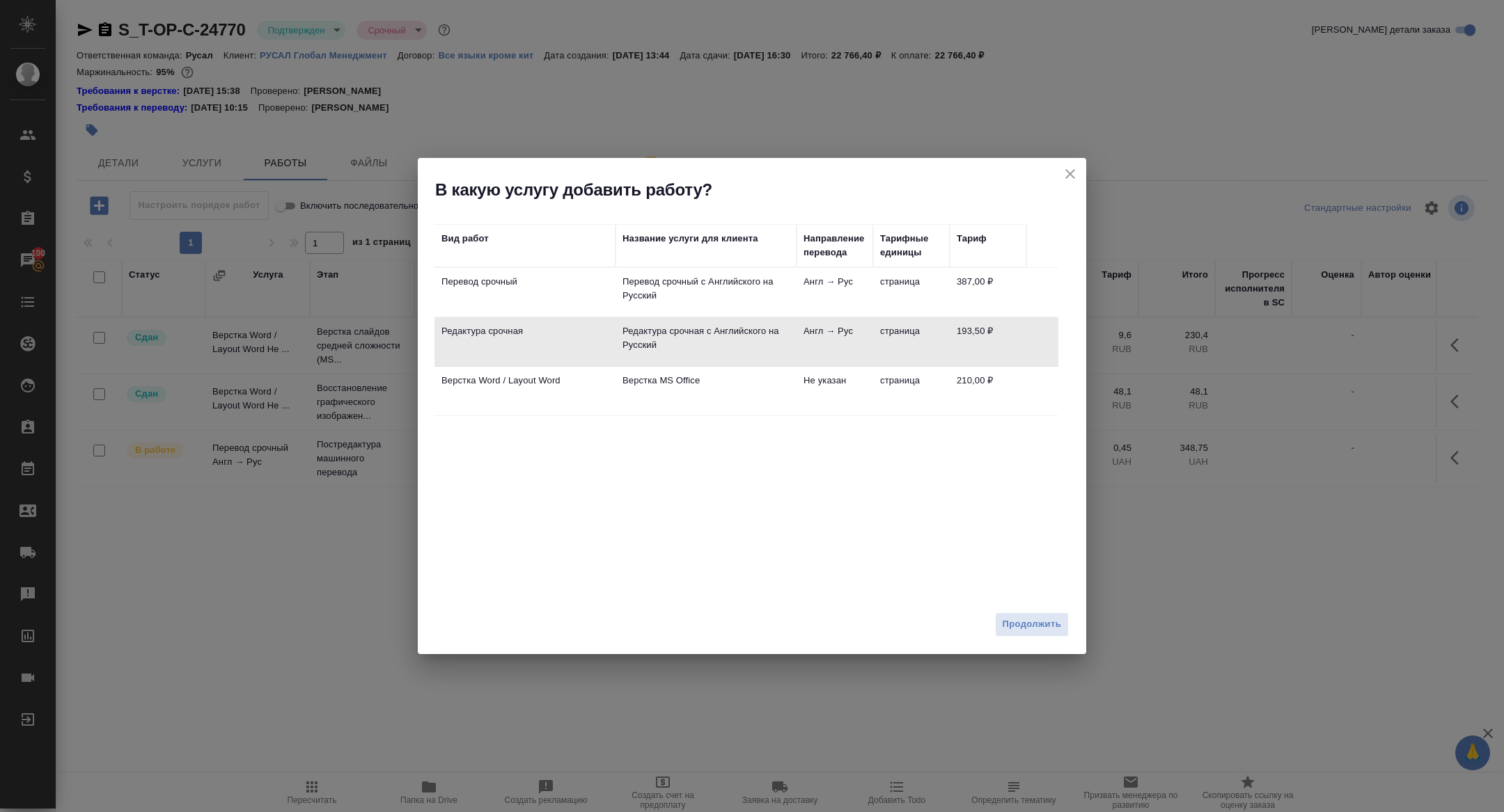
click at [483, 317] on td "Редактура срочная" at bounding box center [525, 292] width 181 height 49
click at [1028, 611] on div "Продолжить" at bounding box center [752, 630] width 669 height 49
click at [1025, 633] on button "Продолжить" at bounding box center [1031, 624] width 74 height 24
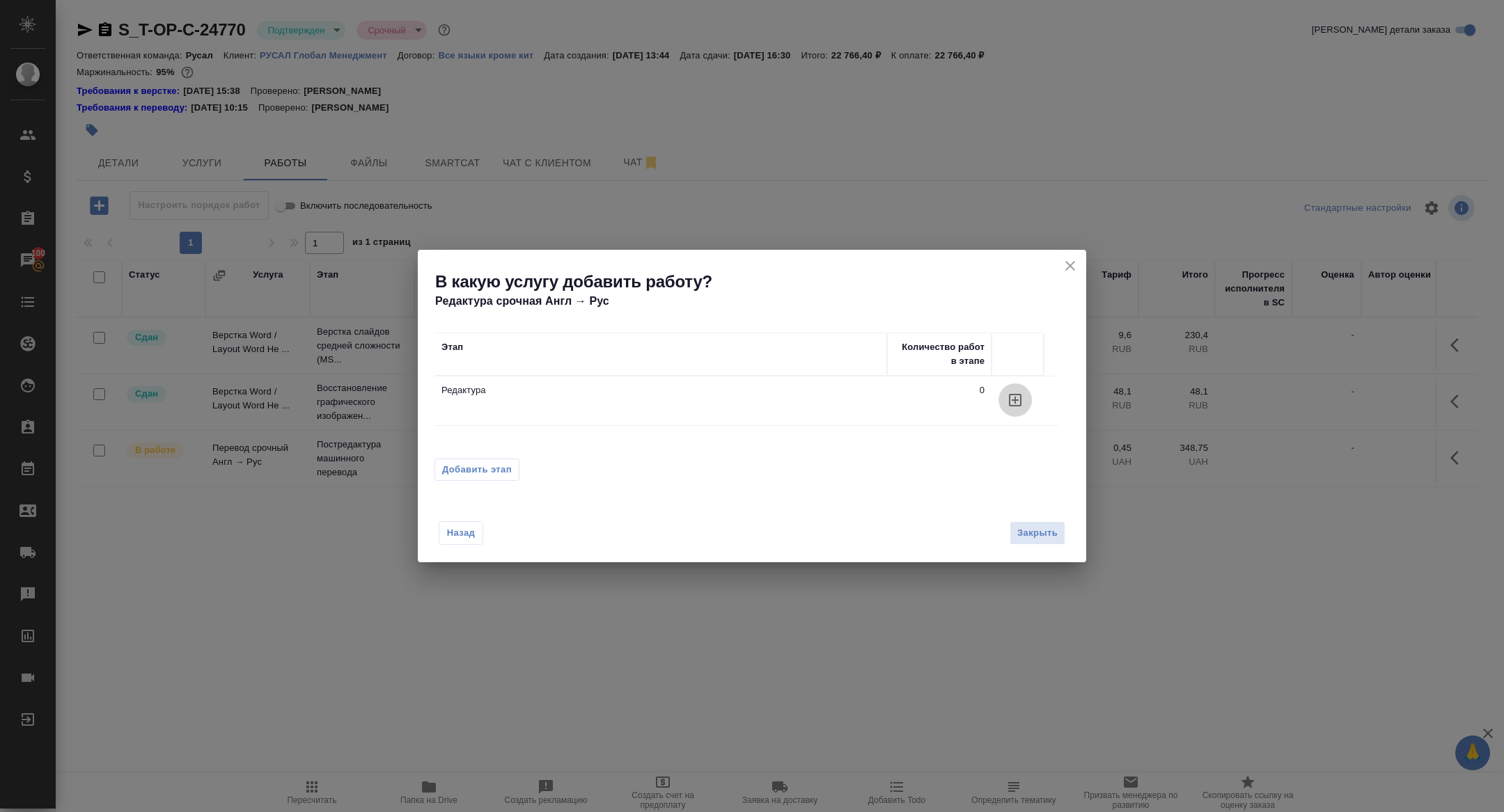
click at [1004, 401] on button "button" at bounding box center [1015, 400] width 34 height 34
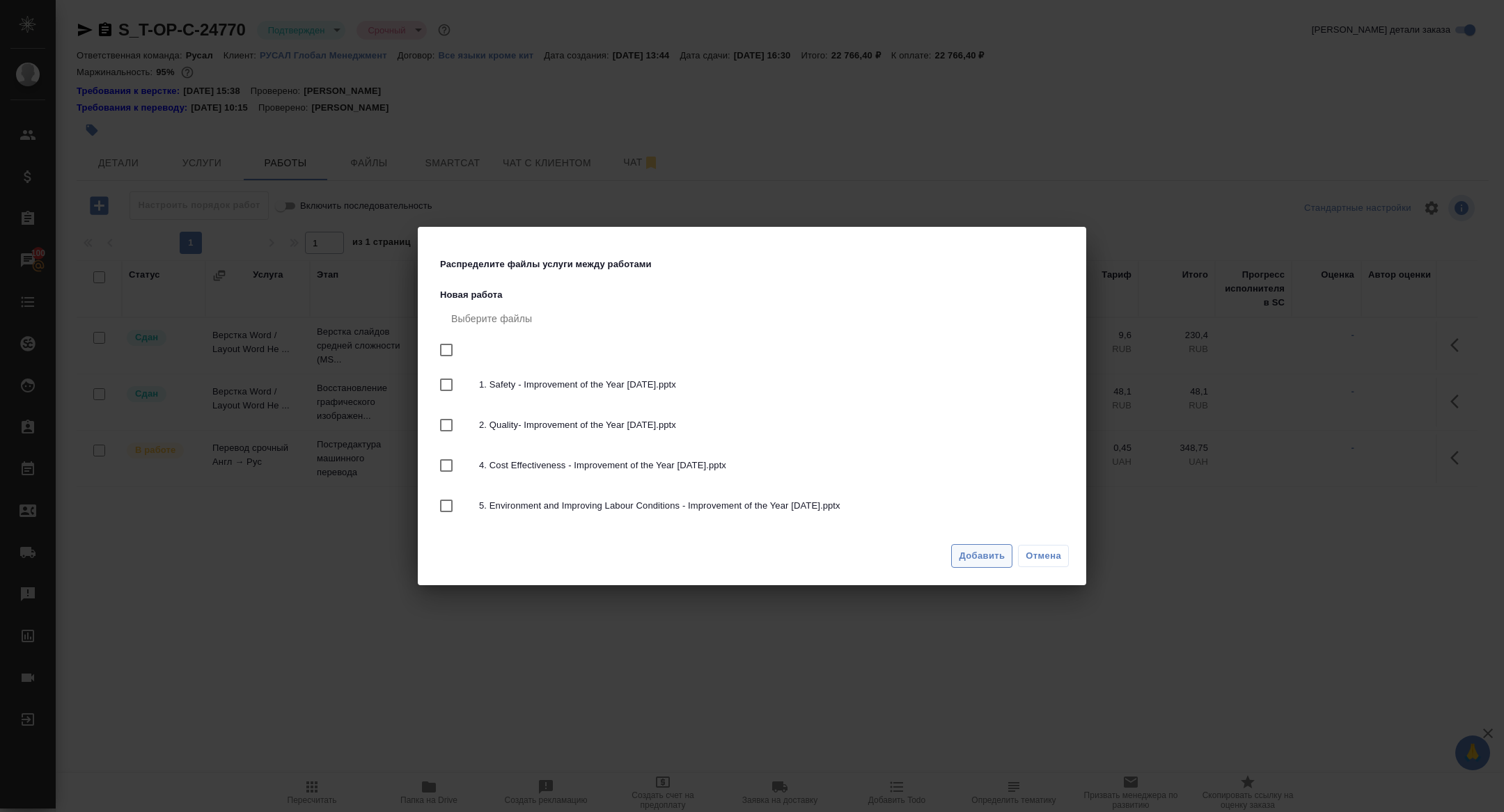
click at [965, 553] on span "Добавить" at bounding box center [982, 556] width 46 height 16
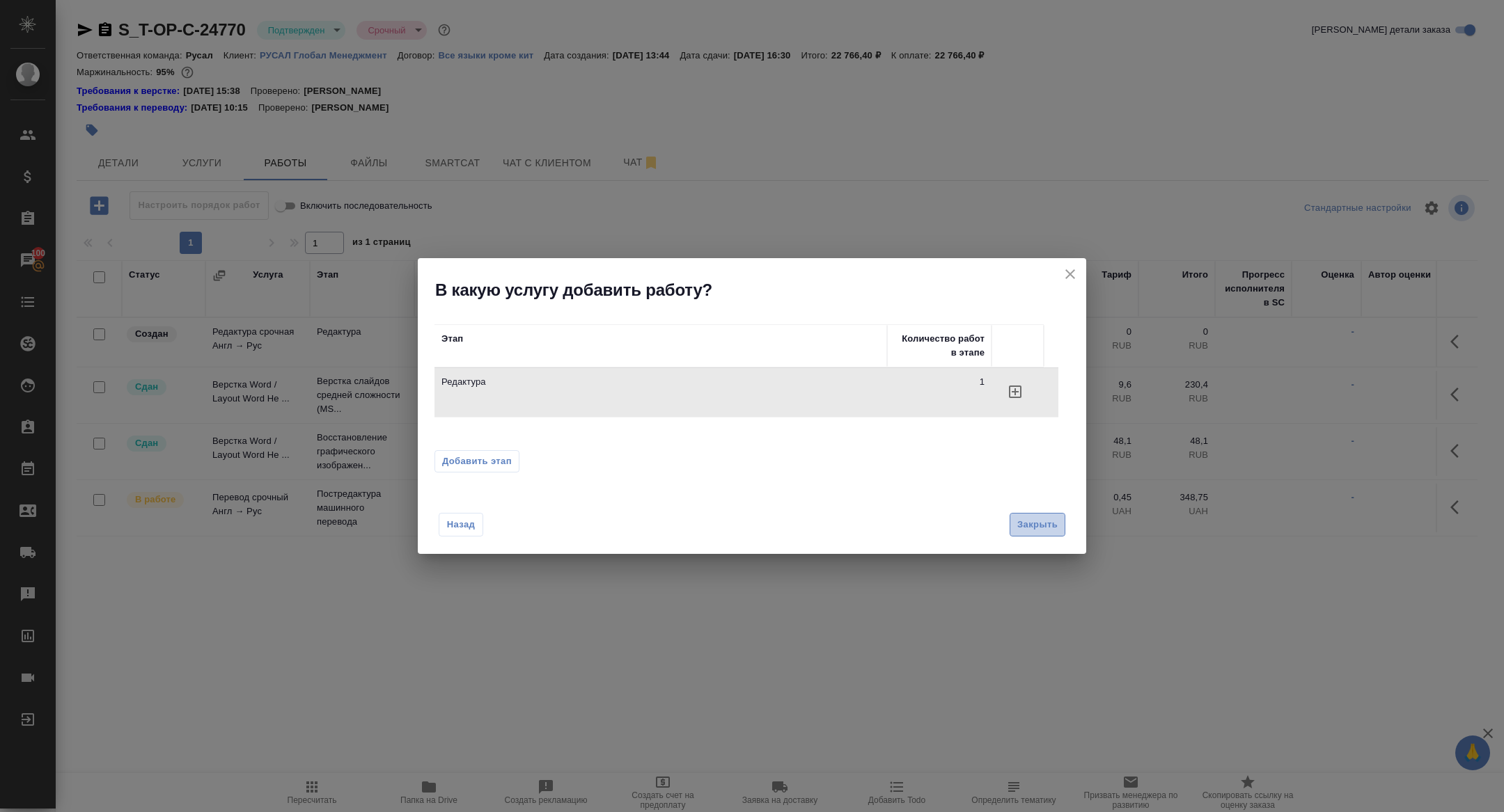
click at [1027, 523] on span "Закрыть" at bounding box center [1038, 525] width 40 height 16
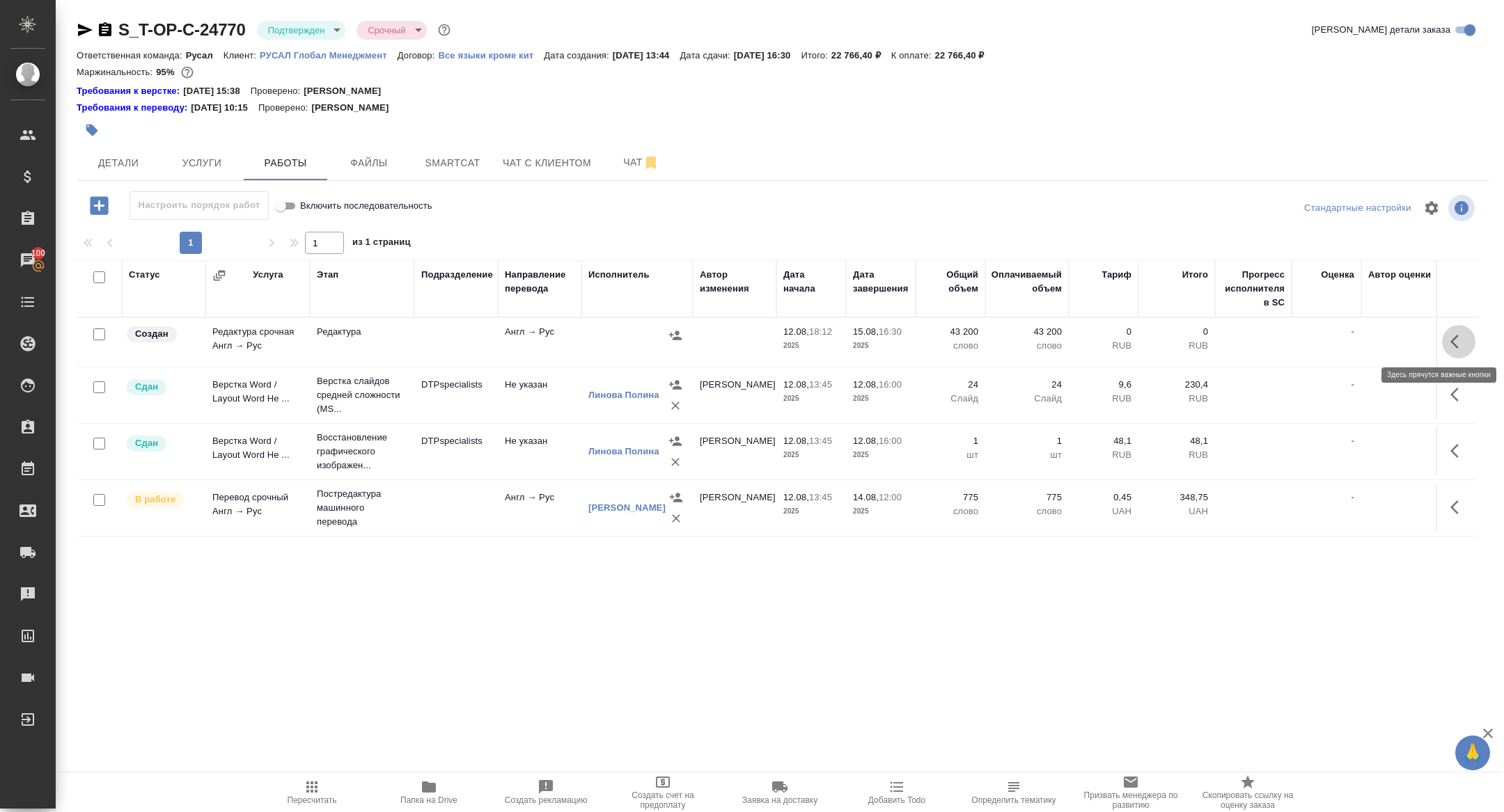
click at [1451, 342] on icon "button" at bounding box center [1454, 342] width 9 height 13
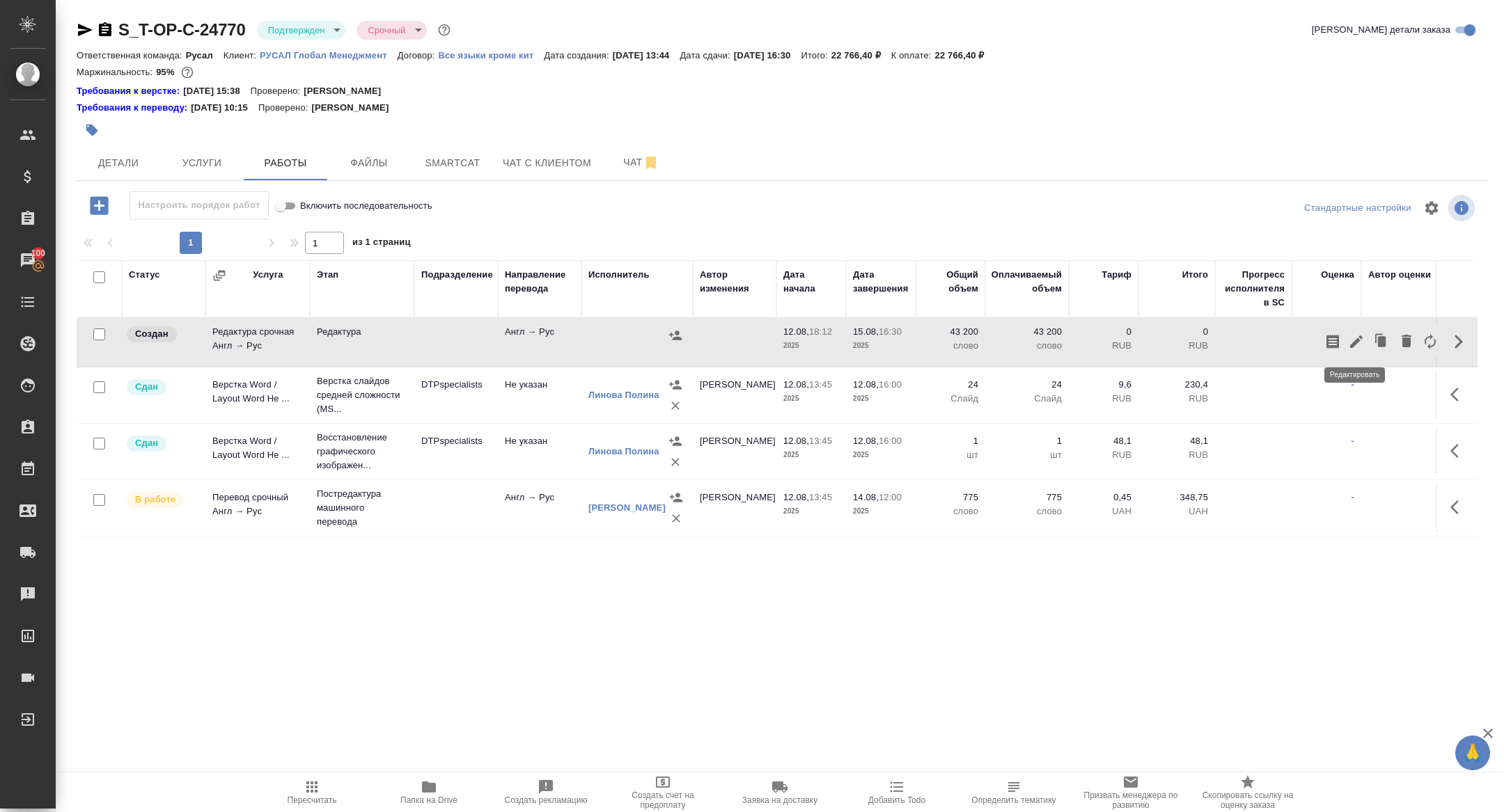
click at [1359, 346] on icon "button" at bounding box center [1356, 341] width 16 height 16
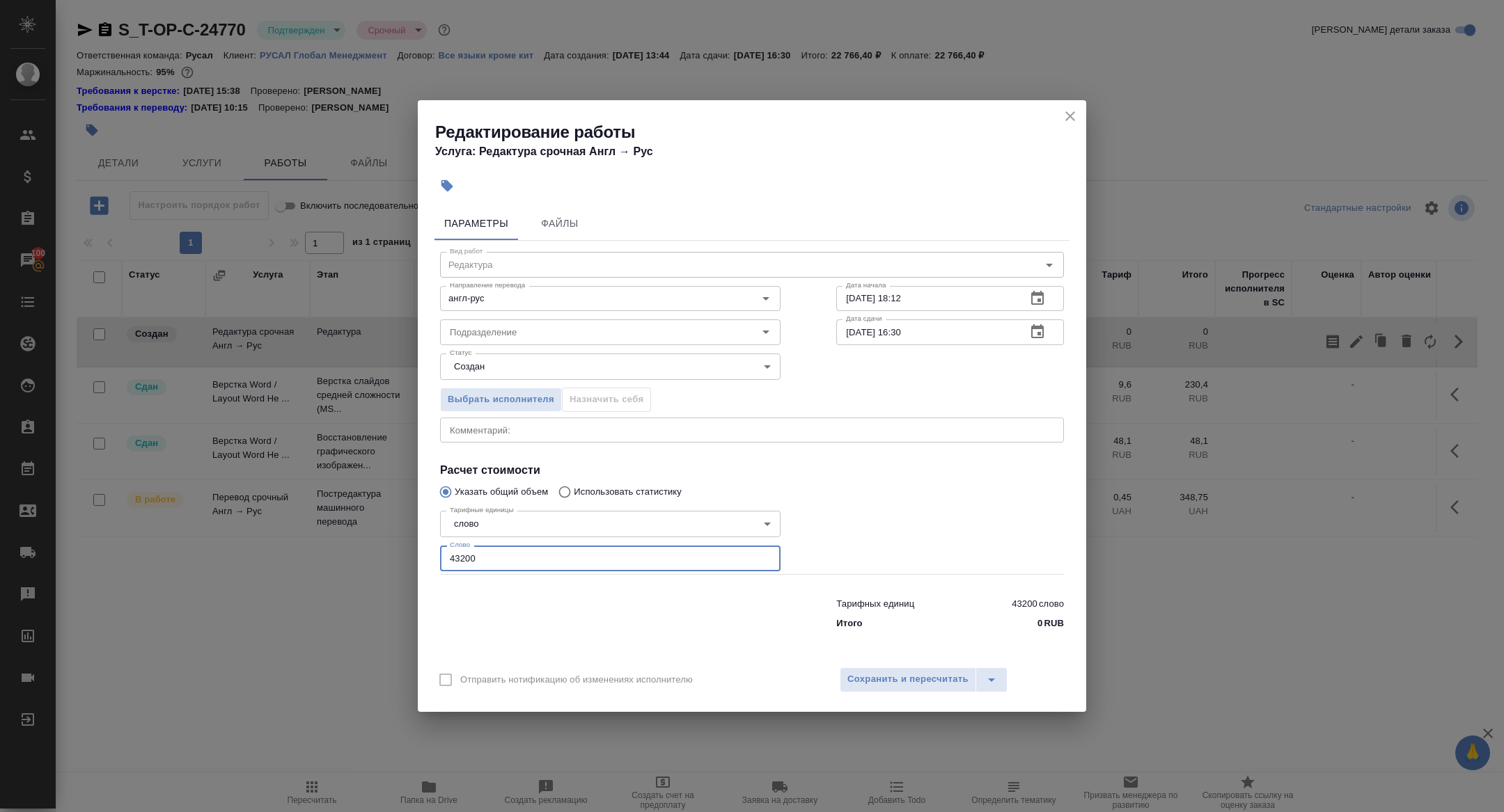
drag, startPoint x: 488, startPoint y: 561, endPoint x: 399, endPoint y: 556, distance: 89.1
click at [399, 556] on div "Редактирование работы Услуга: Редактура срочная Англ → Рус Параметры Файлы Вид …" at bounding box center [752, 406] width 1504 height 812
type input "1300"
click at [901, 680] on span "Сохранить и пересчитать" at bounding box center [908, 679] width 121 height 16
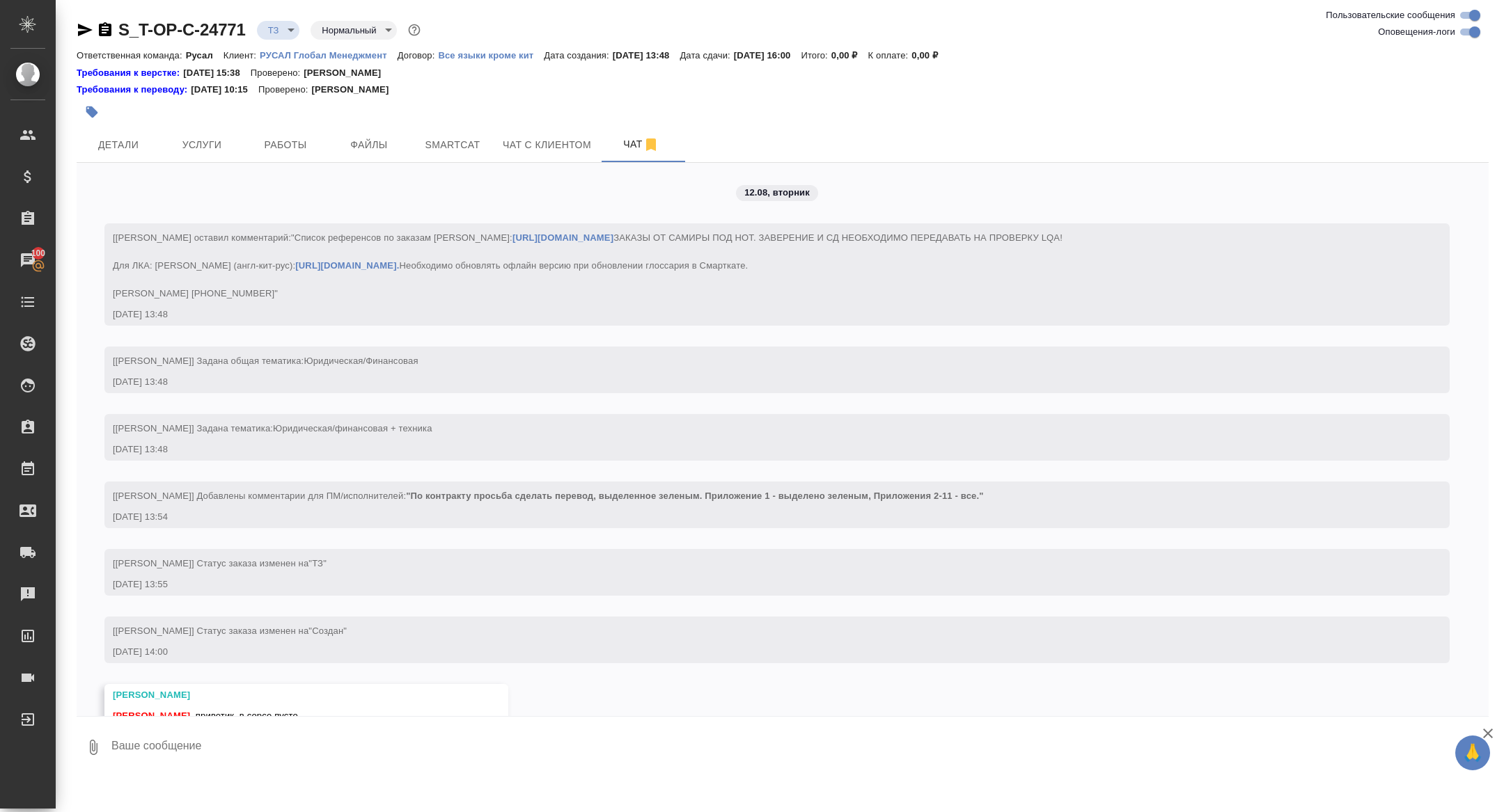
scroll to position [233, 0]
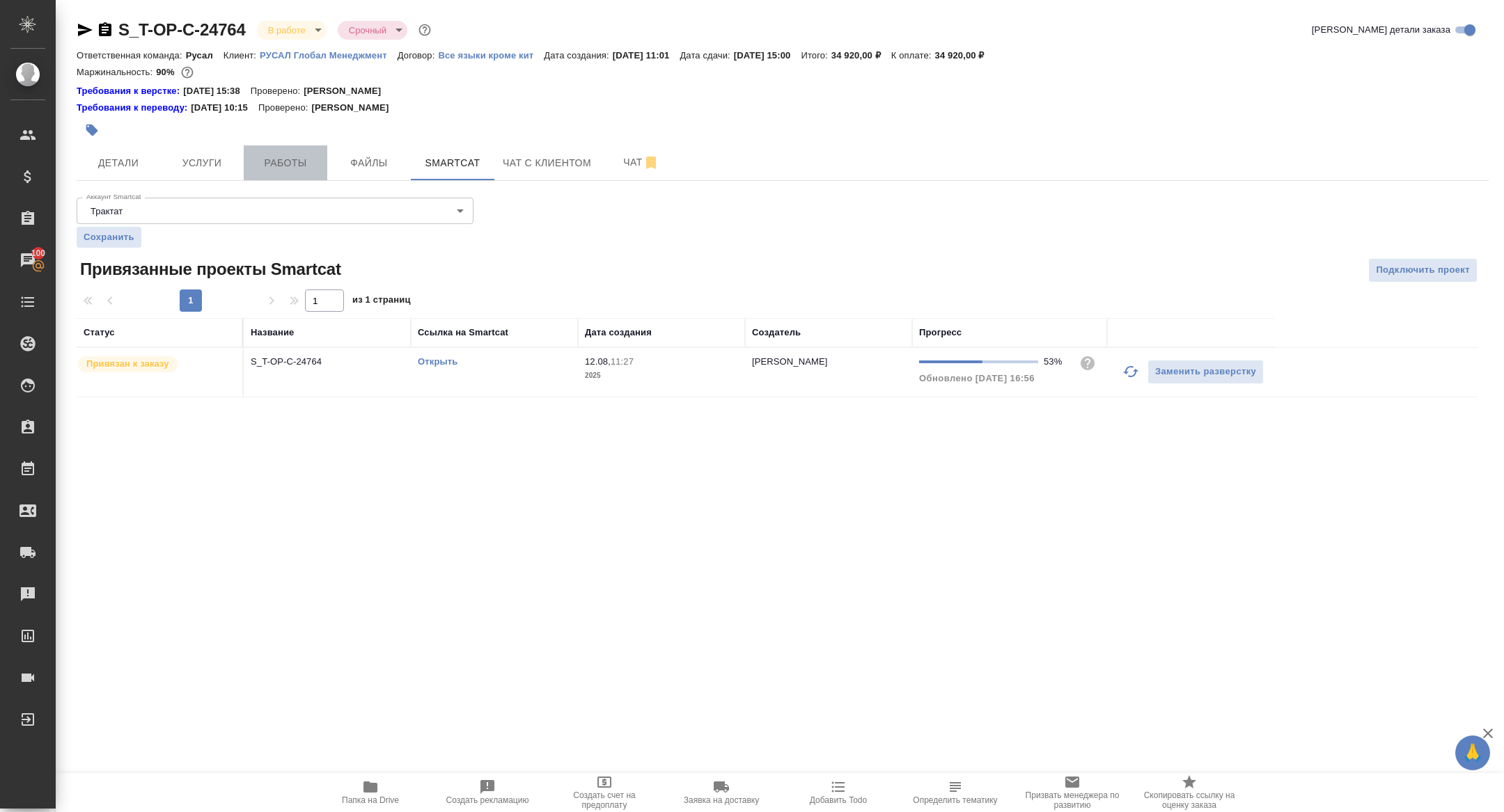
click at [288, 174] on button "Работы" at bounding box center [285, 163] width 84 height 35
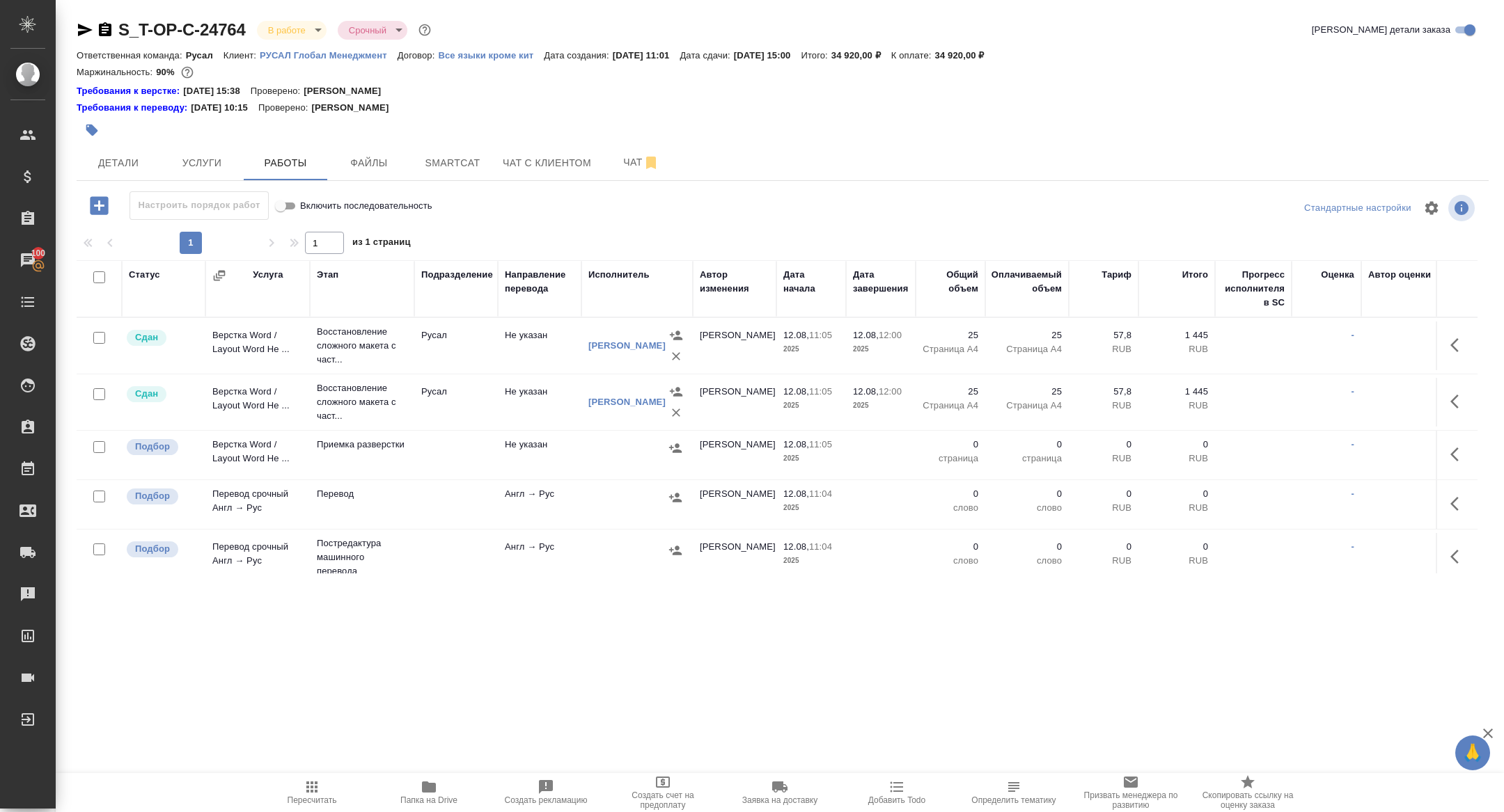
click at [96, 275] on input "checkbox" at bounding box center [99, 277] width 12 height 12
checkbox input "true"
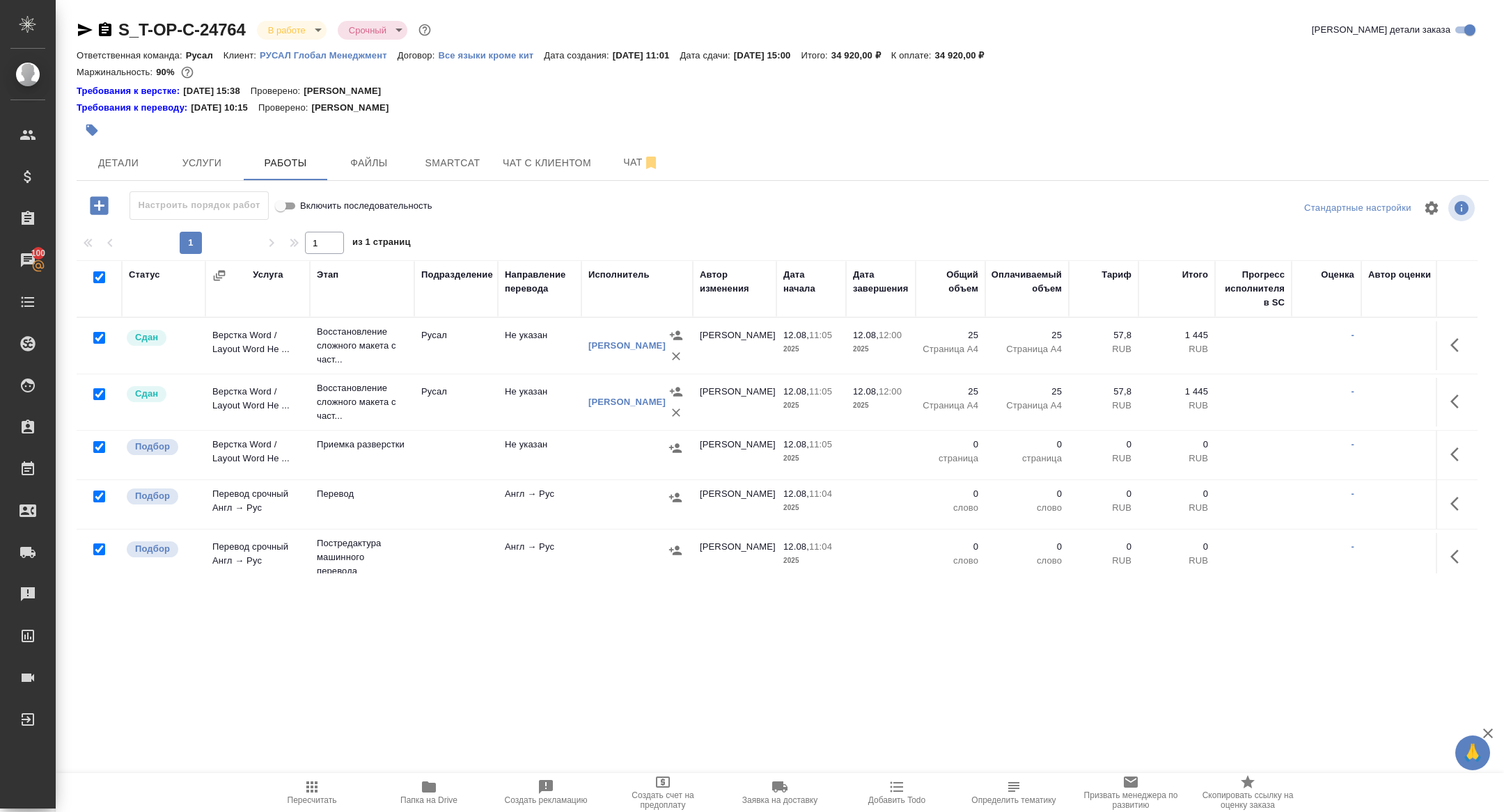
checkbox input "true"
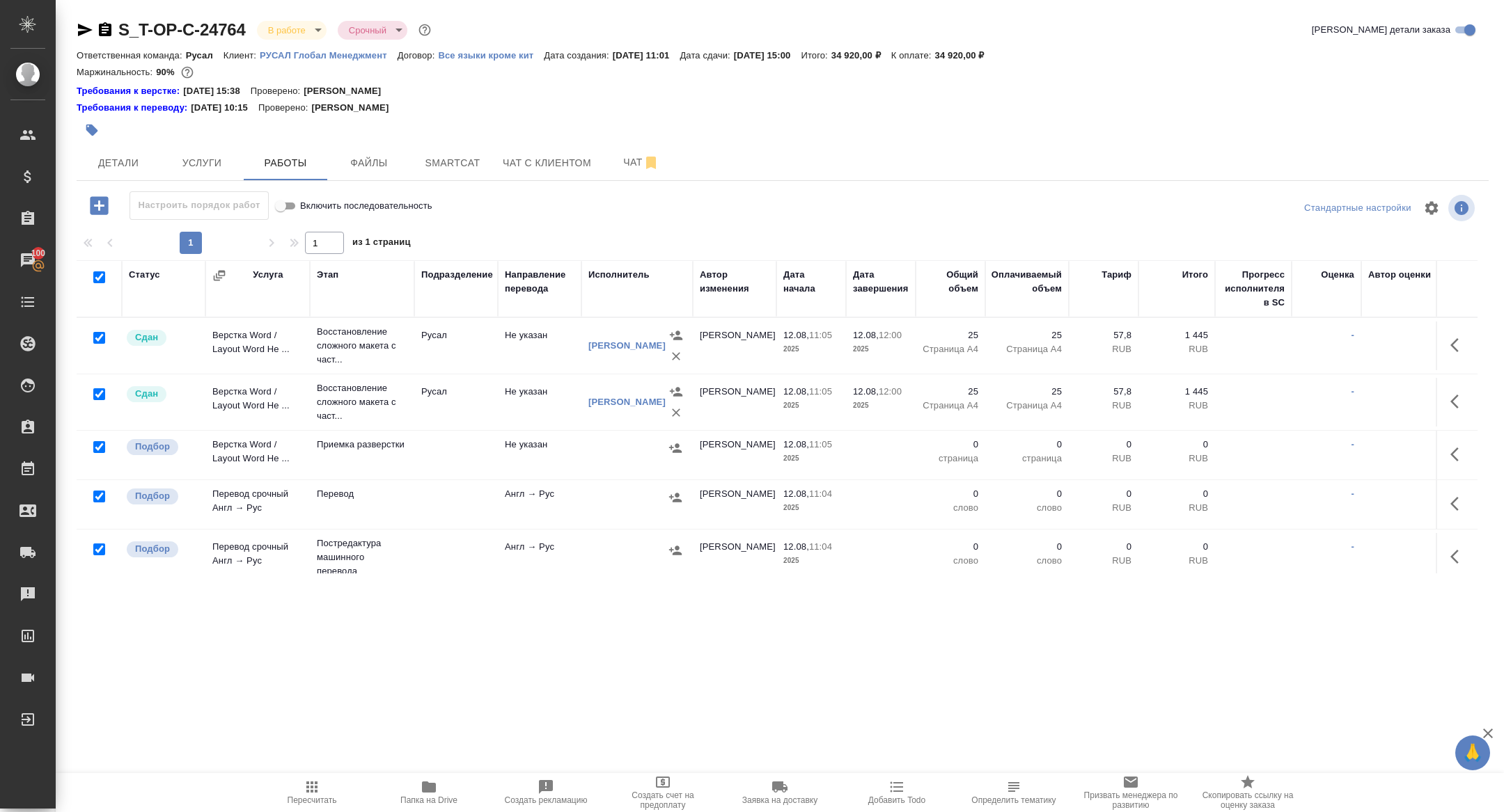
checkbox input "true"
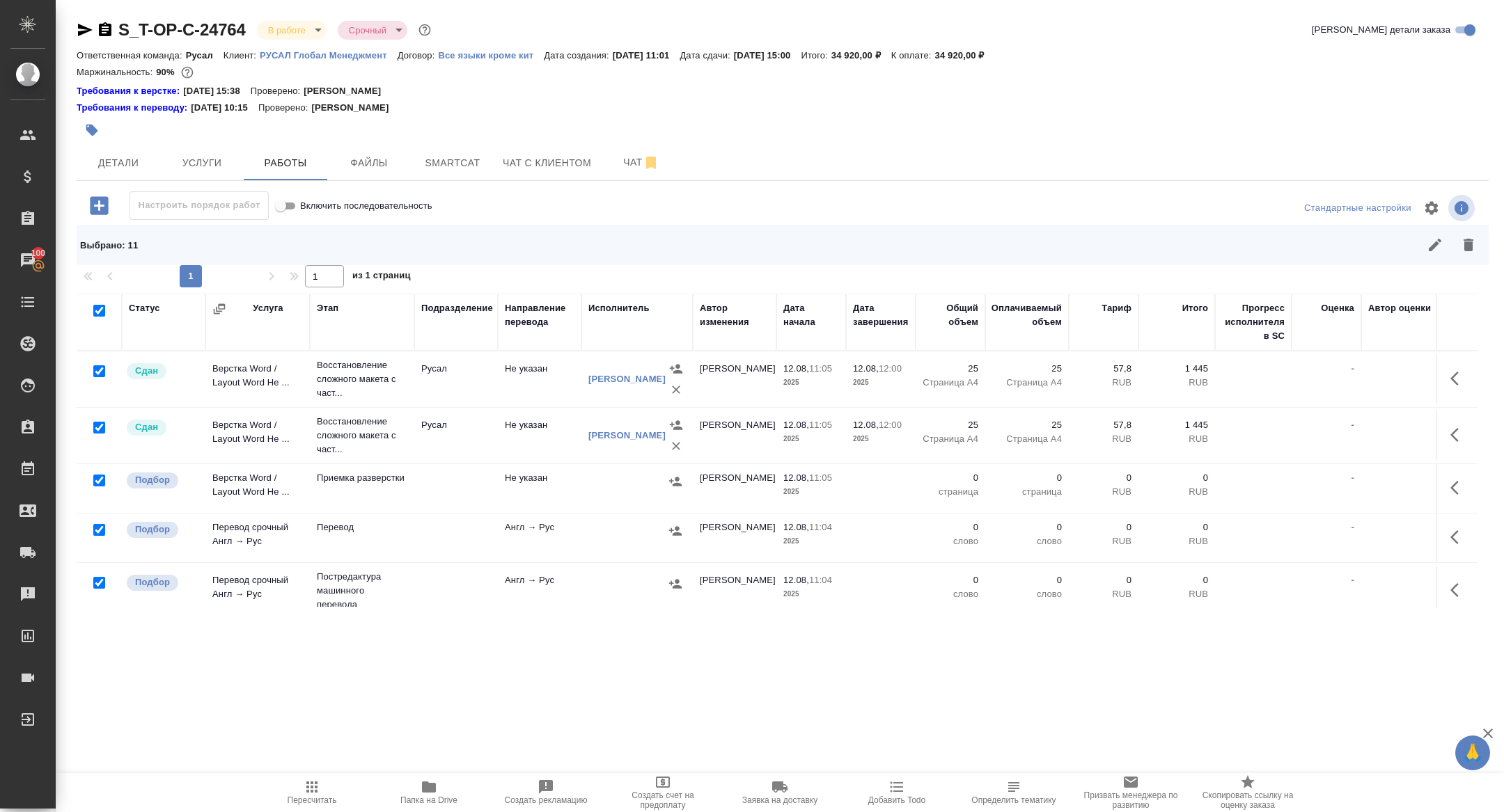
drag, startPoint x: 100, startPoint y: 370, endPoint x: 99, endPoint y: 380, distance: 10.0
click at [100, 370] on input "checkbox" at bounding box center [99, 371] width 12 height 12
checkbox input "false"
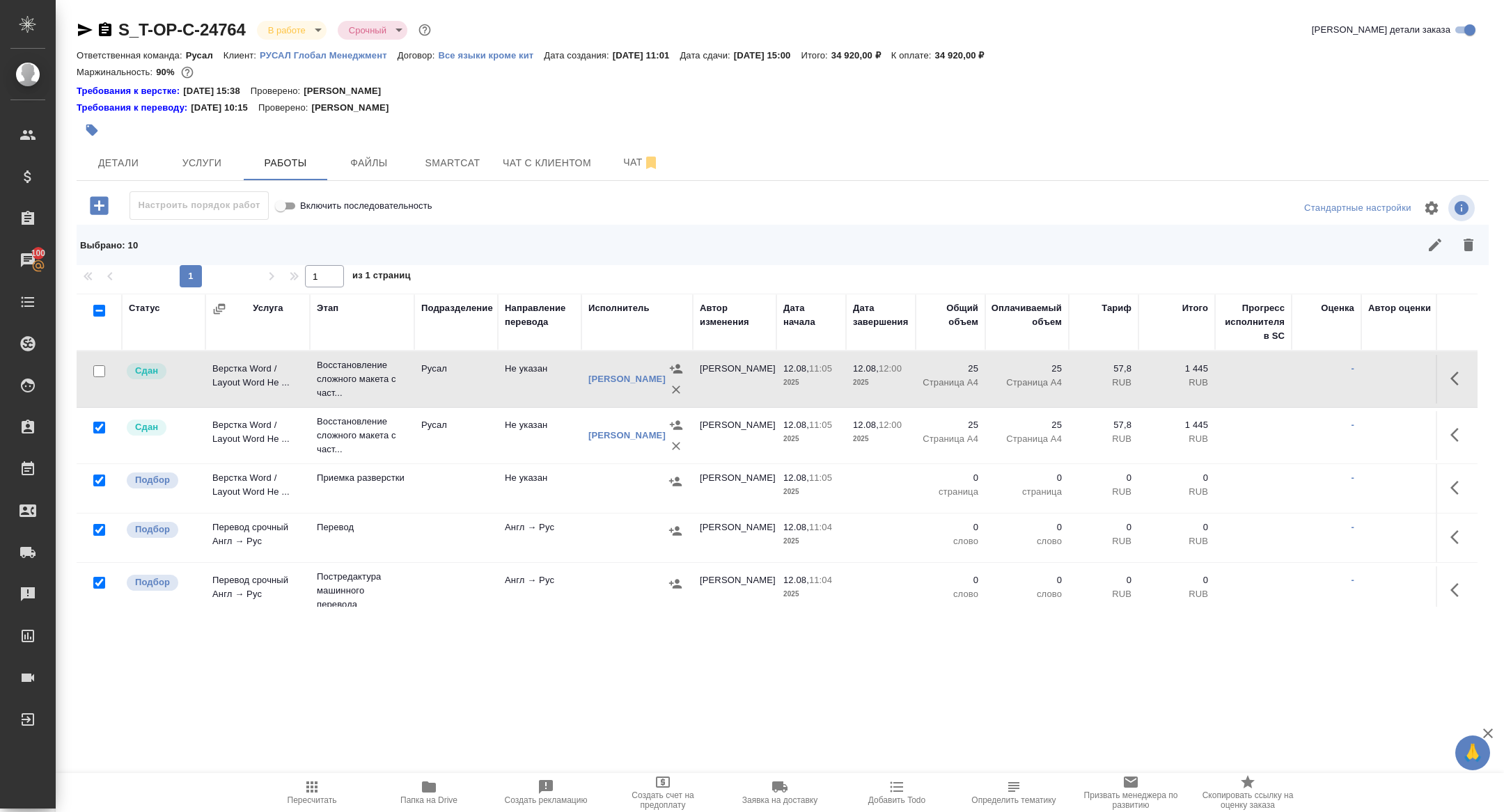
click at [100, 427] on input "checkbox" at bounding box center [99, 428] width 12 height 12
checkbox input "false"
